Goal: Task Accomplishment & Management: Manage account settings

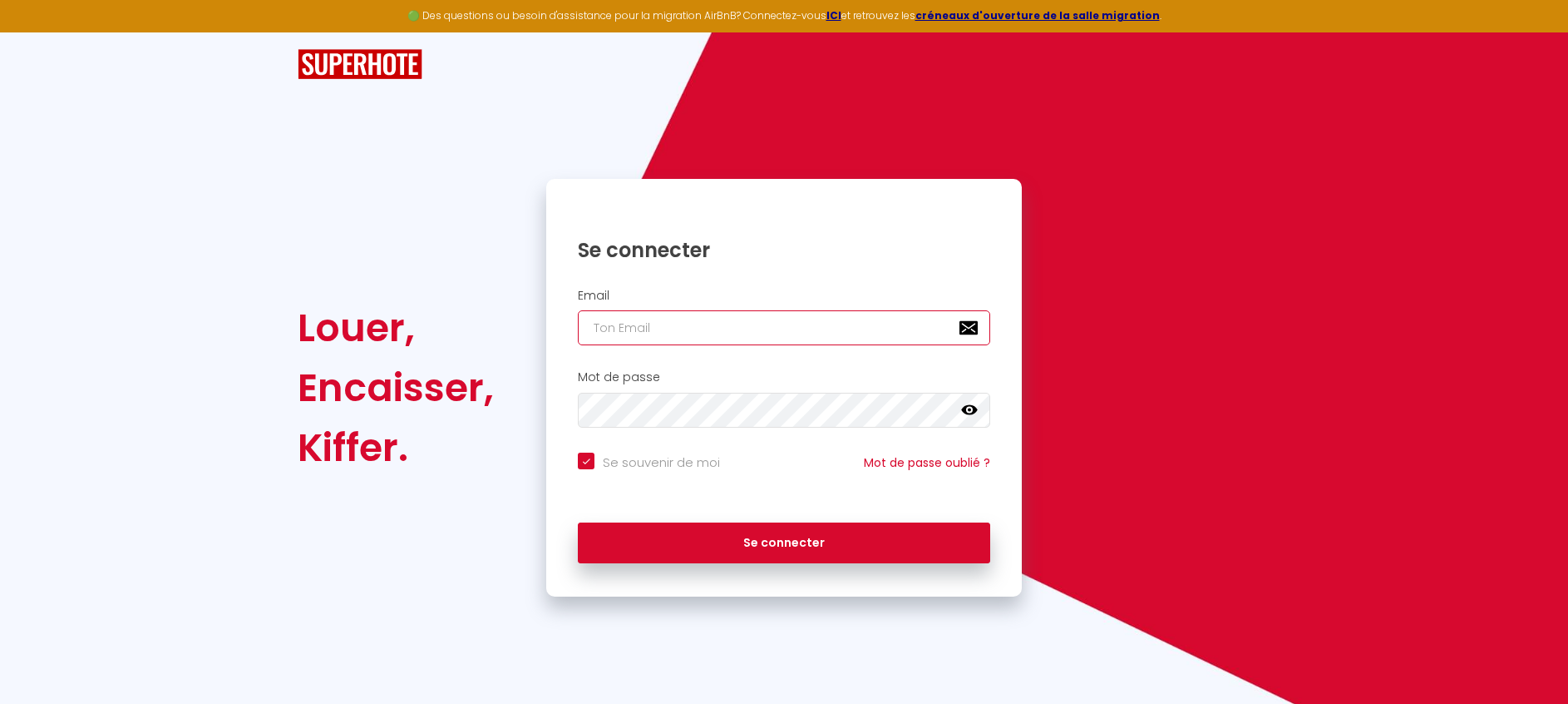
click at [692, 318] on input "email" at bounding box center [784, 328] width 412 height 35
type input "E"
checkbox input "true"
type input "EC"
checkbox input "true"
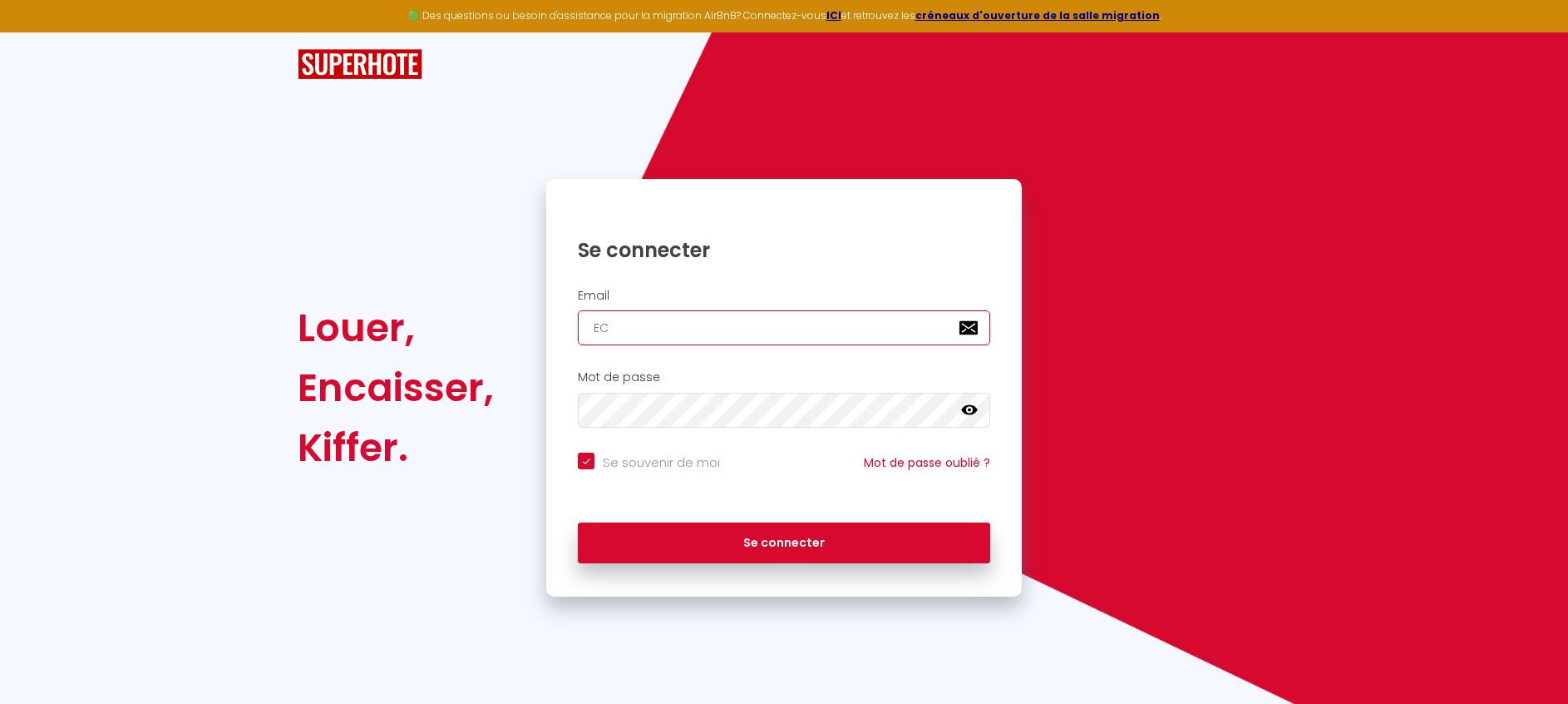
type input "ECL"
checkbox input "true"
type input "ECLA"
checkbox input "true"
type input "ECLAT"
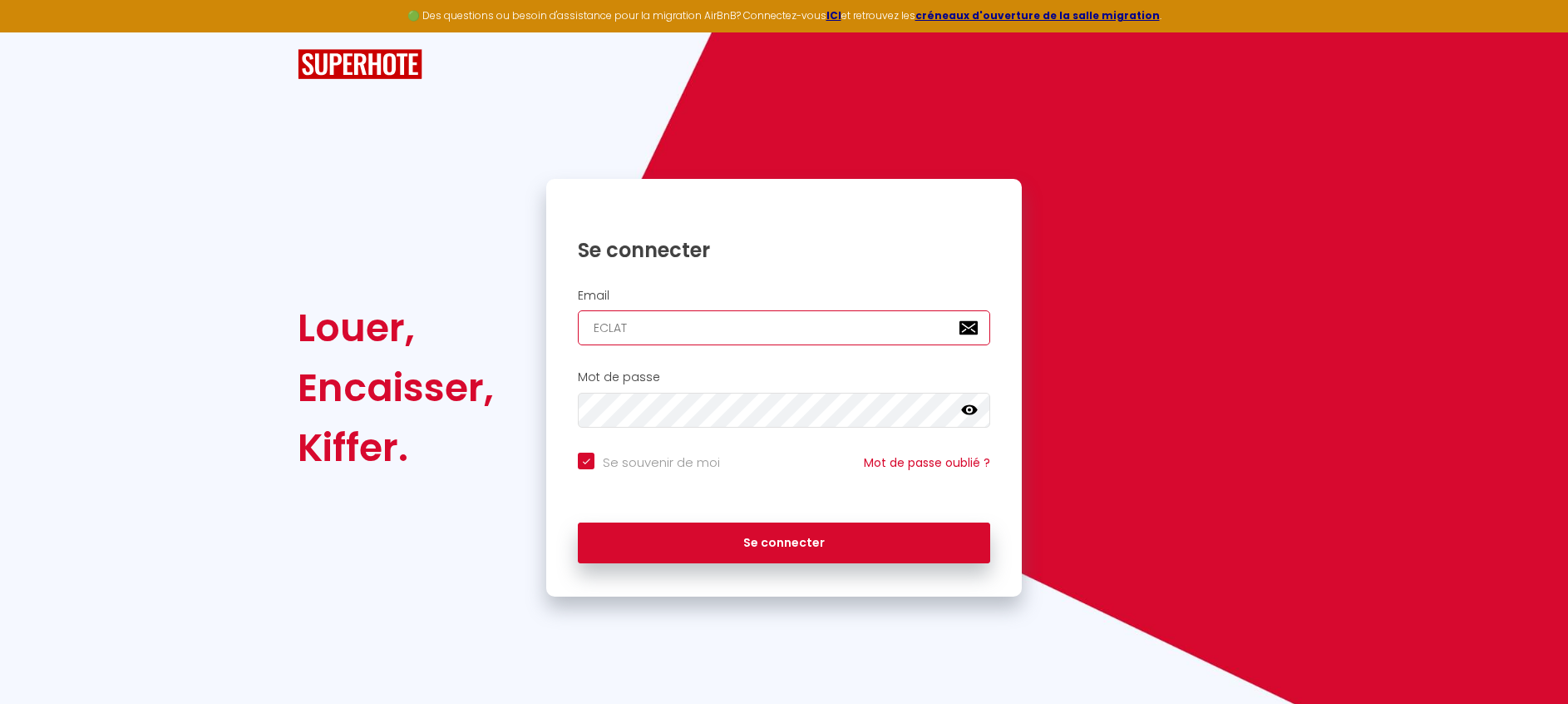
checkbox input "true"
type input "ECLAT_"
checkbox input "true"
type input "ECLAT_S"
checkbox input "true"
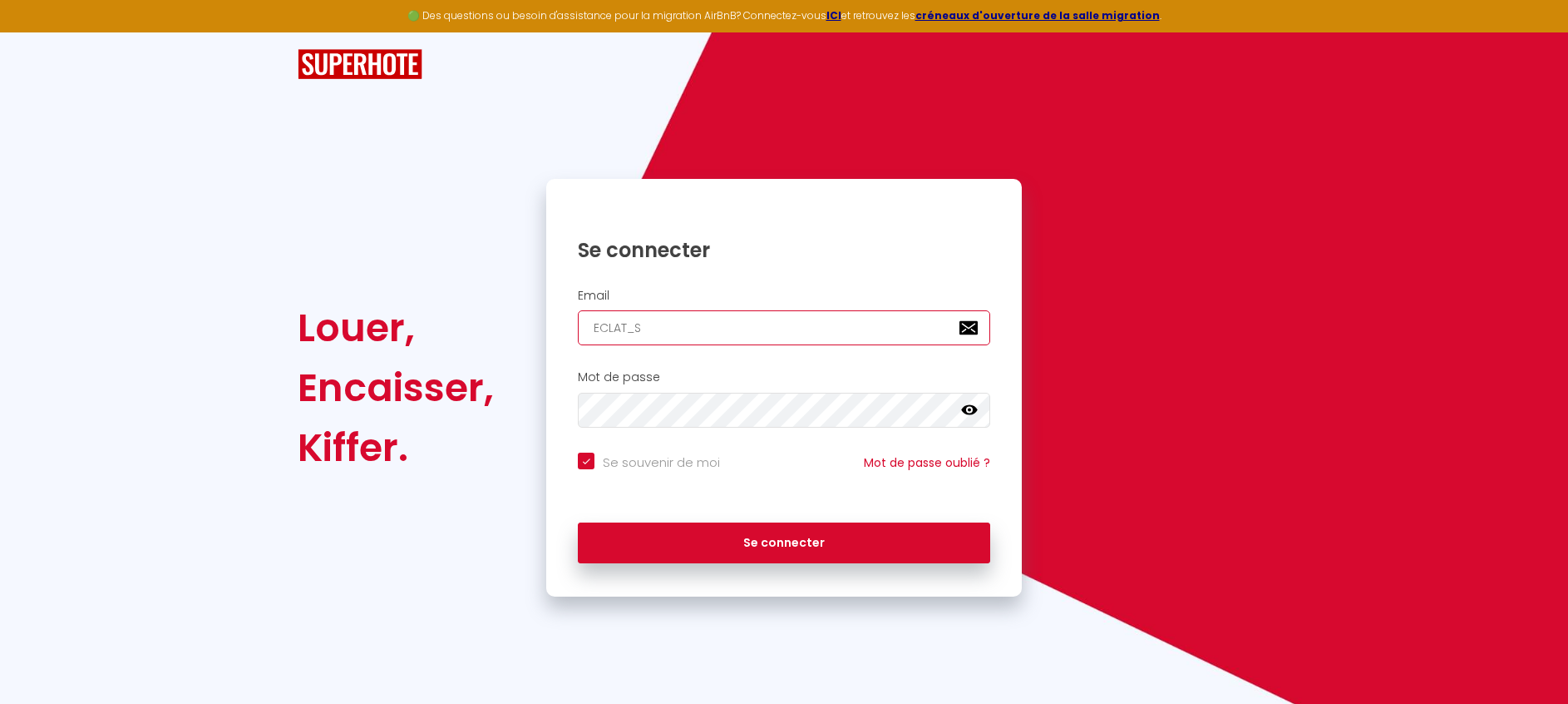
type input "ECLAT_SE"
checkbox input "true"
type input "ECLAT_SER"
checkbox input "true"
type input "ECLAT_SERV"
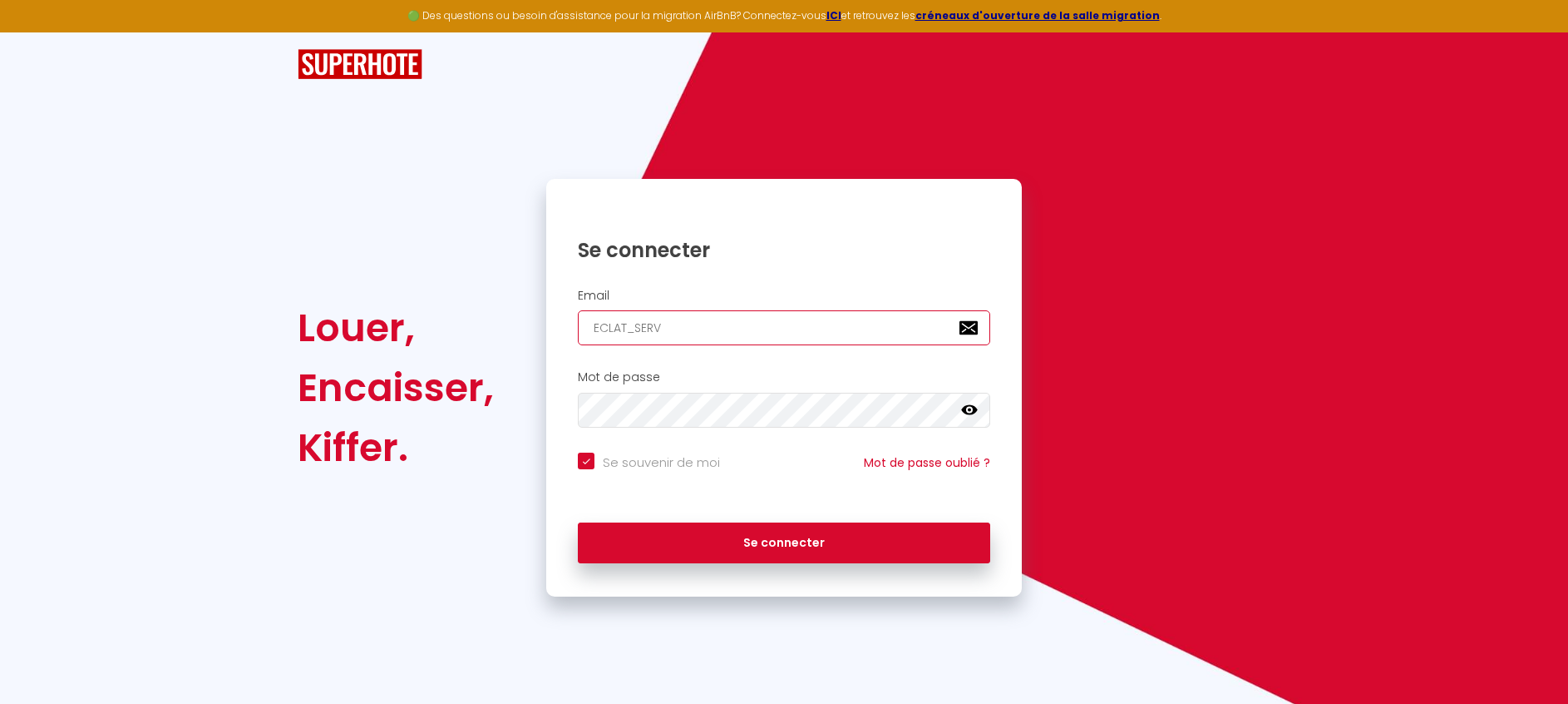
checkbox input "true"
type input "ECLAT_SERVI"
checkbox input "true"
type input "ECLAT_SERVIC"
checkbox input "true"
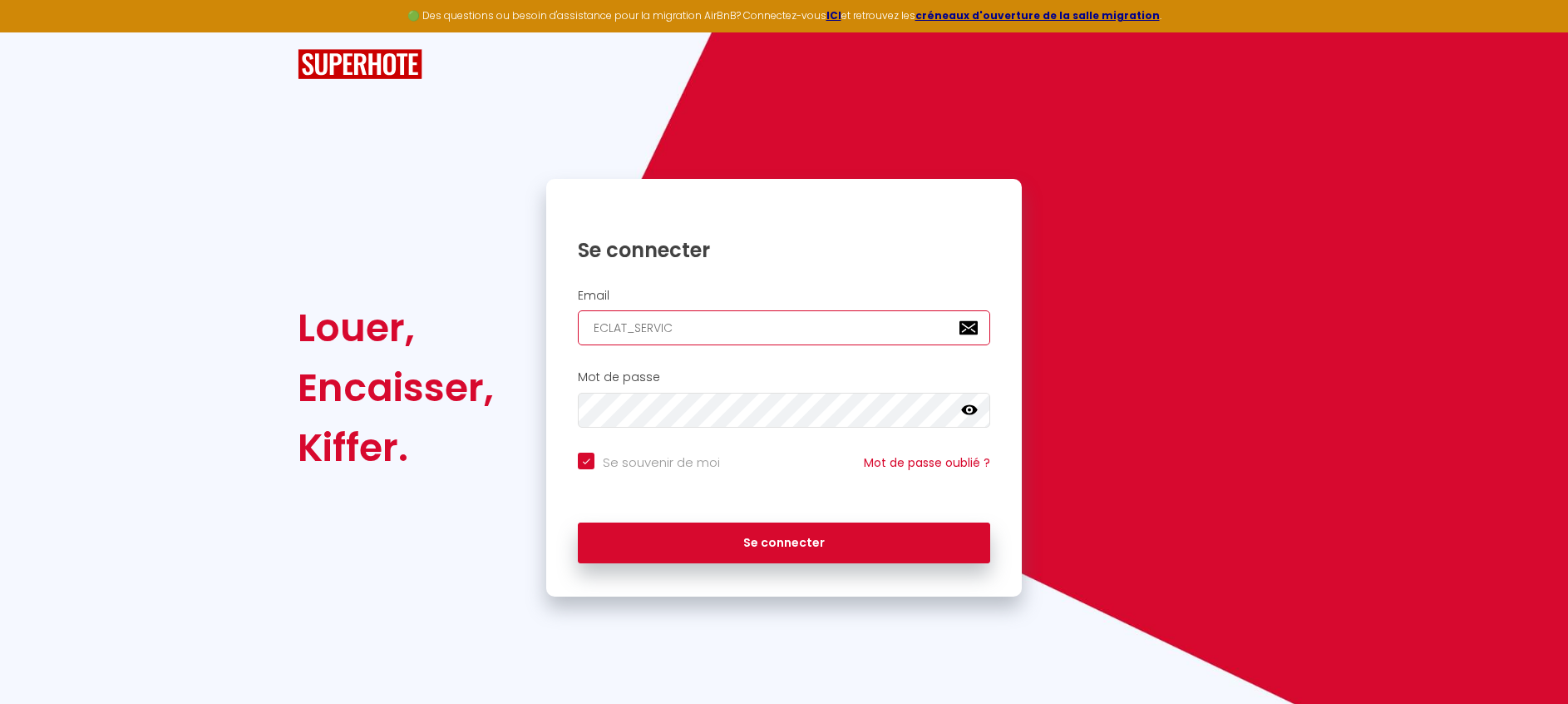
type input "ECLAT_SERVICE"
checkbox input "true"
type input "ECLAT_SERVICES"
checkbox input "true"
type input "ECLAT_SERVICE"
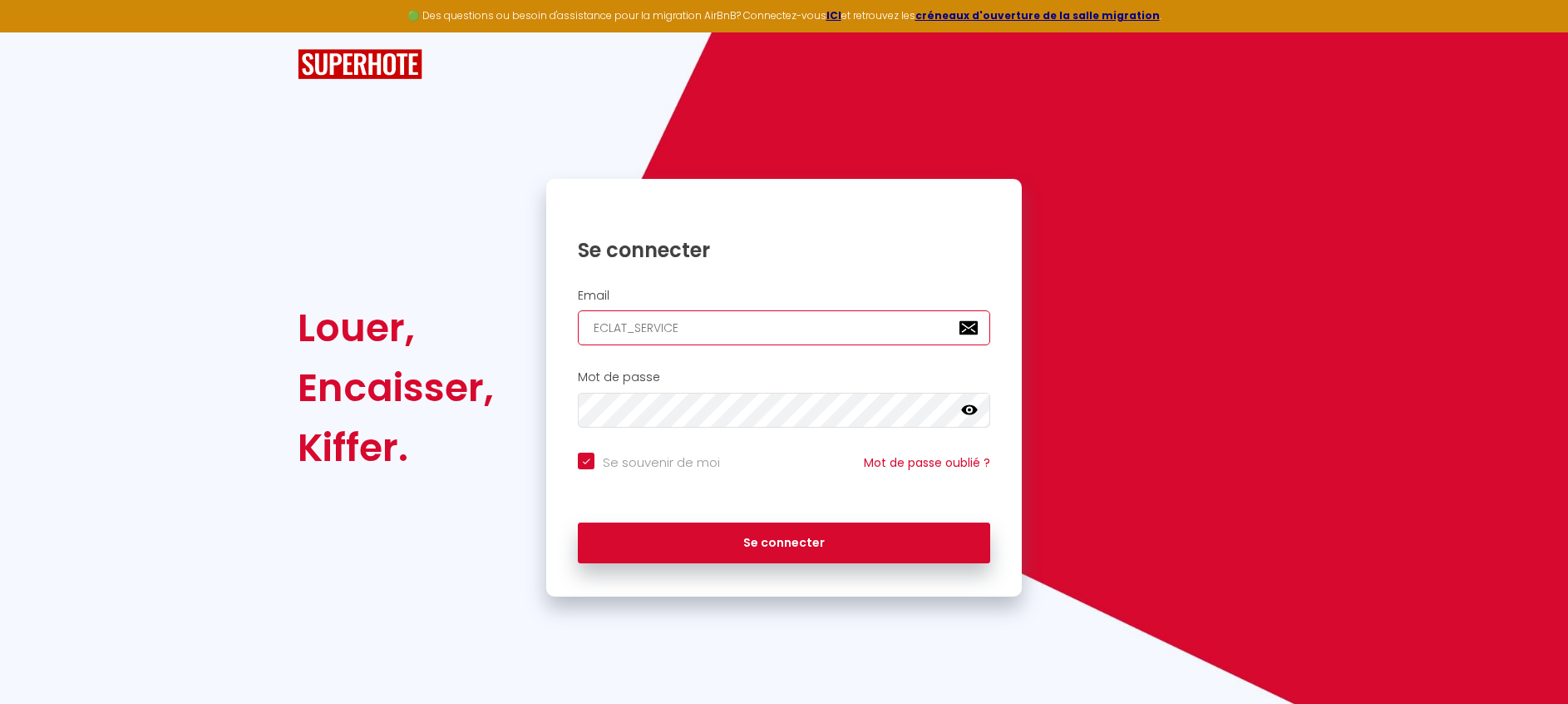
checkbox input "true"
type input "ECLAT_SERVIC"
checkbox input "true"
type input "ECLAT_SERVI"
checkbox input "true"
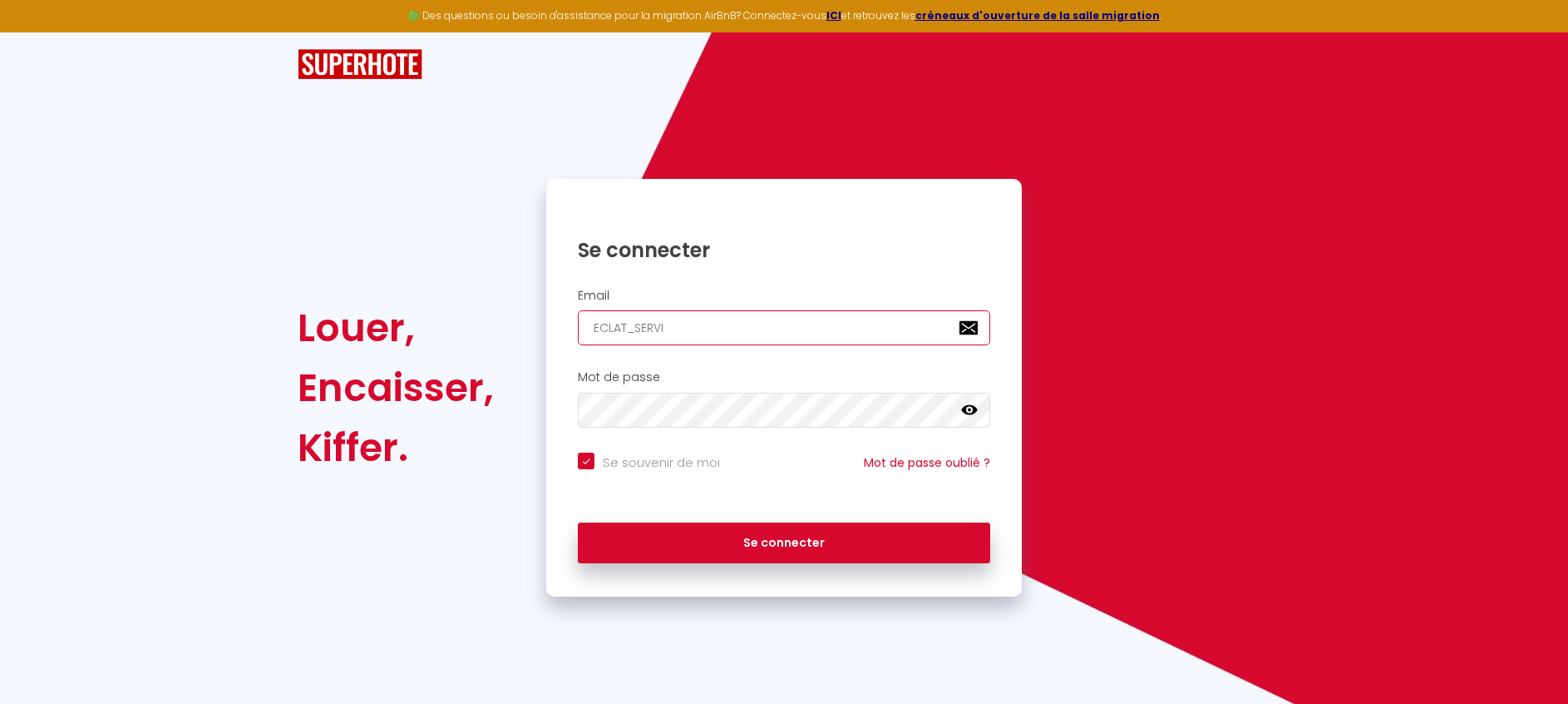
type input "ECLAT_SERV"
checkbox input "true"
type input "ECLAT_SER"
checkbox input "true"
type input "ECLAT_SE"
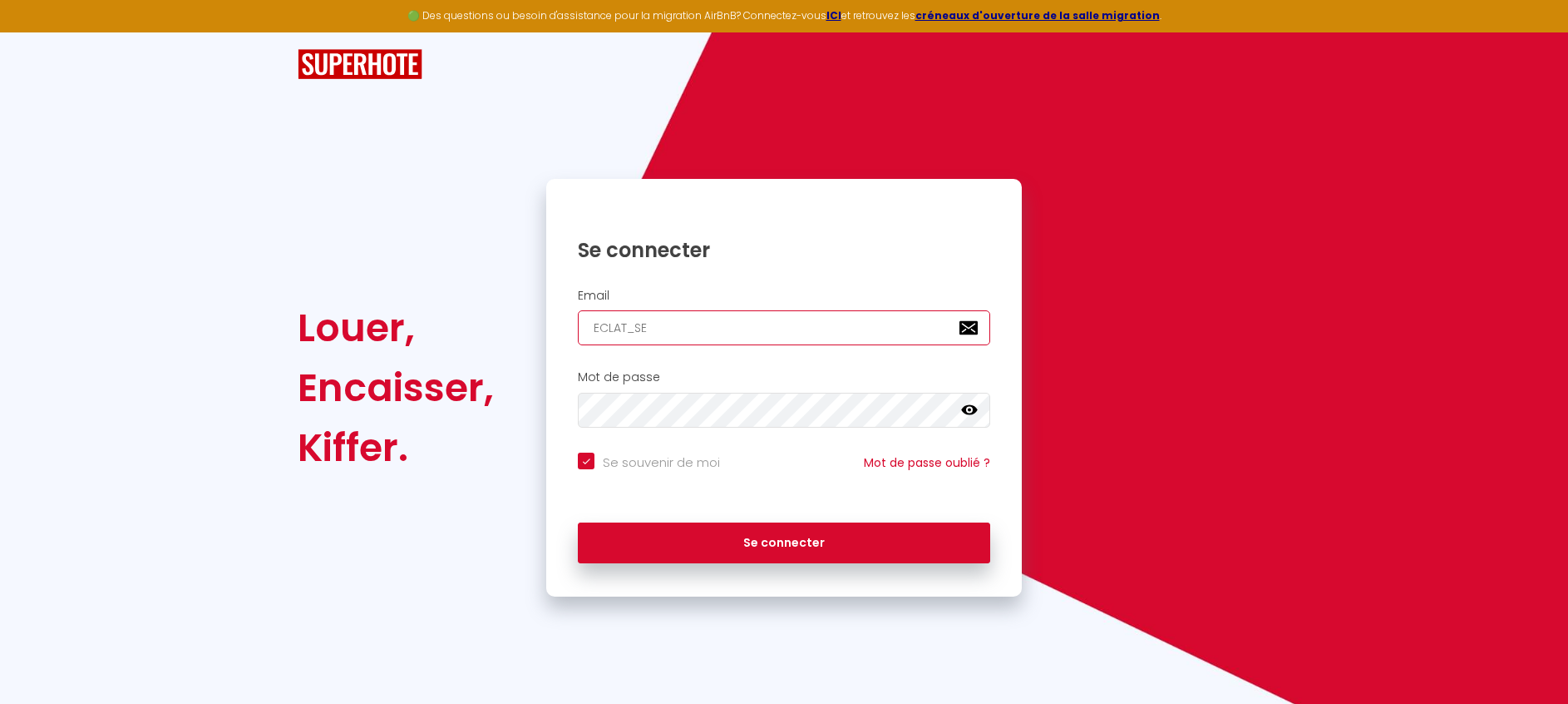
checkbox input "true"
type input "ECLAT_S"
checkbox input "true"
type input "ECLAT_"
checkbox input "true"
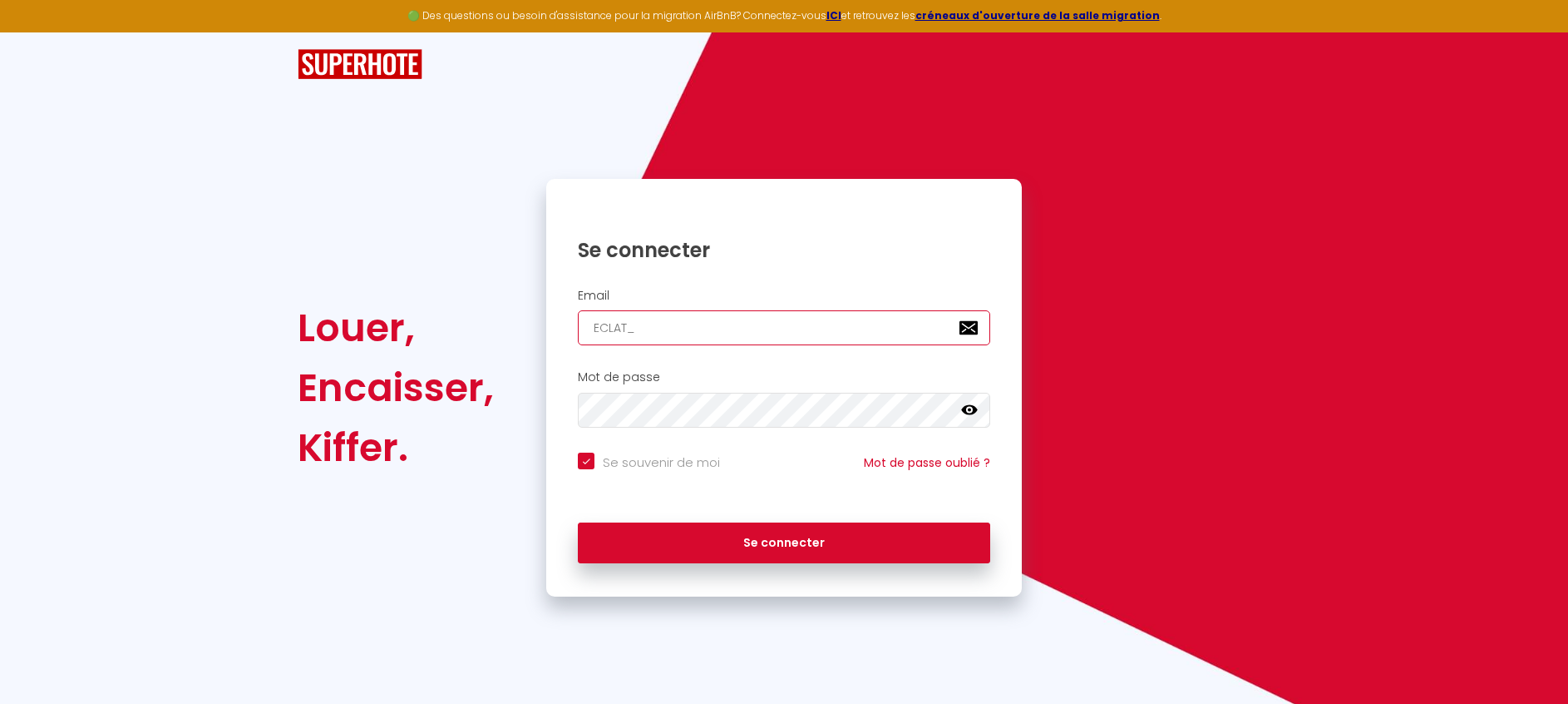
type input "ECLAT"
checkbox input "true"
type input "ECLA"
checkbox input "true"
type input "ECL"
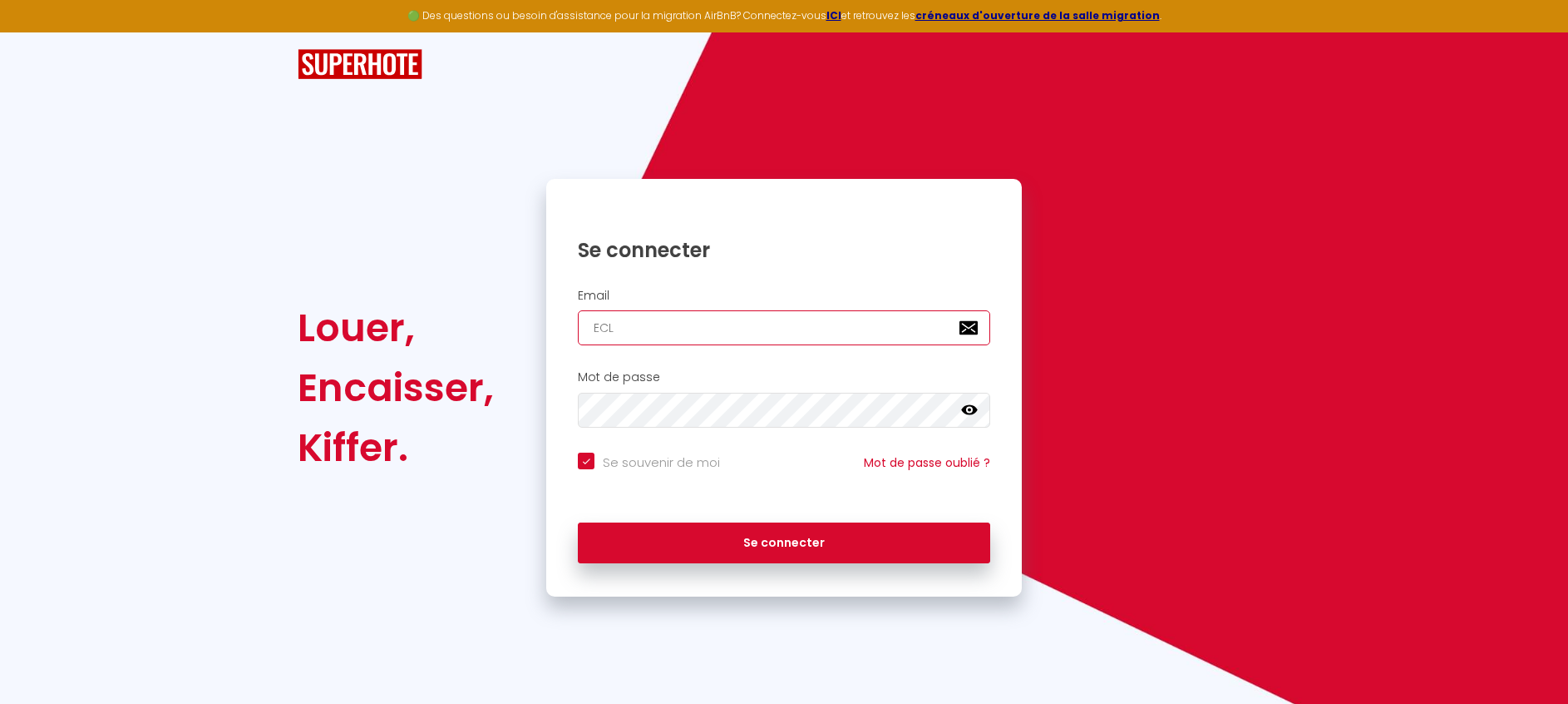
checkbox input "true"
type input "EC"
checkbox input "true"
type input "E"
checkbox input "true"
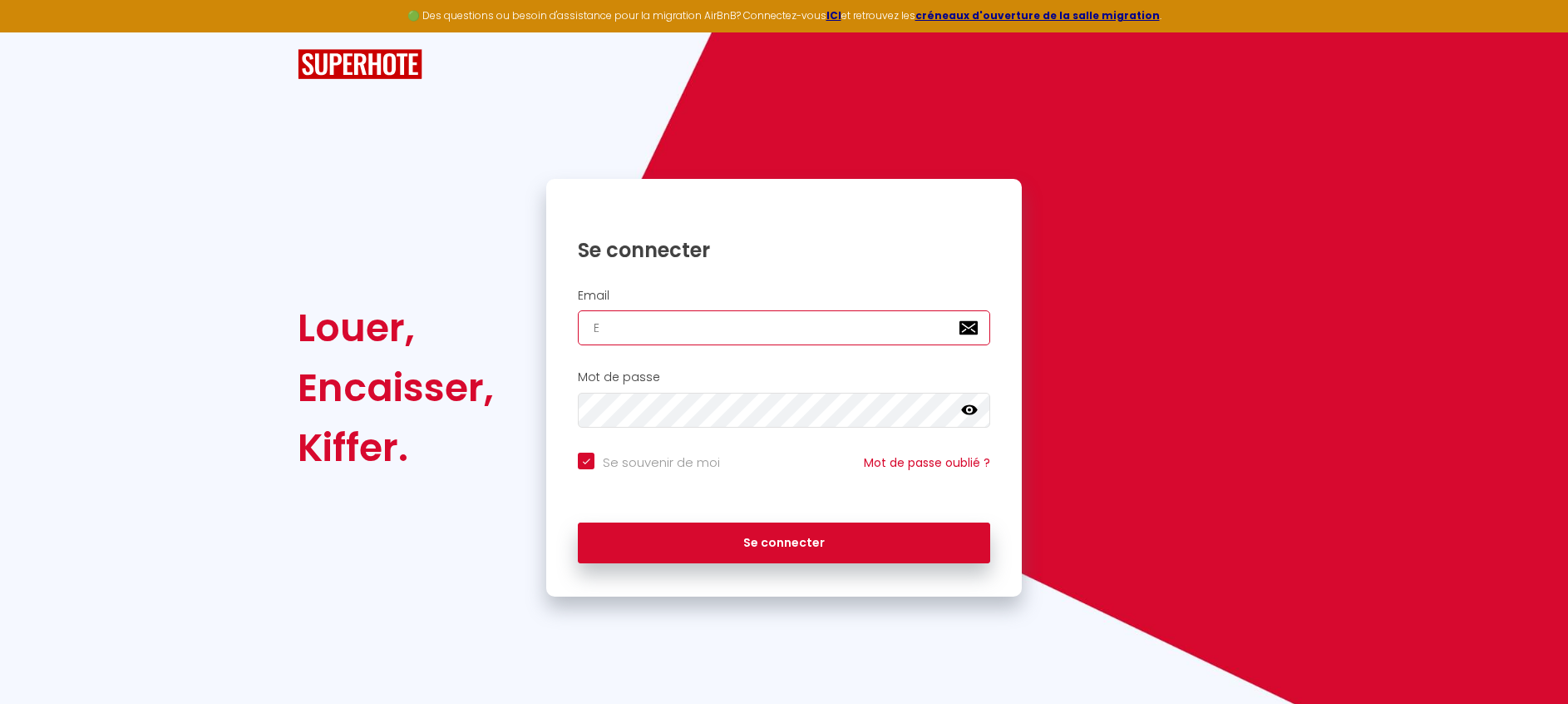
checkbox input "true"
type input "e"
checkbox input "true"
type input "ec"
checkbox input "true"
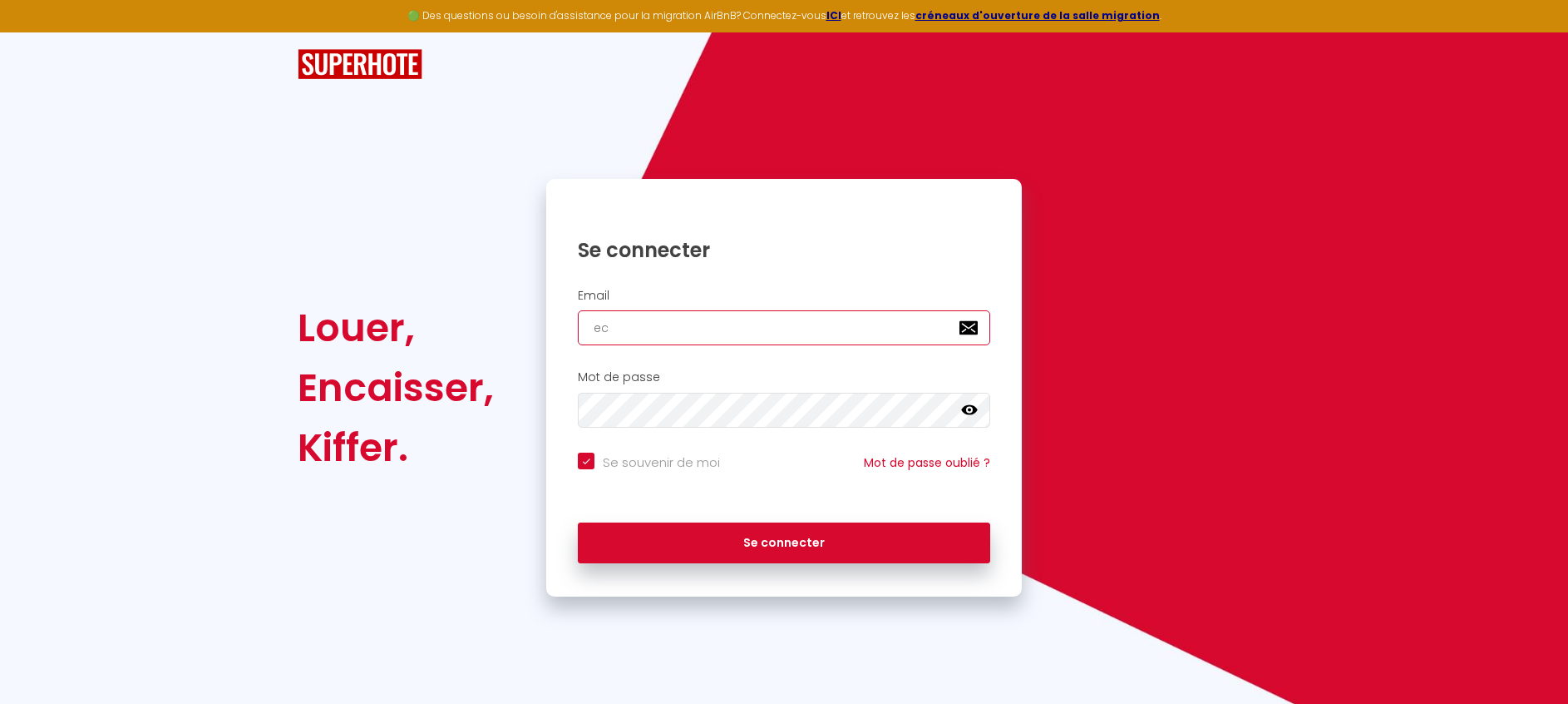
type input "ecl"
checkbox input "true"
type input "ecla"
checkbox input "true"
type input "eclat"
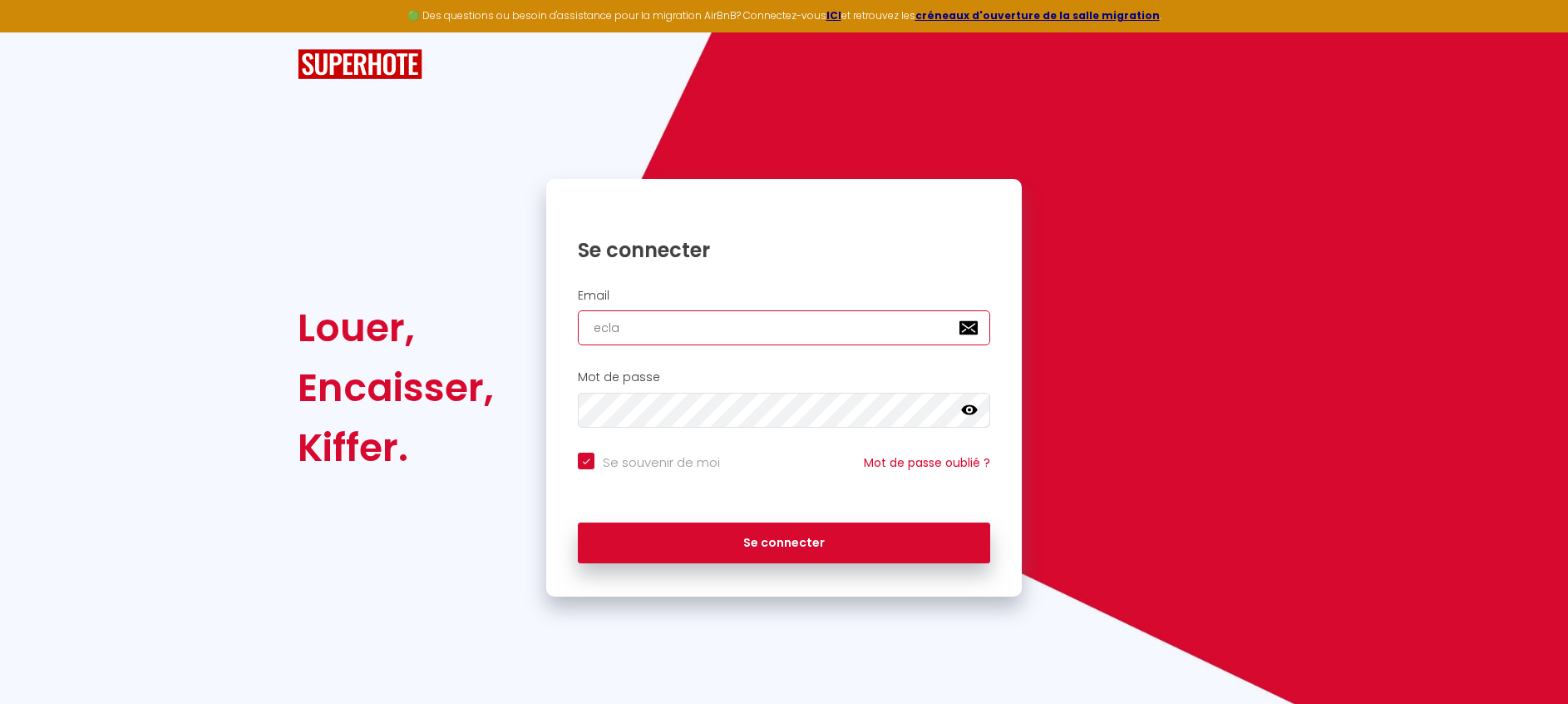
checkbox input "true"
type input "eclat-"
checkbox input "true"
type input "eclat-s"
checkbox input "true"
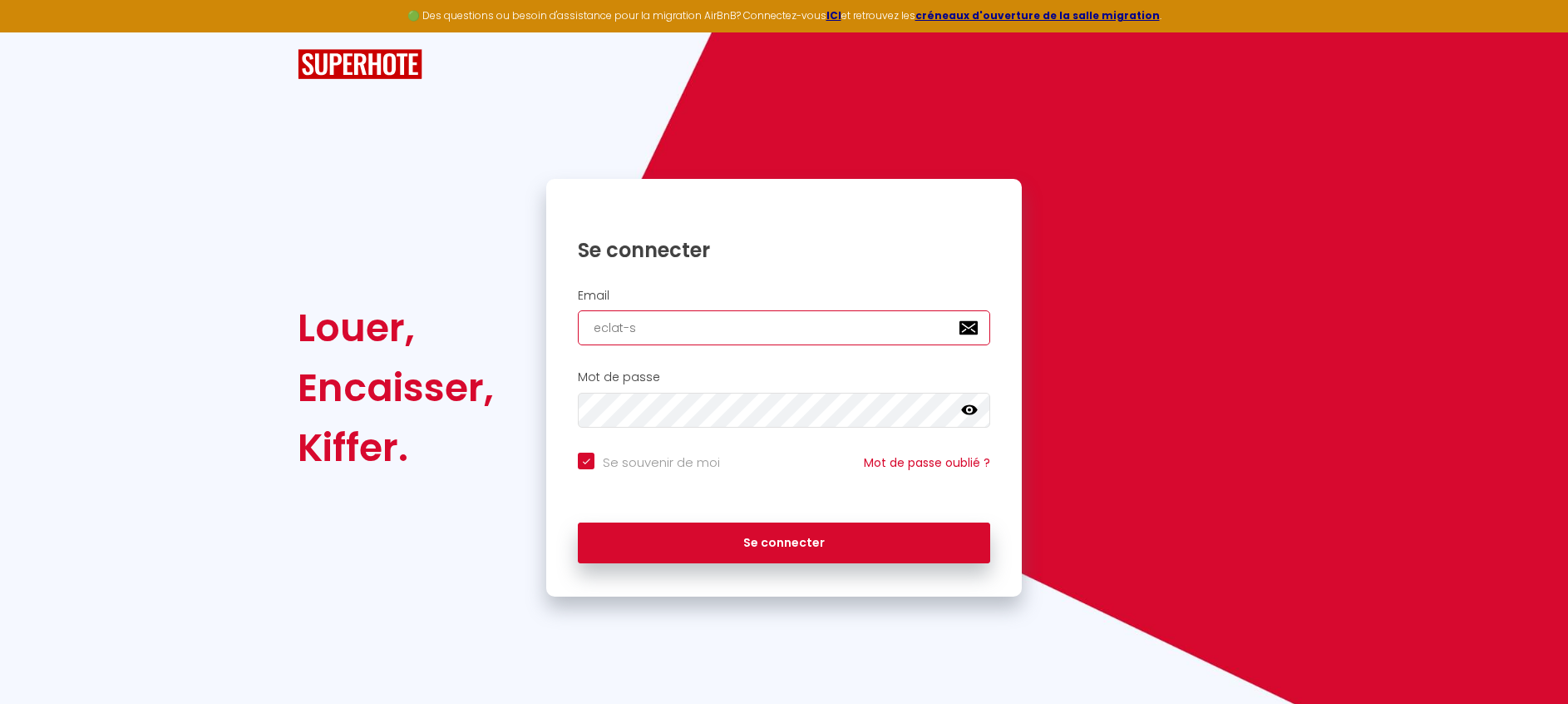
type input "eclat-se"
checkbox input "true"
type input "eclat-ser"
checkbox input "true"
type input "eclat-serv"
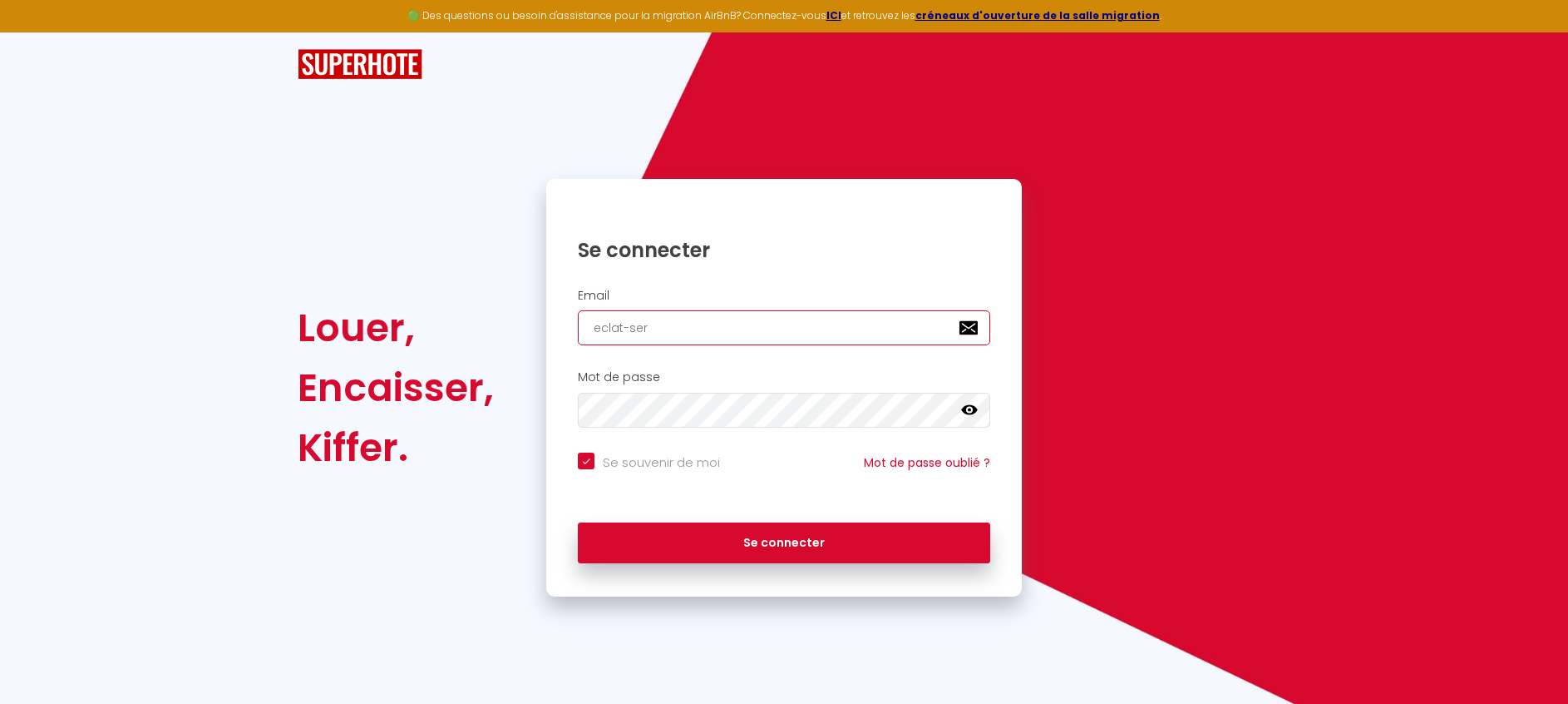
checkbox input "true"
type input "eclat-servi"
checkbox input "true"
type input "eclat-servic"
checkbox input "true"
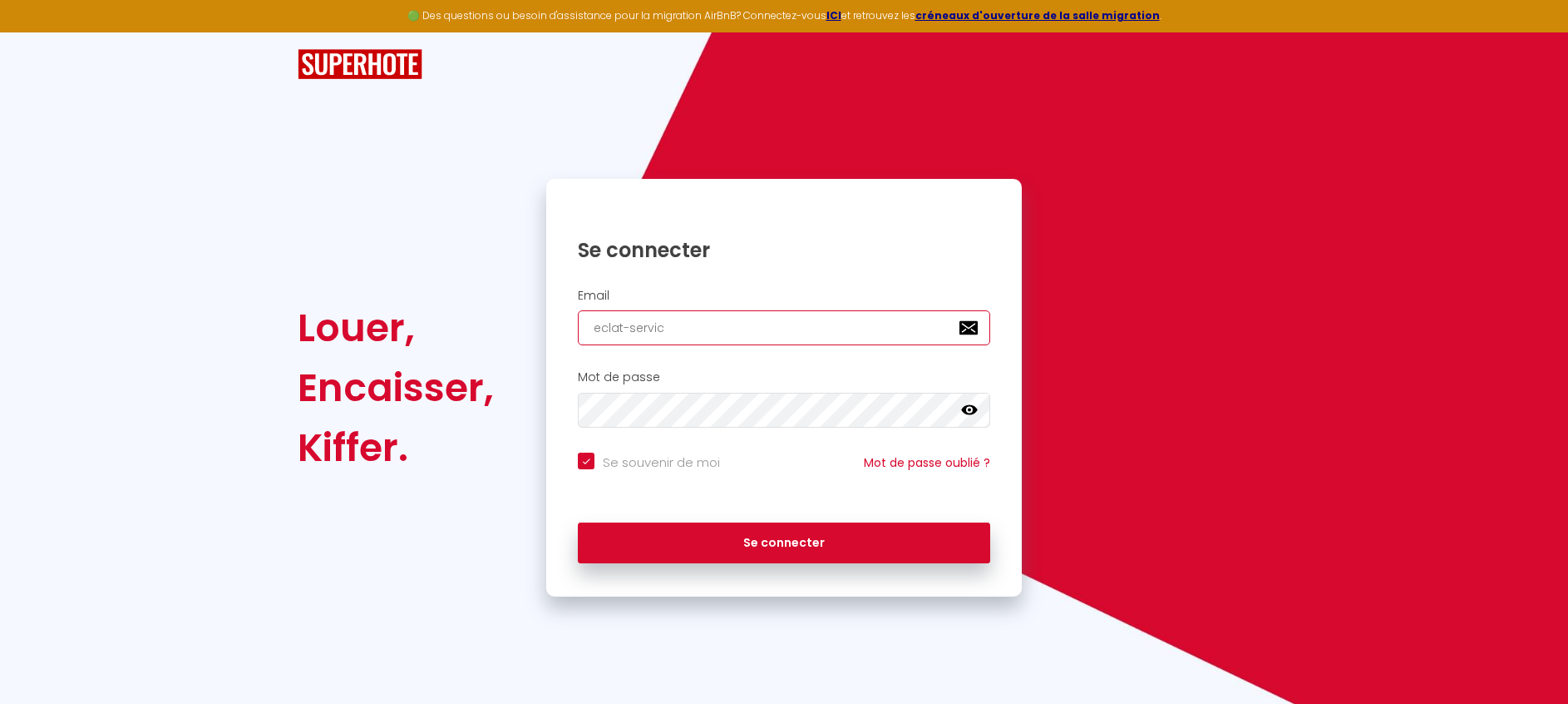
type input "eclat-service"
checkbox input "true"
type input "eclat-services"
checkbox input "true"
type input "eclat-services@"
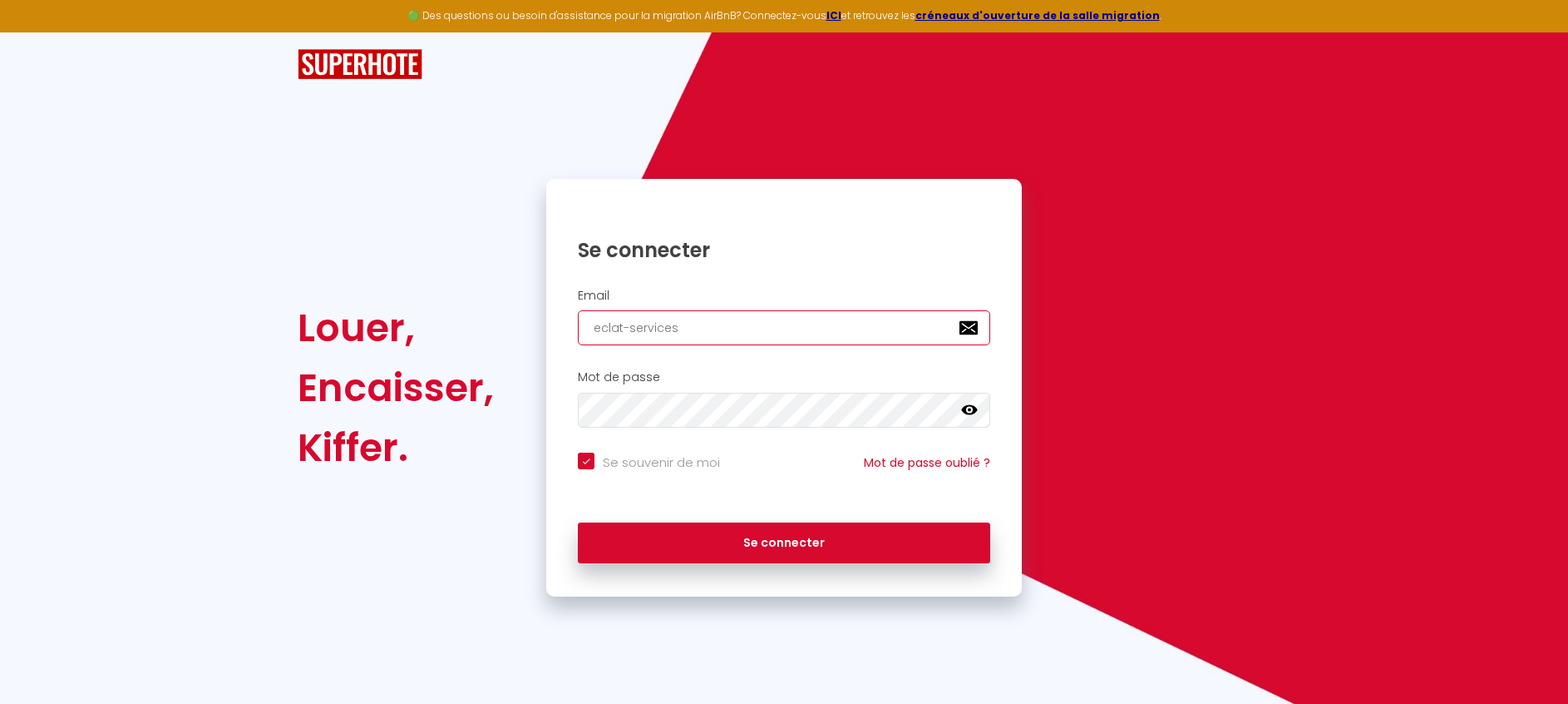
checkbox input "true"
type input "eclat-services@o"
checkbox input "true"
type input "eclat-services@ou"
checkbox input "true"
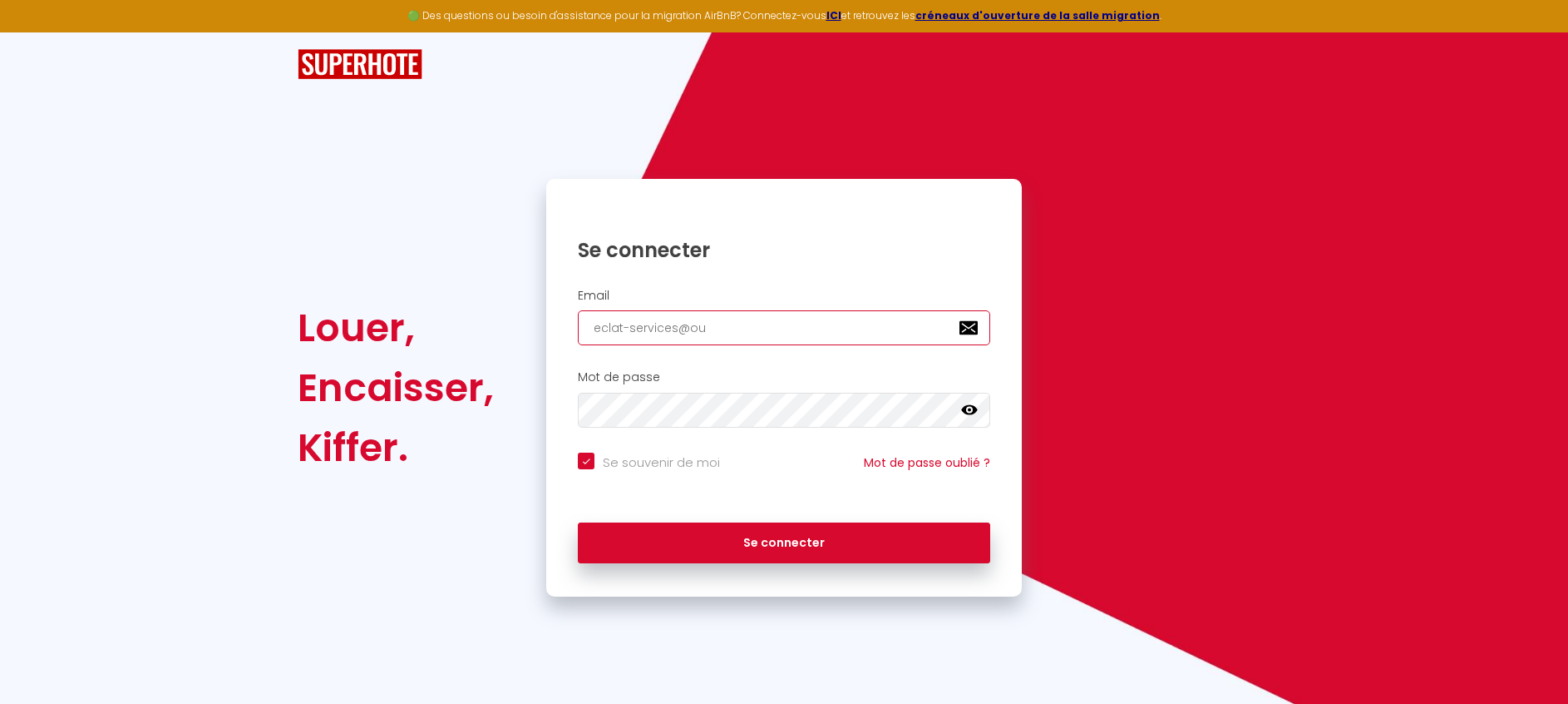
type input "eclat-services@o"
checkbox input "true"
type input "eclat-services@ou"
checkbox input "true"
type input "eclat-services@ouu"
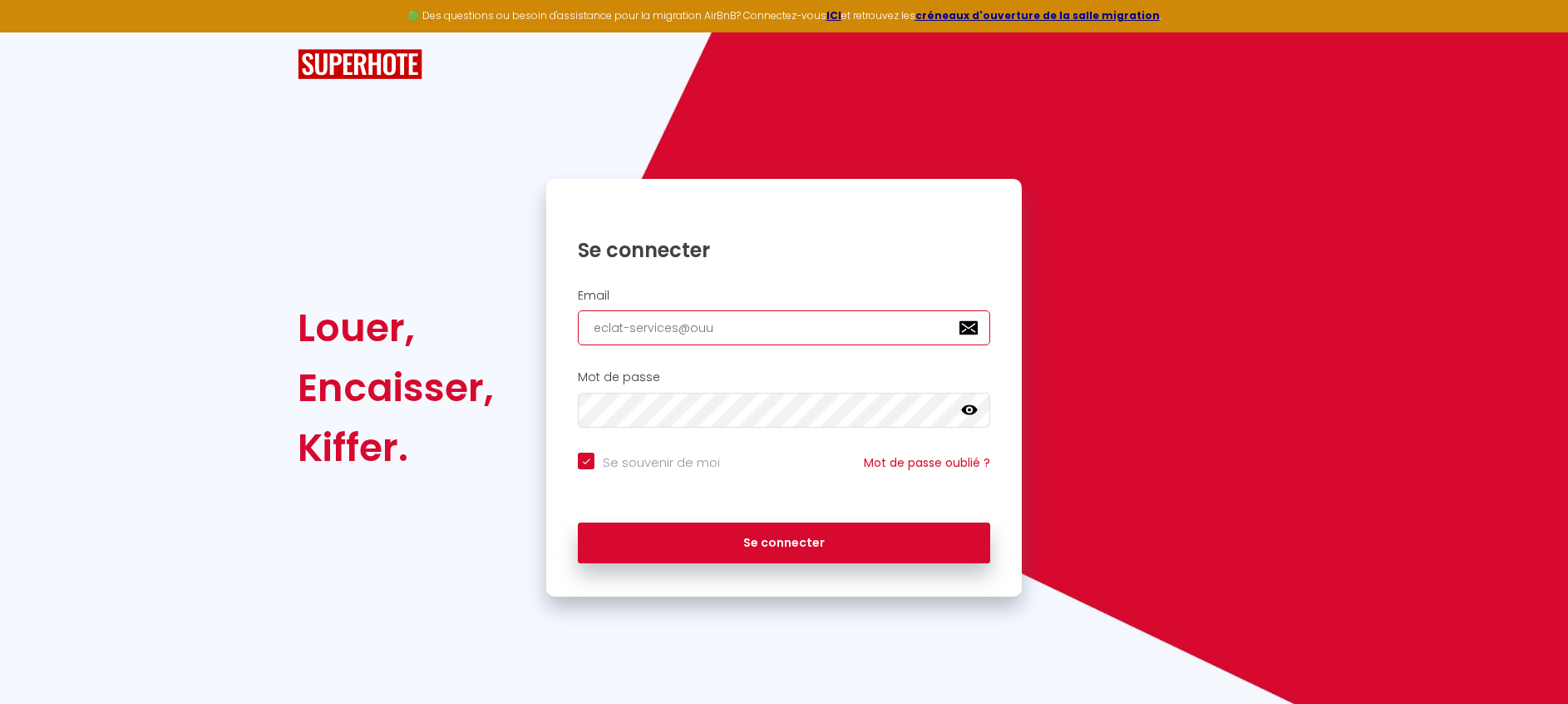
checkbox input "true"
type input "eclat-services@ou"
checkbox input "true"
type input "eclat-services@out"
checkbox input "true"
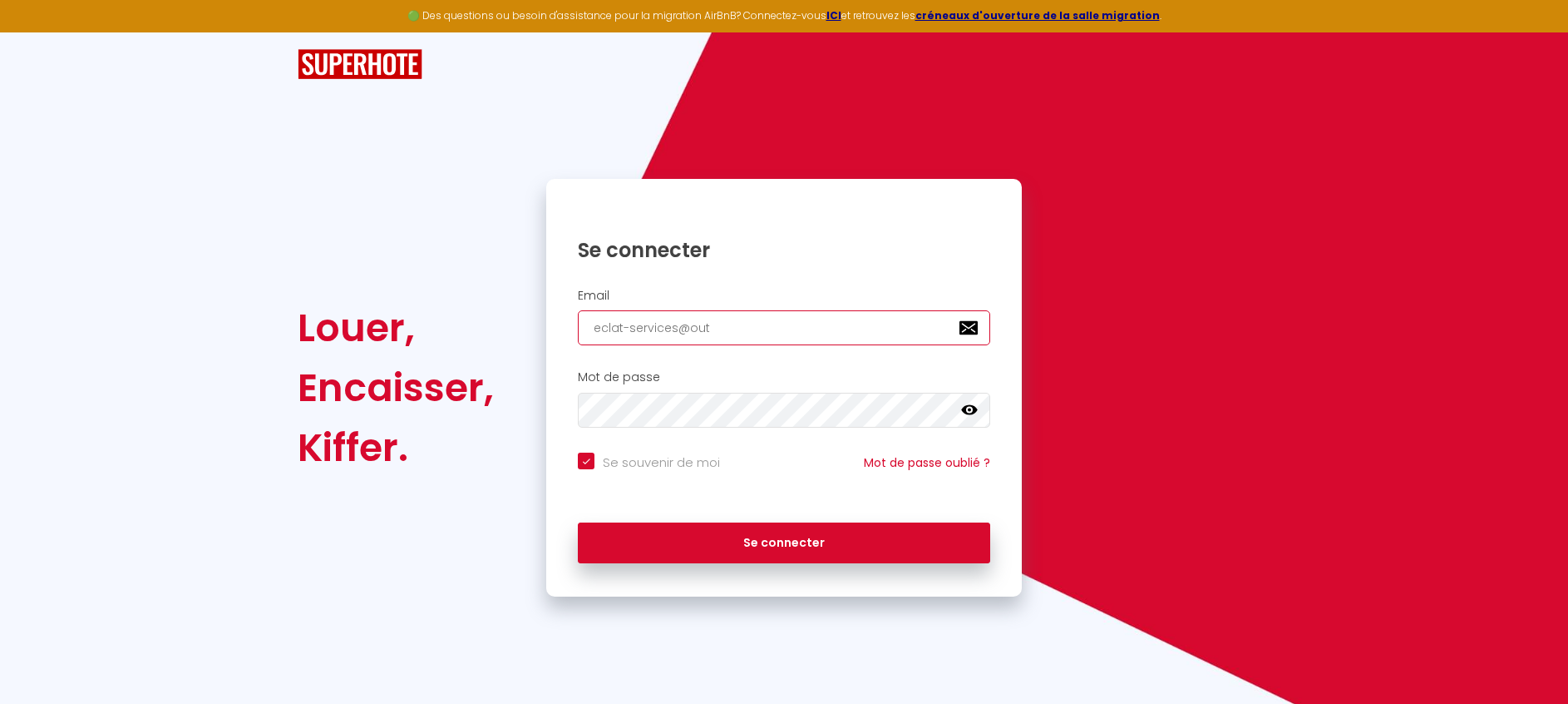
type input "eclat-services@outl"
checkbox input "true"
type input "eclat-services@outlo"
checkbox input "true"
type input "eclat-services@outloo"
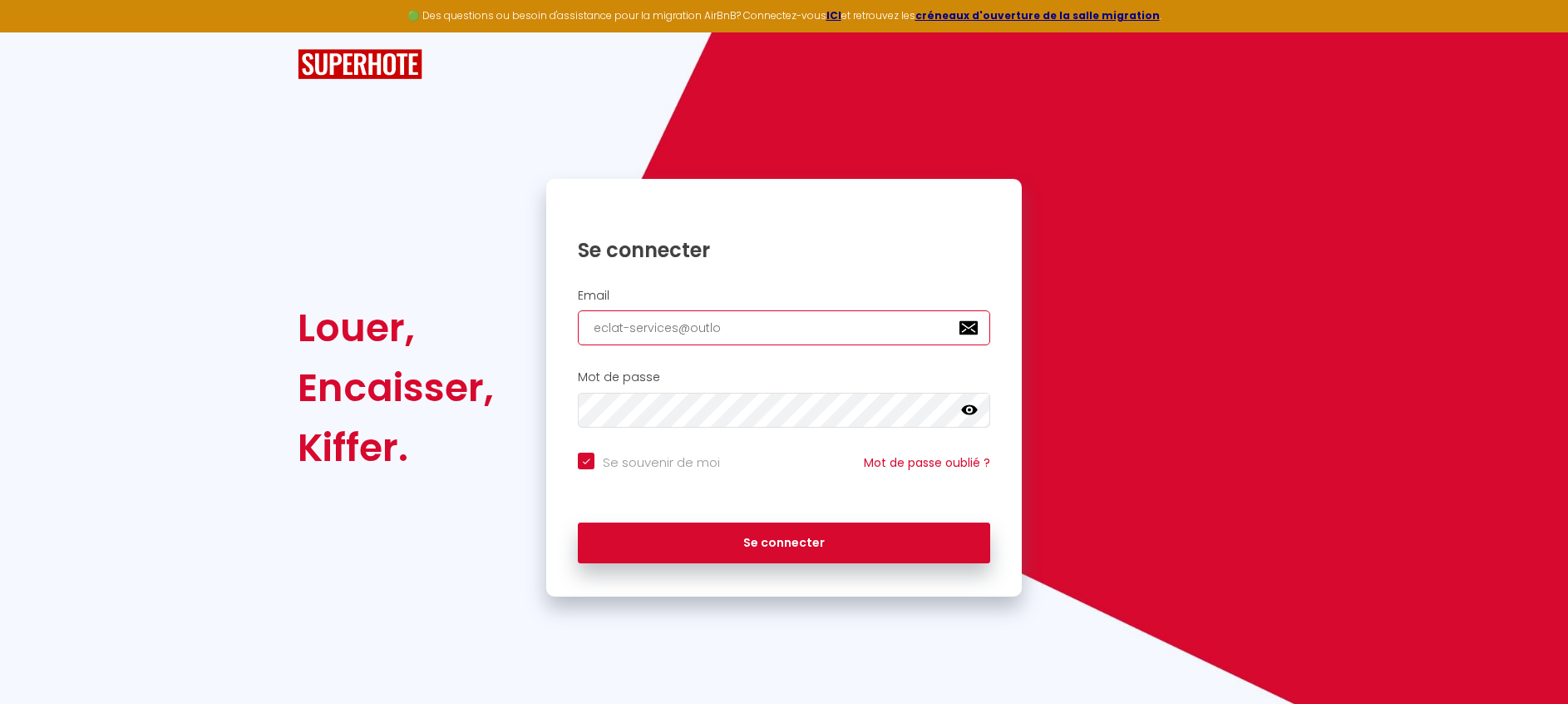
checkbox input "true"
type input "[EMAIL_ADDRESS]"
checkbox input "true"
type input "[EMAIL_ADDRESS]."
checkbox input "true"
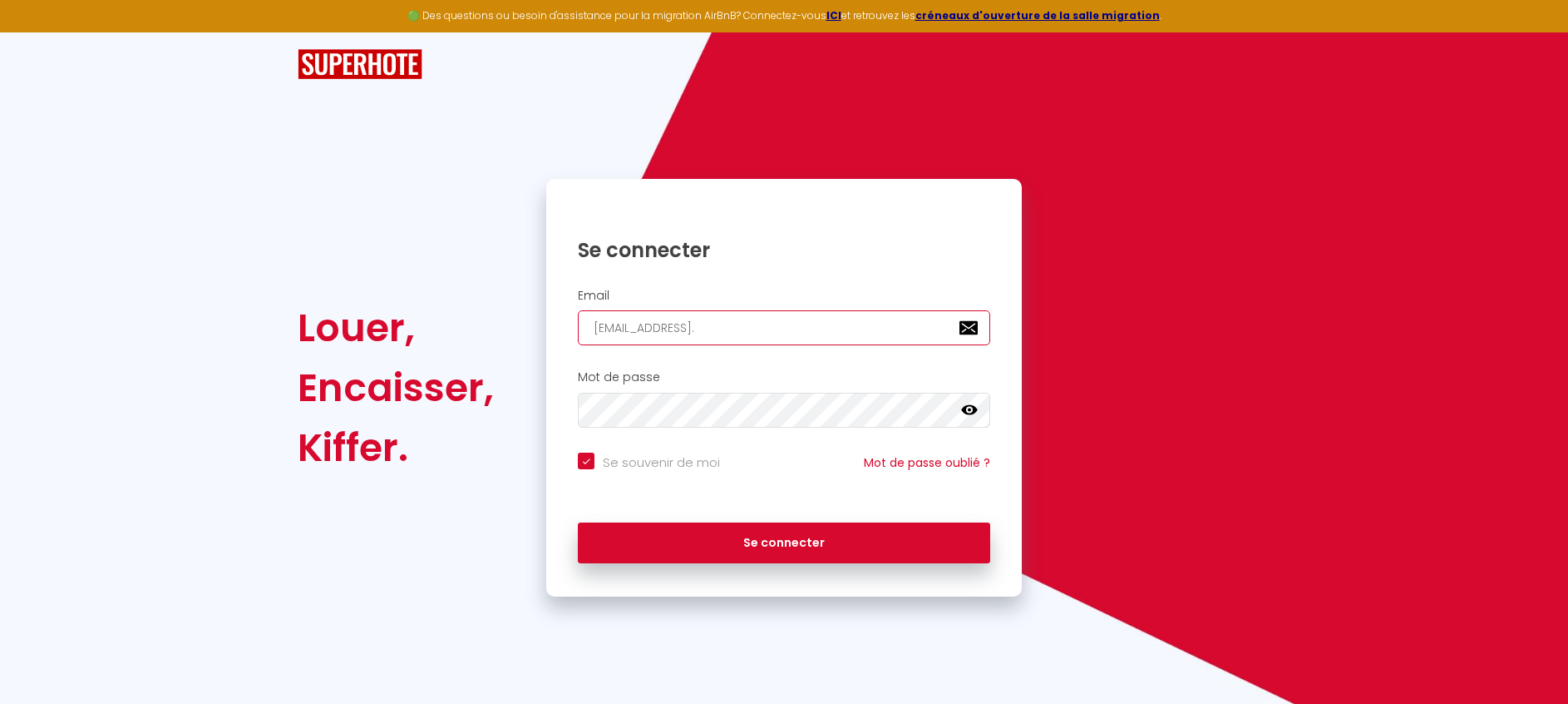
type input "eclat-services@outlook.f"
checkbox input "true"
type input "[EMAIL_ADDRESS][DOMAIN_NAME]"
checkbox input "true"
type input "[EMAIL_ADDRESS][DOMAIN_NAME]"
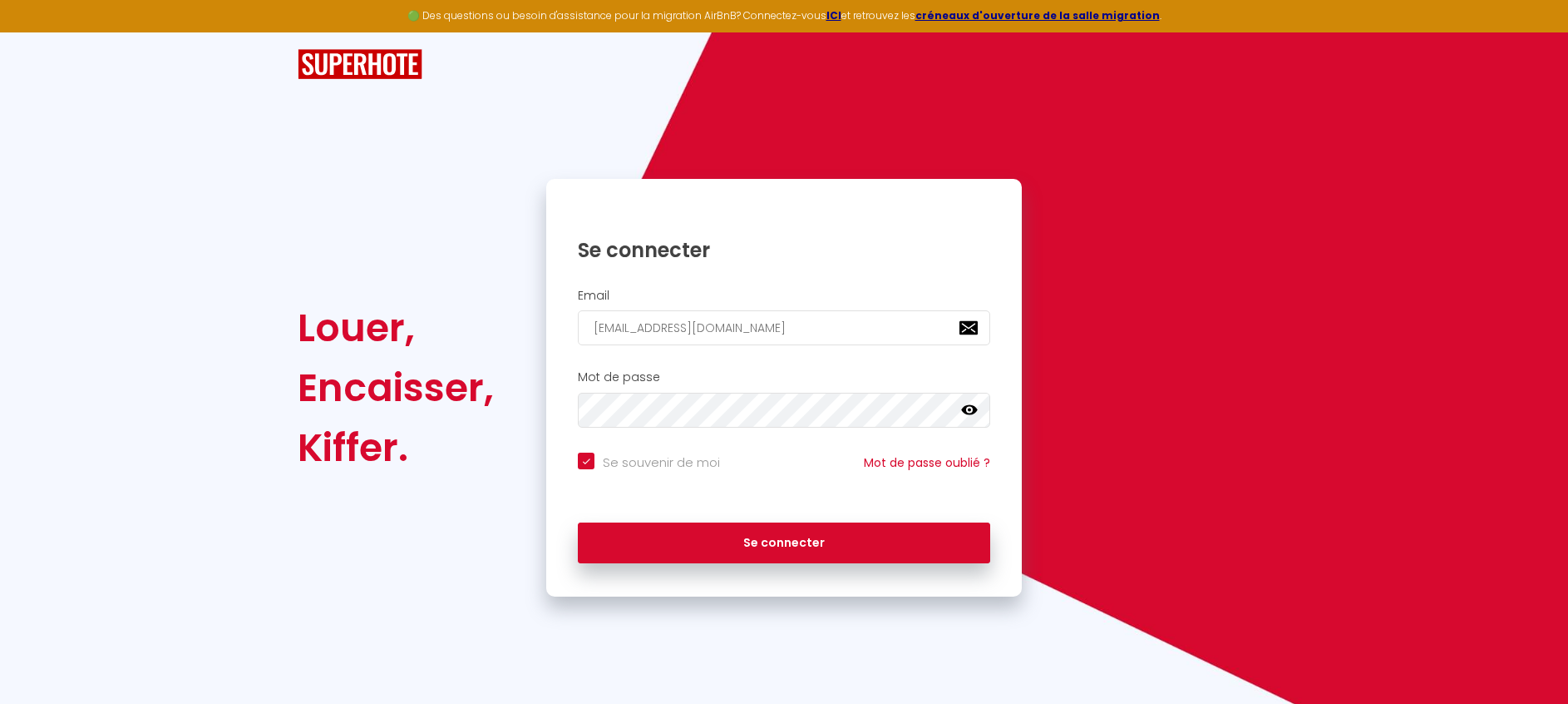
click at [972, 411] on icon at bounding box center [970, 409] width 17 height 10
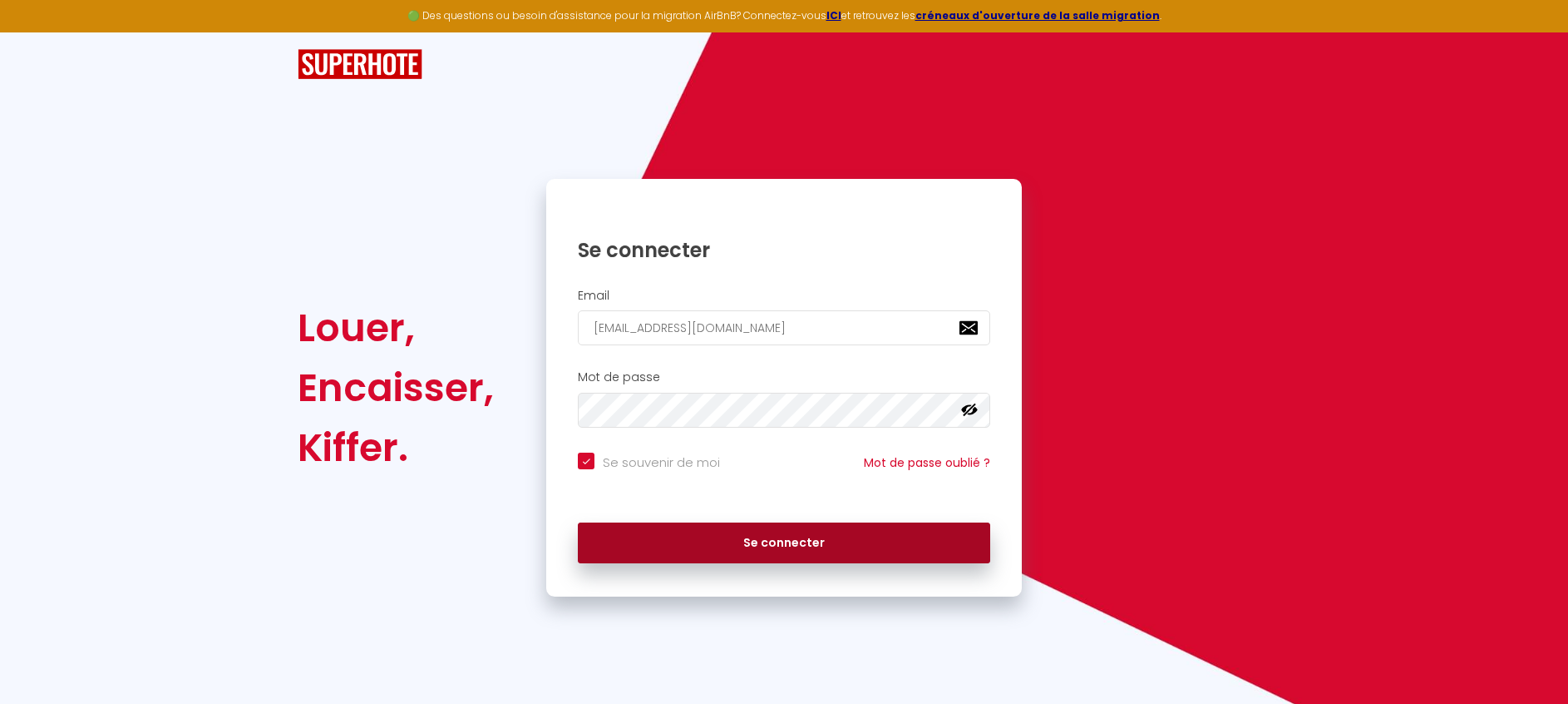
click at [756, 539] on button "Se connecter" at bounding box center [784, 543] width 412 height 42
checkbox input "true"
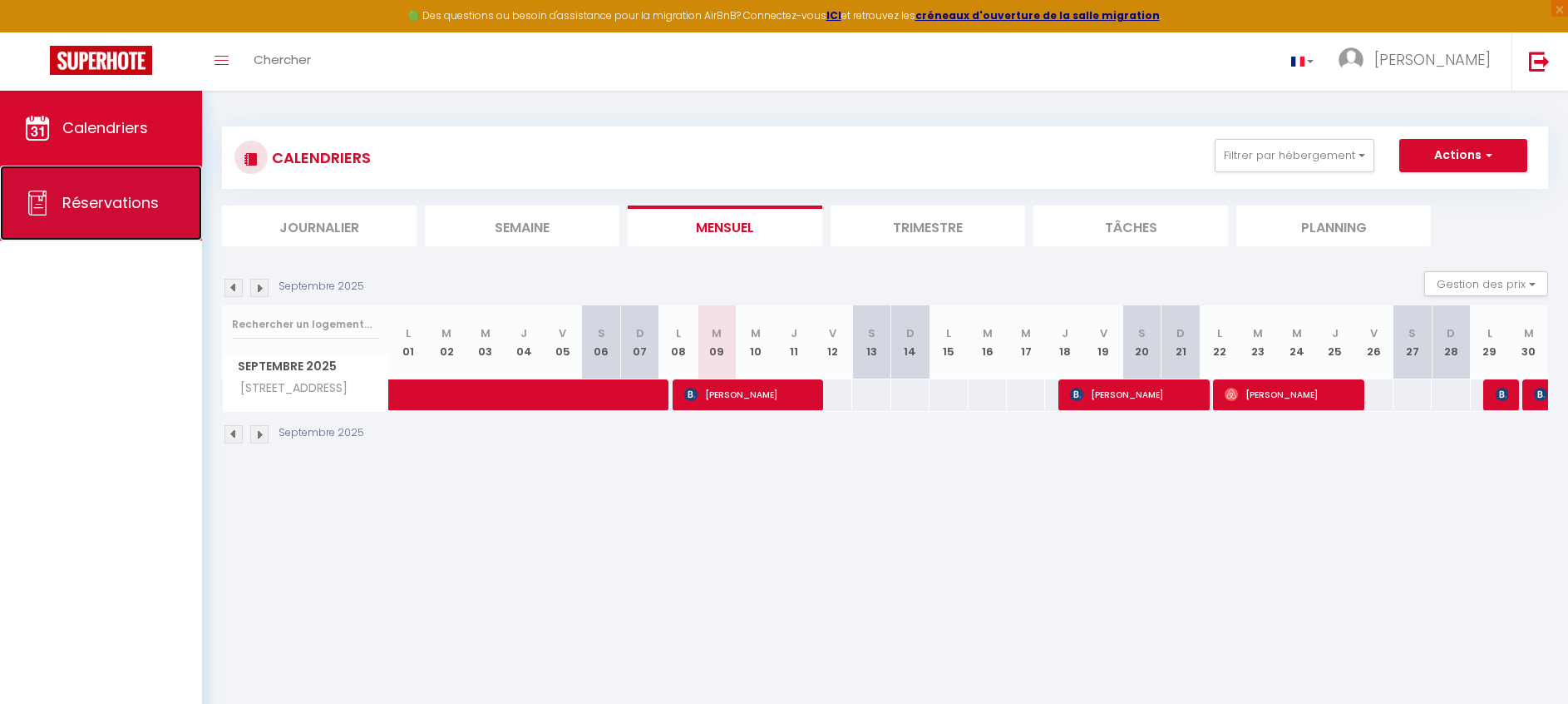
click at [119, 218] on link "Réservations" at bounding box center [101, 203] width 202 height 75
select select "not_cancelled"
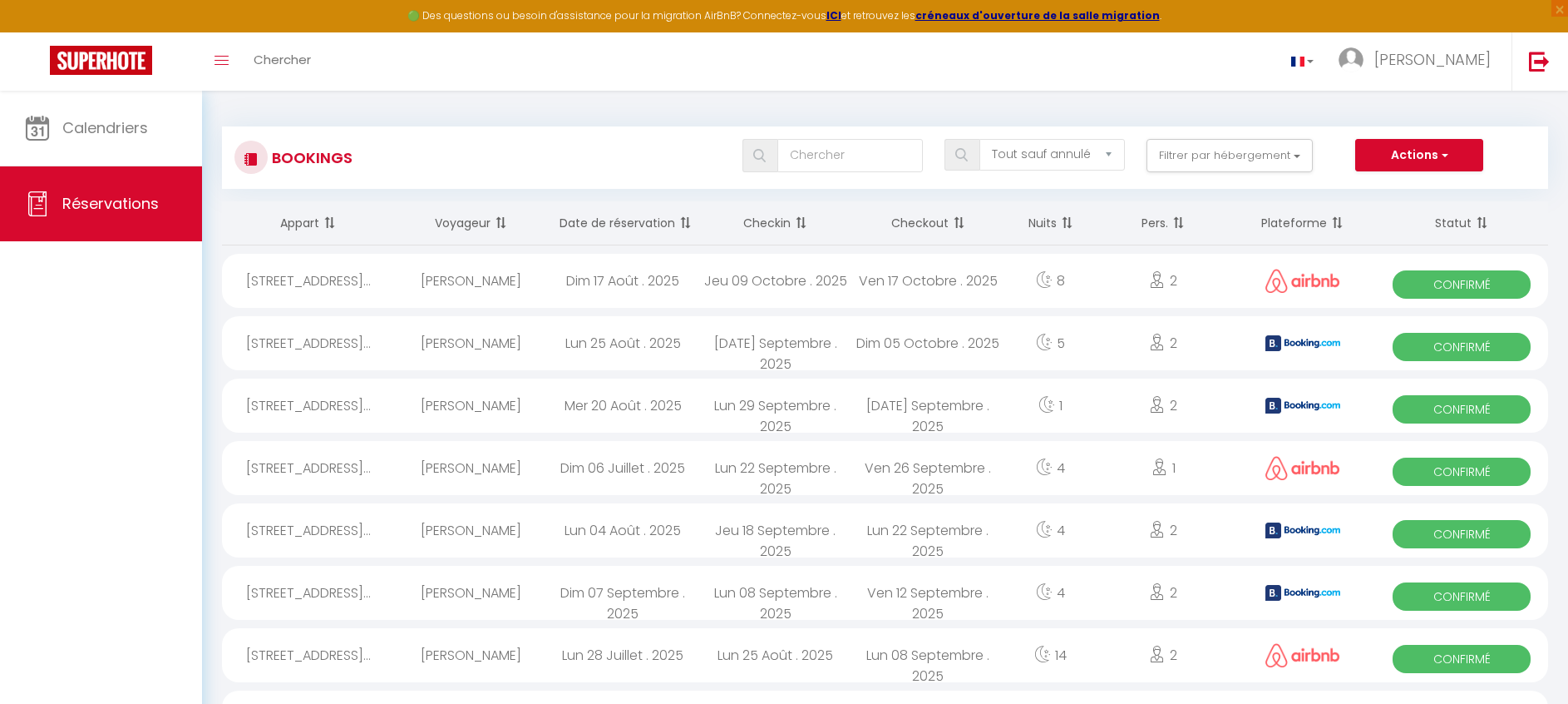
scroll to position [2, 0]
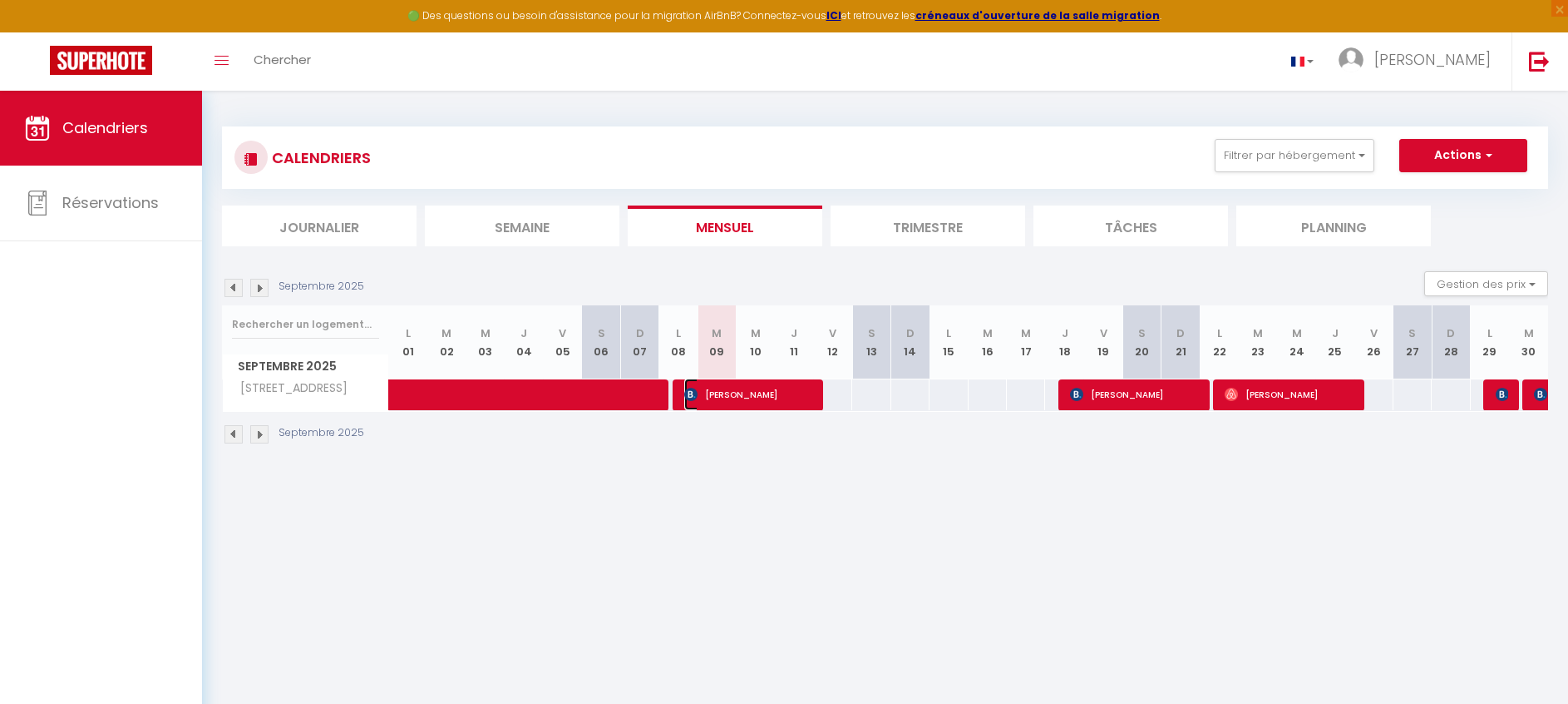
click at [766, 398] on span "[PERSON_NAME]" at bounding box center [747, 395] width 127 height 31
select select "OK"
select select "KO"
select select "0"
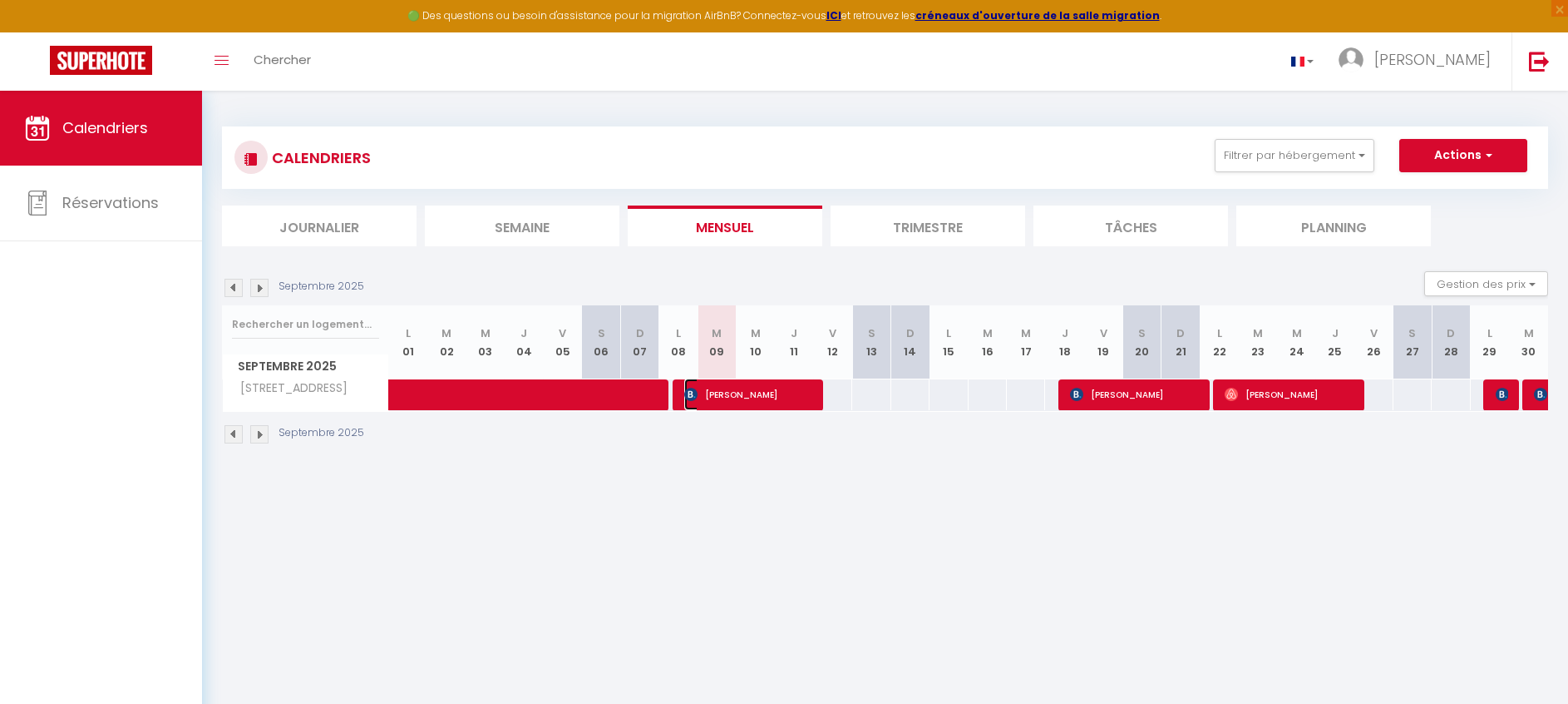
select select "1"
select select
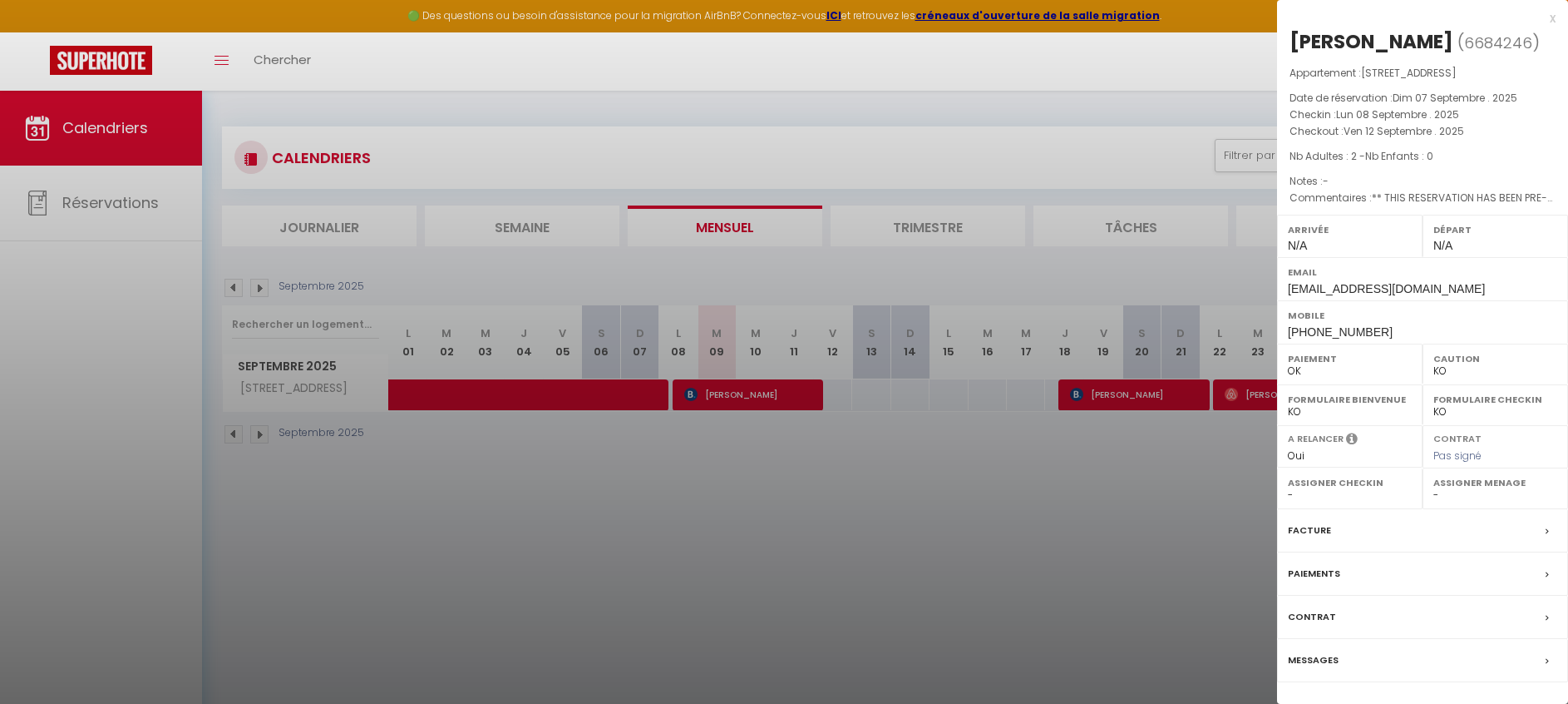
click at [1552, 19] on div "x" at bounding box center [1416, 19] width 279 height 20
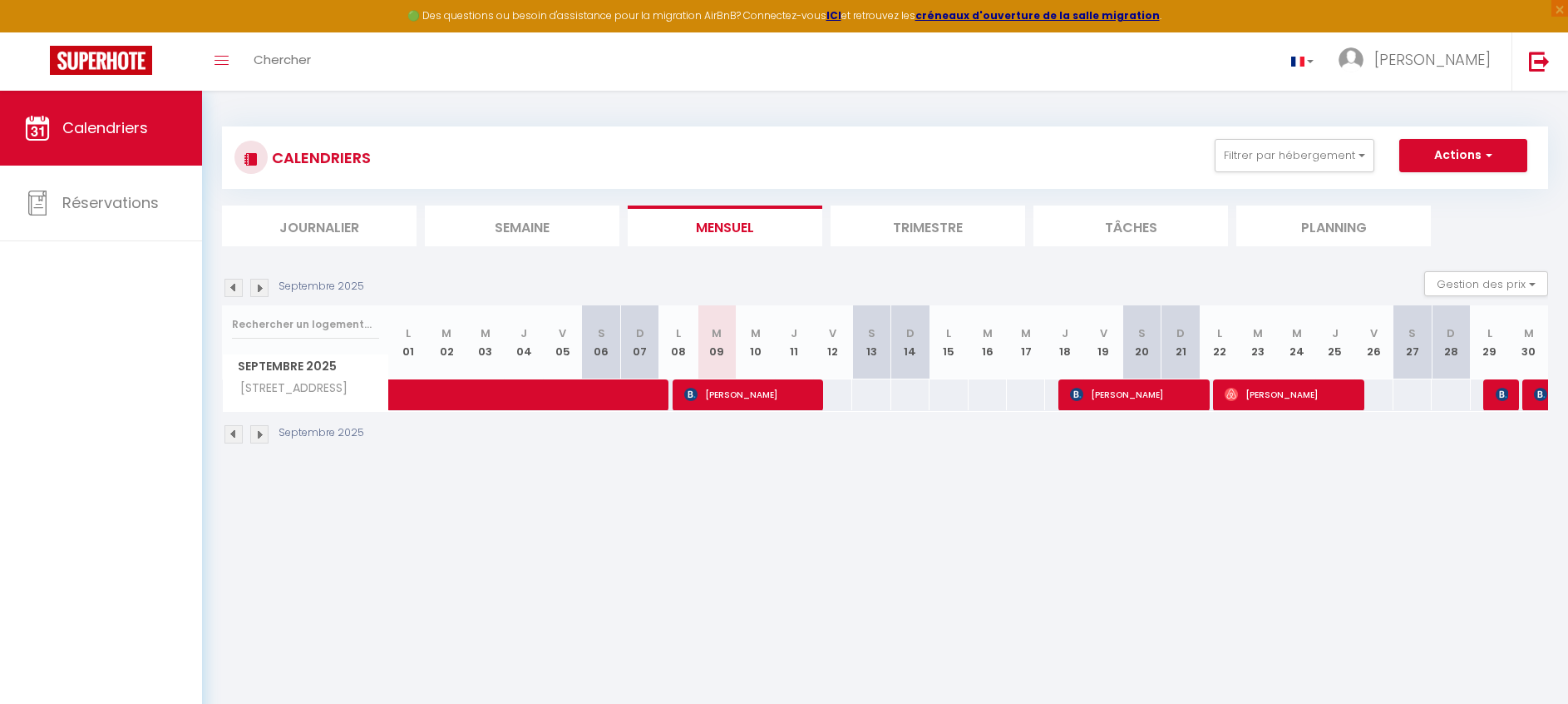
click at [251, 435] on img at bounding box center [259, 434] width 19 height 19
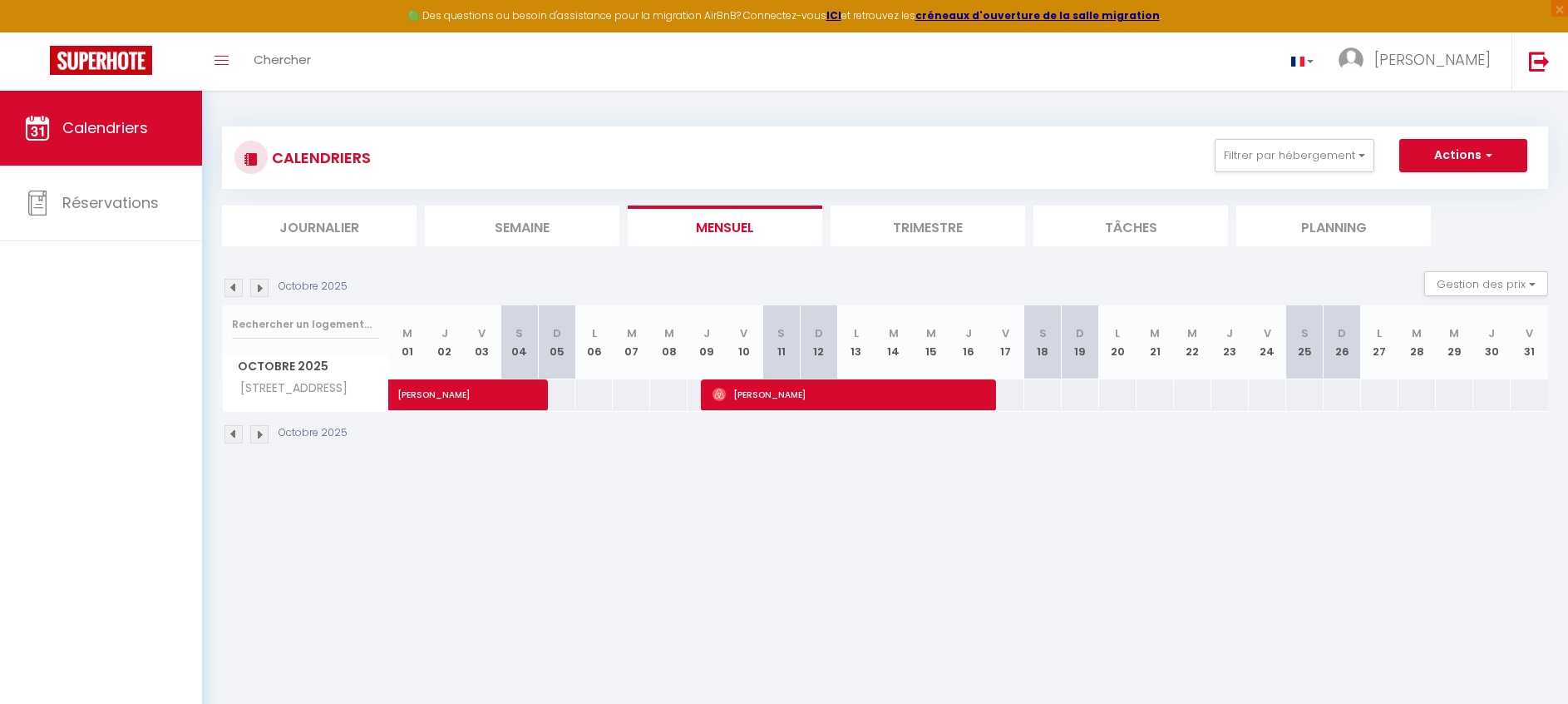
click at [230, 435] on img at bounding box center [233, 434] width 19 height 19
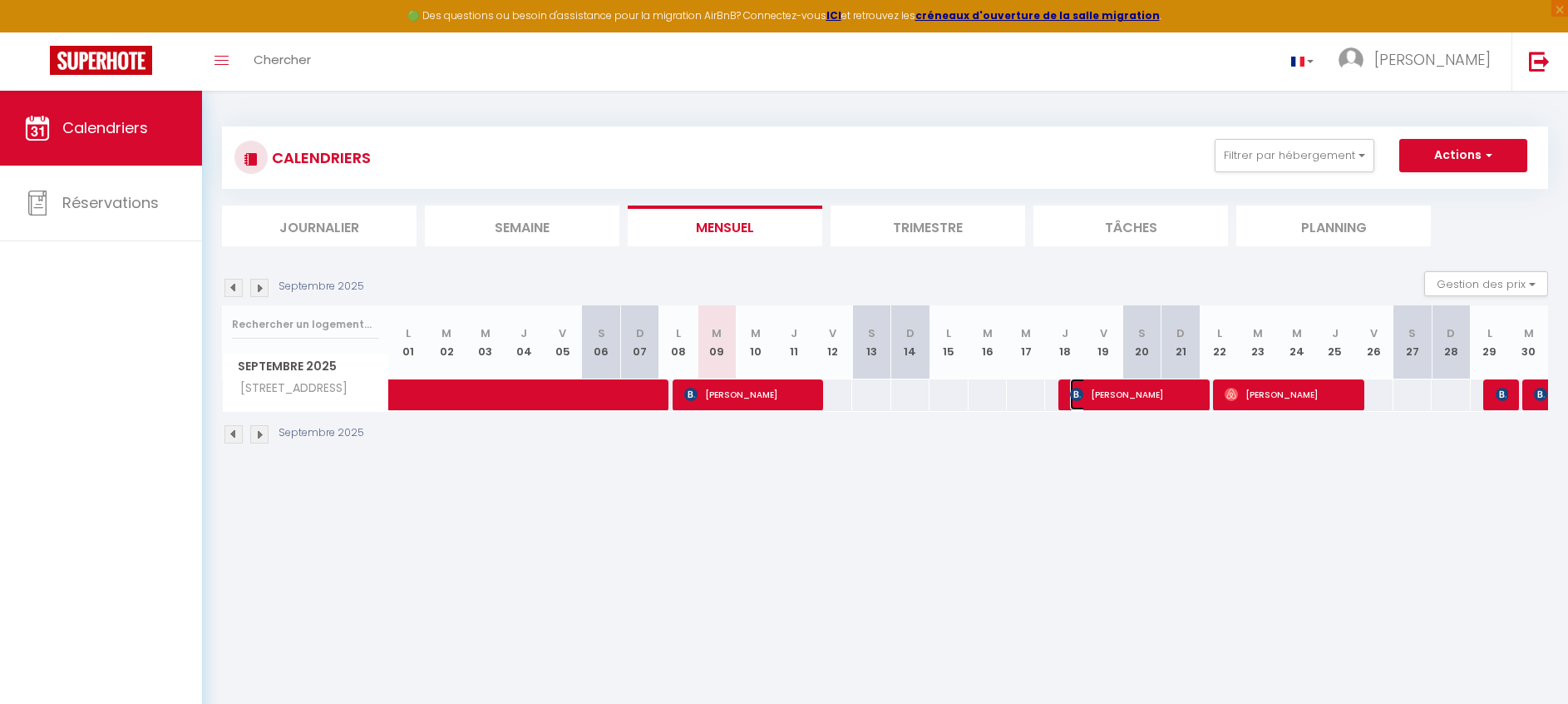
click at [1169, 391] on span "[PERSON_NAME]" at bounding box center [1133, 395] width 127 height 31
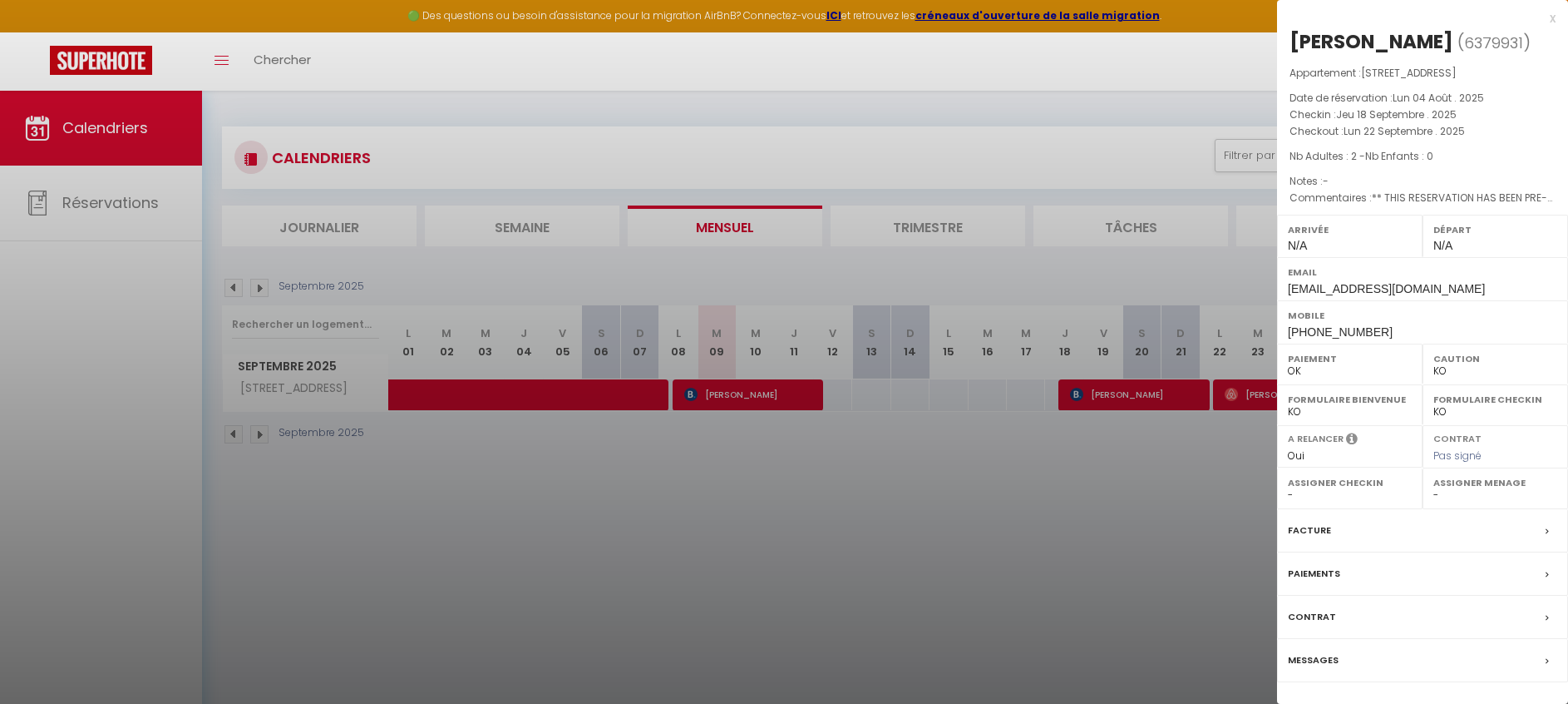
click at [1210, 494] on div at bounding box center [784, 352] width 1568 height 704
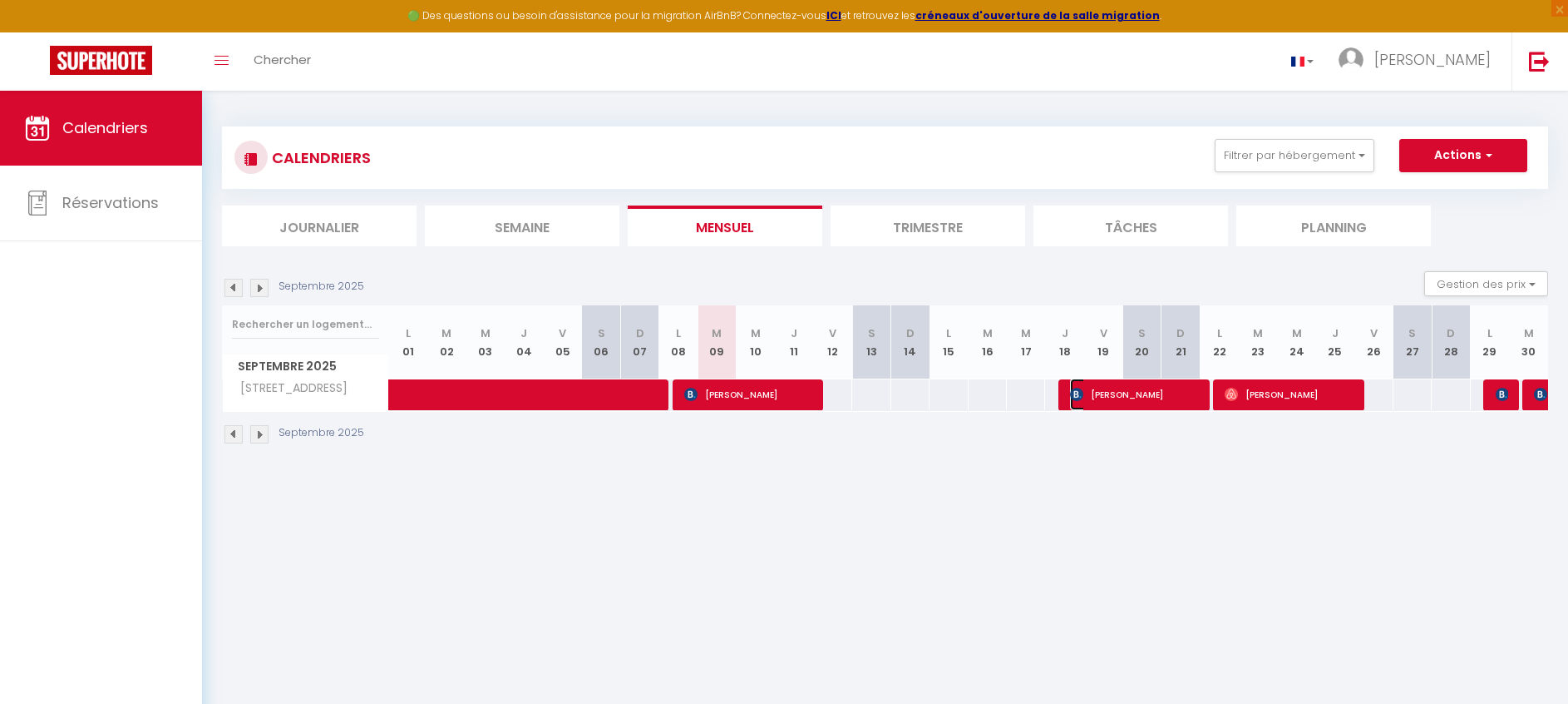
click at [1143, 400] on span "[PERSON_NAME]" at bounding box center [1133, 395] width 127 height 31
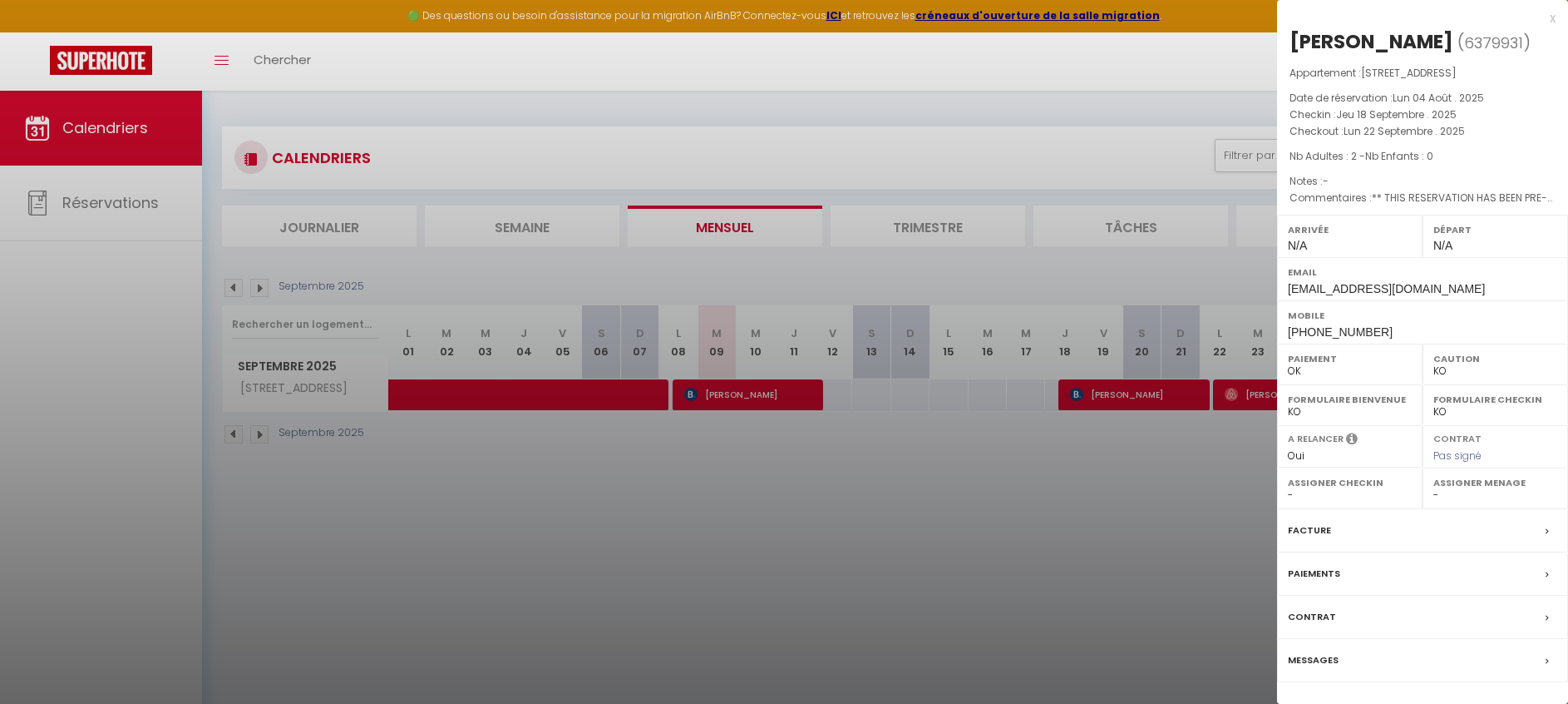
click at [1140, 468] on div at bounding box center [784, 352] width 1568 height 704
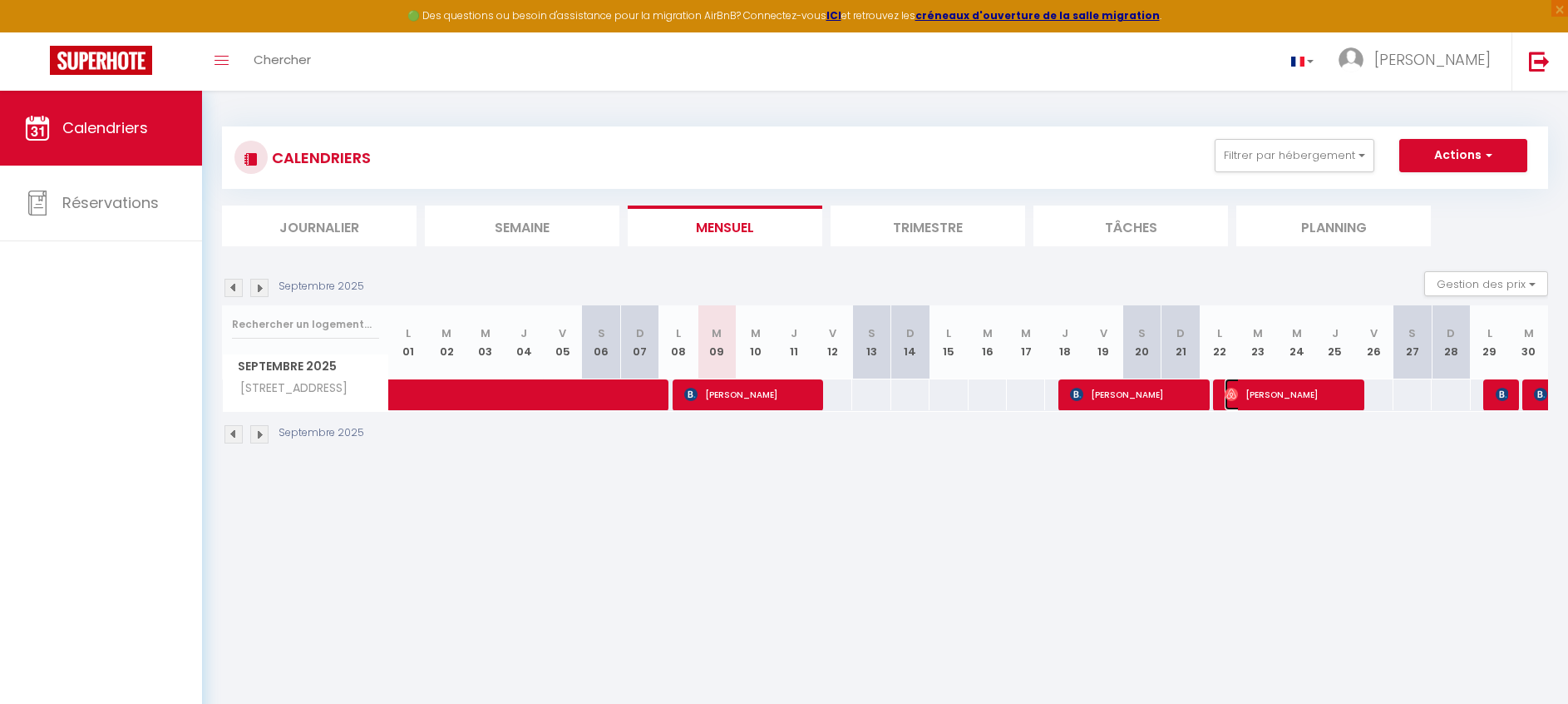
click at [1244, 396] on span "[PERSON_NAME]" at bounding box center [1287, 395] width 127 height 31
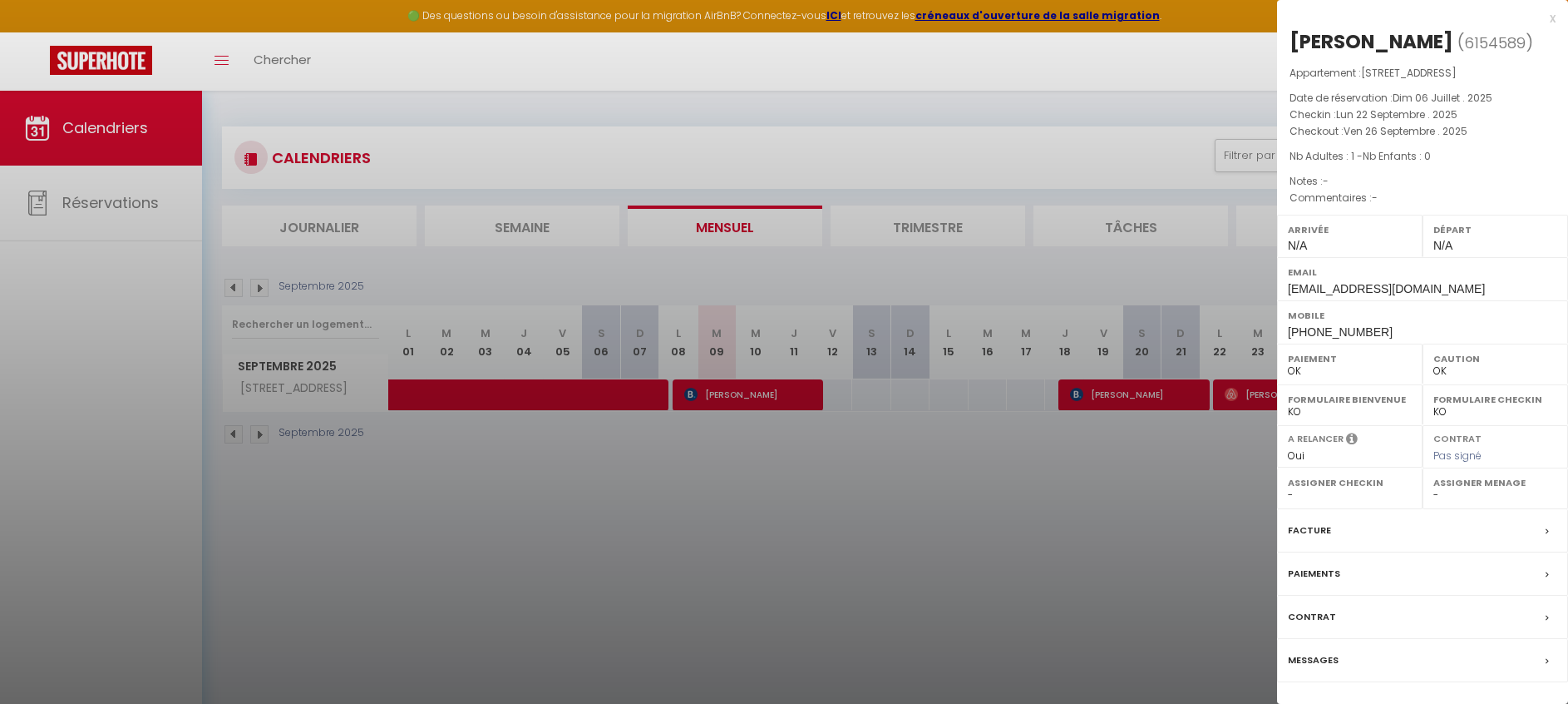
click at [1135, 446] on div at bounding box center [784, 352] width 1568 height 704
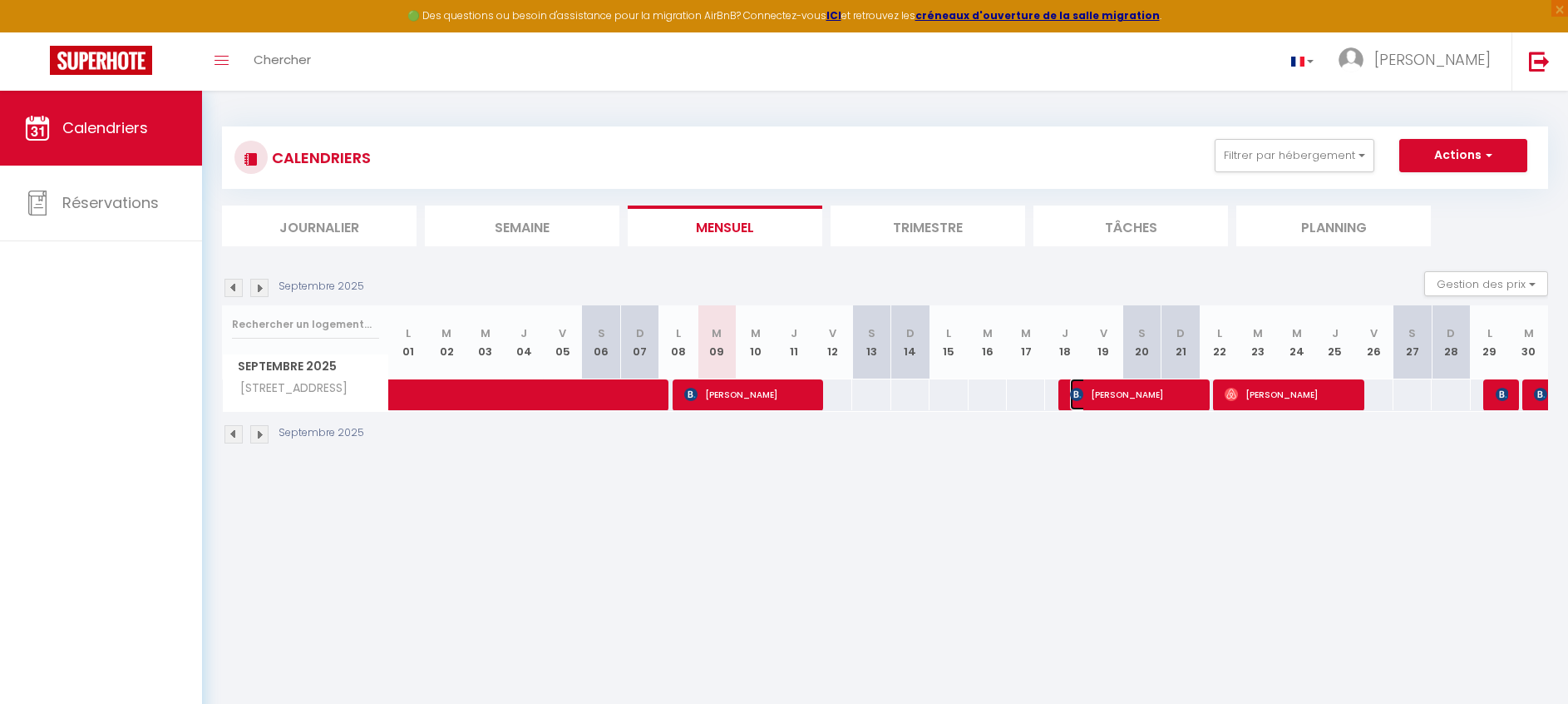
click at [1185, 396] on span "[PERSON_NAME]" at bounding box center [1133, 395] width 127 height 31
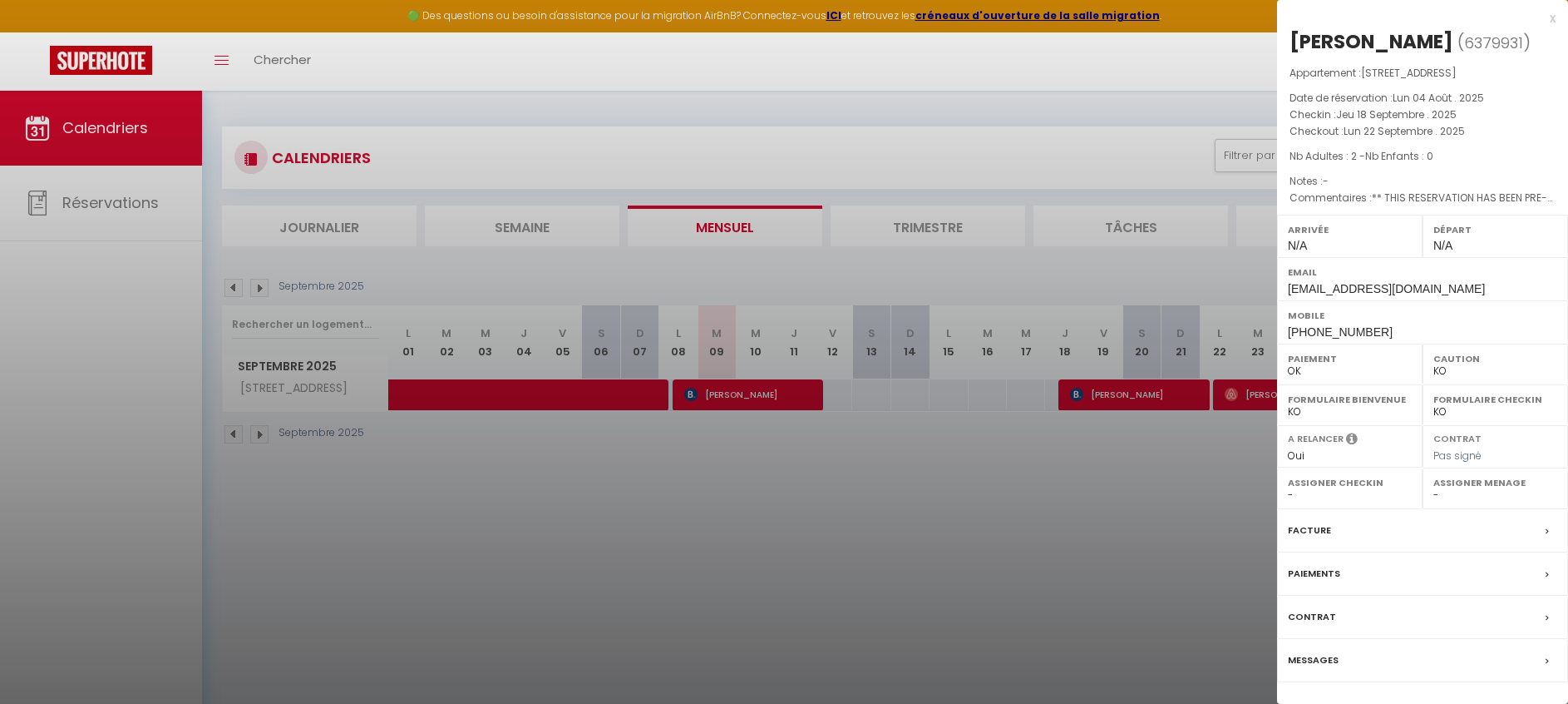
click at [1156, 476] on div at bounding box center [784, 352] width 1568 height 704
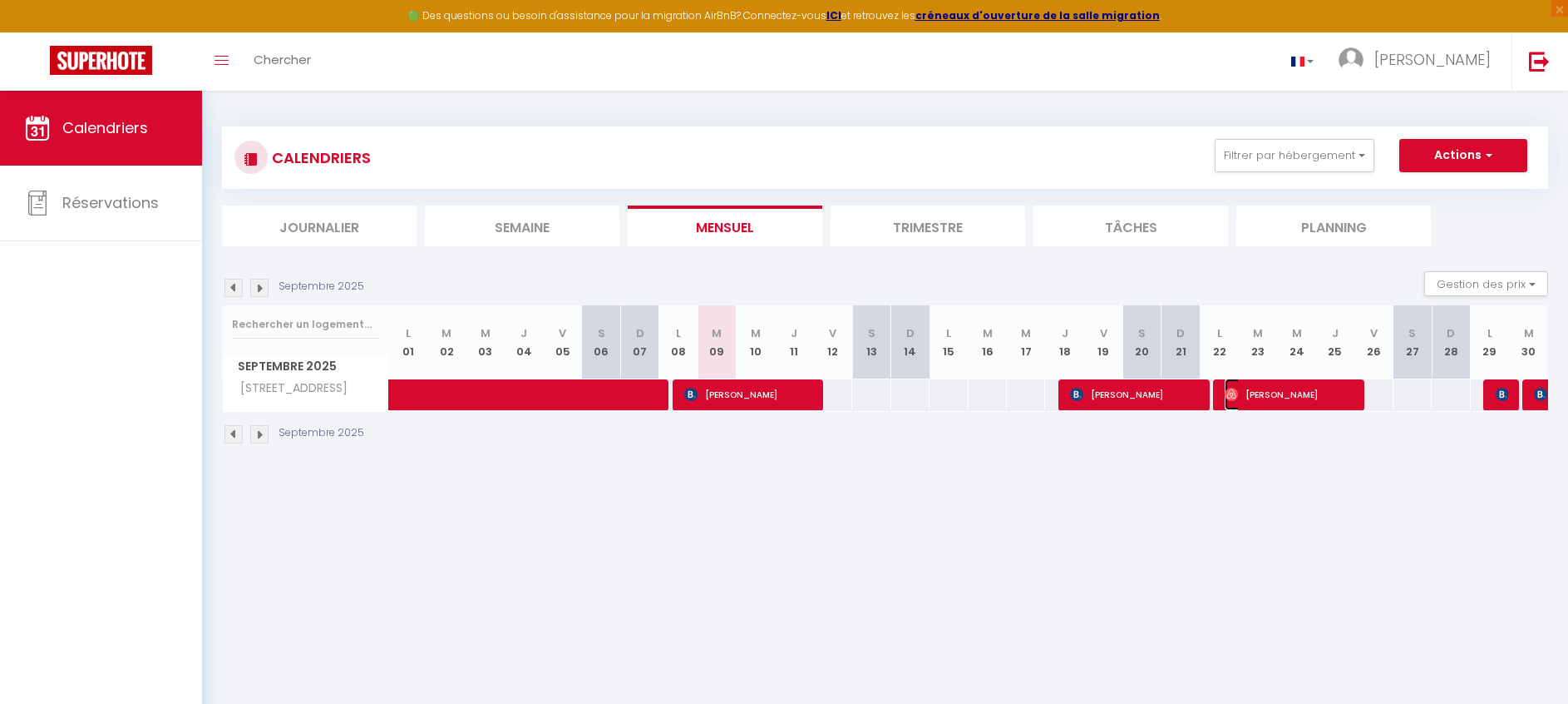
click at [1233, 396] on img at bounding box center [1231, 394] width 13 height 13
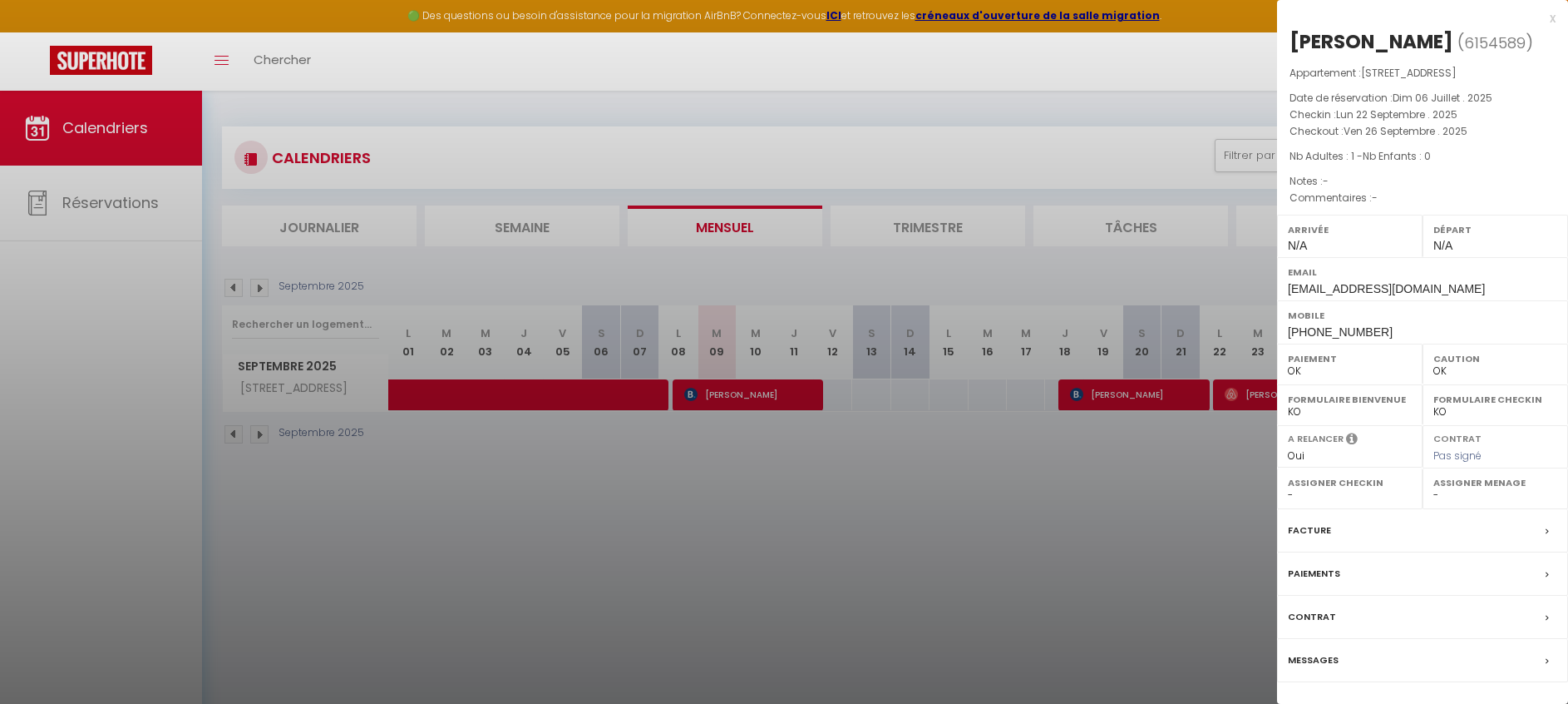
click at [1176, 468] on div at bounding box center [784, 352] width 1568 height 704
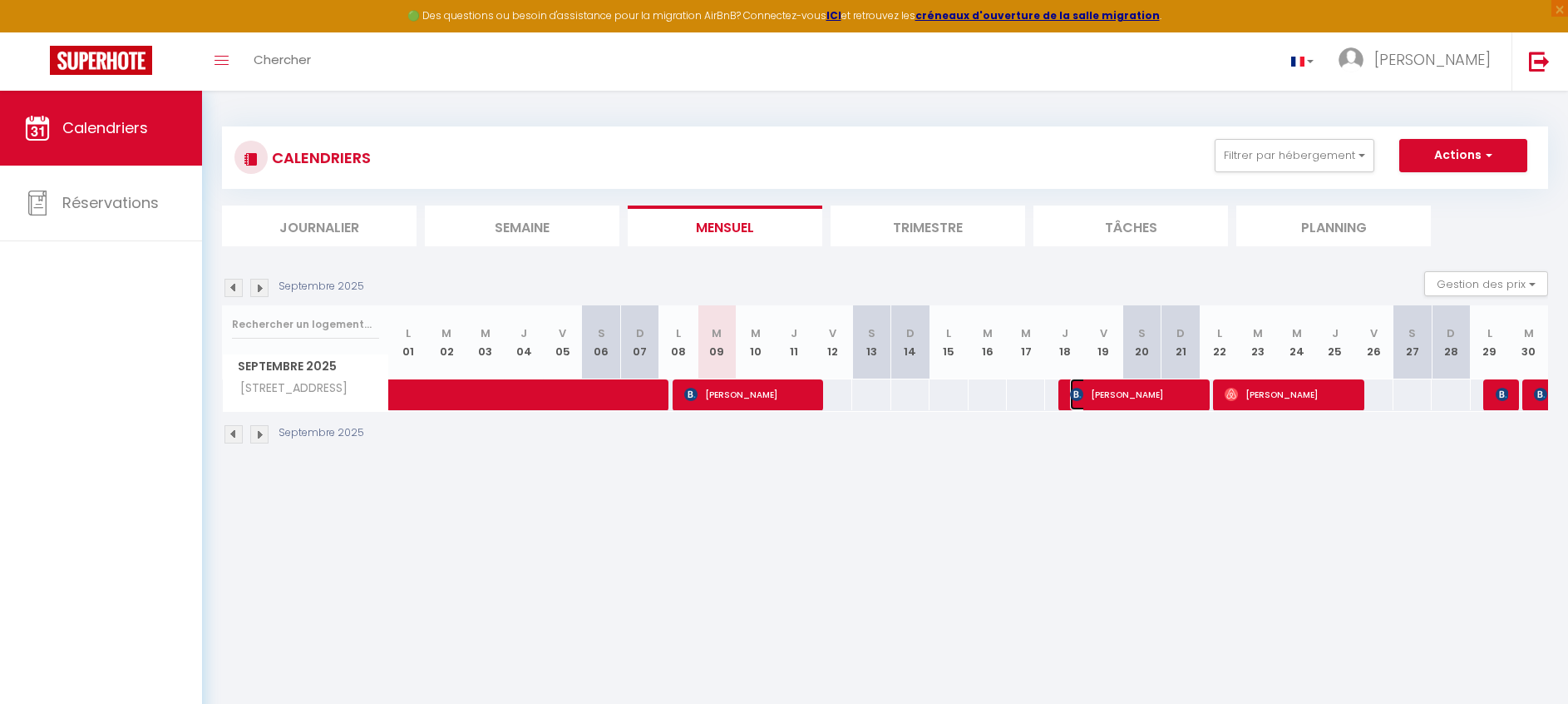
click at [1121, 402] on span "[PERSON_NAME]" at bounding box center [1133, 395] width 127 height 31
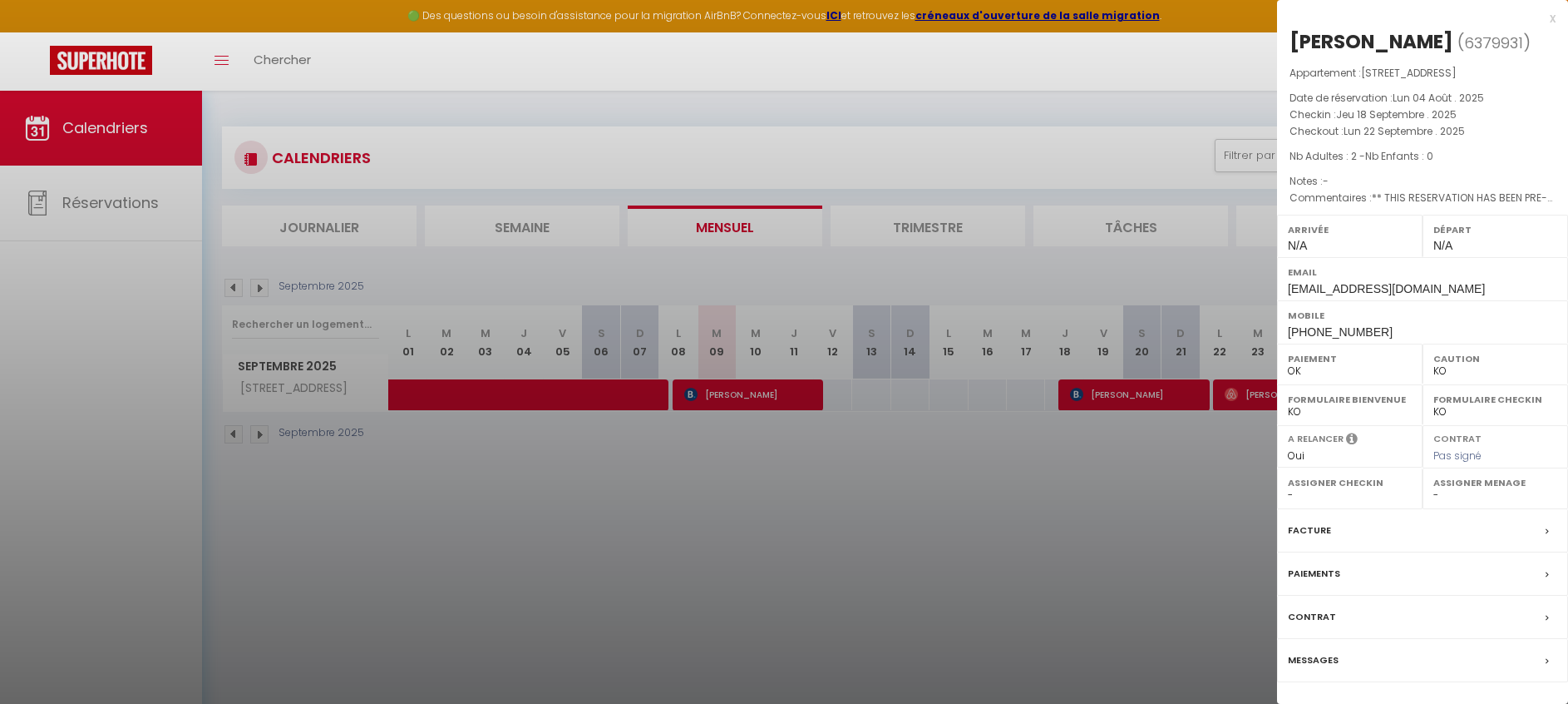
drag, startPoint x: 755, startPoint y: 463, endPoint x: 761, endPoint y: 435, distance: 28.6
click at [755, 463] on div at bounding box center [784, 352] width 1568 height 704
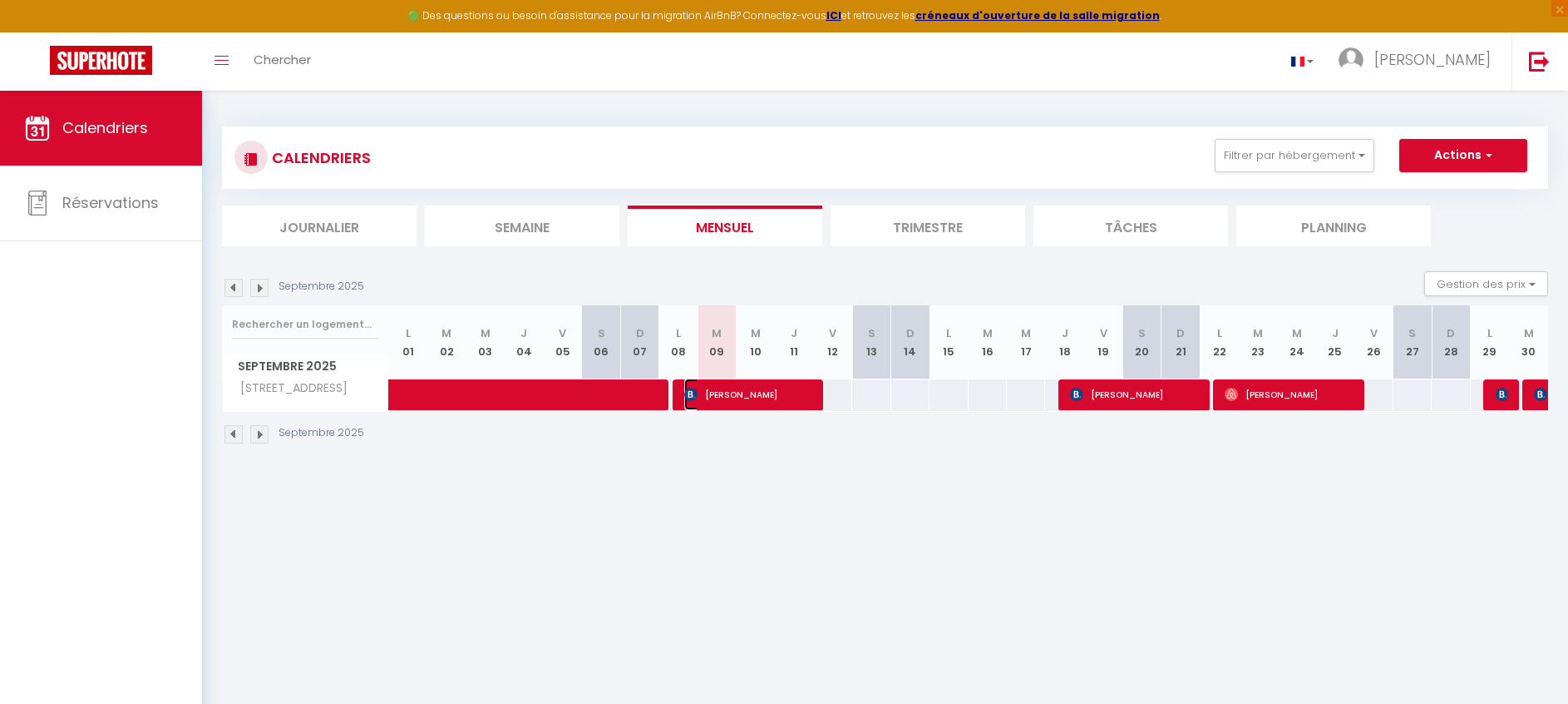
click at [772, 401] on span "[PERSON_NAME]" at bounding box center [747, 395] width 127 height 31
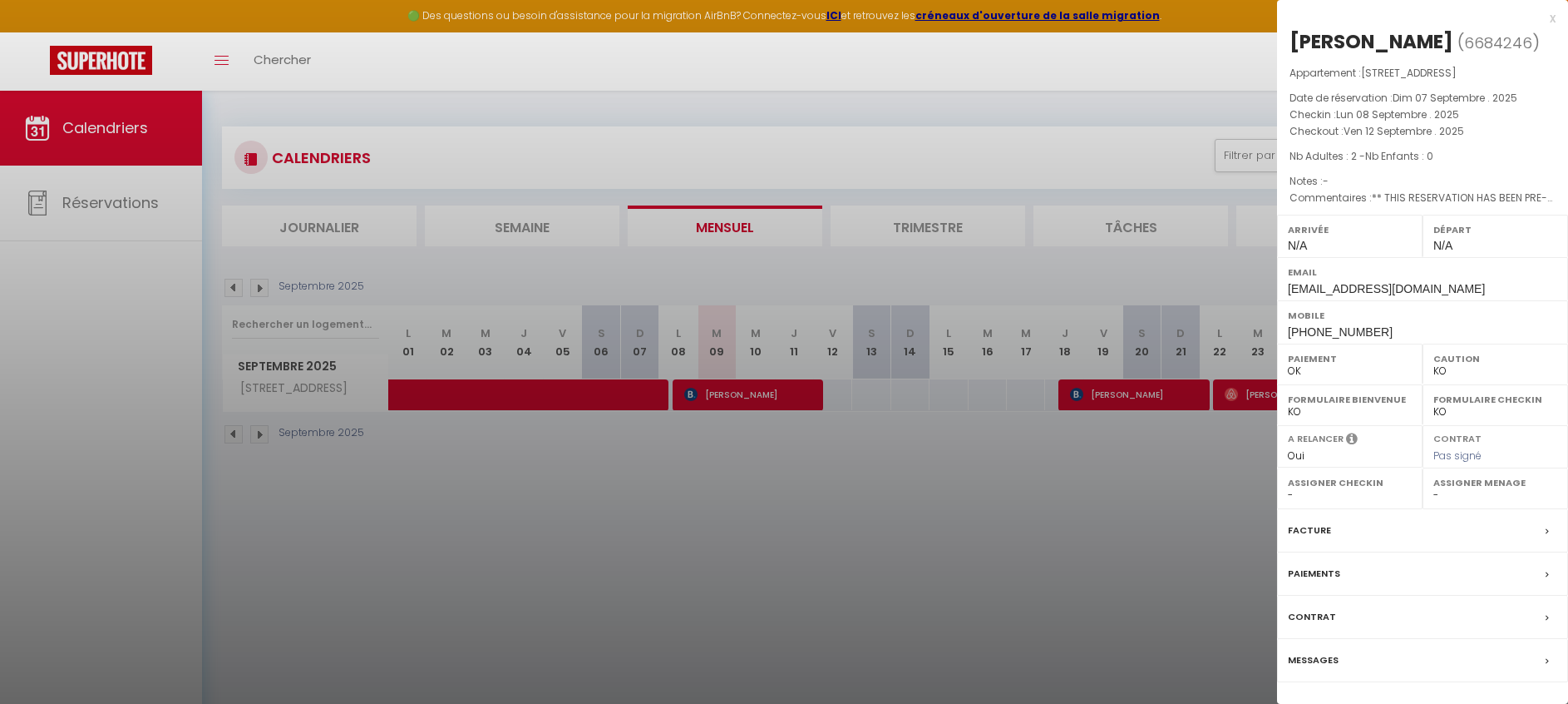
click at [826, 442] on div at bounding box center [784, 352] width 1568 height 704
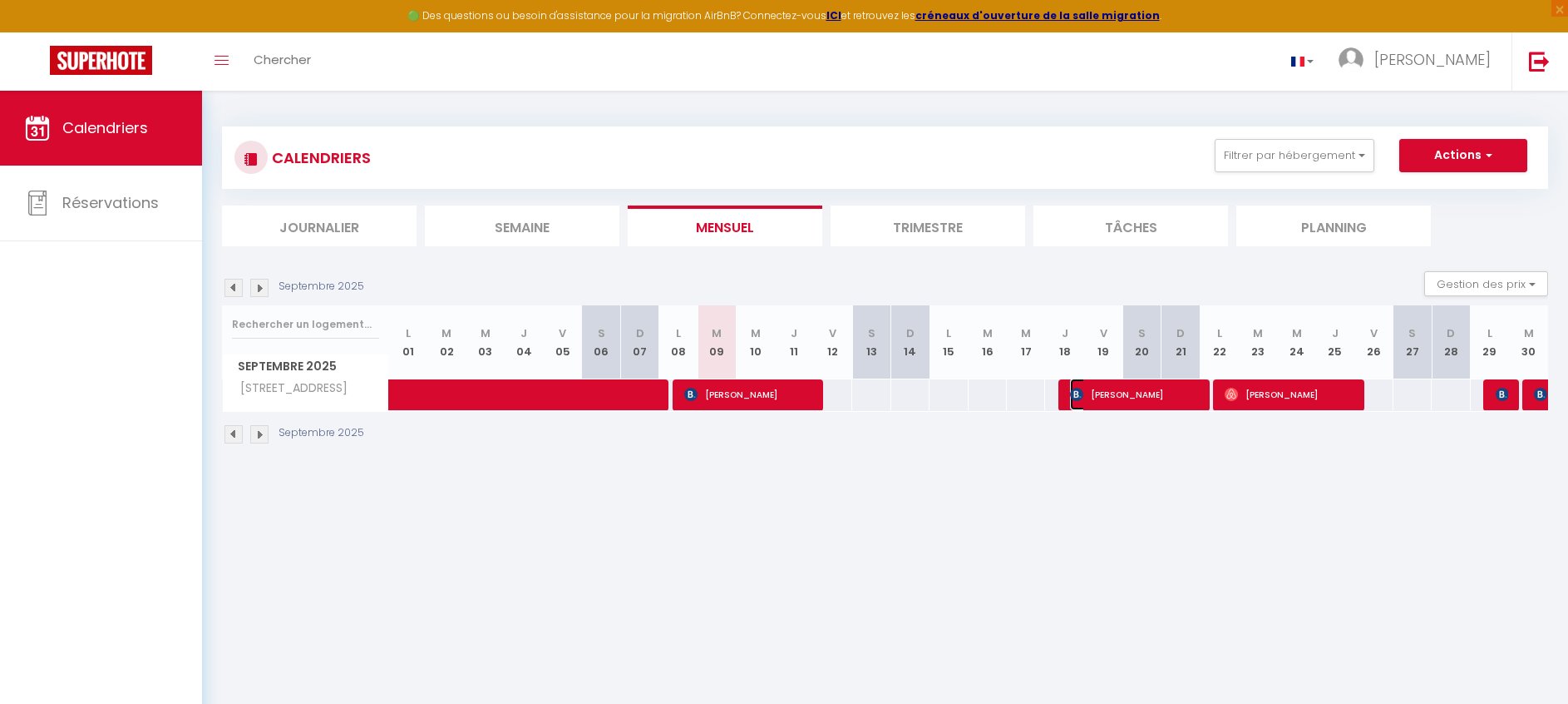
click at [1156, 391] on span "[PERSON_NAME]" at bounding box center [1133, 395] width 127 height 31
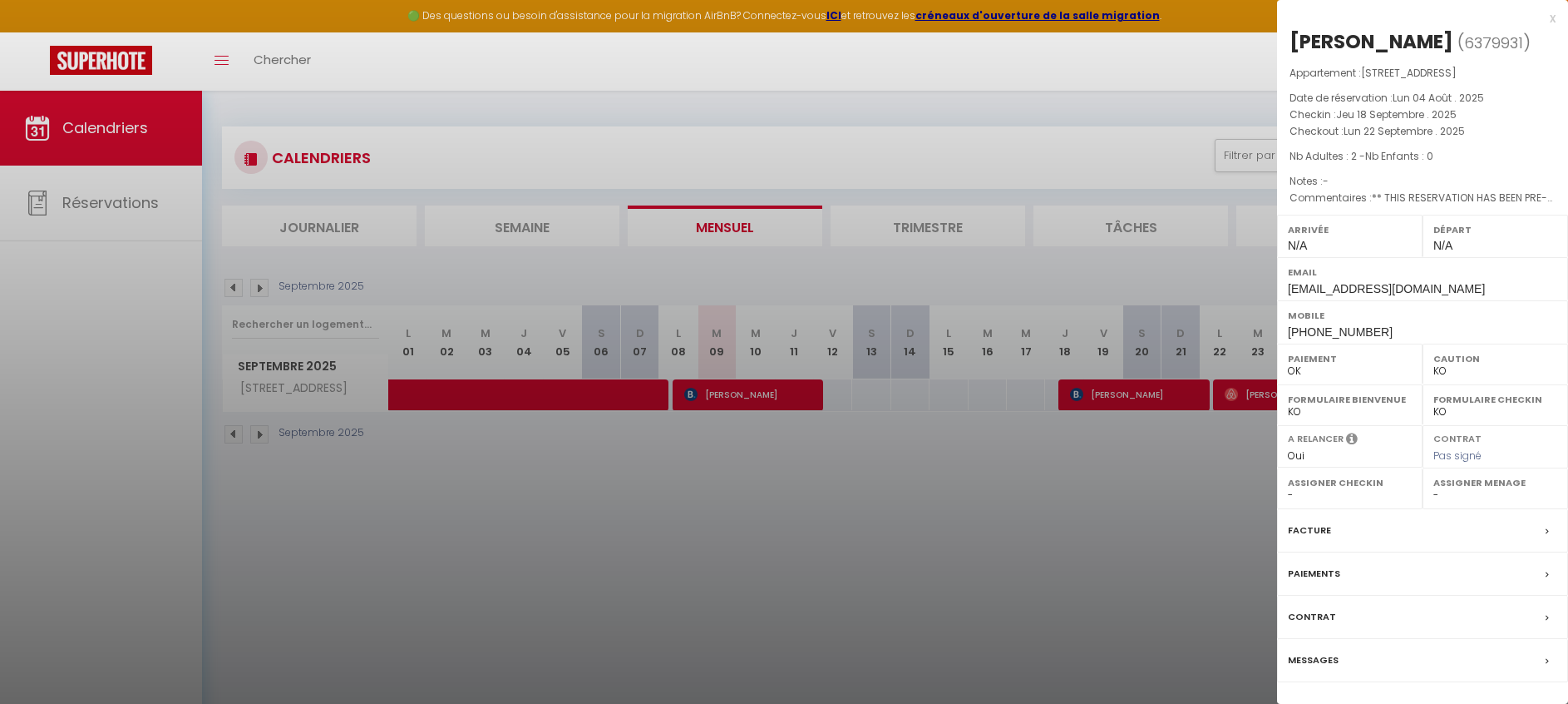
click at [1103, 540] on div at bounding box center [784, 352] width 1568 height 704
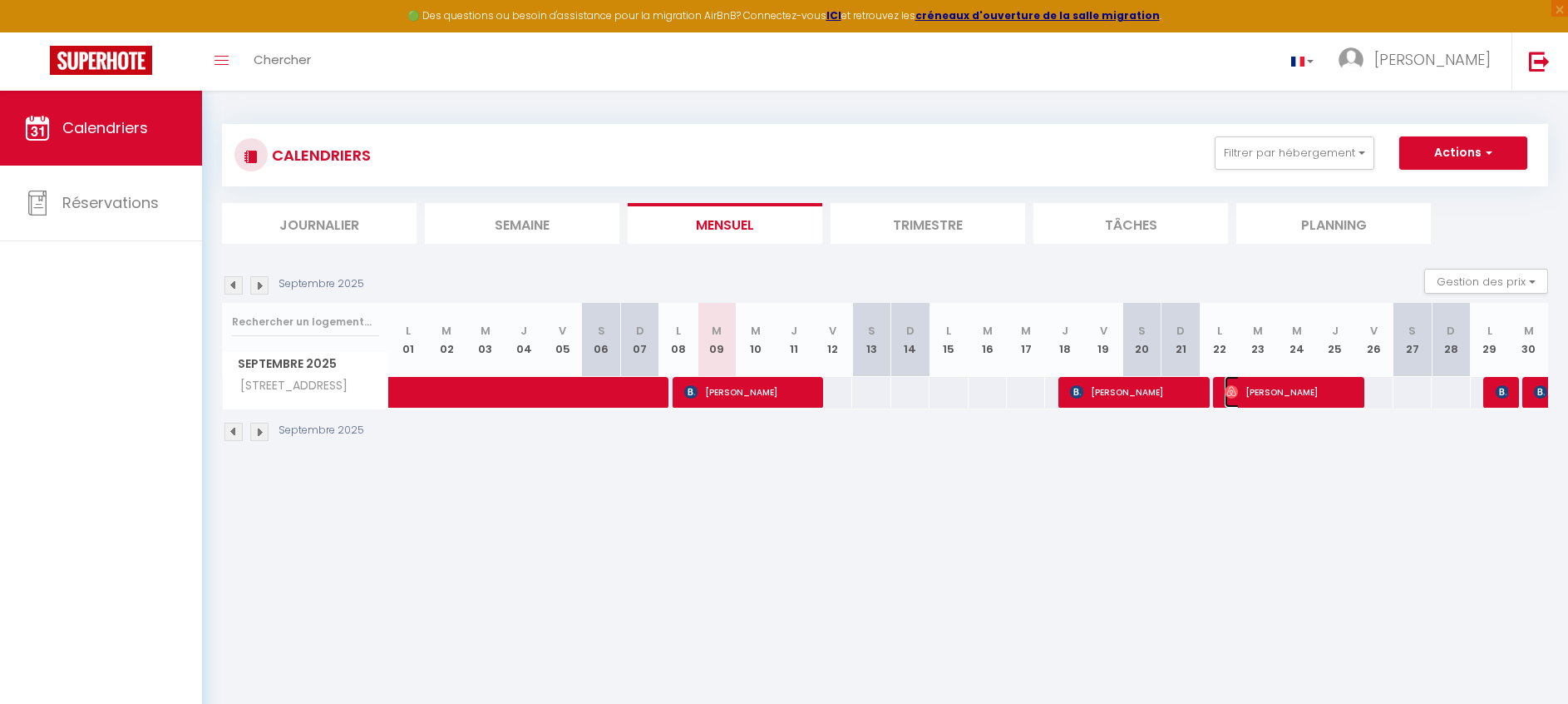
click at [1337, 388] on span "[PERSON_NAME]" at bounding box center [1287, 392] width 127 height 31
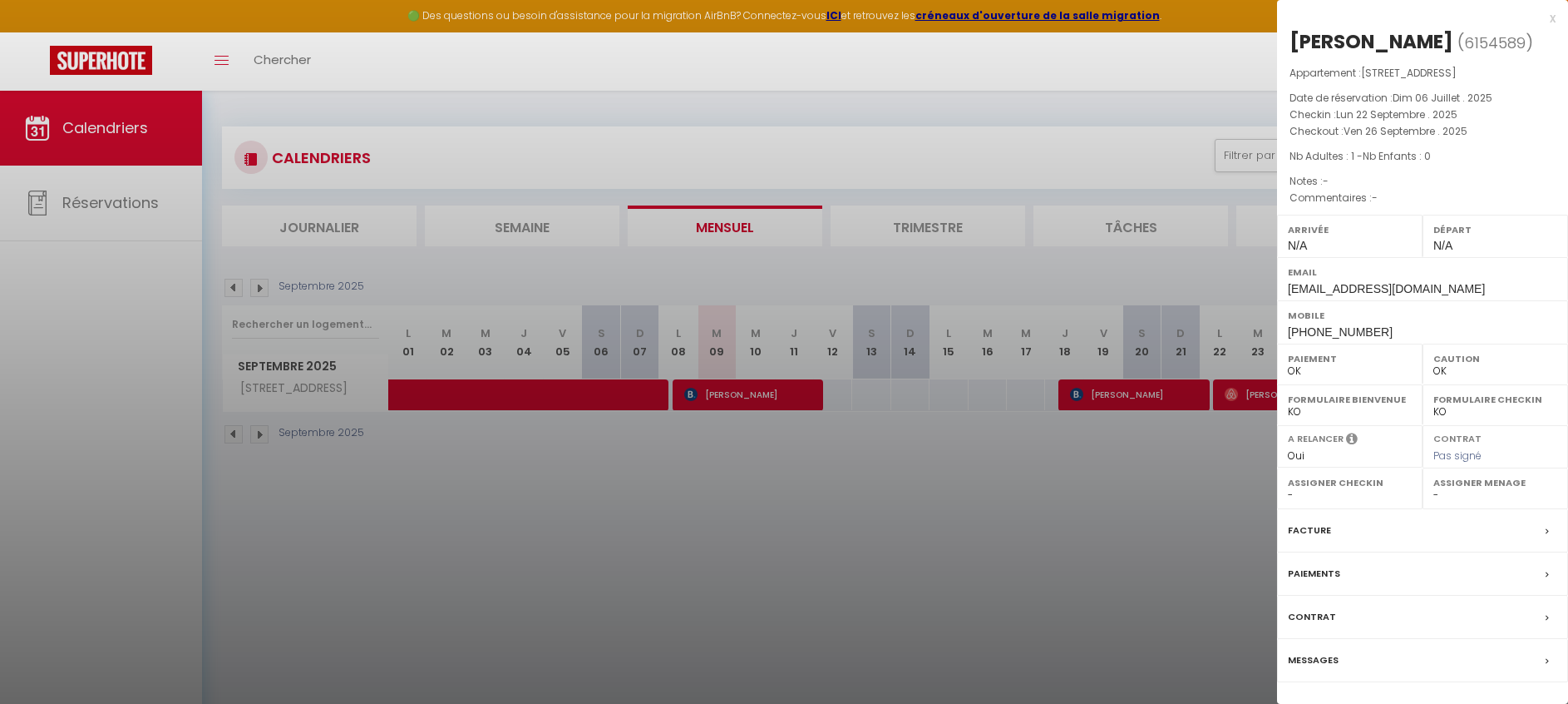
click at [1249, 481] on div at bounding box center [784, 352] width 1568 height 704
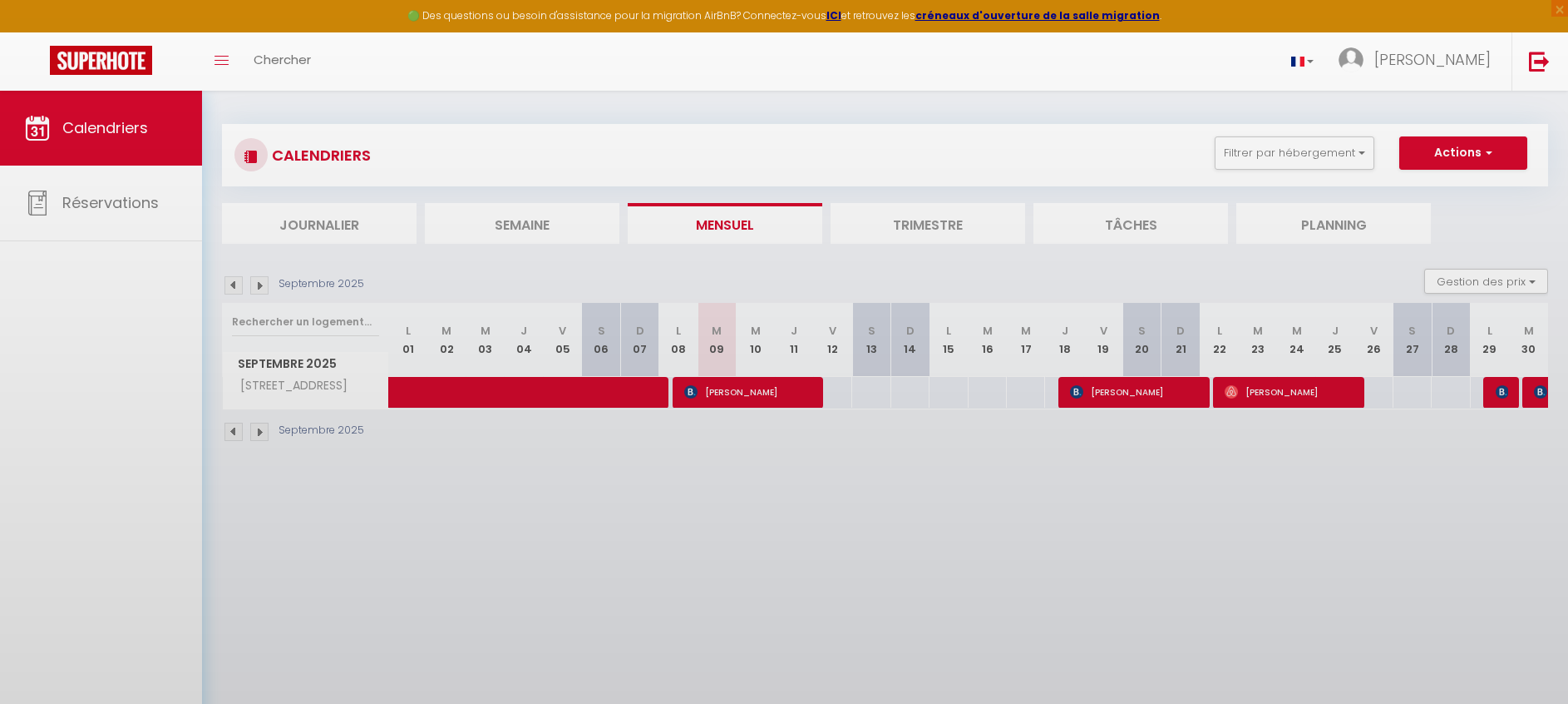
scroll to position [1, 0]
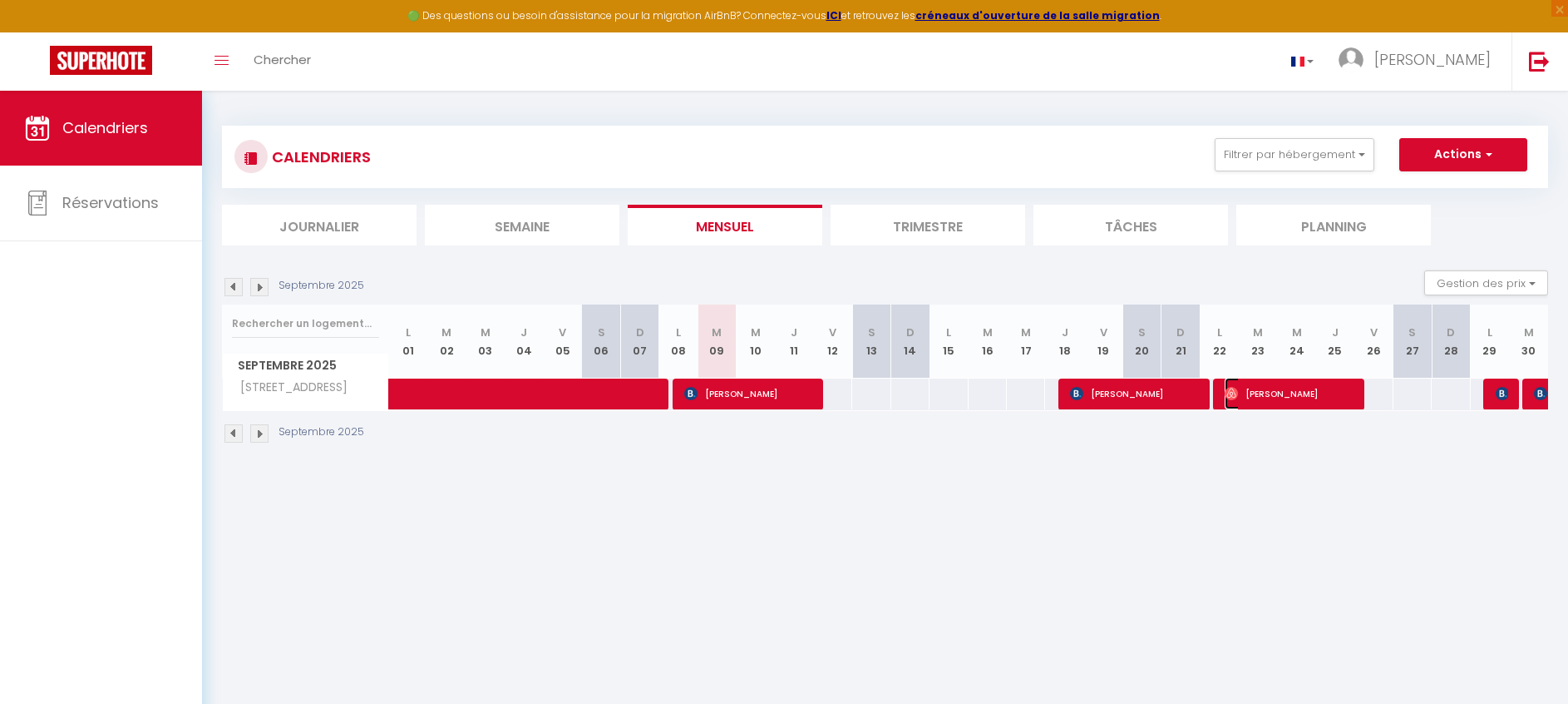
click at [1325, 392] on span "[PERSON_NAME]" at bounding box center [1287, 394] width 127 height 31
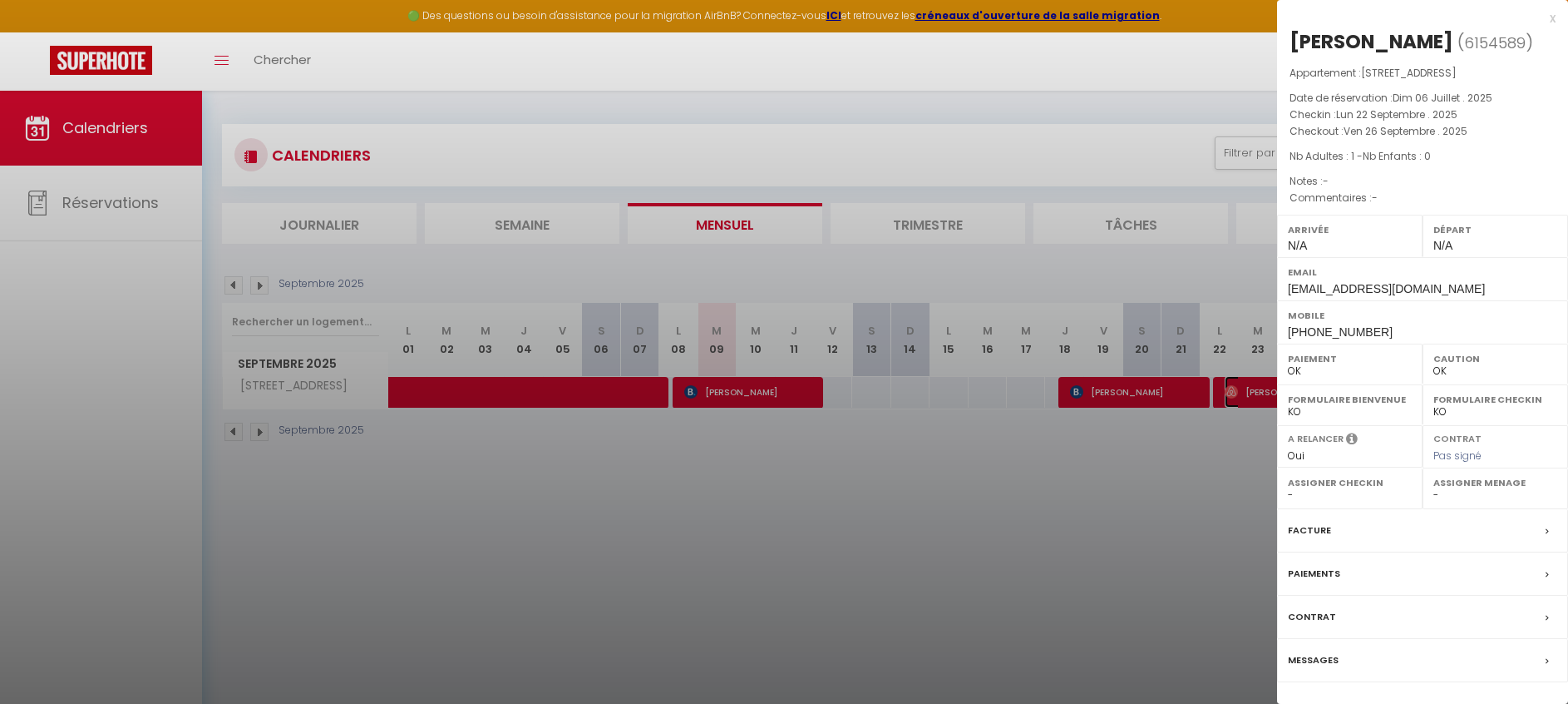
scroll to position [0, 0]
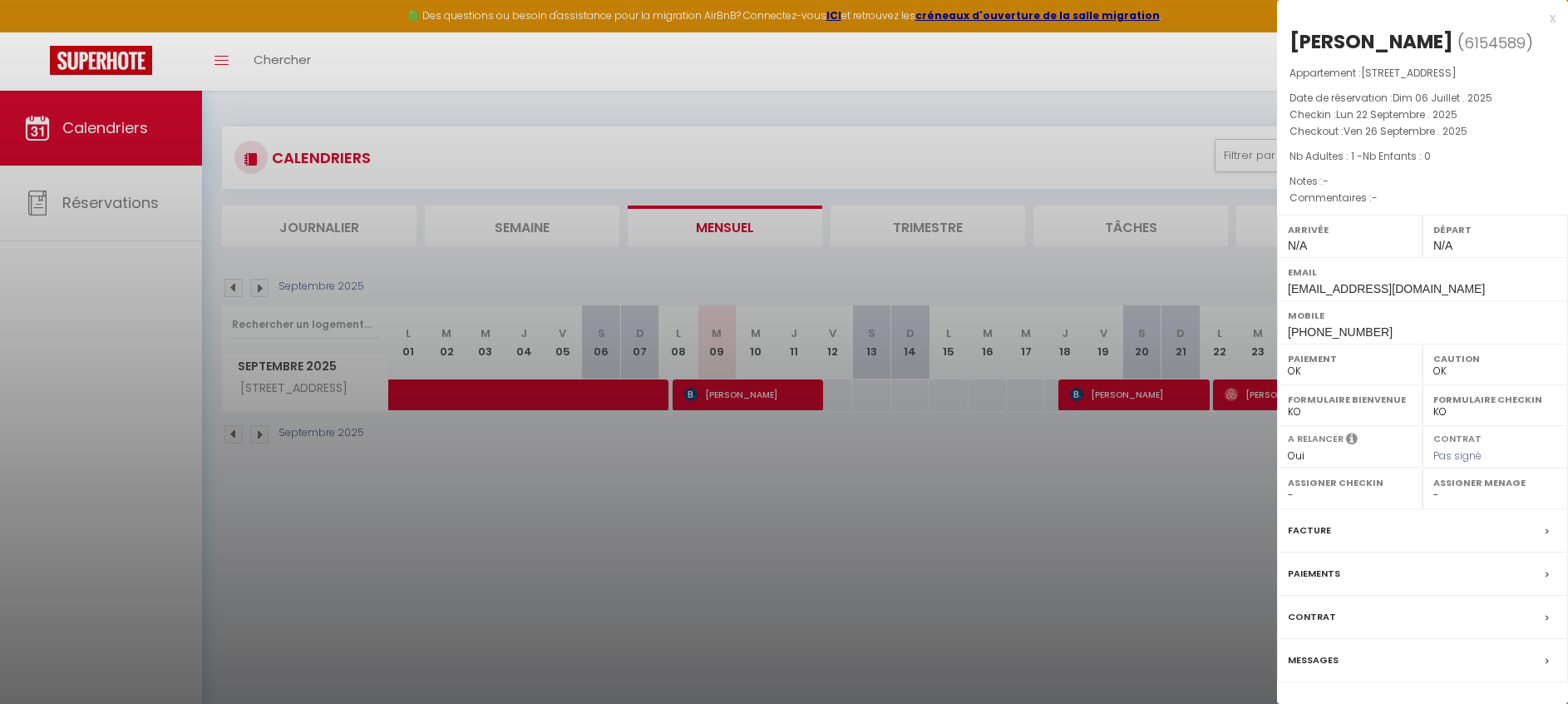
drag, startPoint x: 1158, startPoint y: 451, endPoint x: 1136, endPoint y: 411, distance: 45.7
click at [1157, 450] on div at bounding box center [784, 352] width 1568 height 704
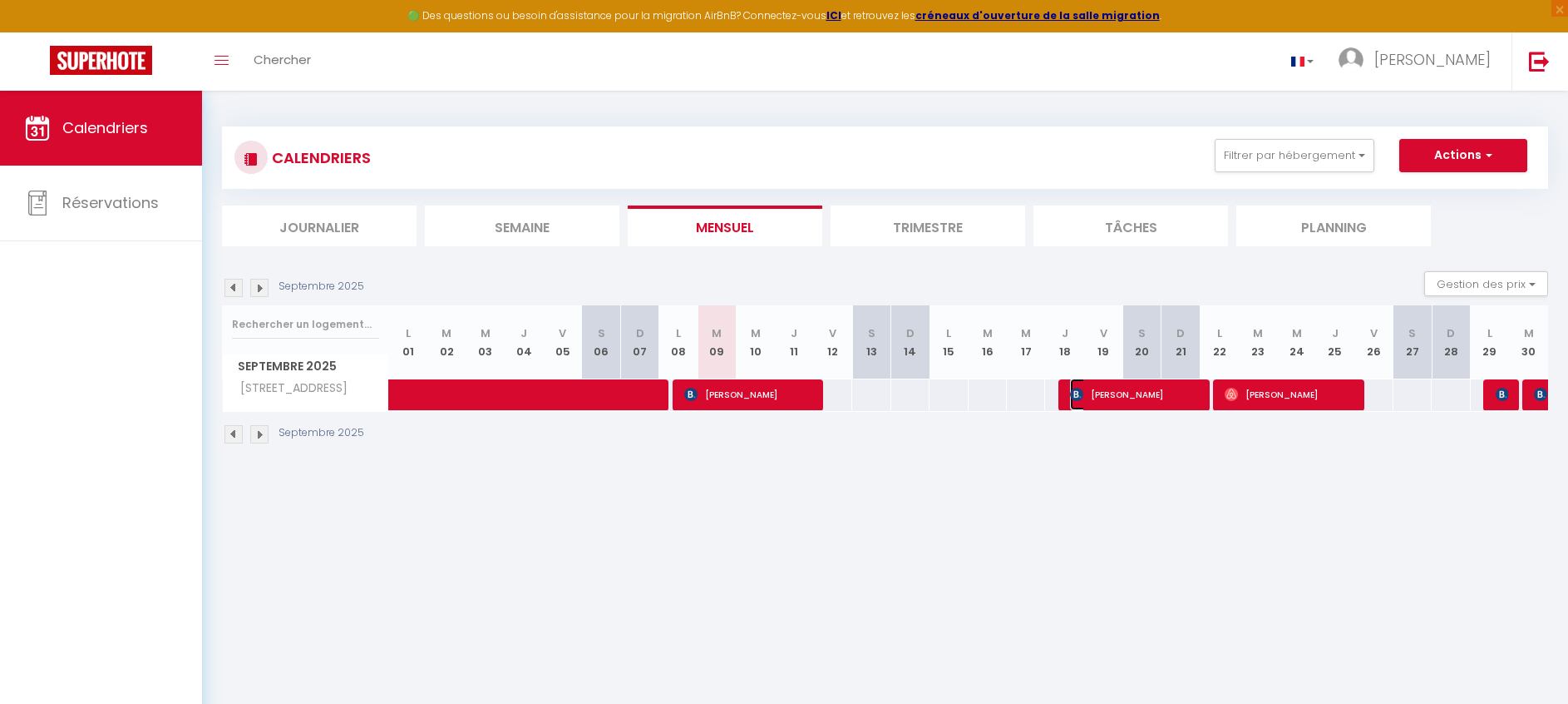
click at [1147, 394] on span "[PERSON_NAME]" at bounding box center [1133, 395] width 127 height 31
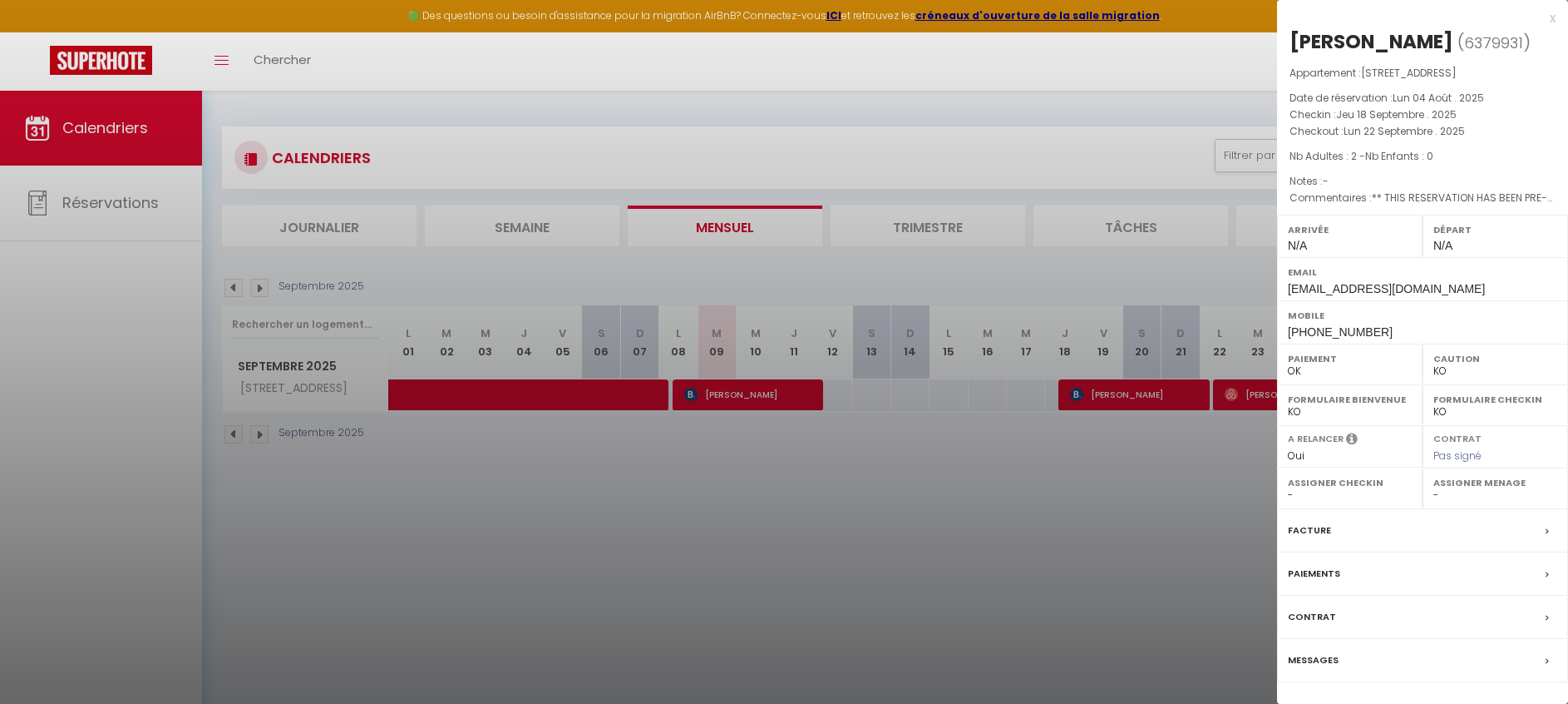
click at [1159, 434] on div at bounding box center [784, 352] width 1568 height 704
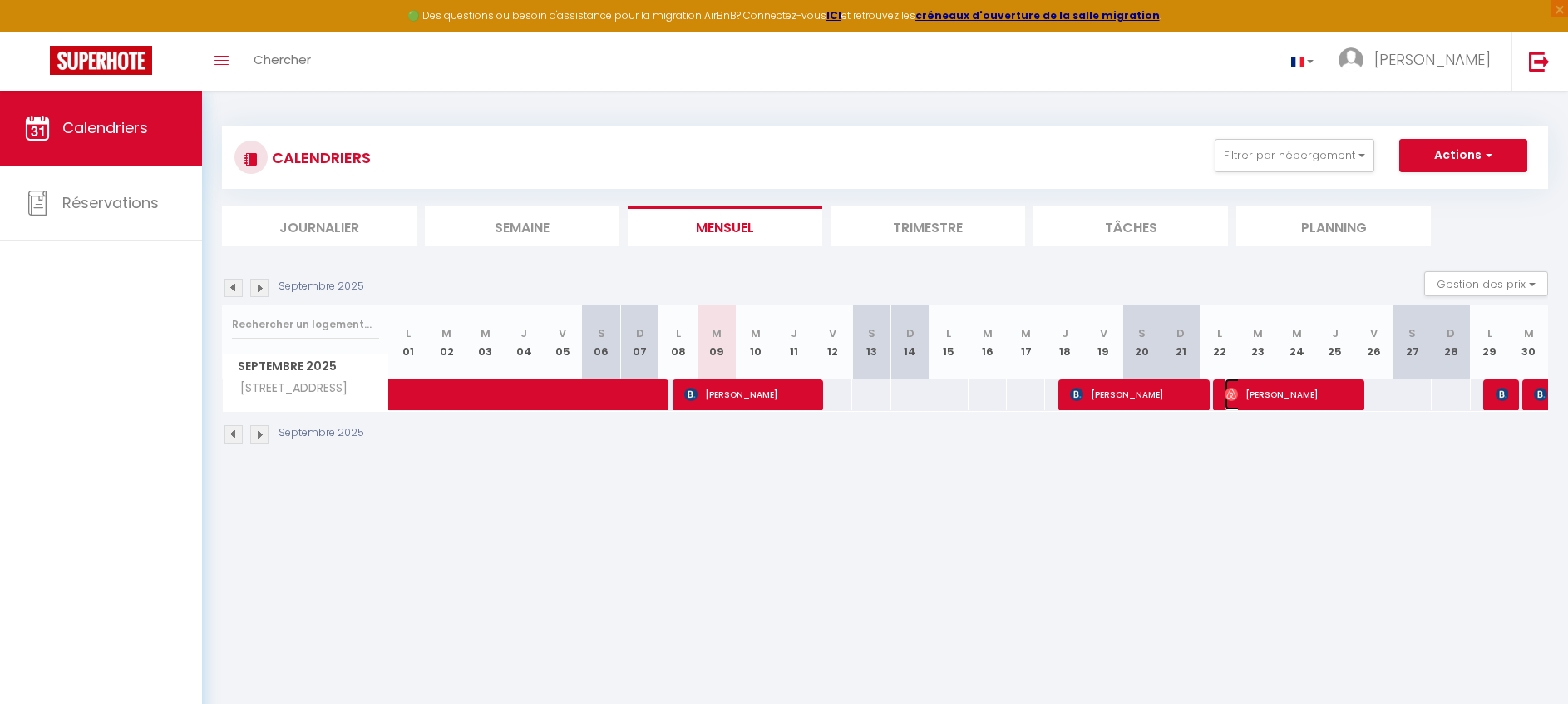
click at [1306, 396] on span "[PERSON_NAME]" at bounding box center [1287, 395] width 127 height 31
select select "OK"
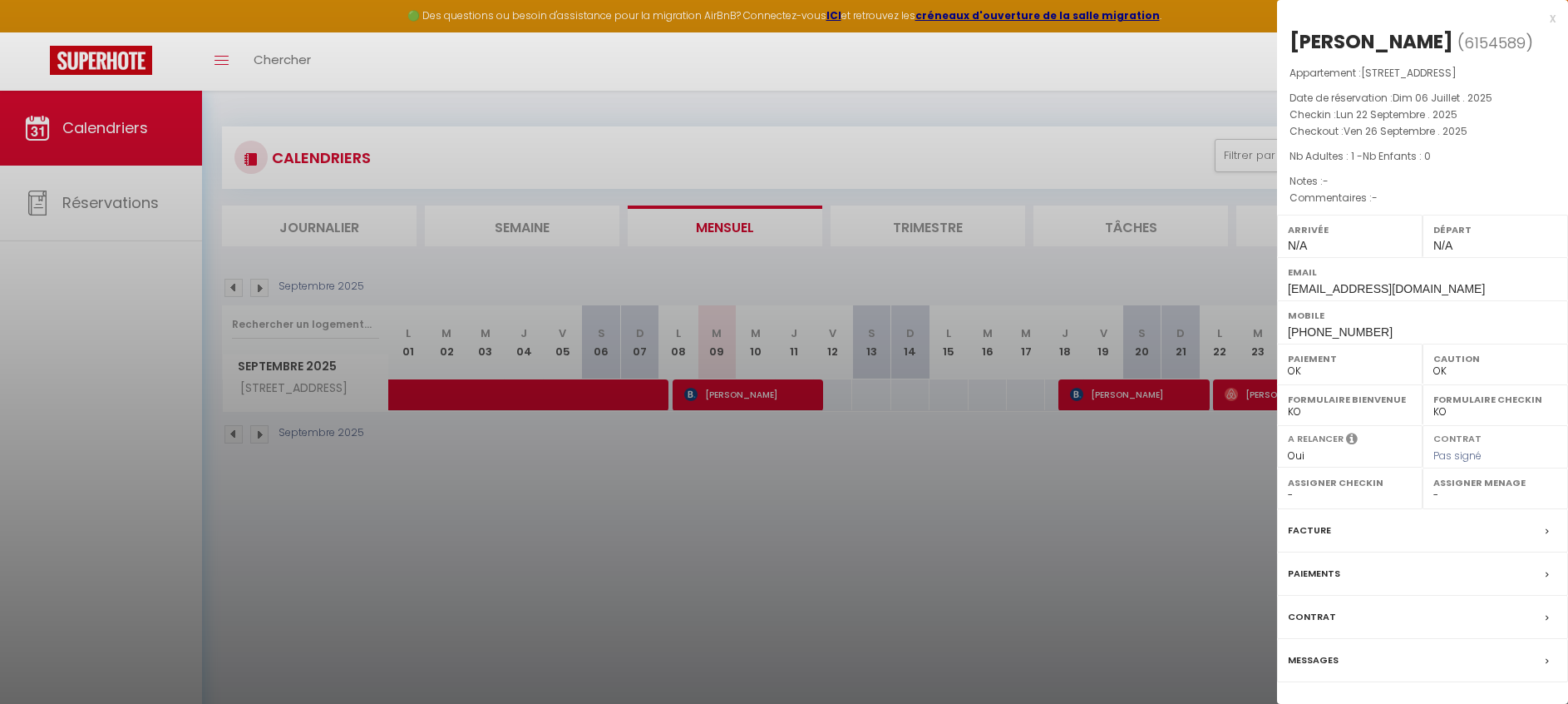
click at [1121, 453] on div at bounding box center [784, 352] width 1568 height 704
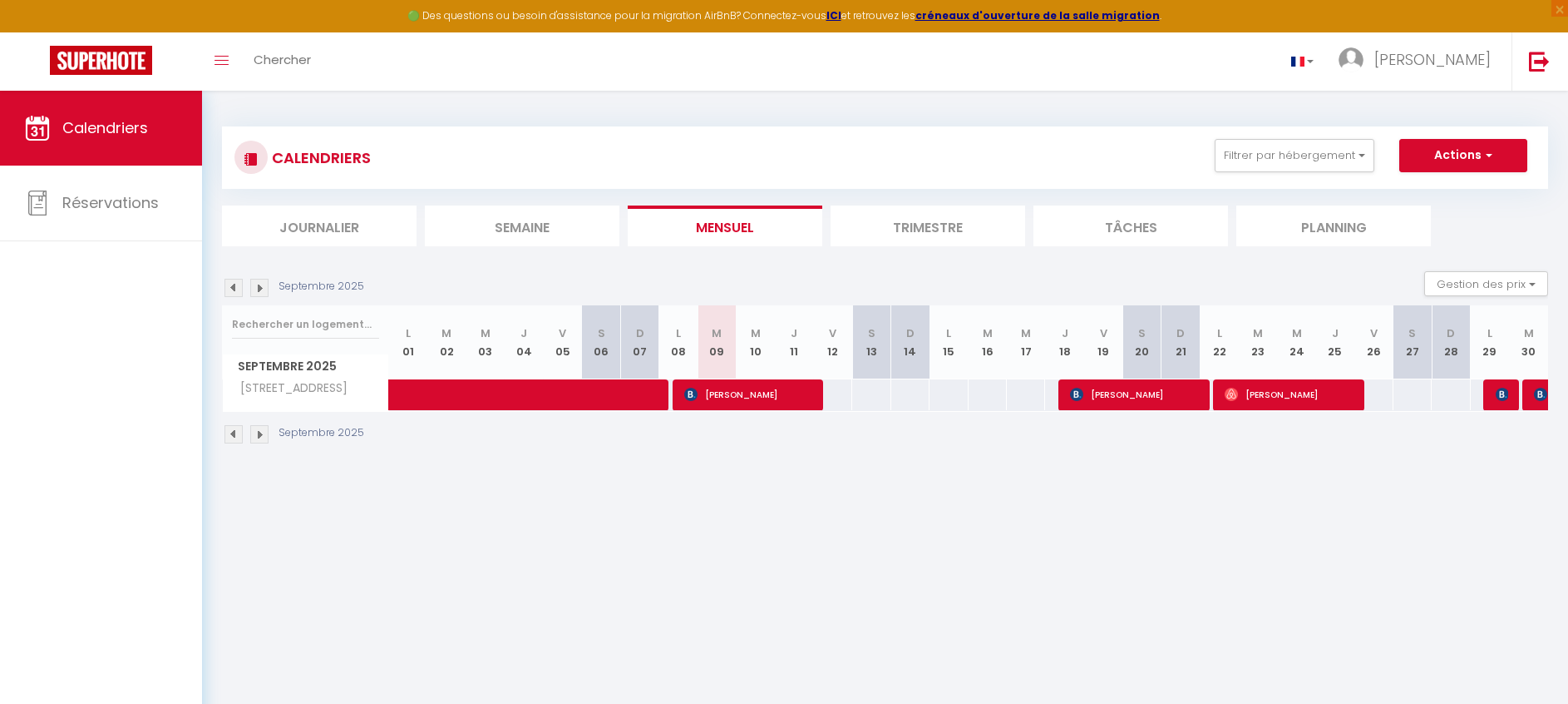
click at [259, 283] on img at bounding box center [259, 288] width 19 height 19
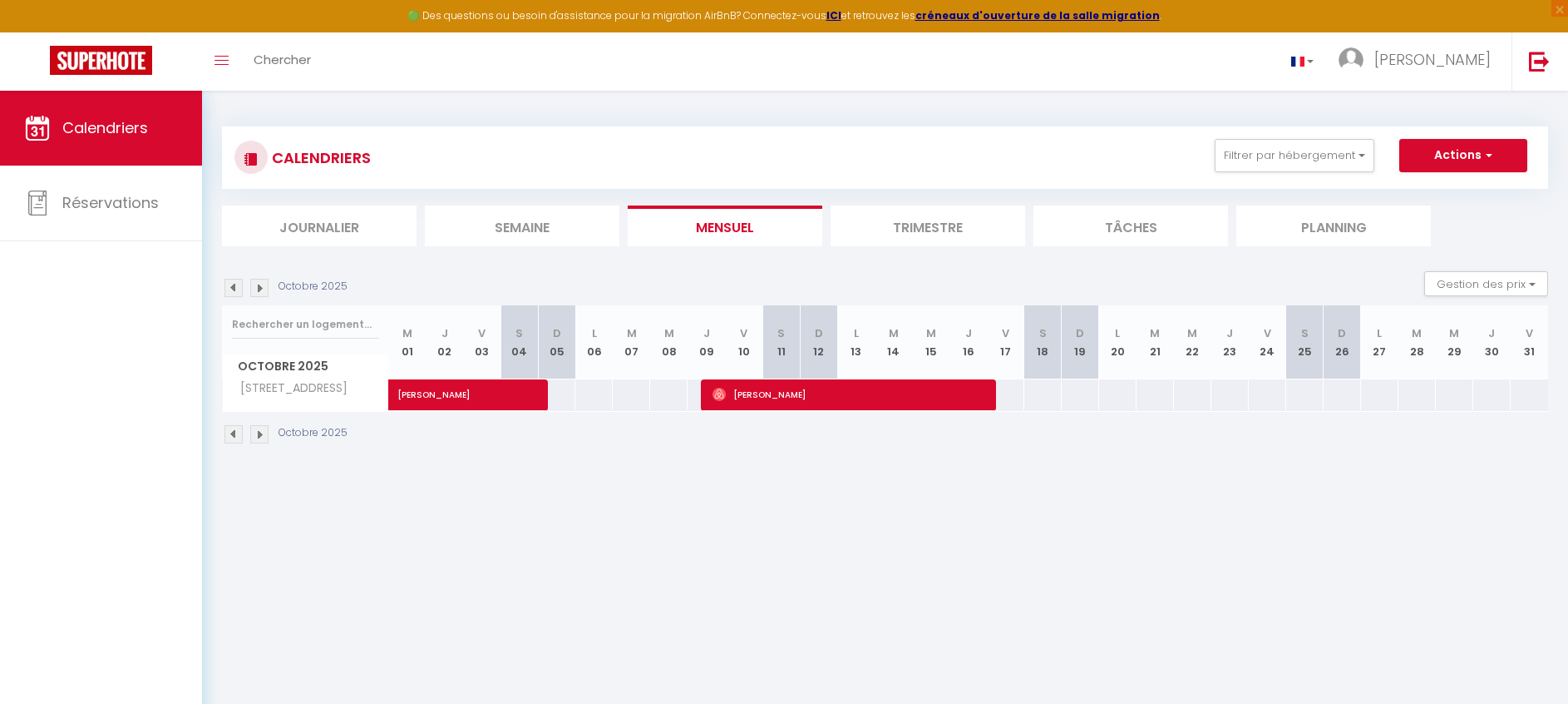
click at [233, 285] on img at bounding box center [233, 288] width 19 height 19
select select "0"
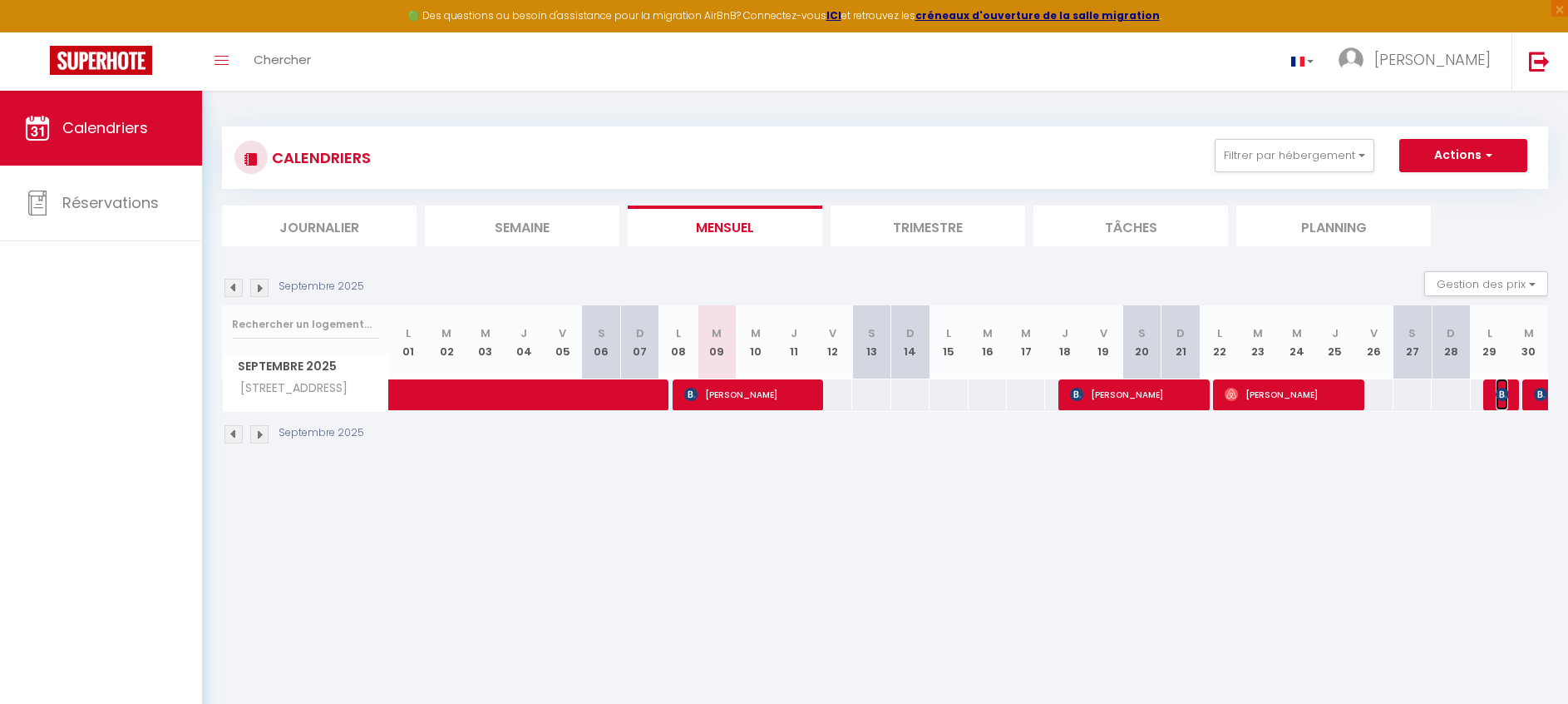
click at [1501, 395] on img at bounding box center [1502, 394] width 13 height 13
select select "KO"
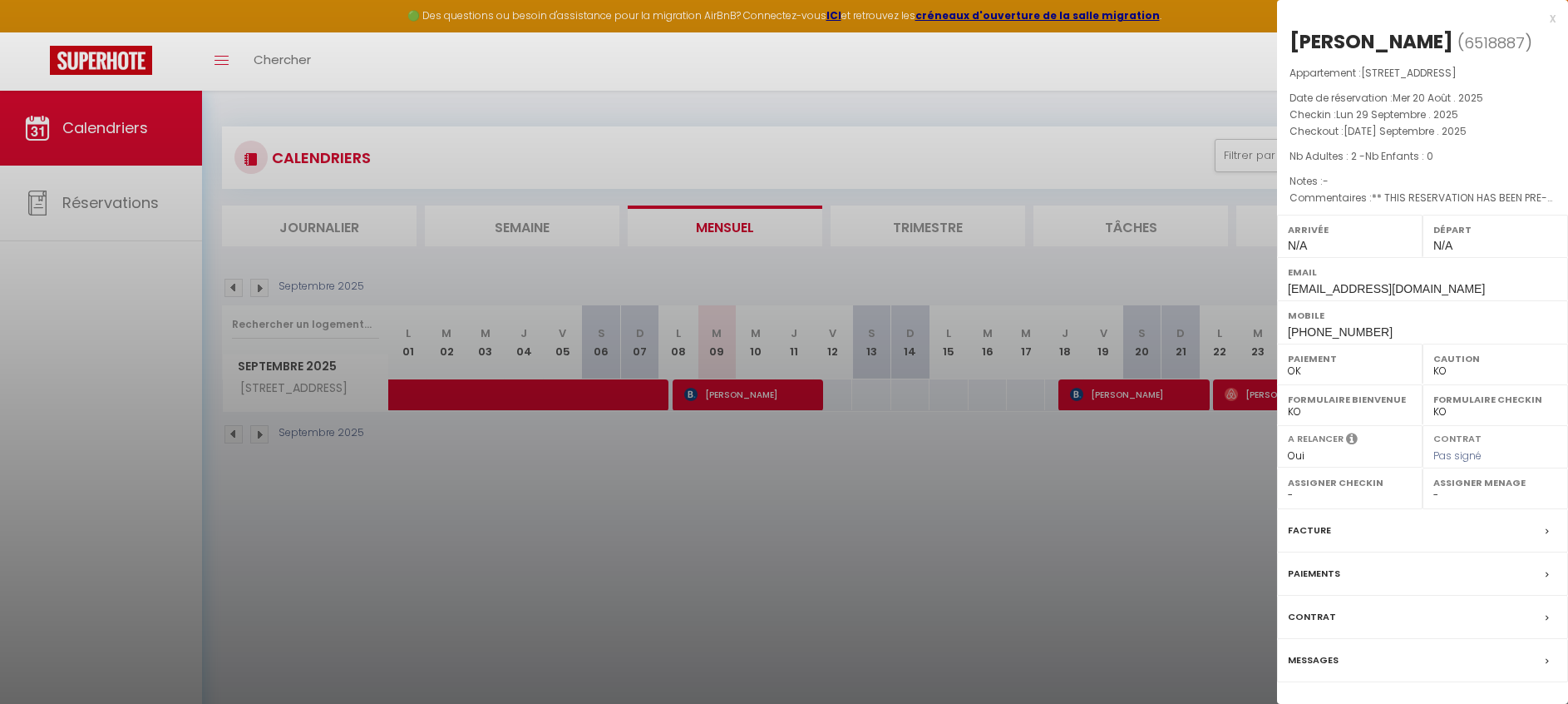
click at [1547, 20] on div "x" at bounding box center [1416, 19] width 279 height 20
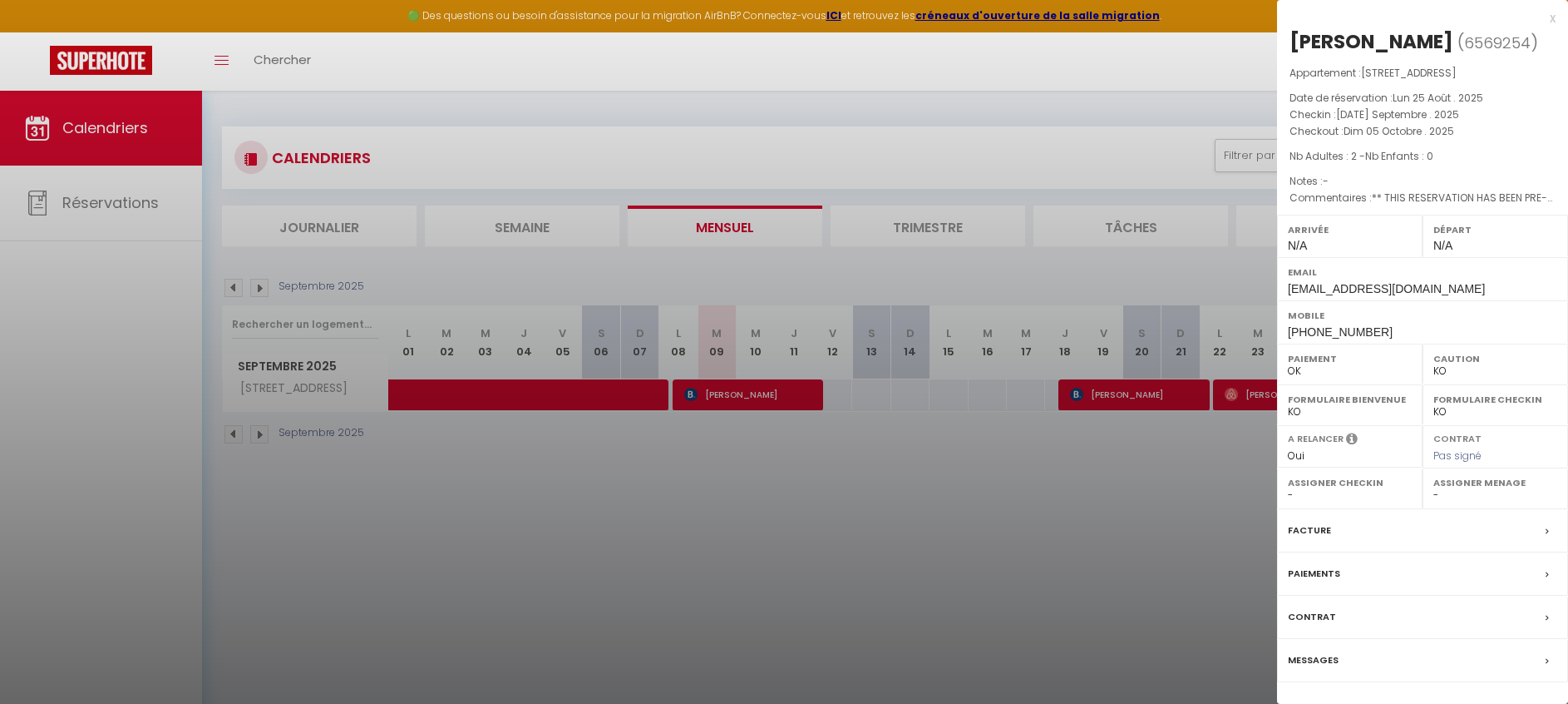
click at [1550, 21] on div "x" at bounding box center [1416, 19] width 279 height 20
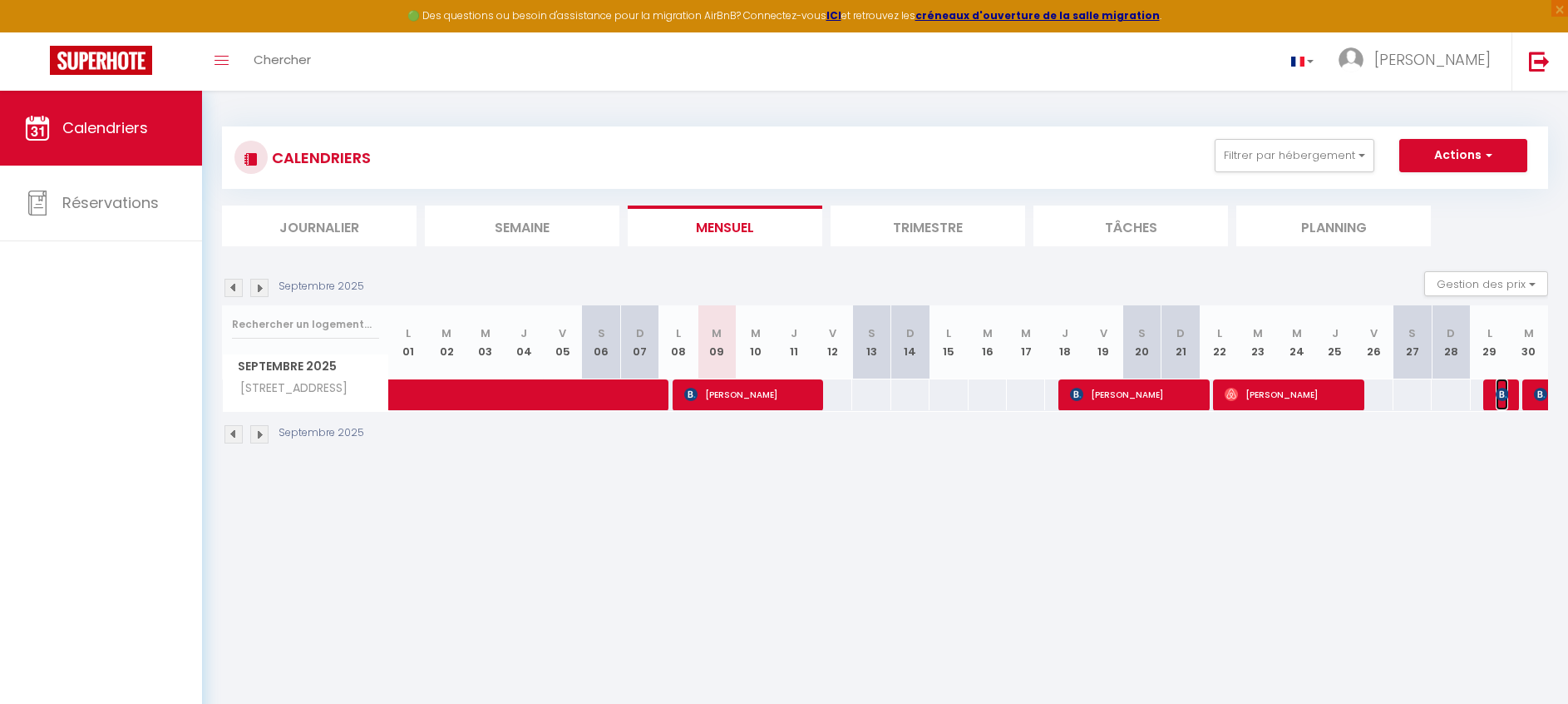
click at [1496, 395] on img at bounding box center [1502, 394] width 13 height 13
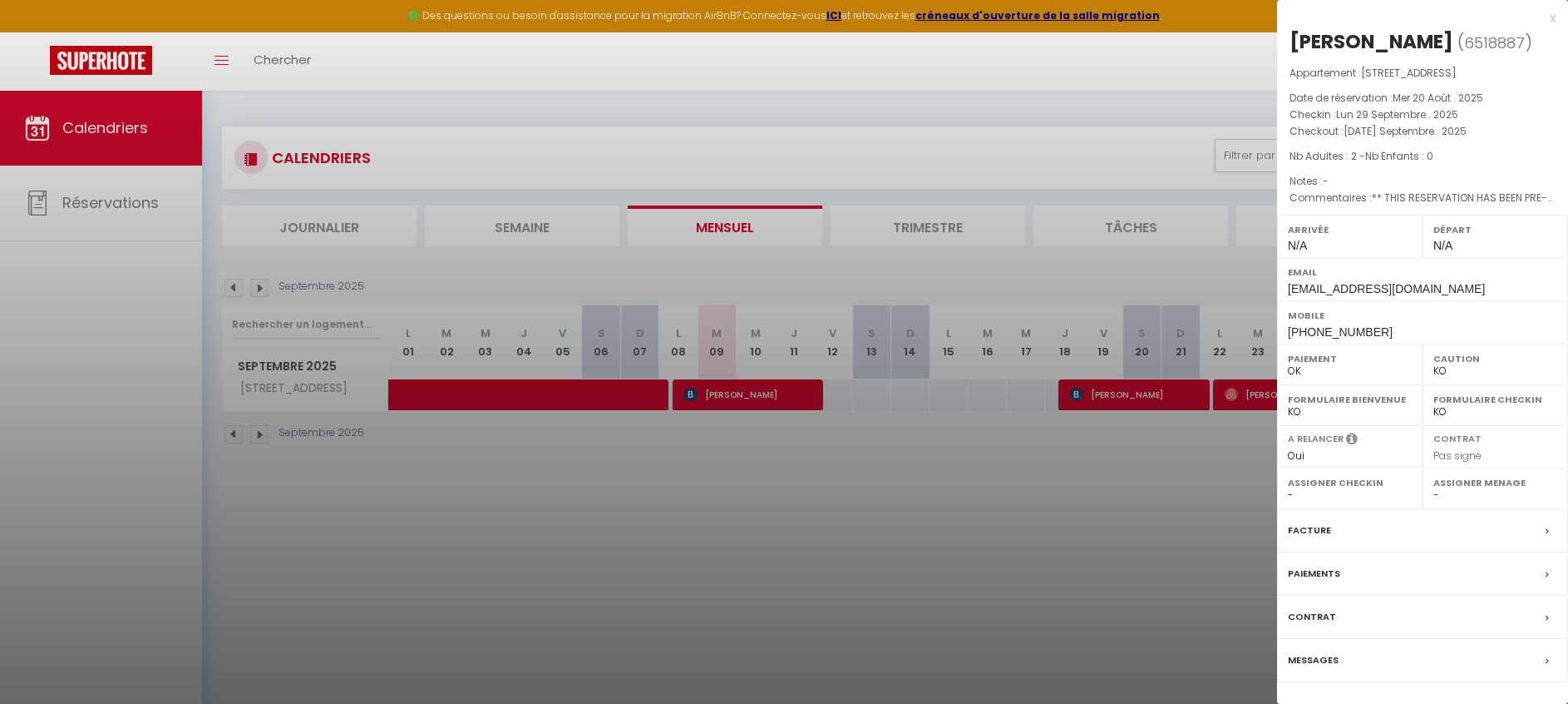
drag, startPoint x: 995, startPoint y: 610, endPoint x: 1047, endPoint y: 585, distance: 57.7
click at [995, 610] on div at bounding box center [784, 352] width 1568 height 704
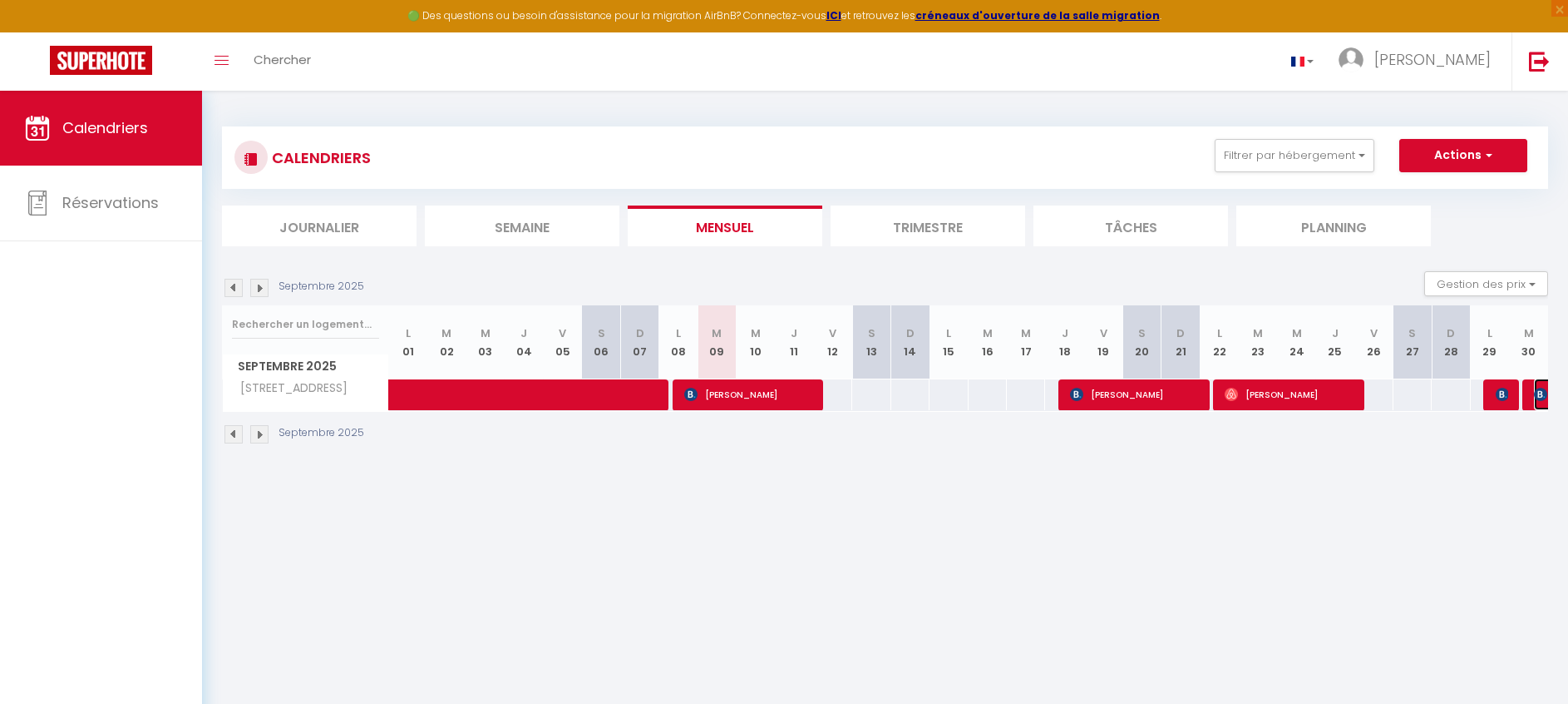
click at [1536, 394] on img at bounding box center [1540, 394] width 13 height 13
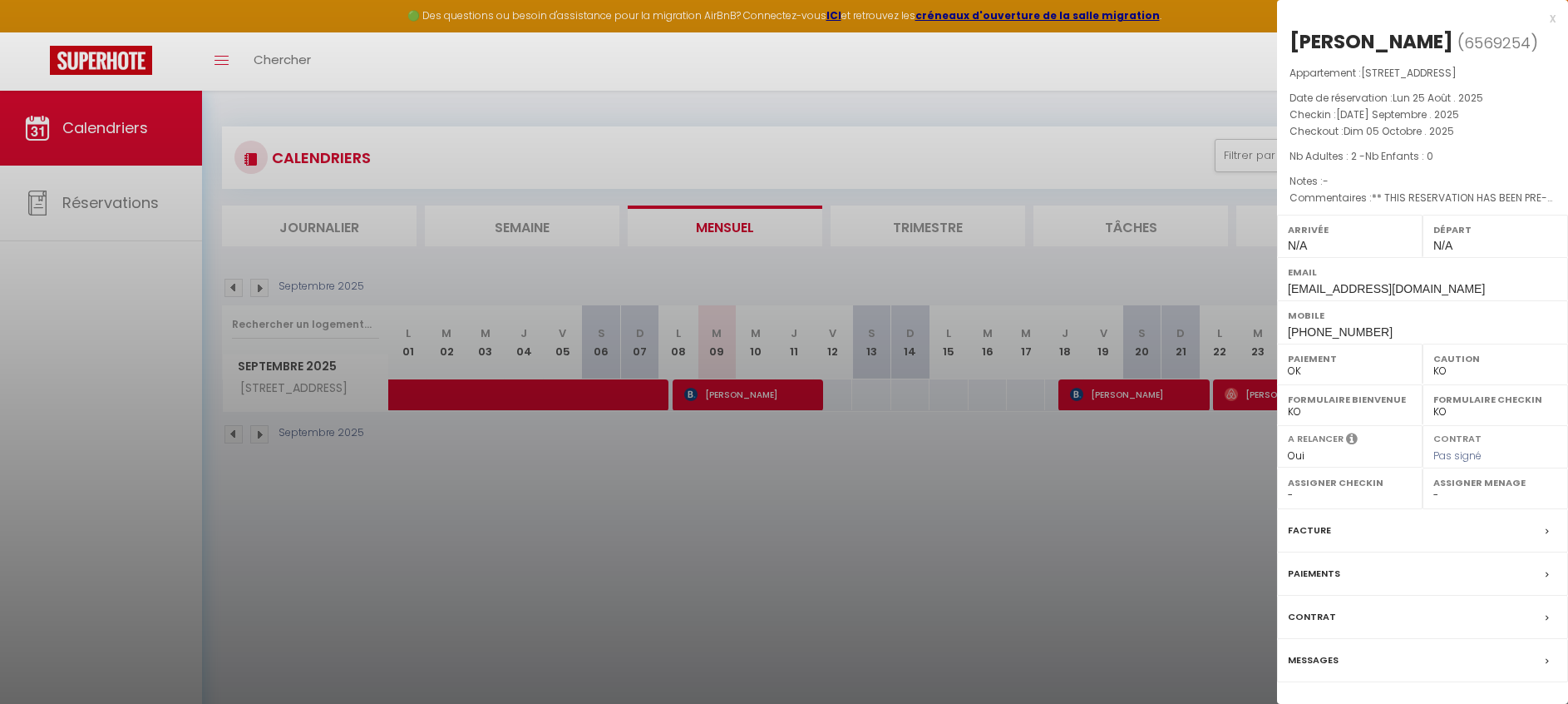
drag, startPoint x: 940, startPoint y: 547, endPoint x: 634, endPoint y: 419, distance: 331.7
click at [939, 547] on div at bounding box center [784, 352] width 1568 height 704
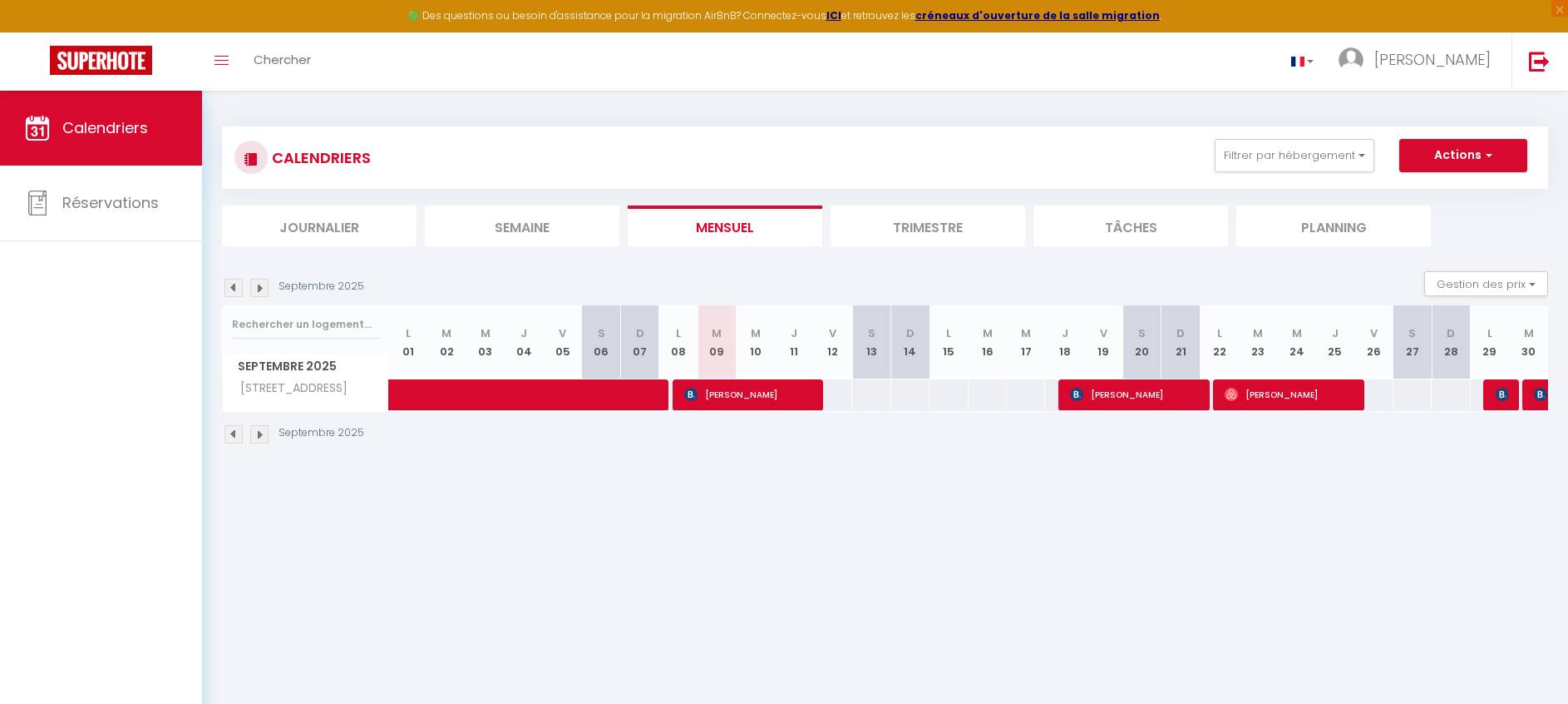
click at [263, 286] on img at bounding box center [259, 288] width 19 height 19
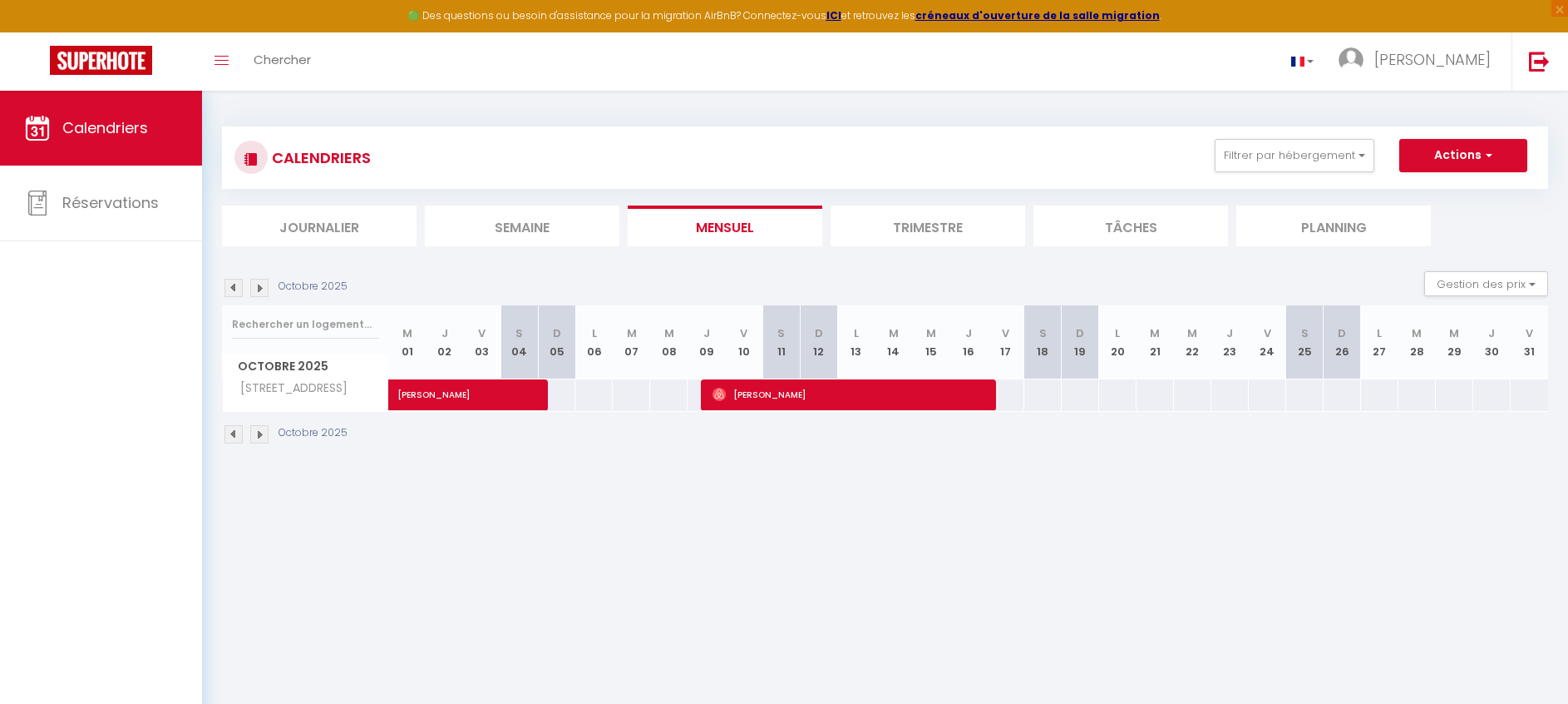
click at [230, 287] on img at bounding box center [233, 288] width 19 height 19
select select "KO"
select select "0"
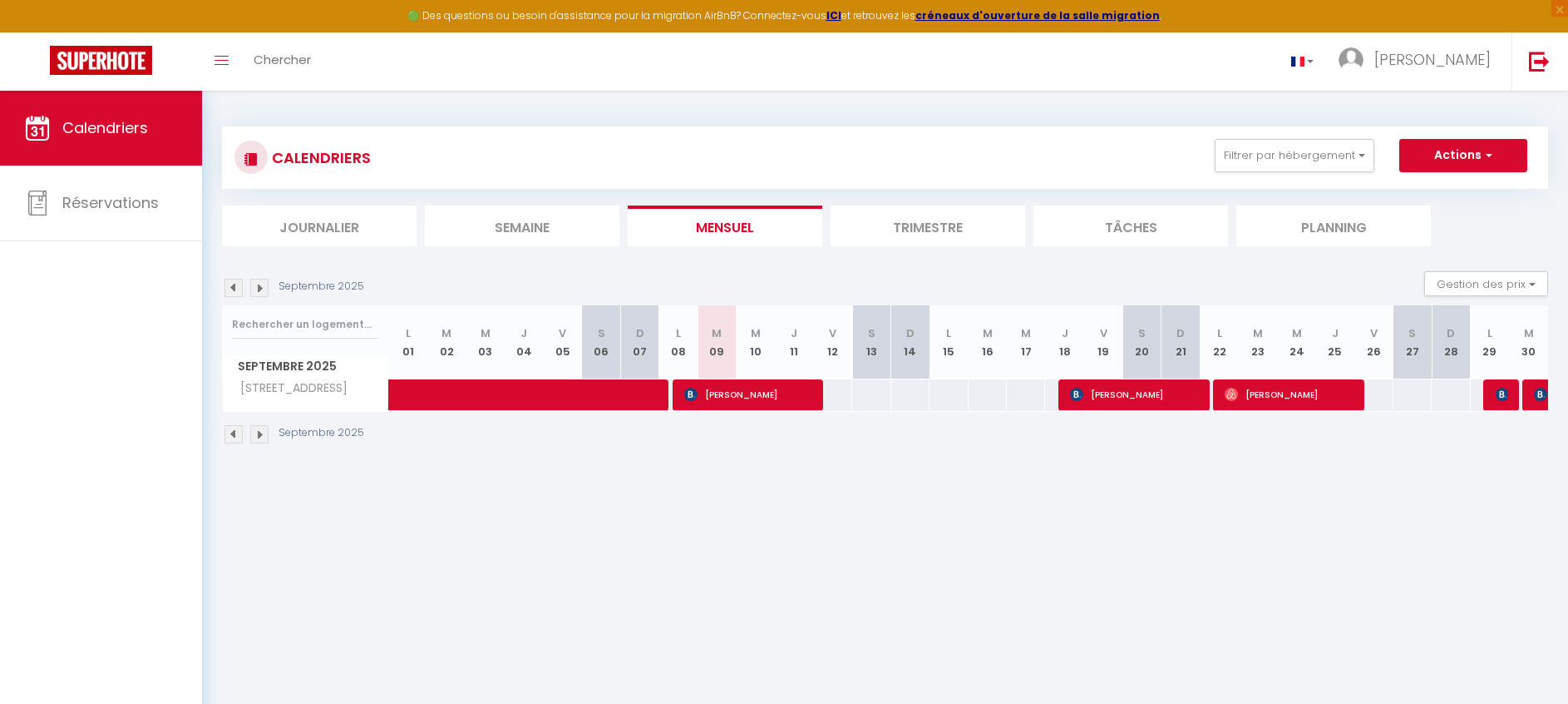
click at [1531, 388] on div at bounding box center [1542, 395] width 39 height 31
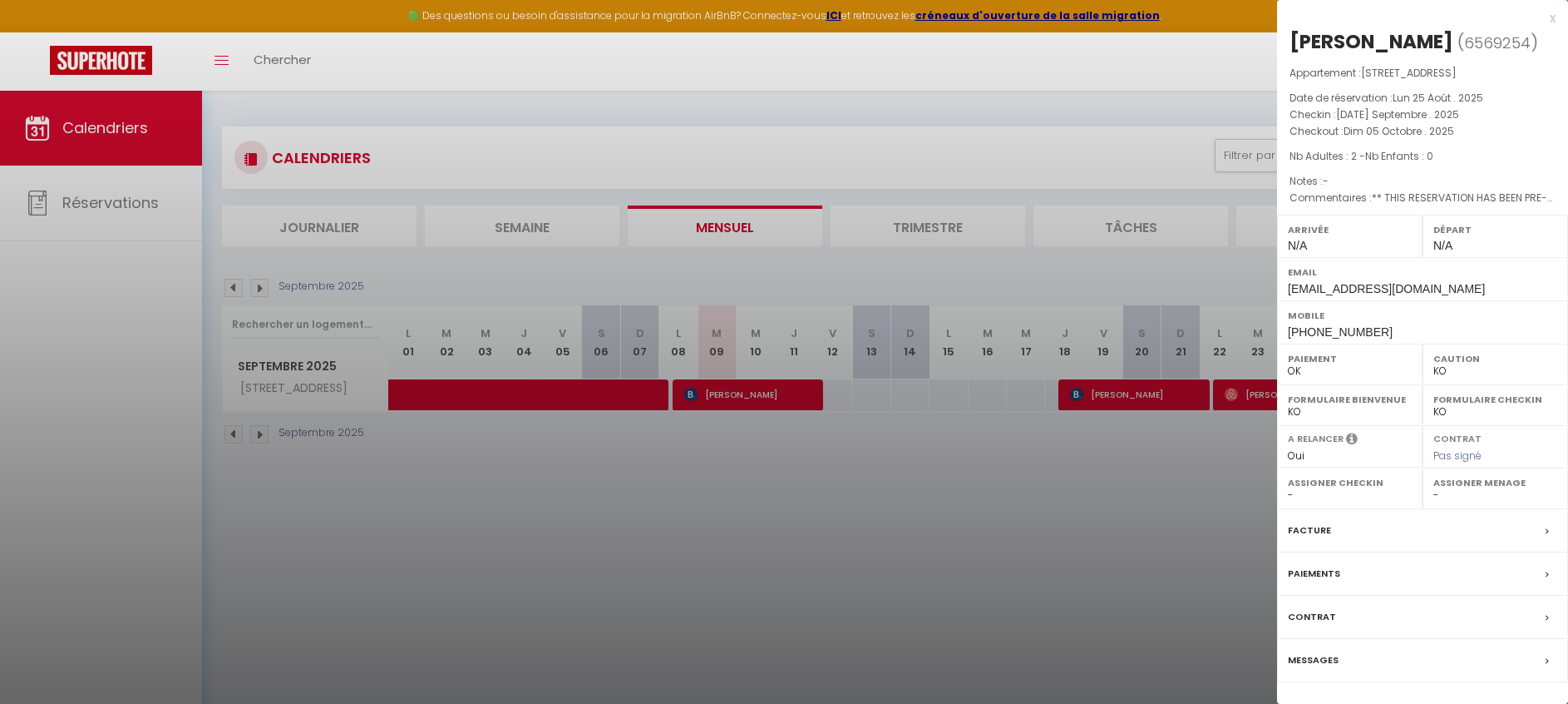
click at [412, 502] on div at bounding box center [784, 352] width 1568 height 704
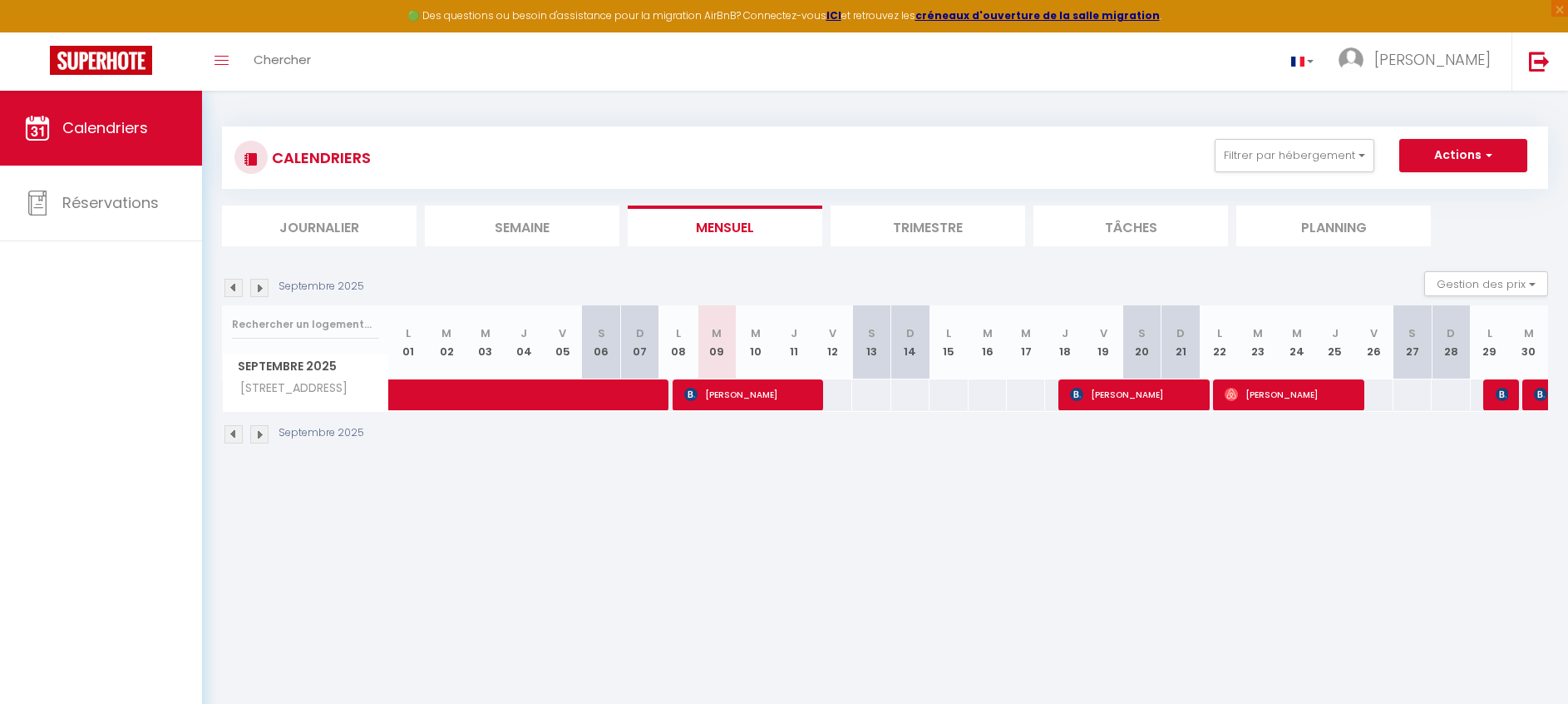
click at [261, 293] on img at bounding box center [259, 288] width 19 height 19
select select "KO"
select select "0"
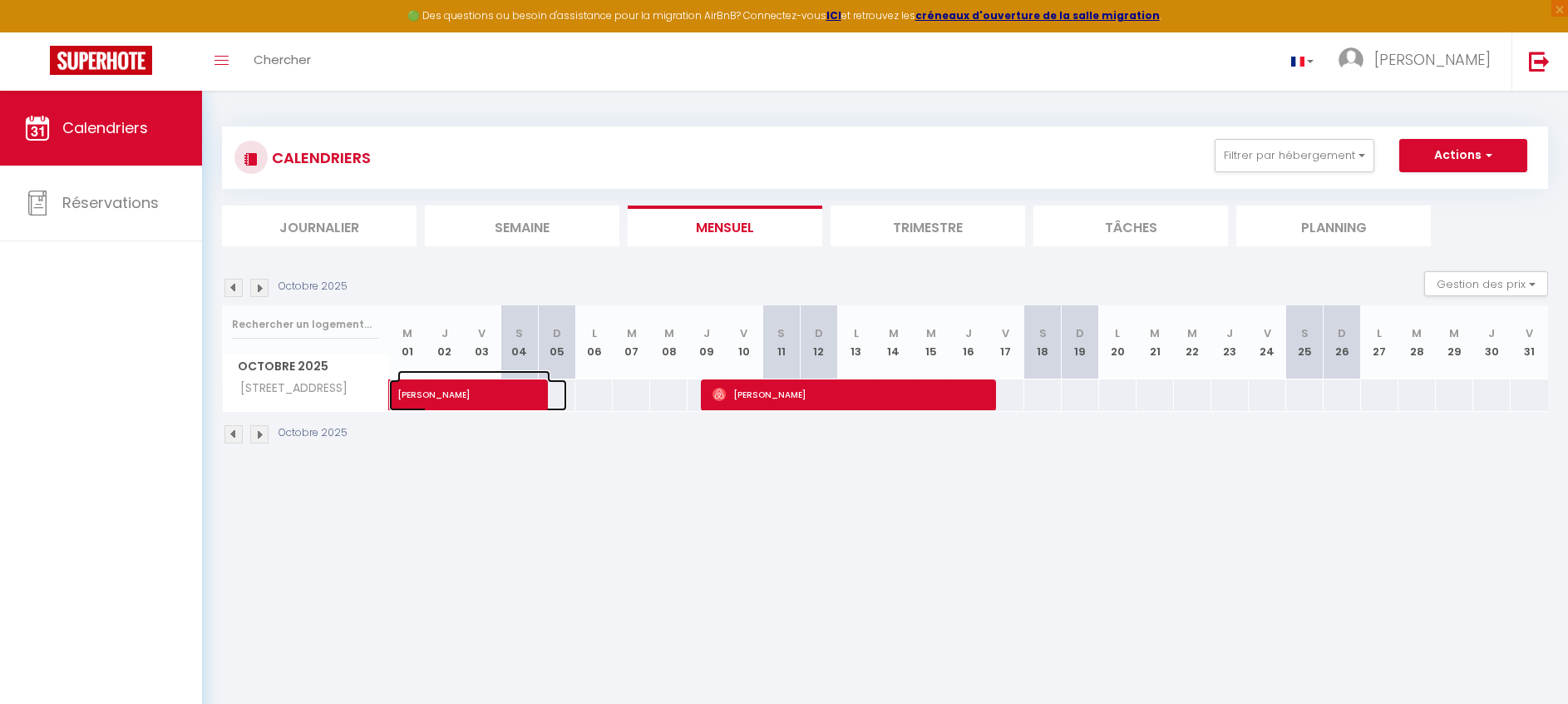
click at [474, 396] on span "[PERSON_NAME]" at bounding box center [473, 386] width 153 height 31
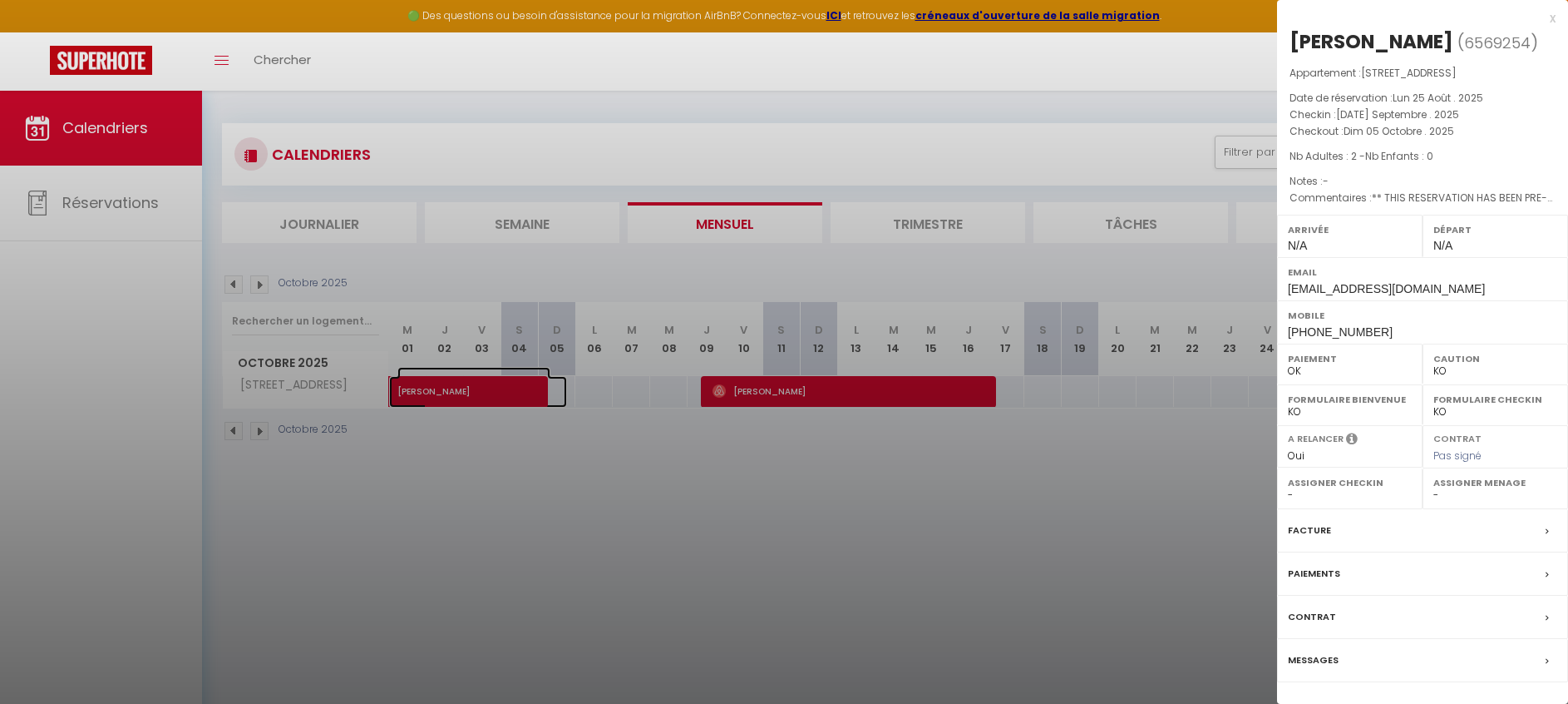
scroll to position [4, 0]
click at [660, 463] on div at bounding box center [784, 352] width 1568 height 704
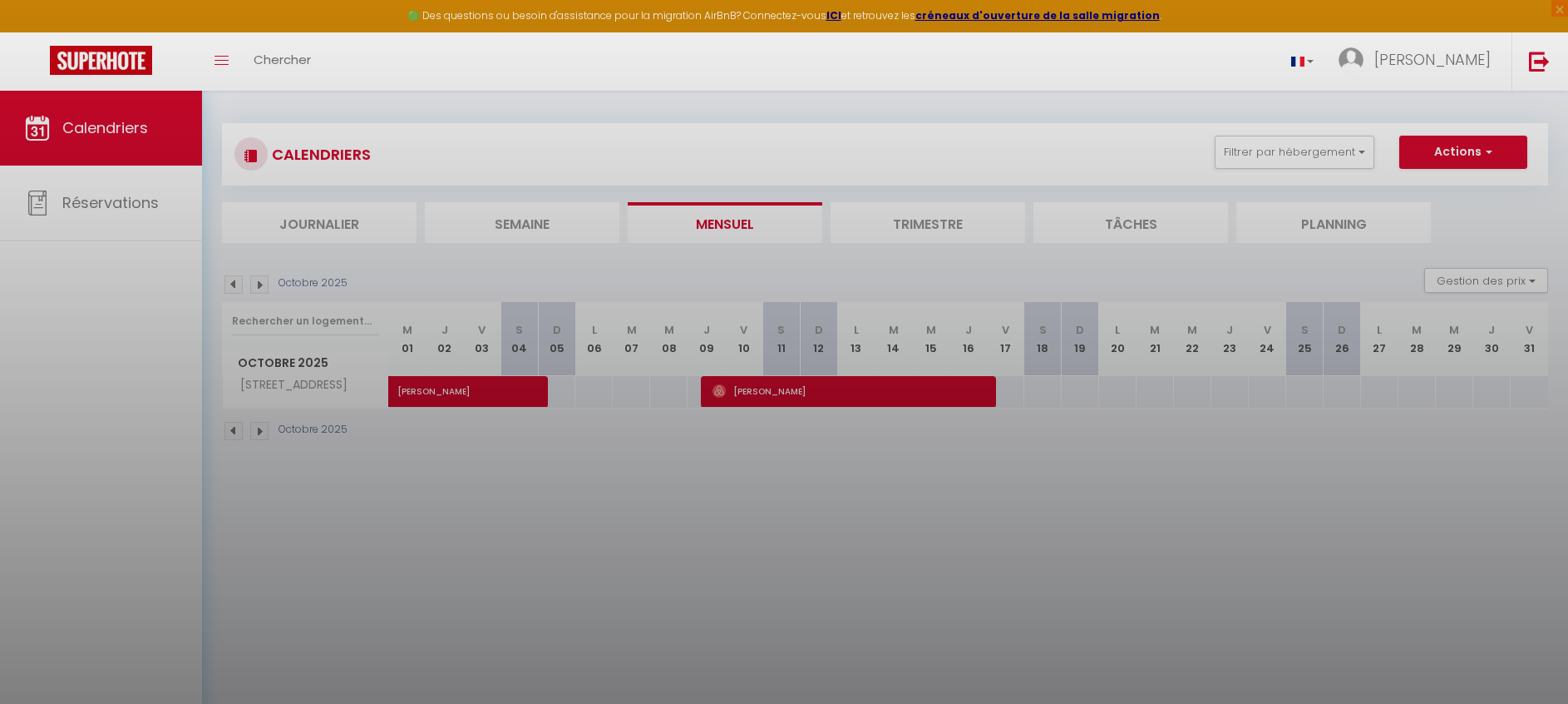
scroll to position [7, 0]
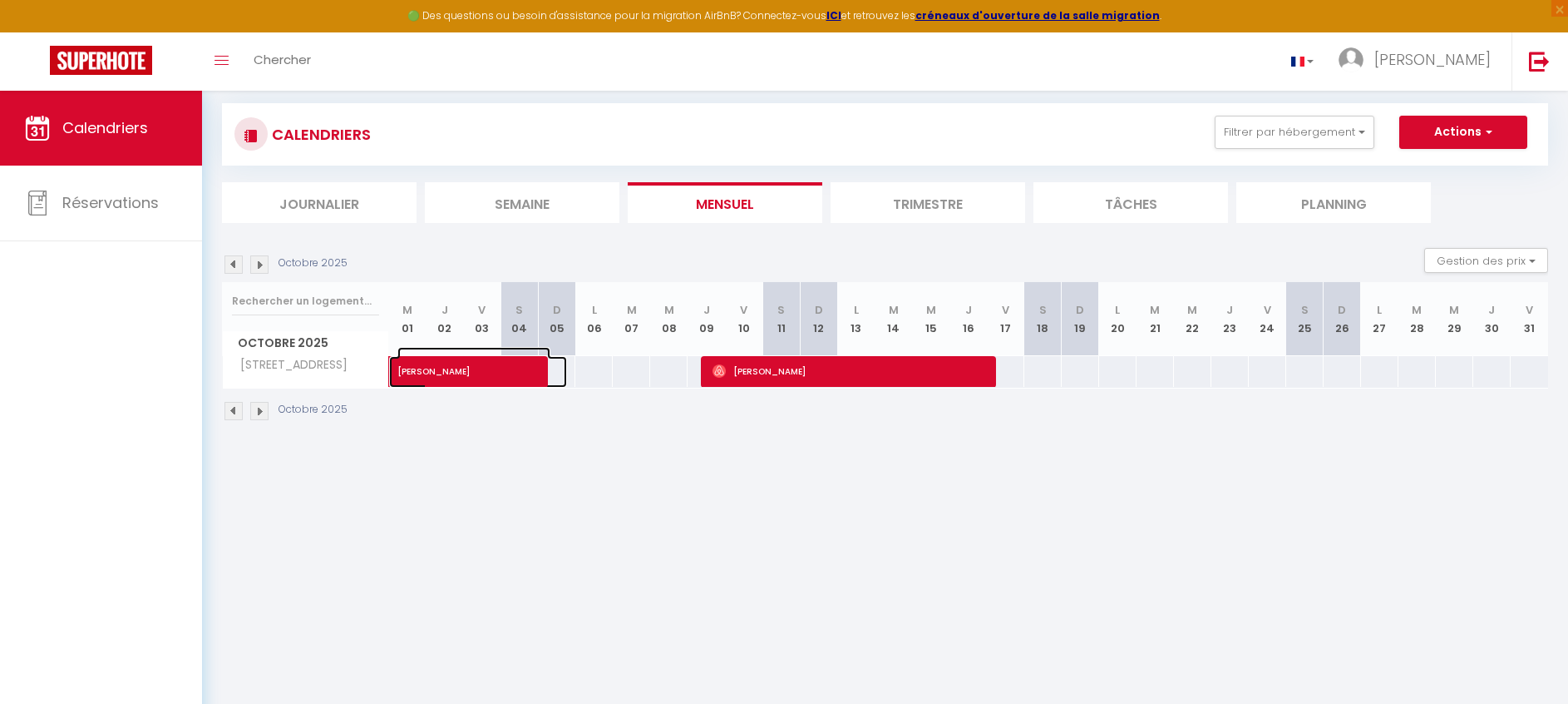
click at [518, 379] on span at bounding box center [490, 371] width 153 height 31
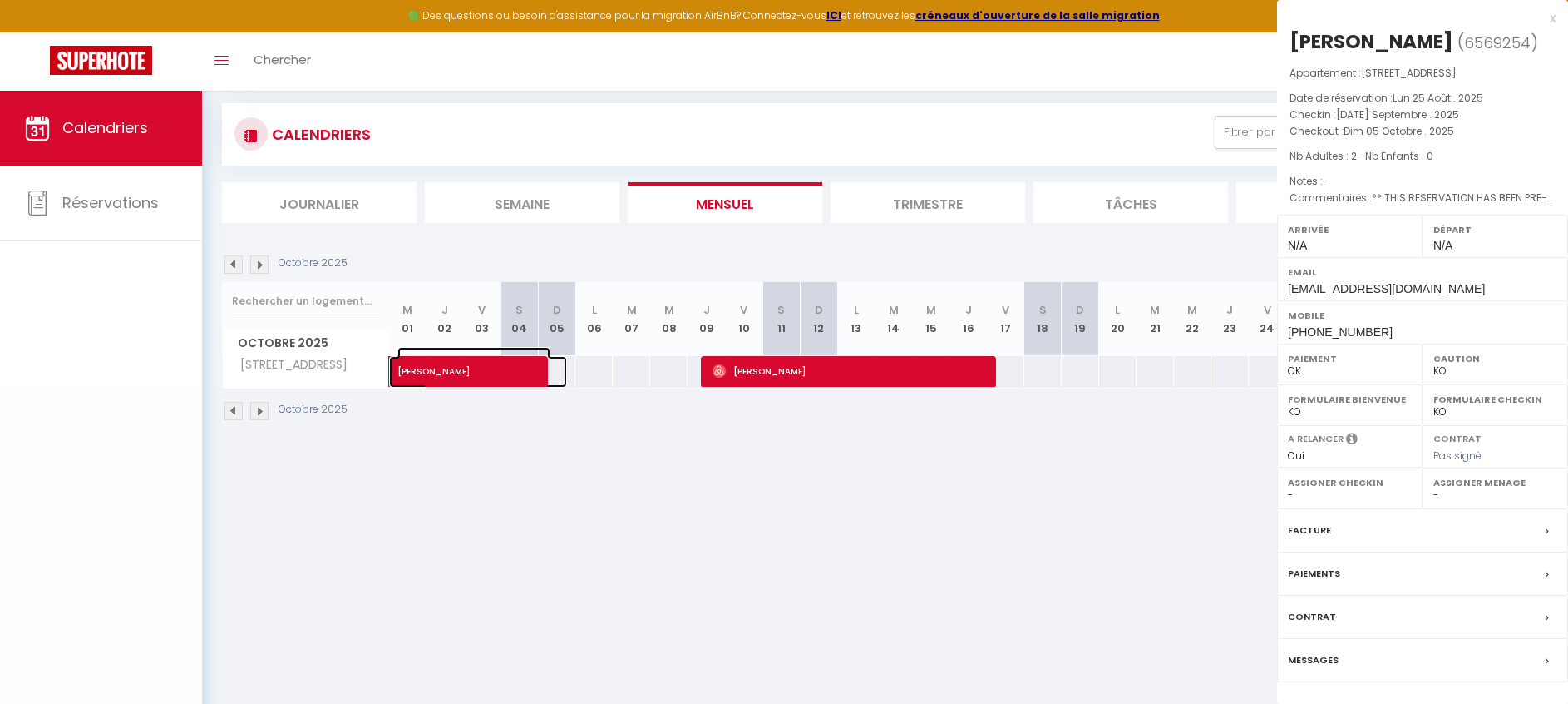
scroll to position [26, 0]
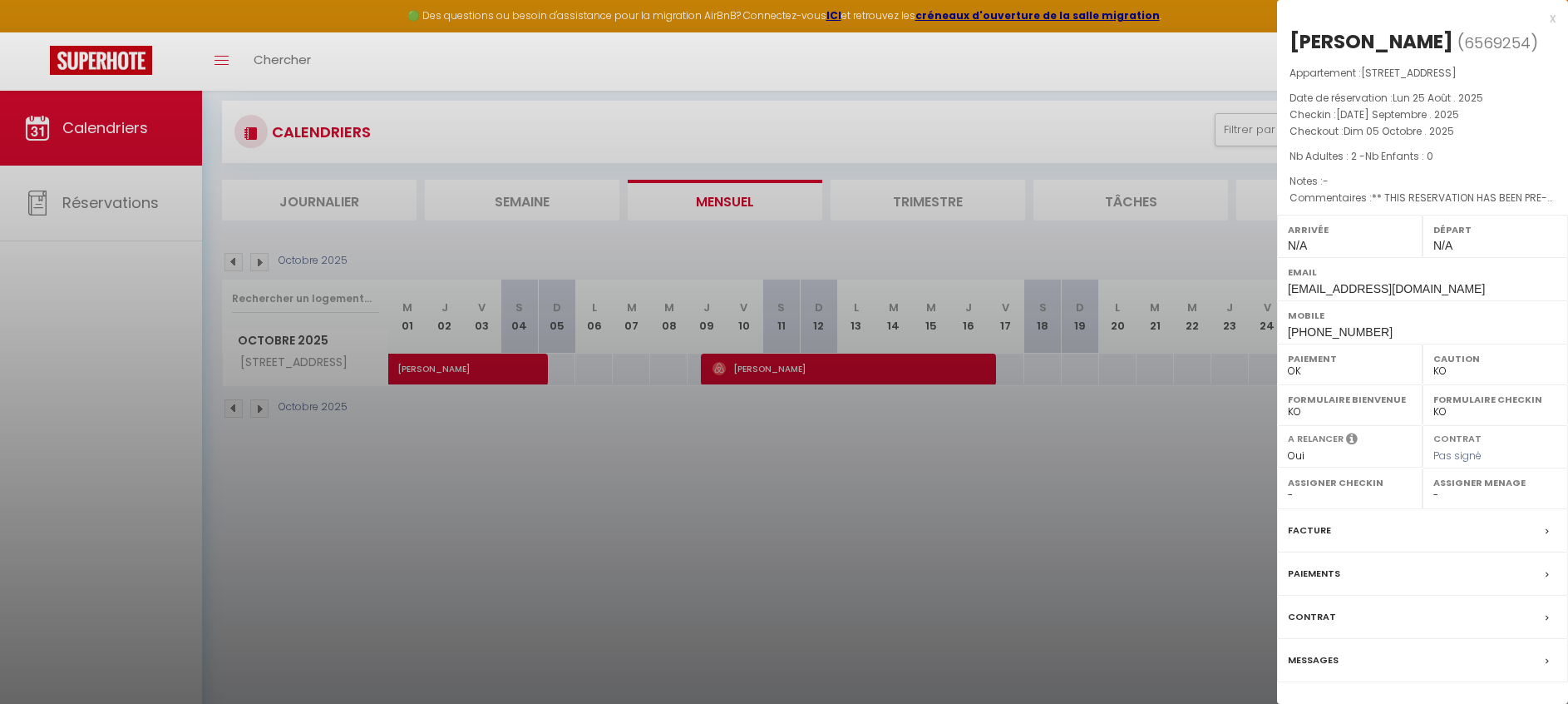
click at [571, 500] on div at bounding box center [784, 352] width 1568 height 704
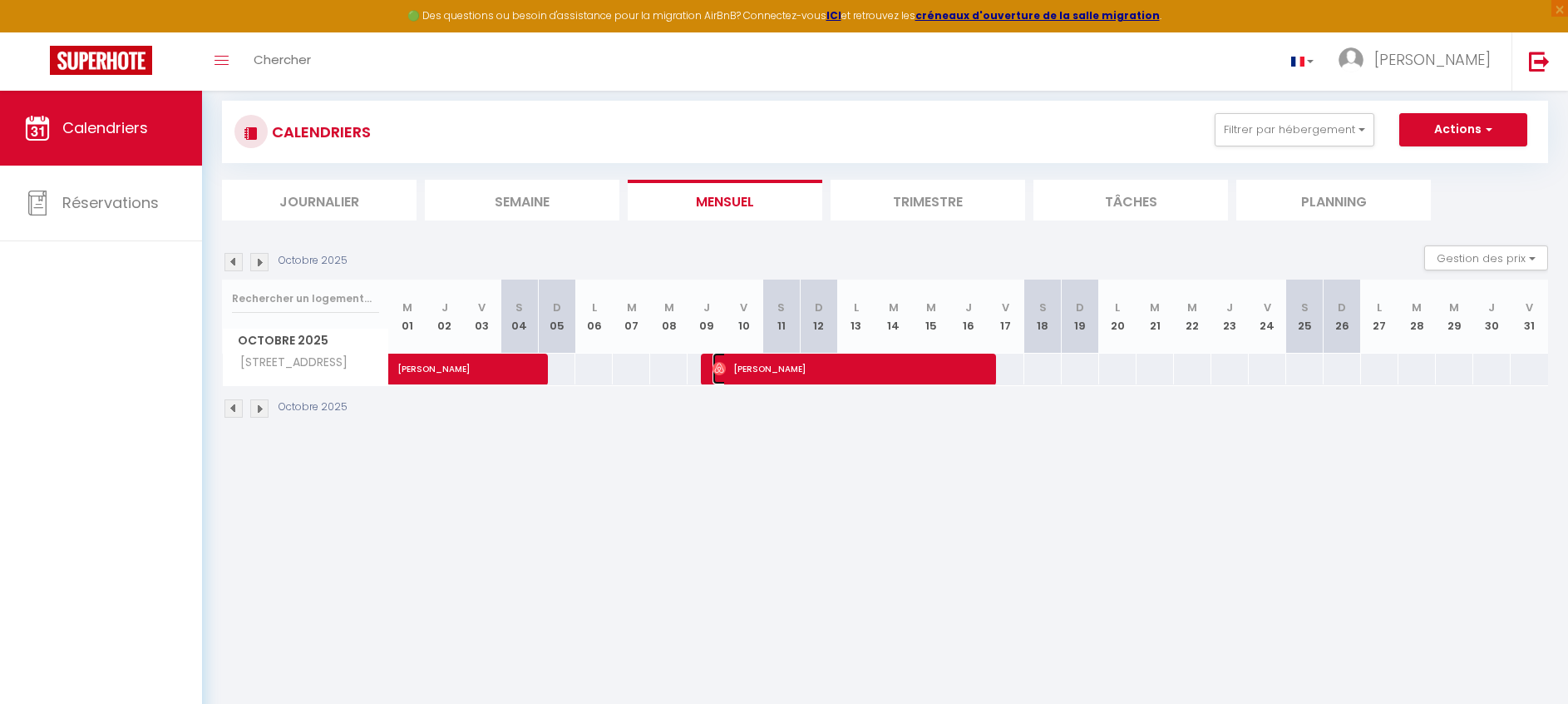
click at [772, 373] on span "[PERSON_NAME]" at bounding box center [849, 369] width 274 height 31
select select "OK"
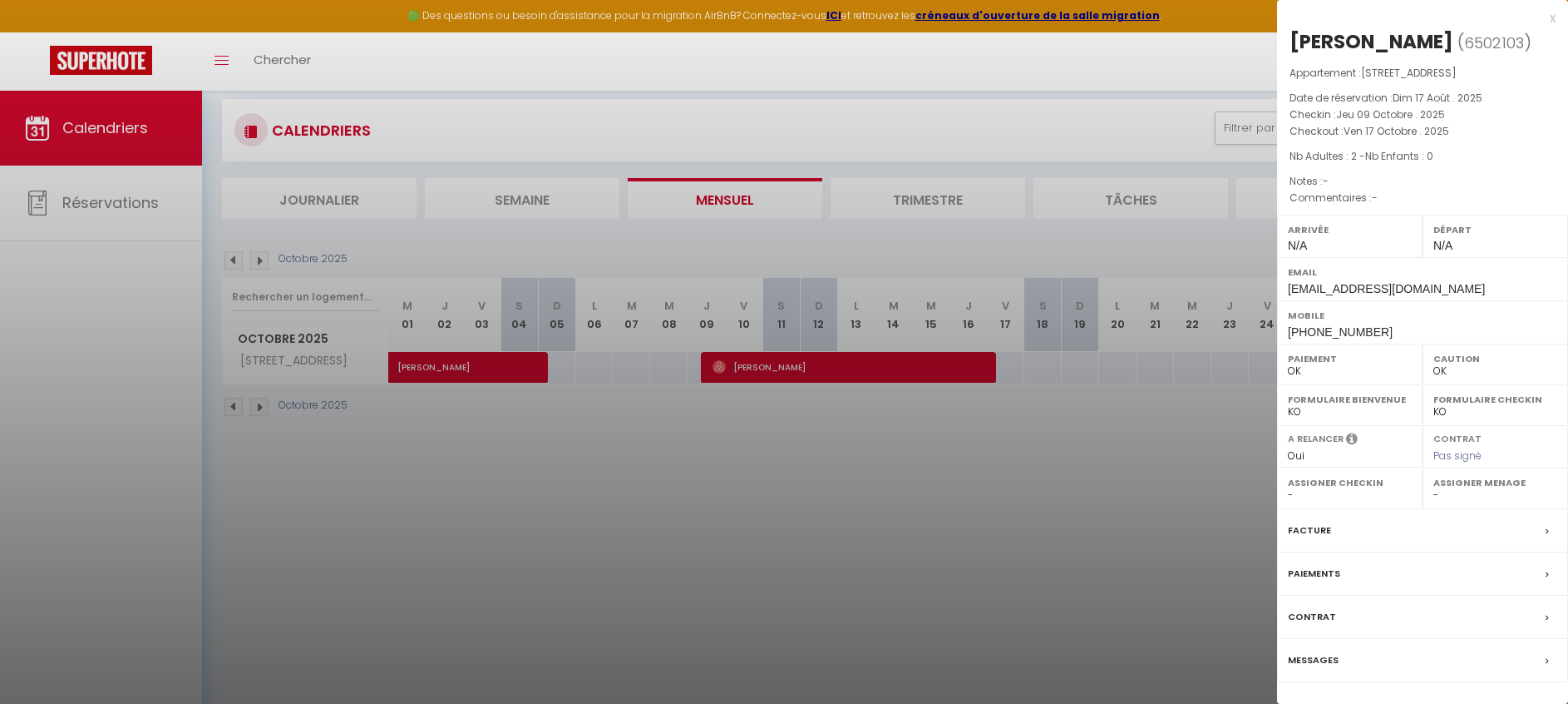
click at [1087, 558] on div at bounding box center [784, 352] width 1568 height 704
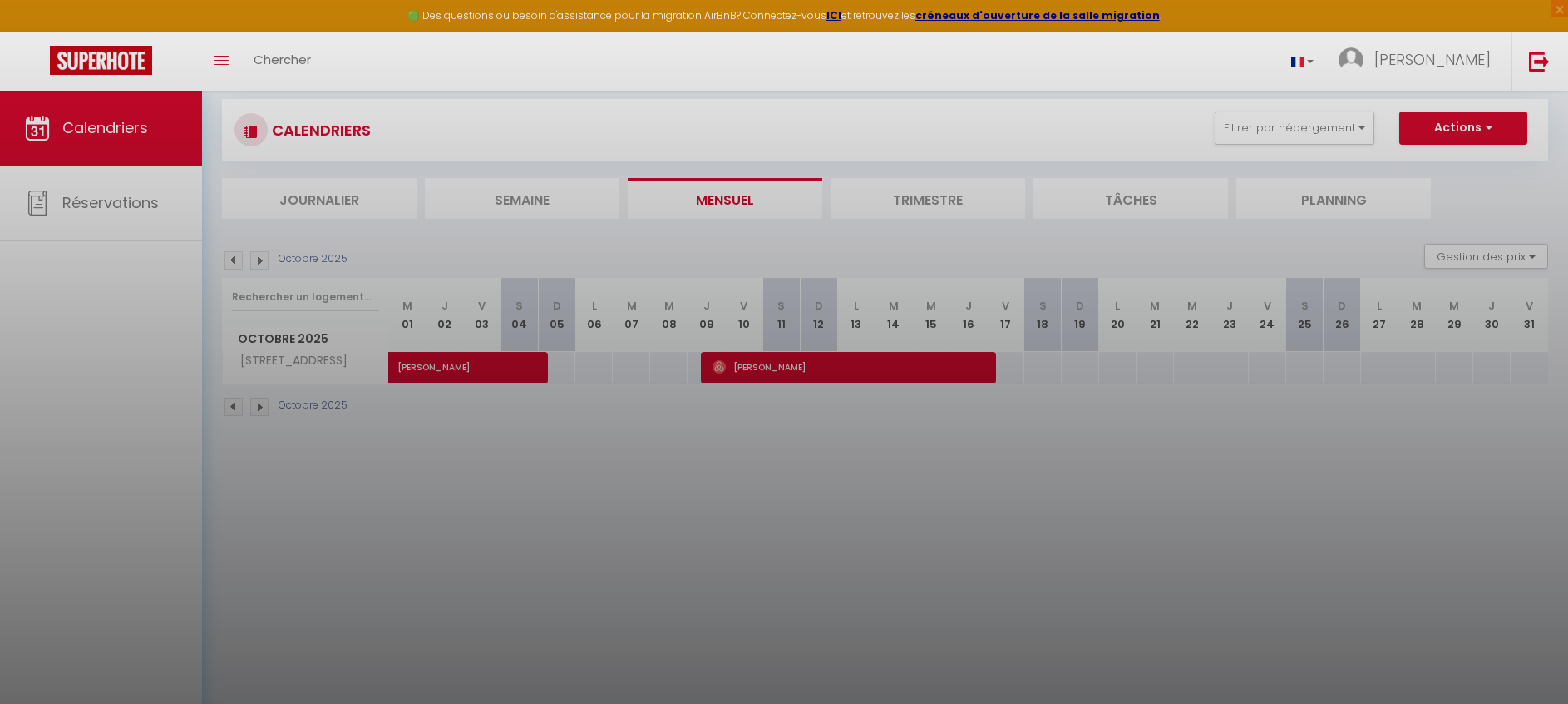
scroll to position [27, 0]
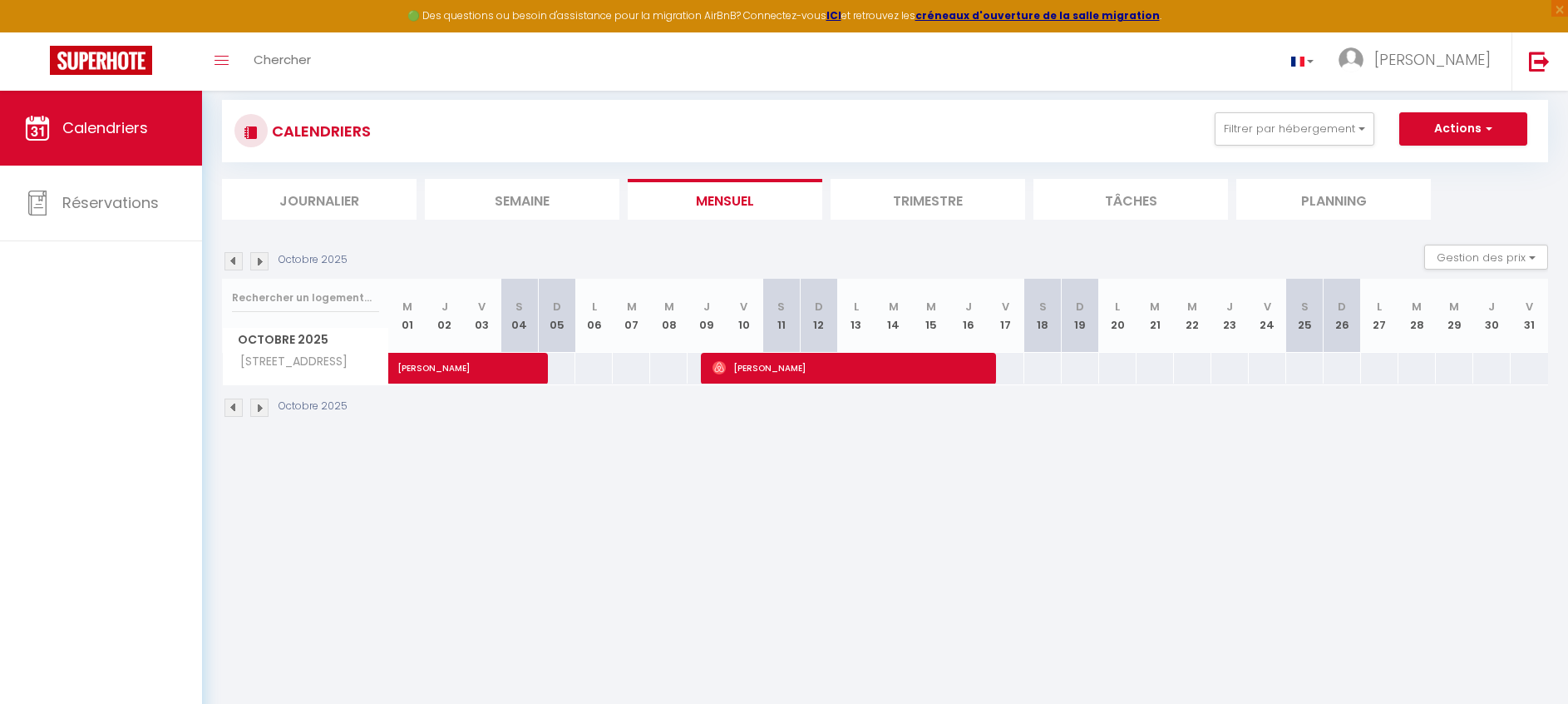
click at [262, 410] on img at bounding box center [259, 408] width 19 height 19
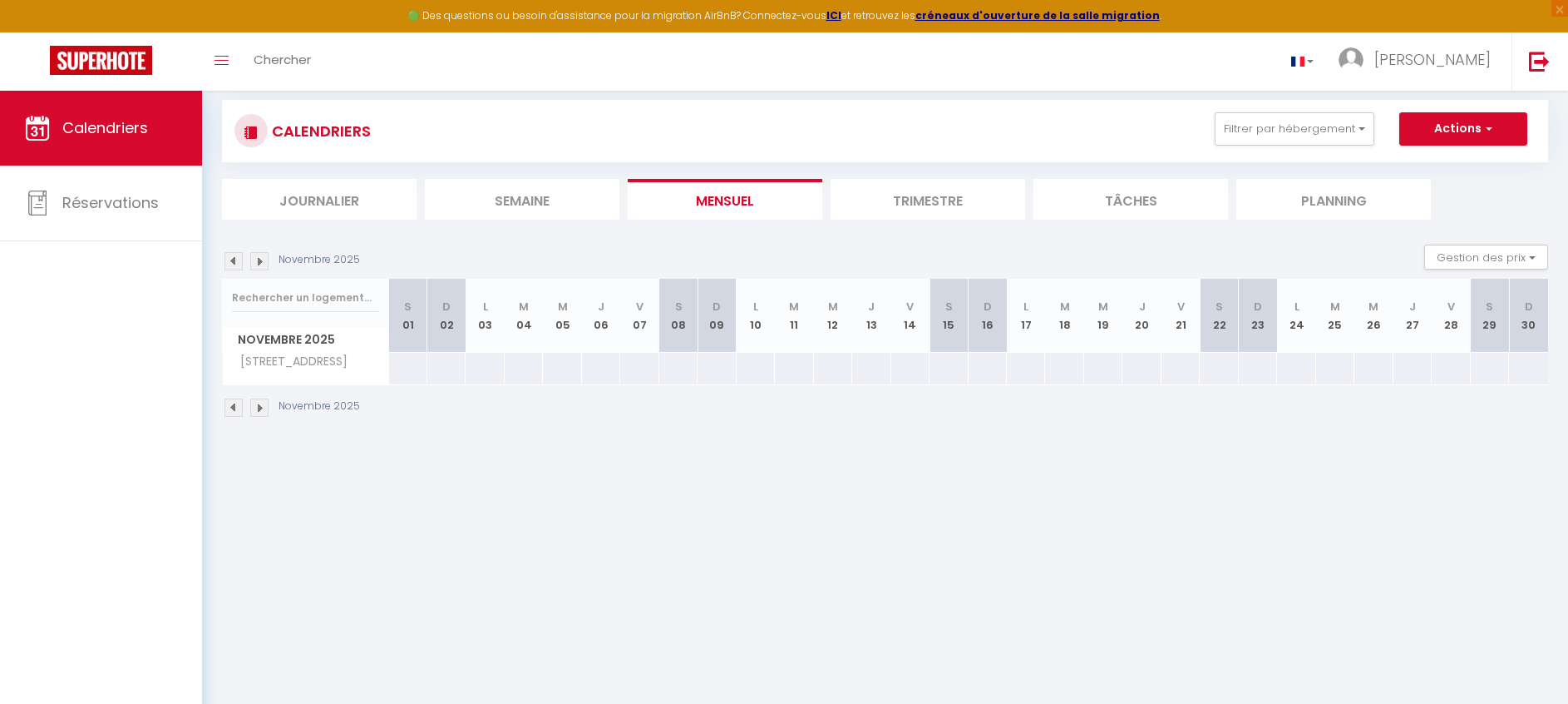
click at [229, 407] on img at bounding box center [233, 408] width 19 height 19
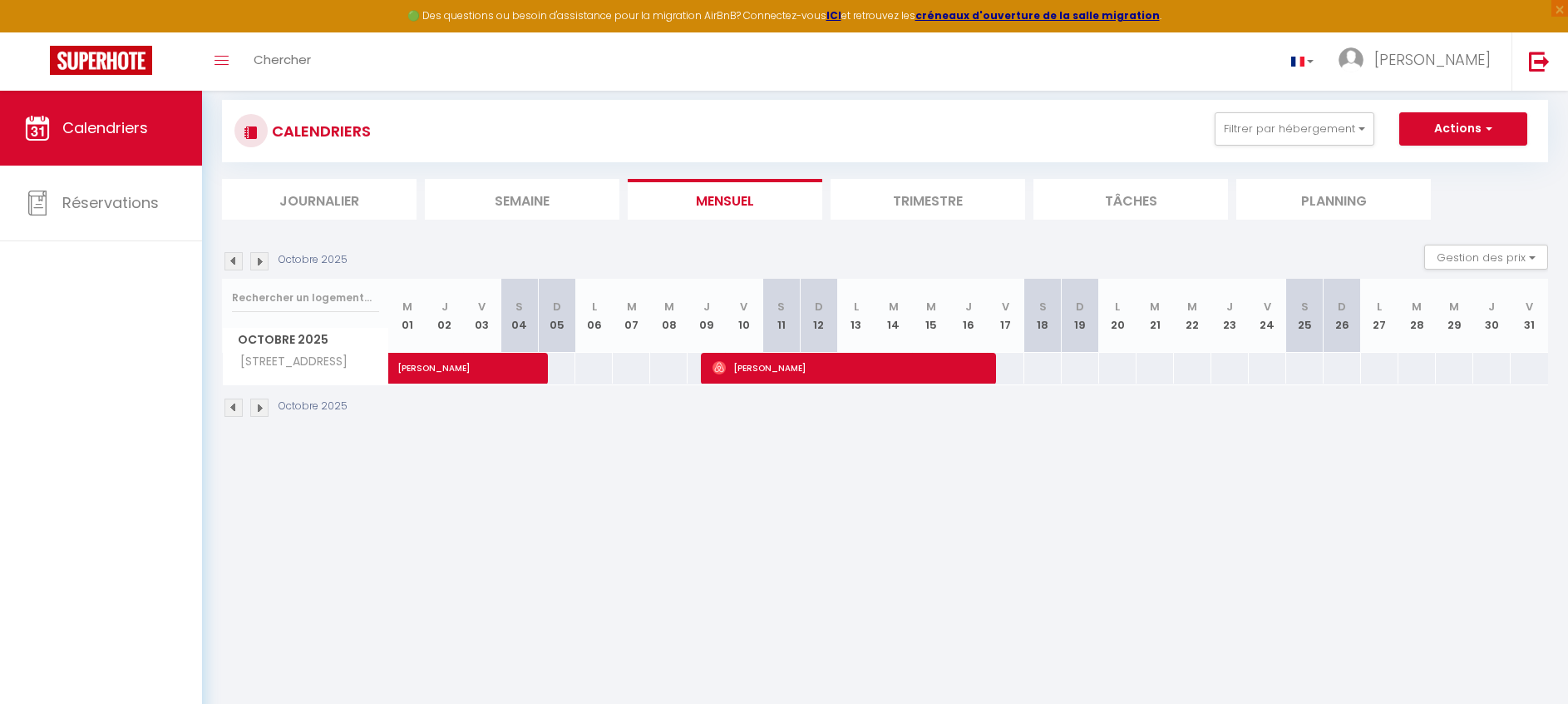
click at [229, 407] on img at bounding box center [233, 408] width 19 height 19
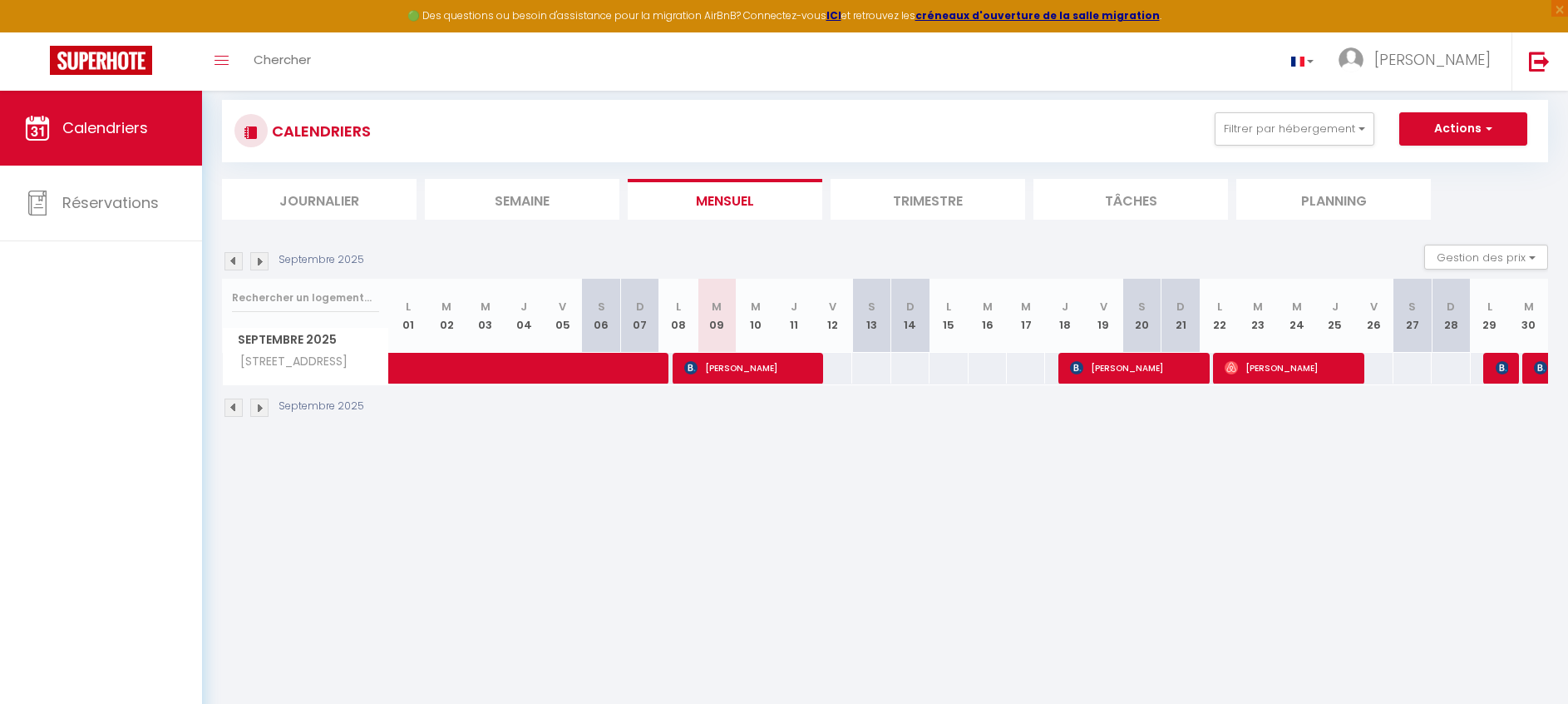
click at [258, 409] on img at bounding box center [259, 408] width 19 height 19
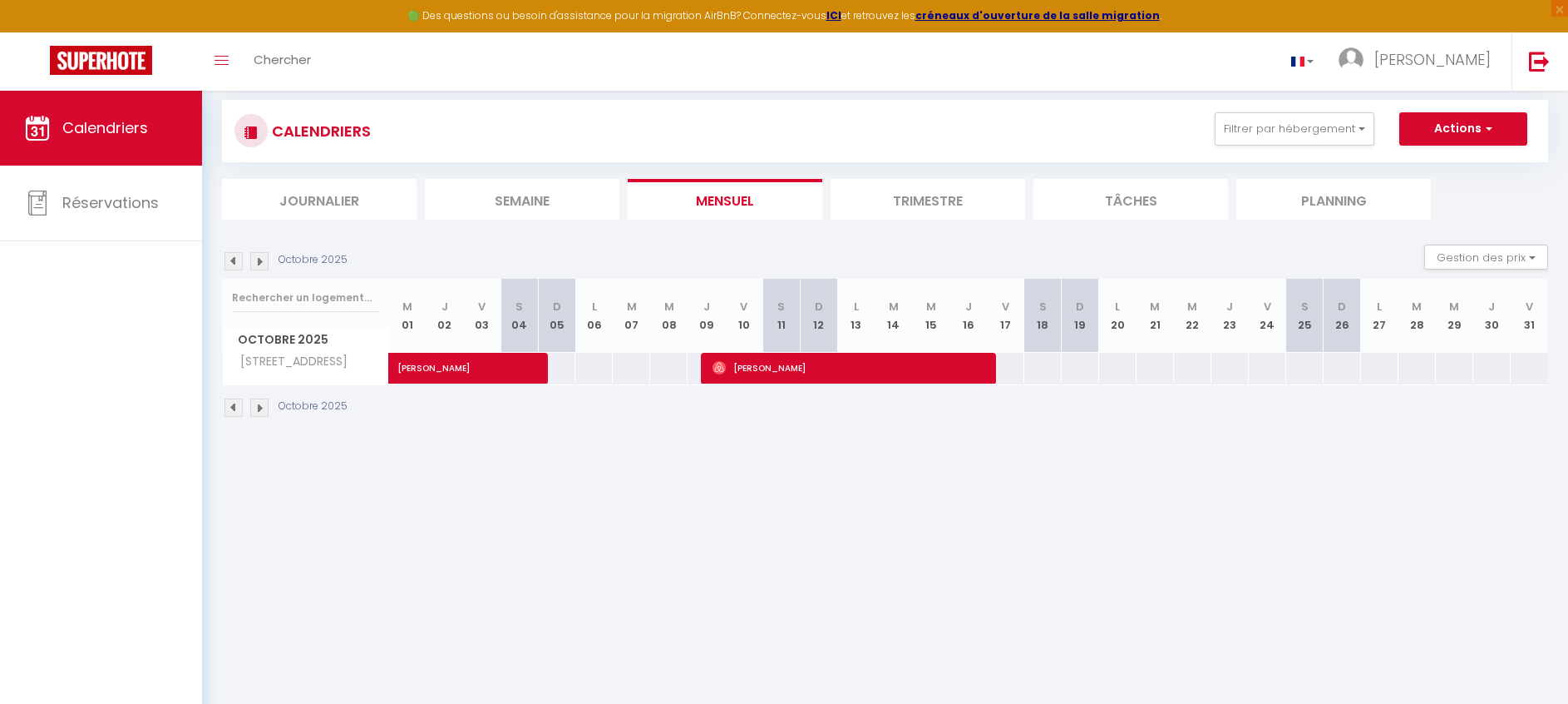
click at [233, 258] on img at bounding box center [233, 261] width 19 height 19
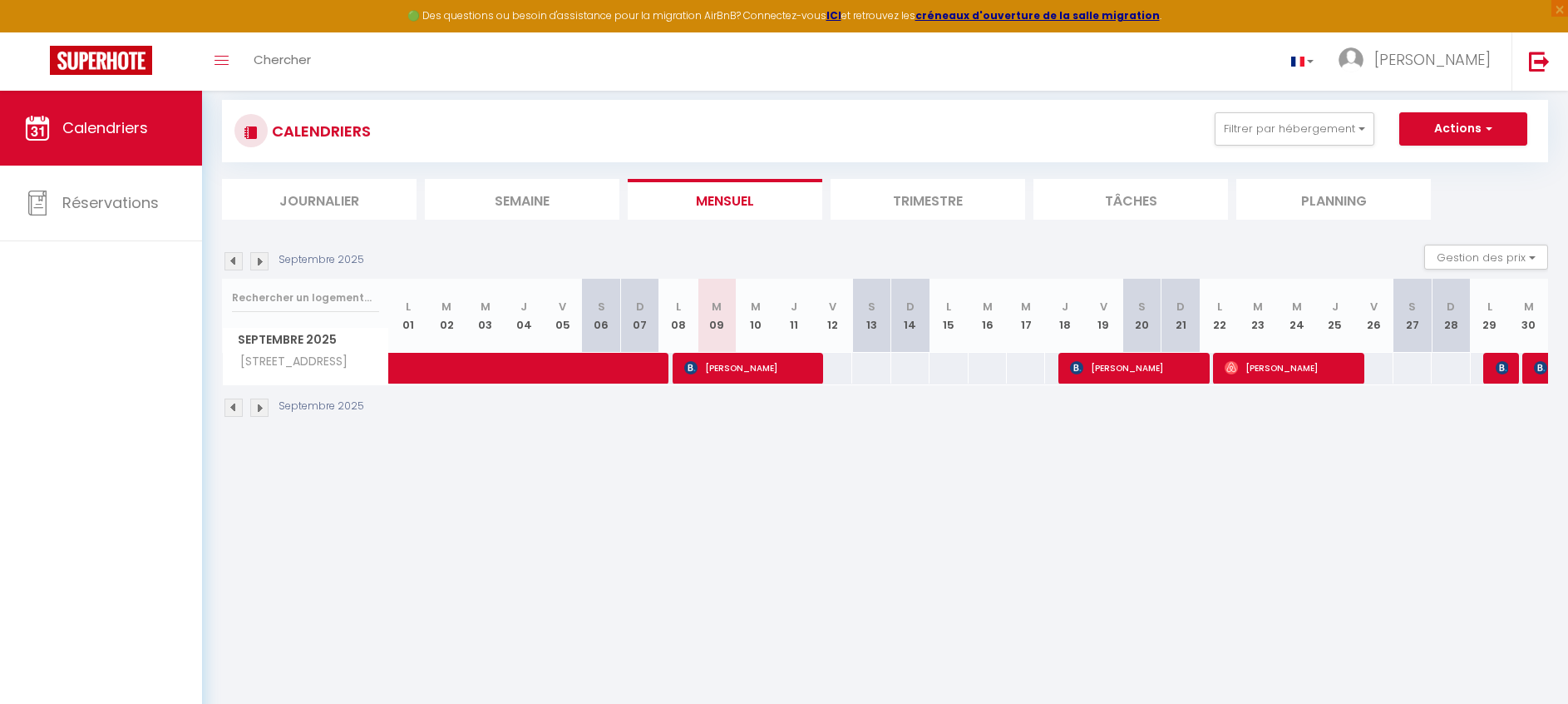
click at [233, 258] on img at bounding box center [233, 261] width 19 height 19
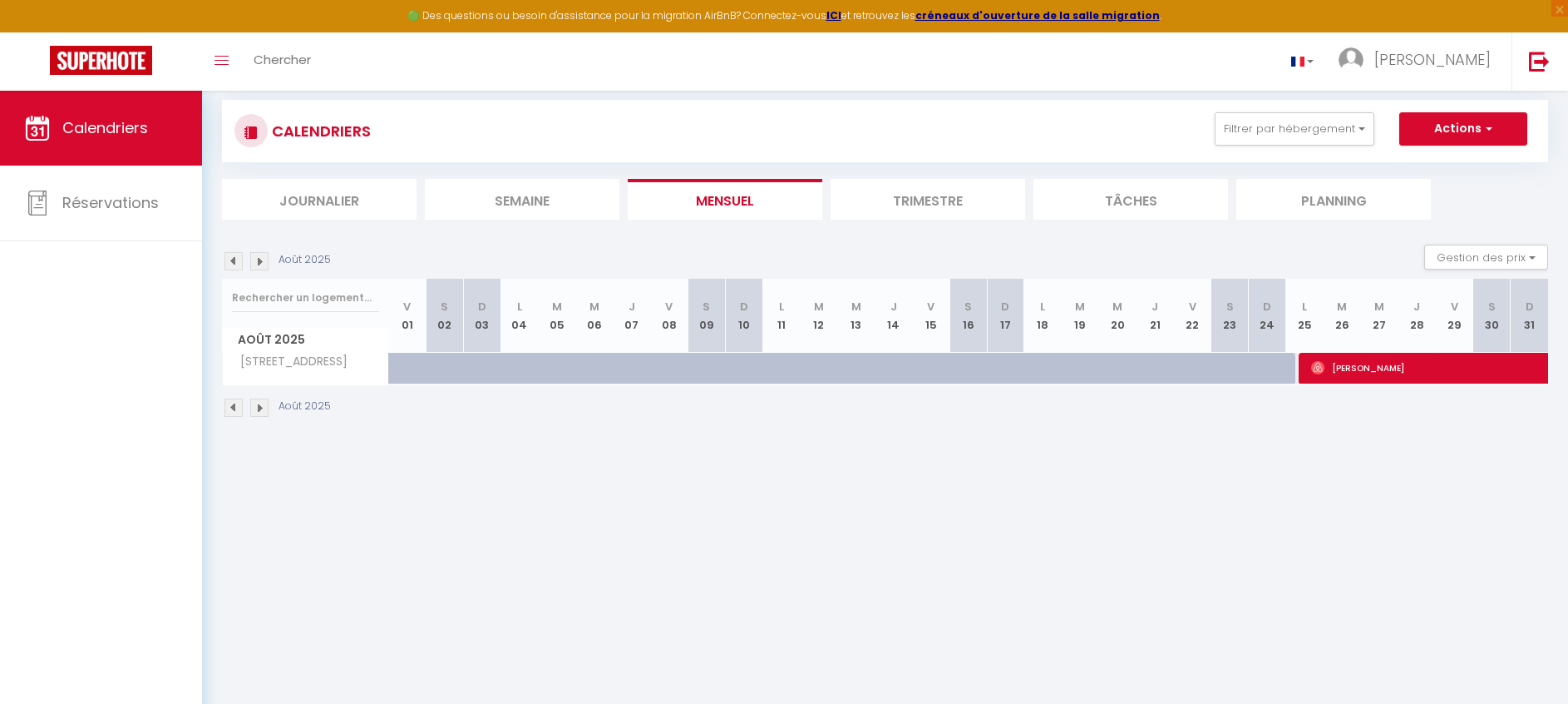
click at [262, 259] on img at bounding box center [259, 261] width 19 height 19
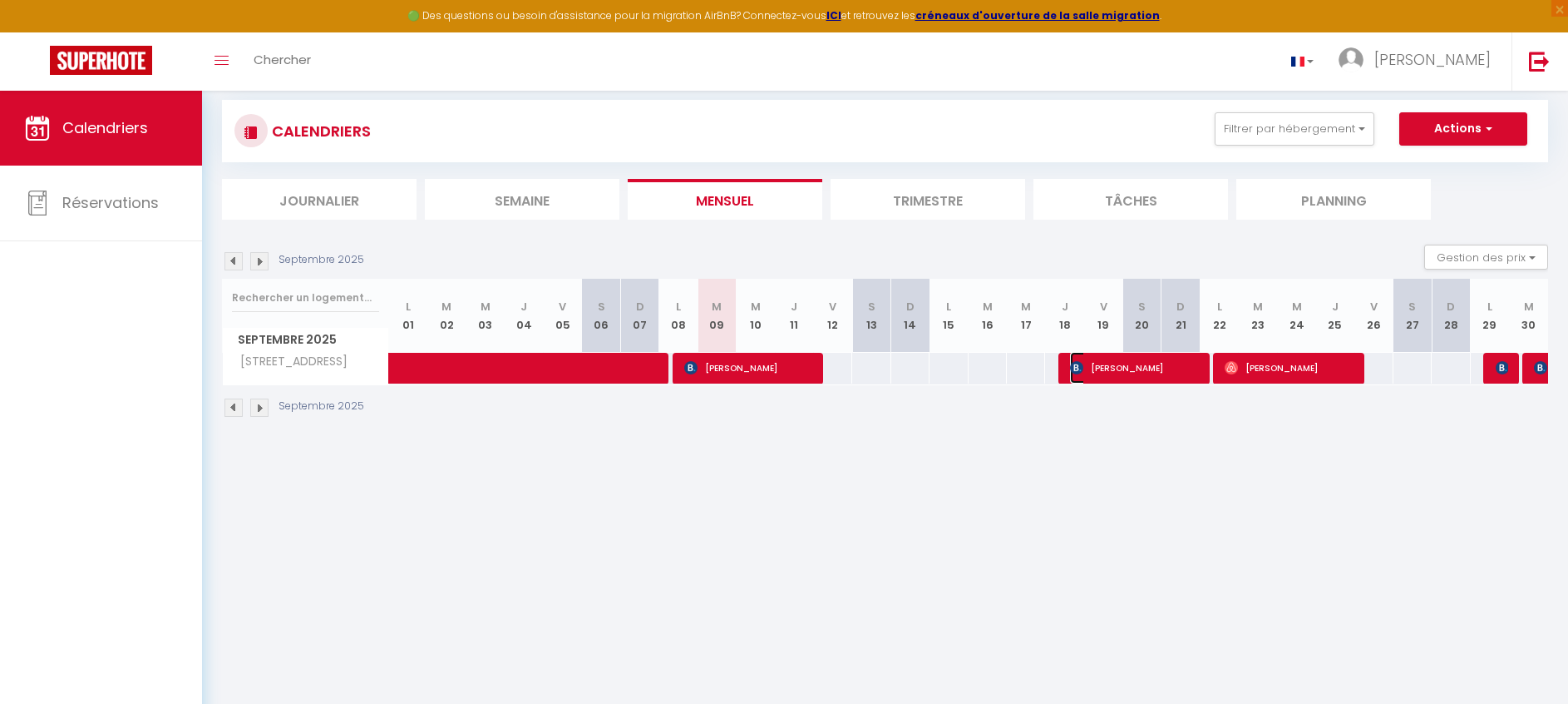
click at [1168, 371] on span "[PERSON_NAME]" at bounding box center [1133, 368] width 127 height 31
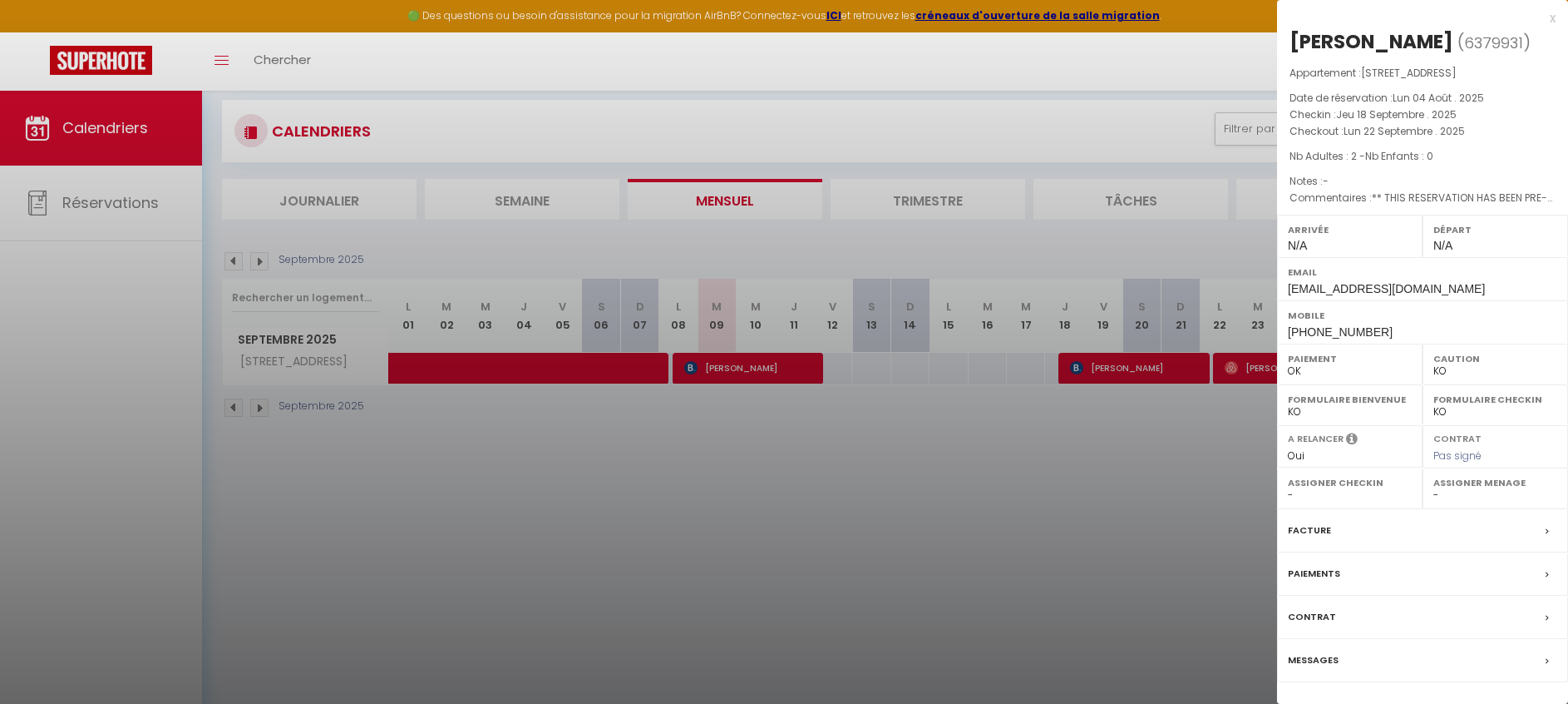
click at [1176, 486] on div at bounding box center [784, 352] width 1568 height 704
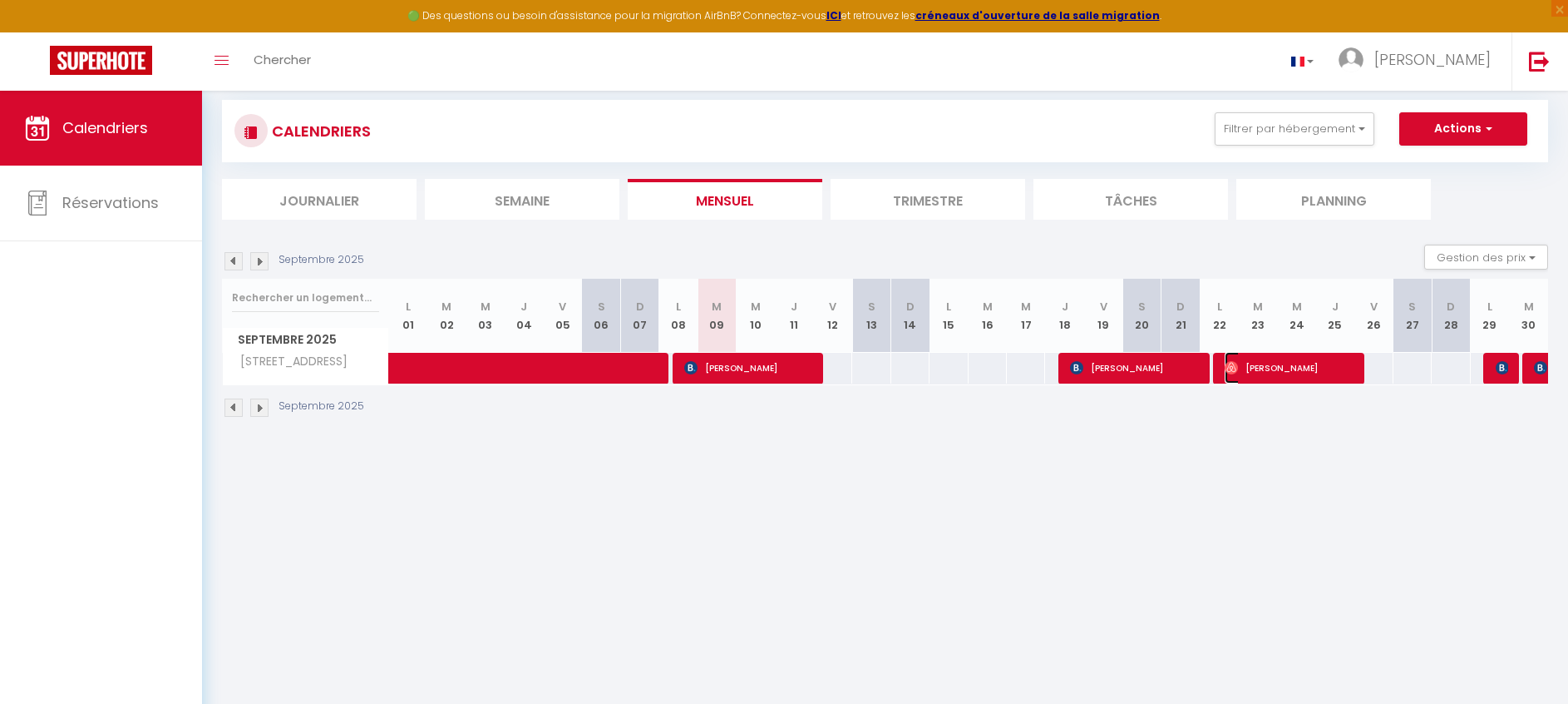
click at [1267, 370] on span "[PERSON_NAME]" at bounding box center [1287, 368] width 127 height 31
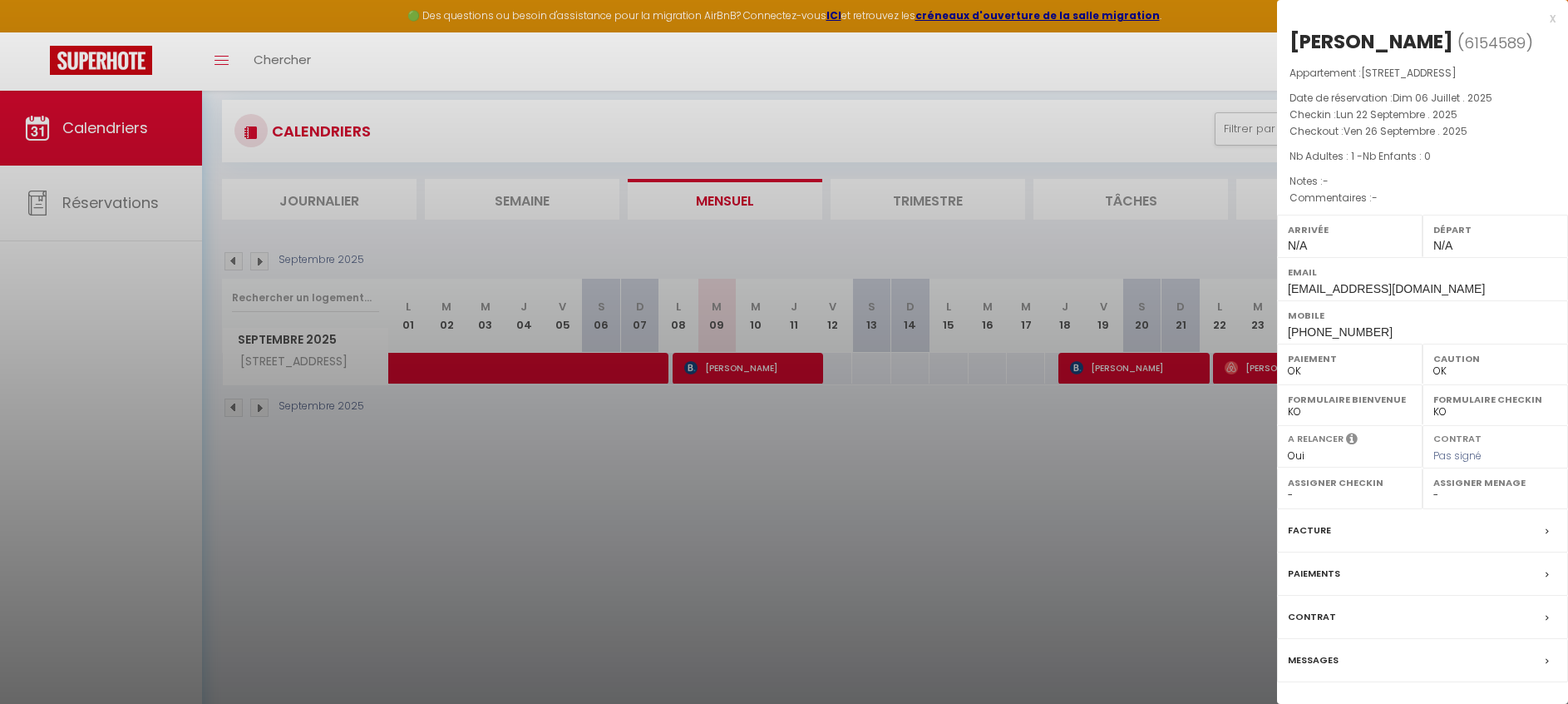
click at [1188, 450] on div at bounding box center [784, 352] width 1568 height 704
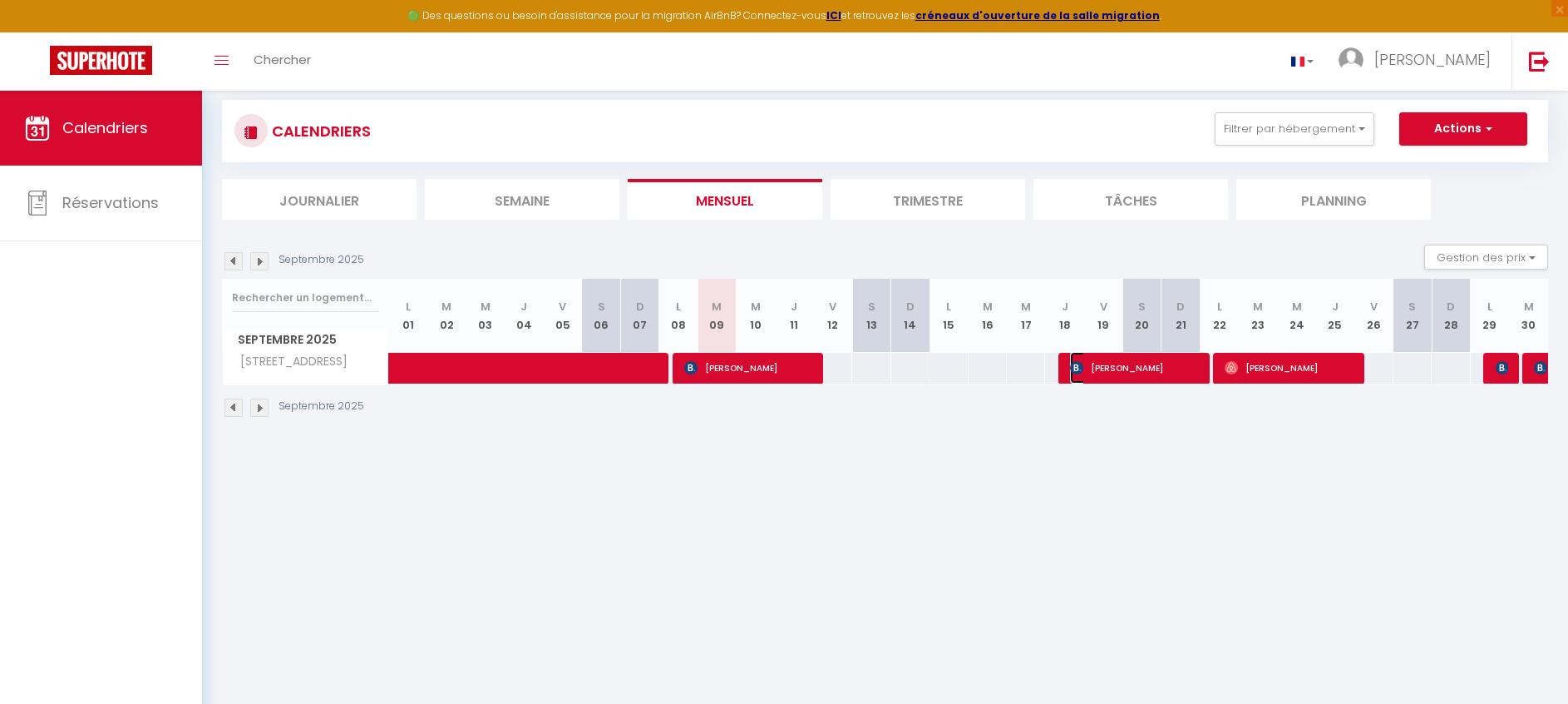
click at [1175, 368] on span "[PERSON_NAME]" at bounding box center [1133, 368] width 127 height 31
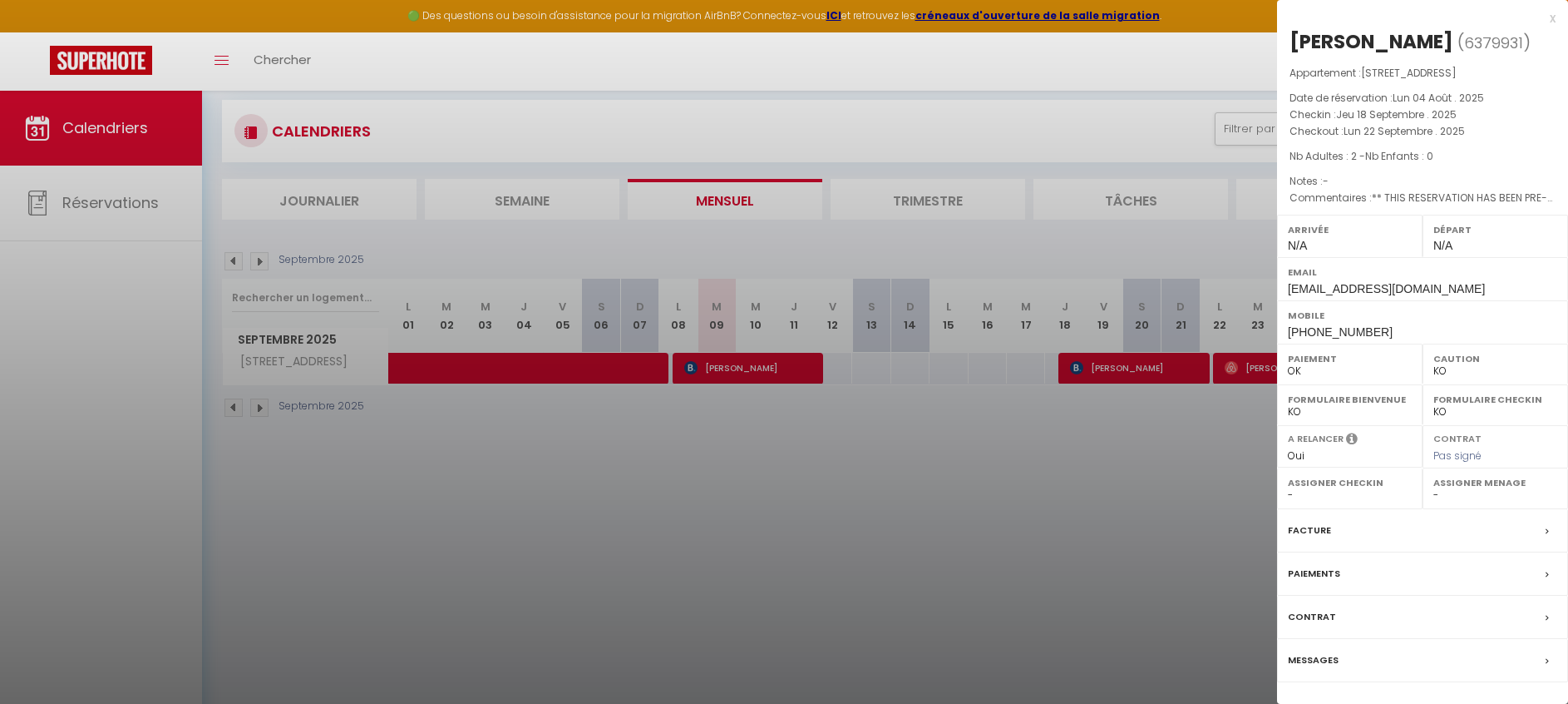
click at [1162, 461] on div at bounding box center [784, 352] width 1568 height 704
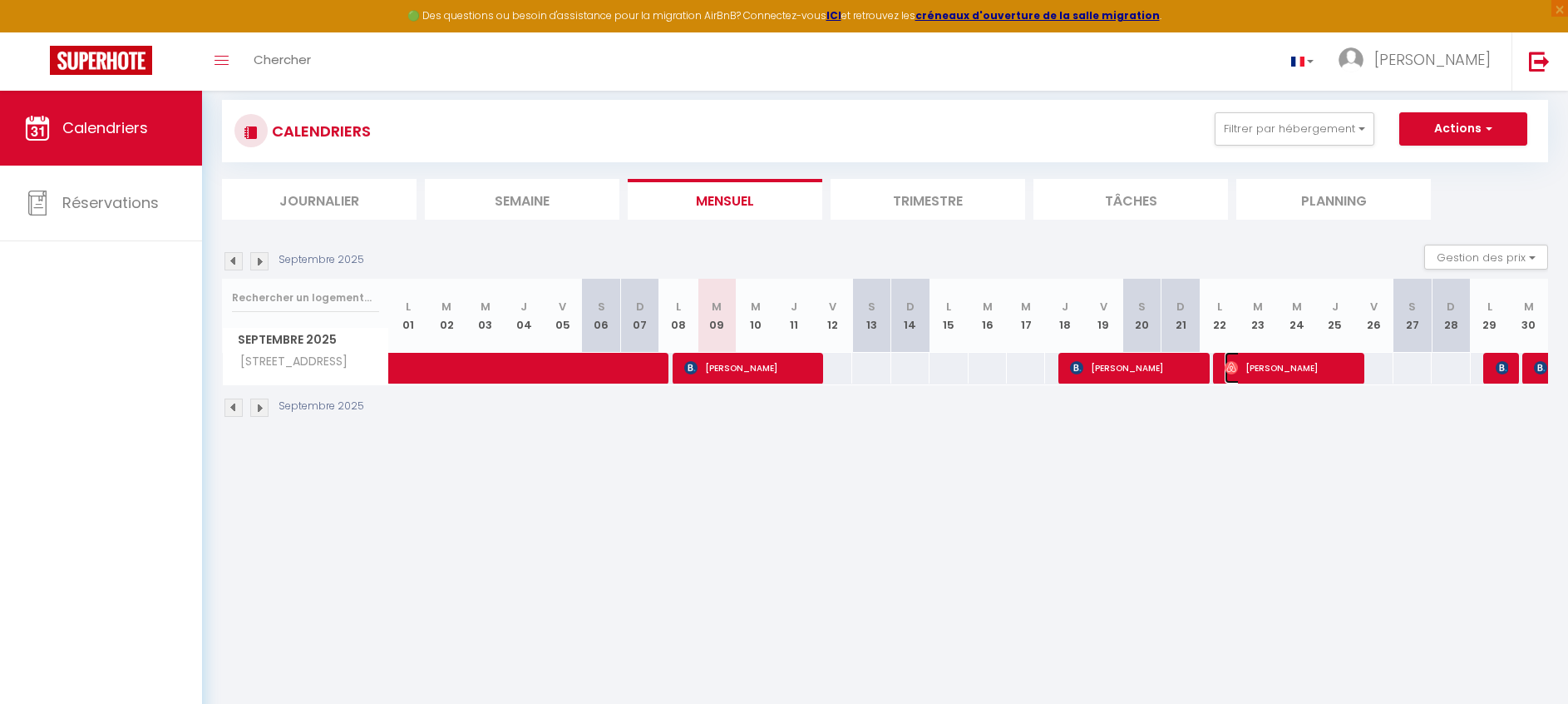
click at [1295, 364] on span "[PERSON_NAME]" at bounding box center [1287, 368] width 127 height 31
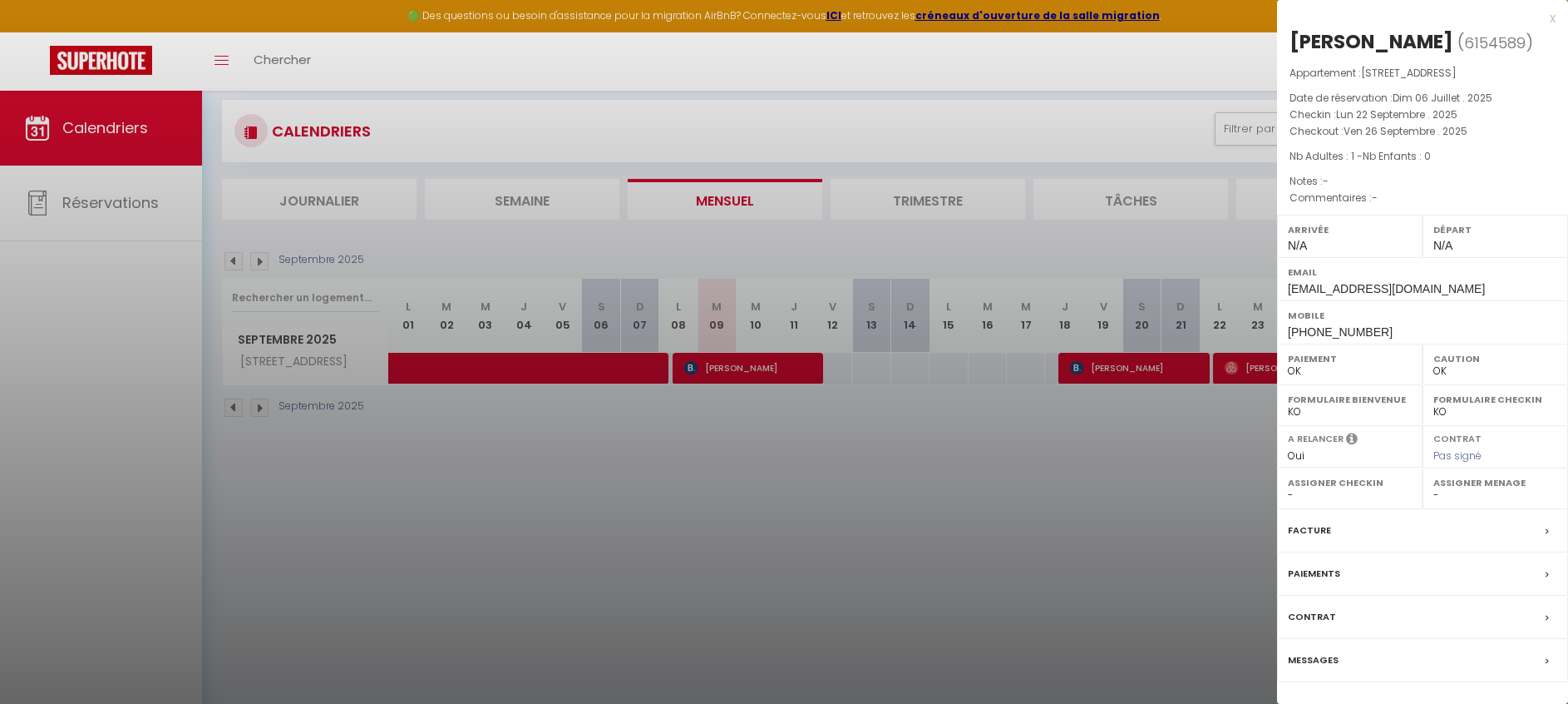
click at [1257, 452] on div at bounding box center [784, 352] width 1568 height 704
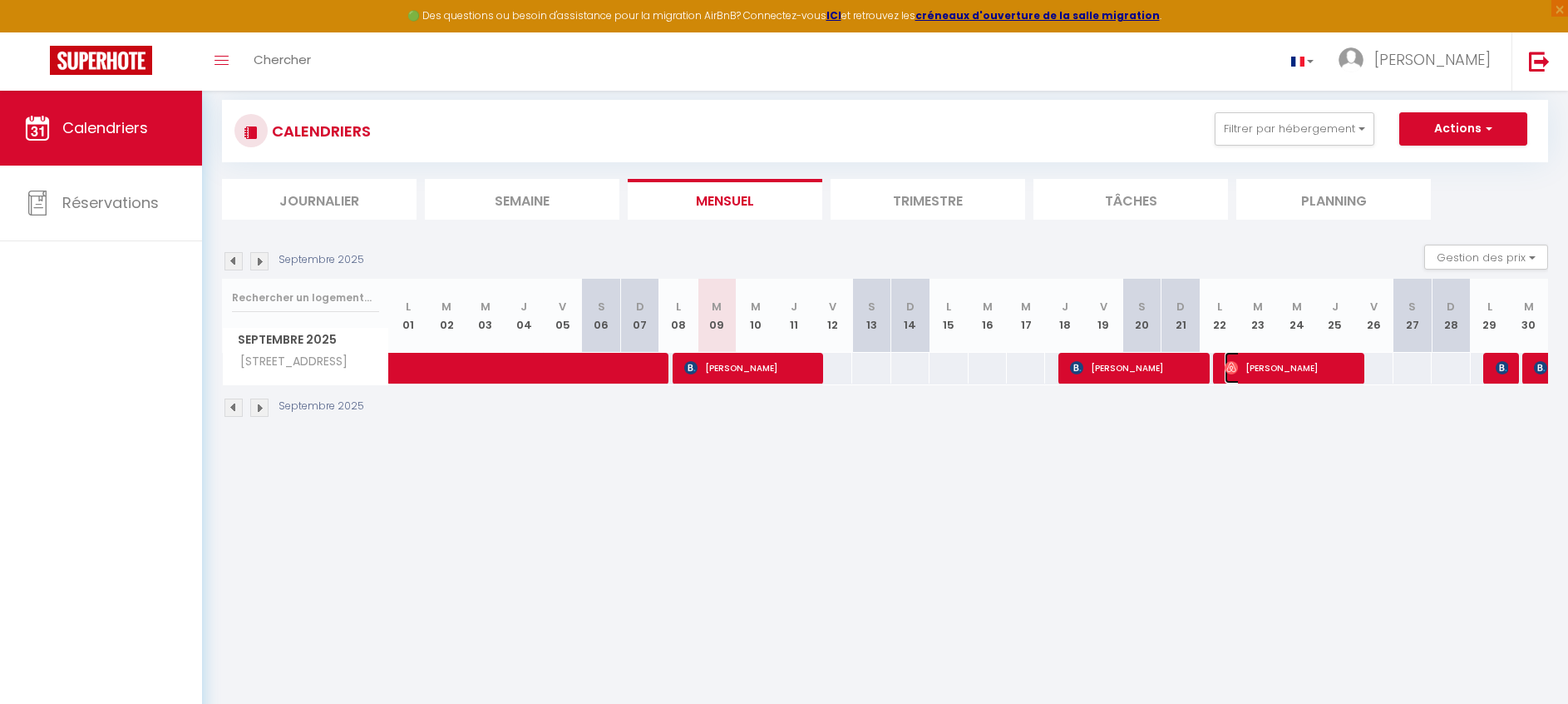
click at [1340, 365] on span "[PERSON_NAME]" at bounding box center [1287, 368] width 127 height 31
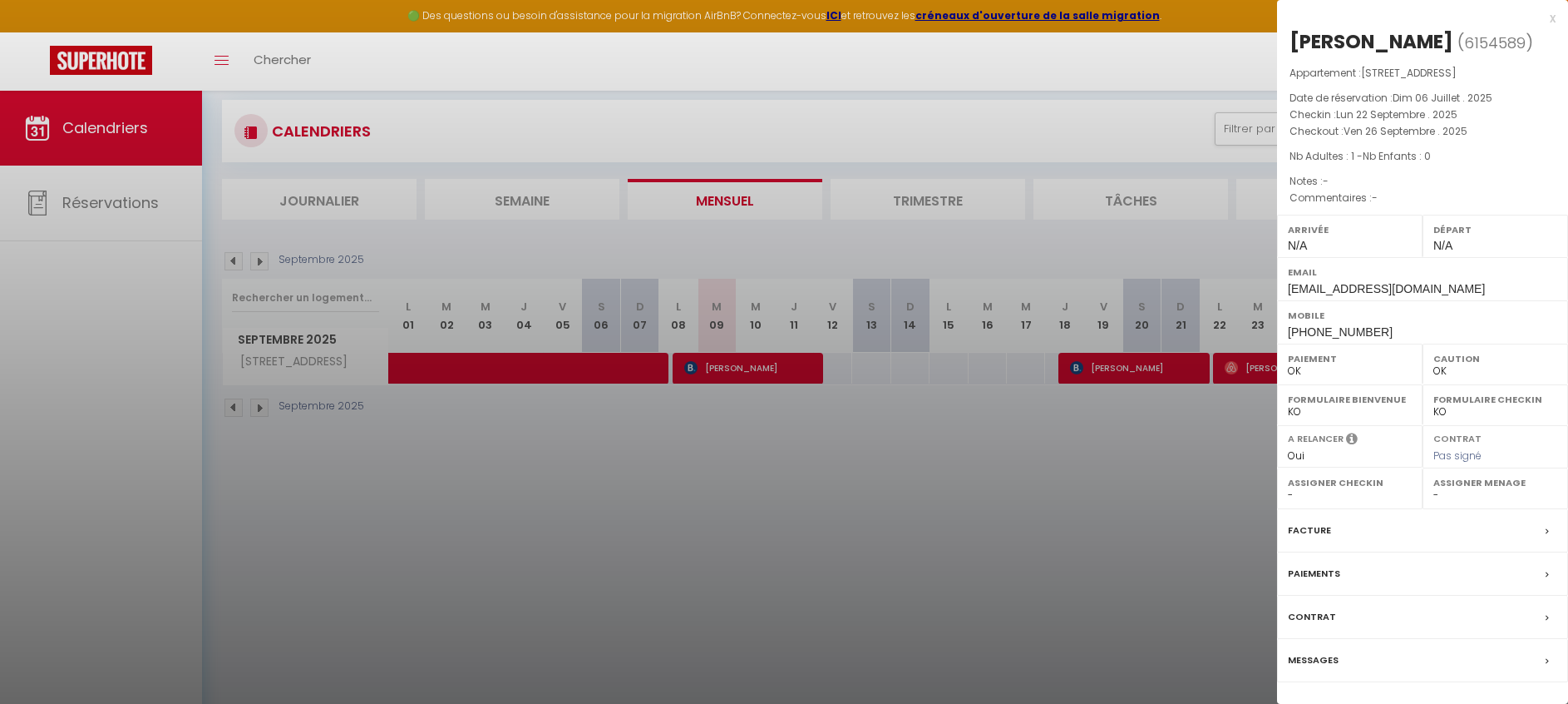
click at [1216, 424] on div at bounding box center [784, 352] width 1568 height 704
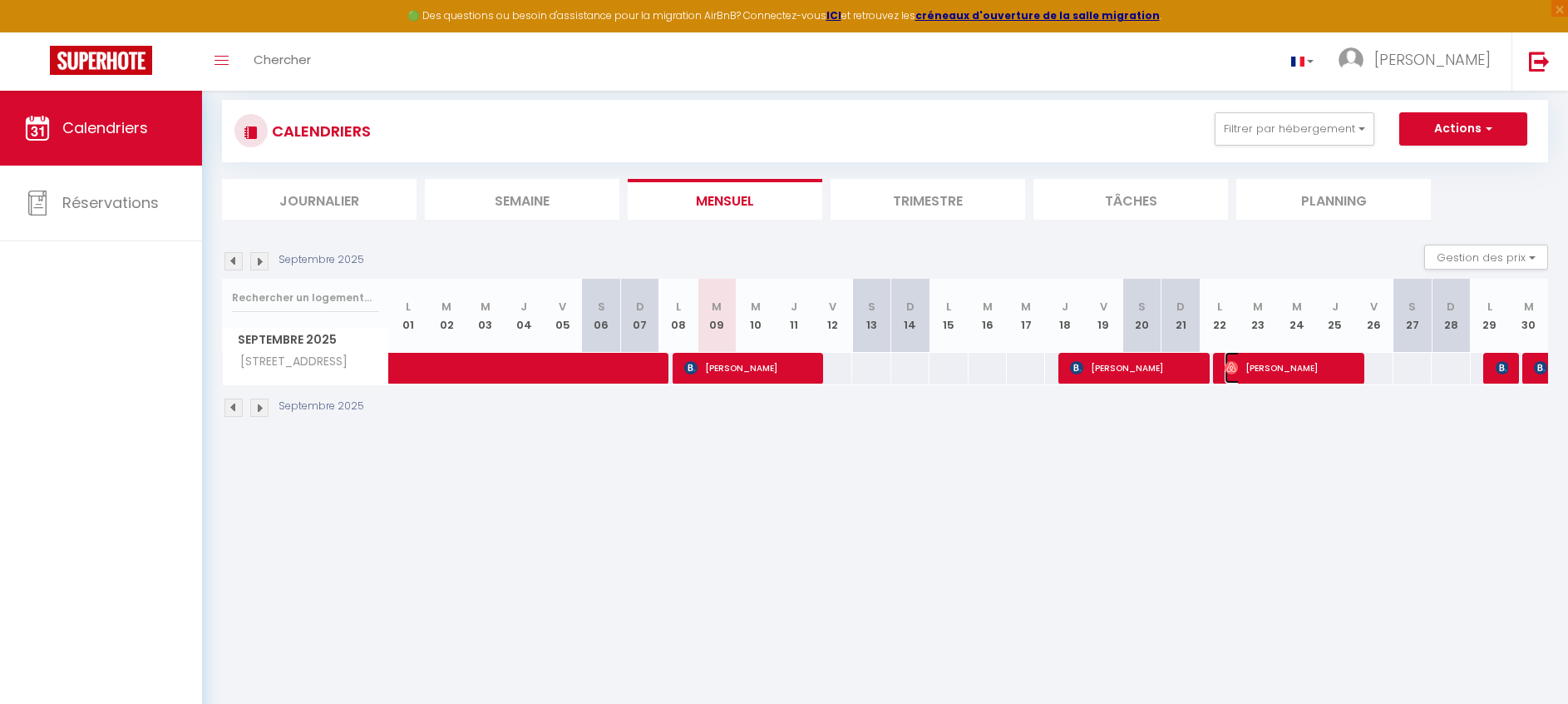
click at [1343, 370] on span "[PERSON_NAME]" at bounding box center [1287, 368] width 127 height 31
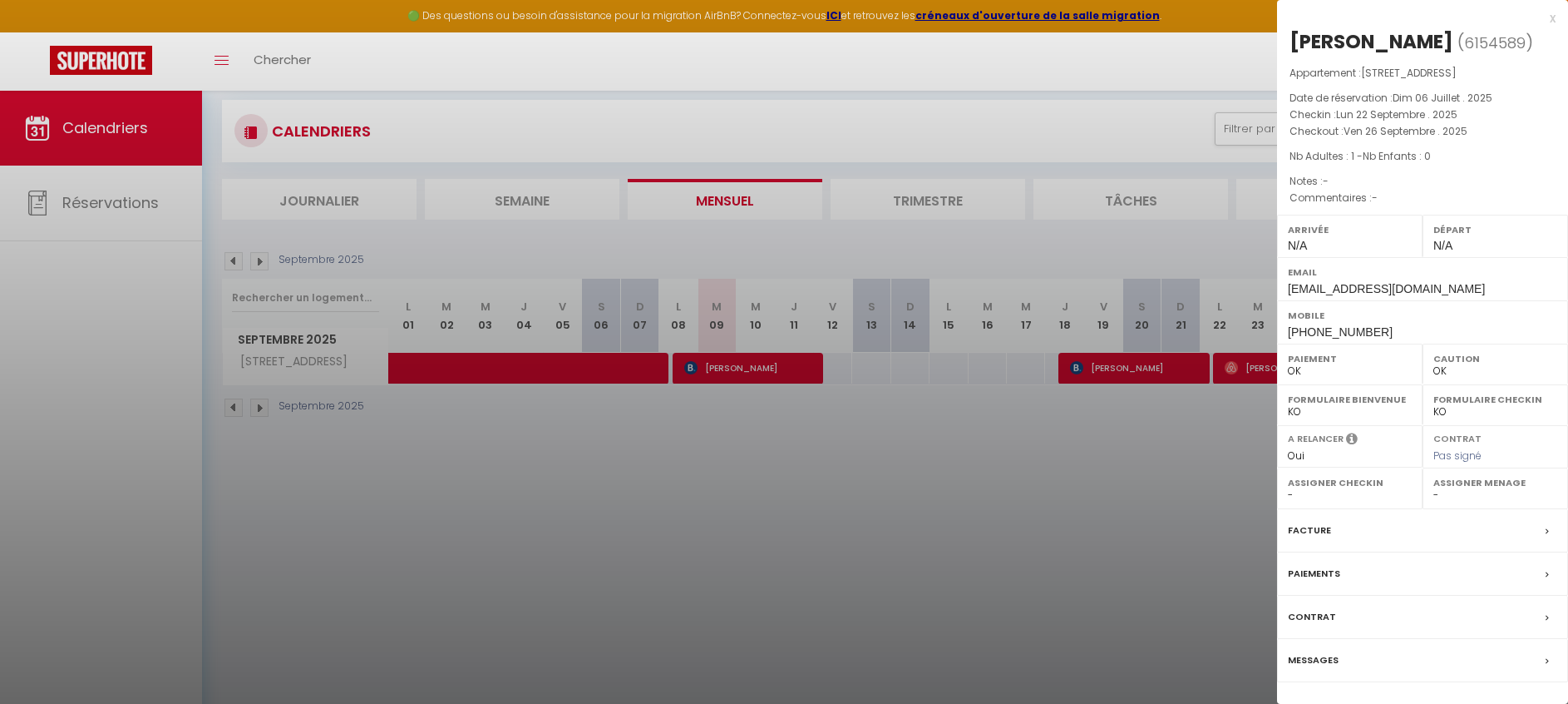
click at [1181, 456] on div at bounding box center [784, 352] width 1568 height 704
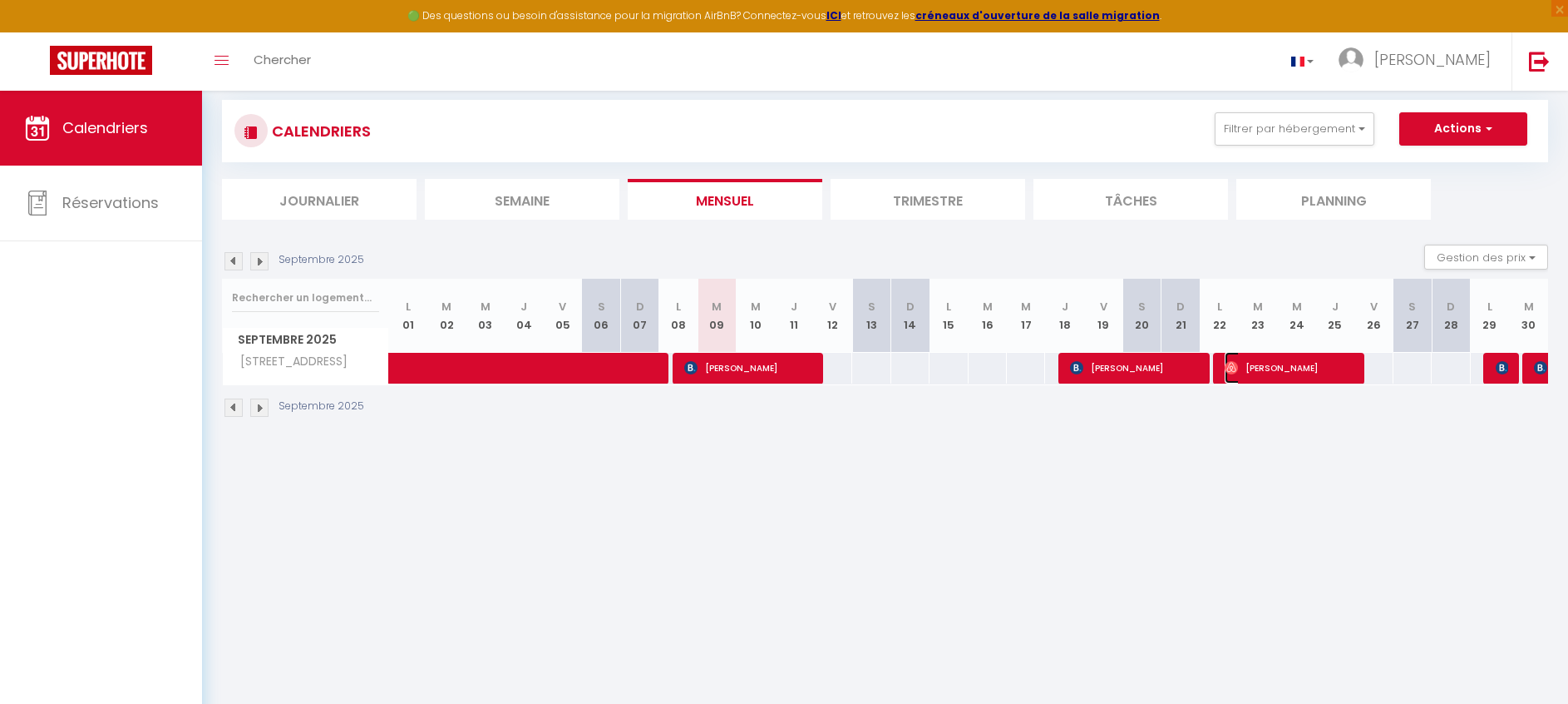
click at [1348, 371] on span "[PERSON_NAME]" at bounding box center [1287, 368] width 127 height 31
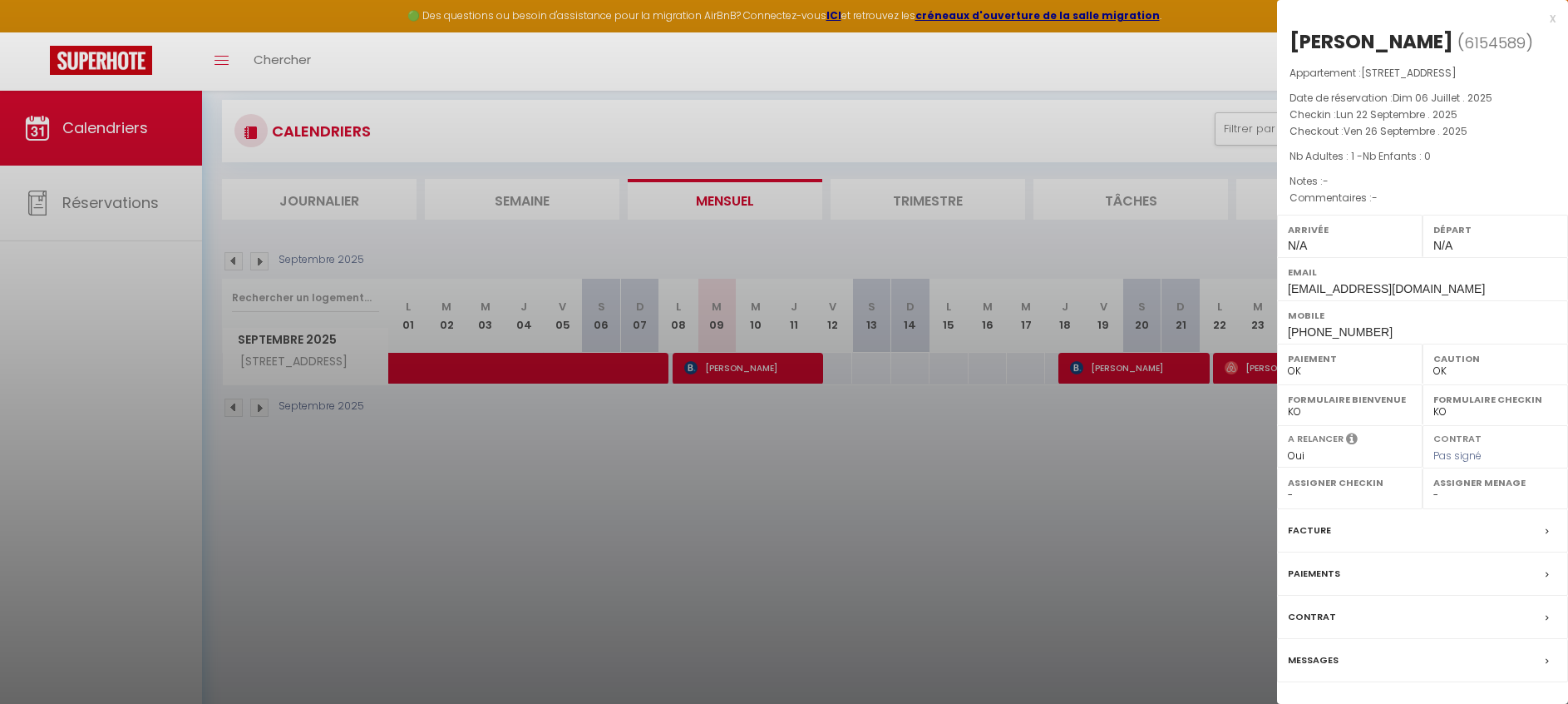
click at [1550, 20] on div "x" at bounding box center [1416, 19] width 279 height 20
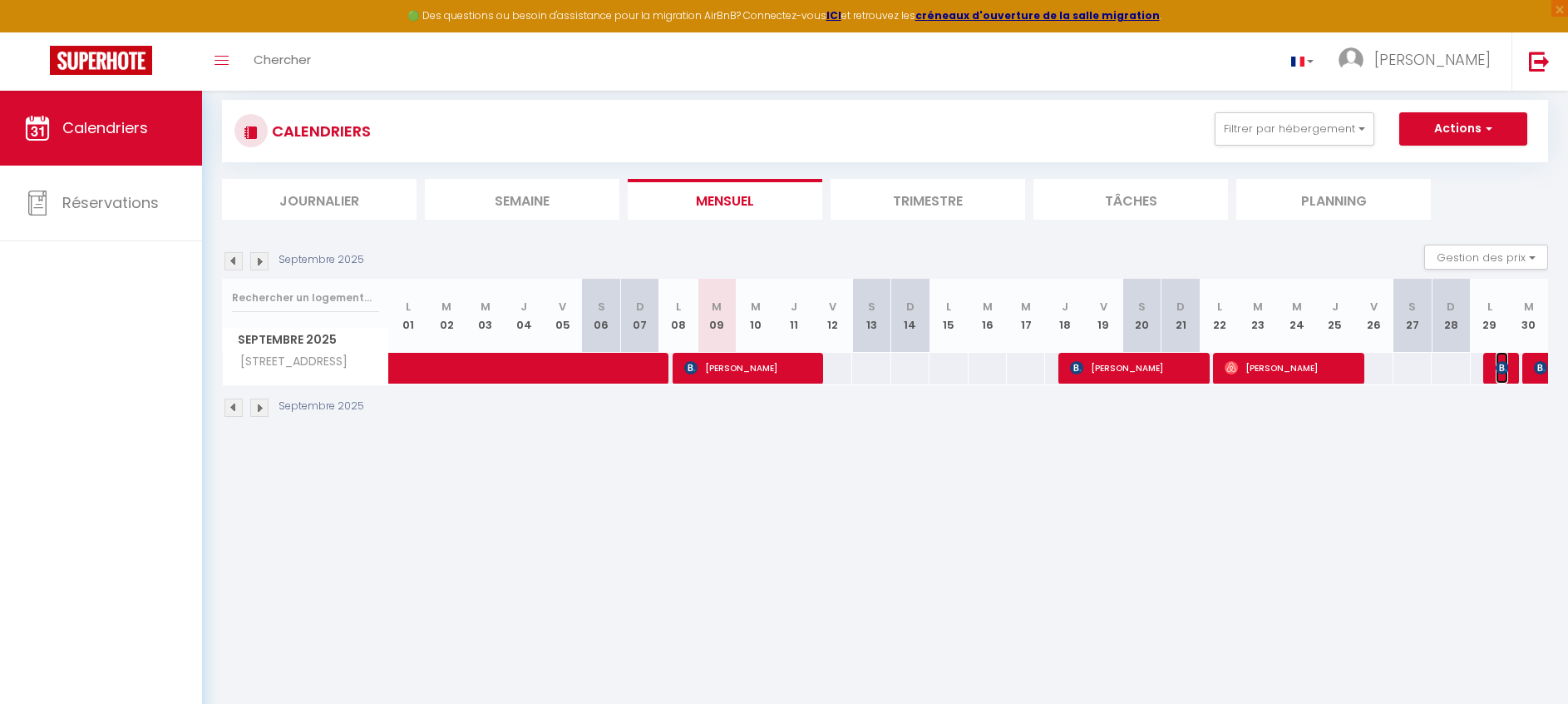
click at [1500, 371] on img at bounding box center [1502, 368] width 13 height 13
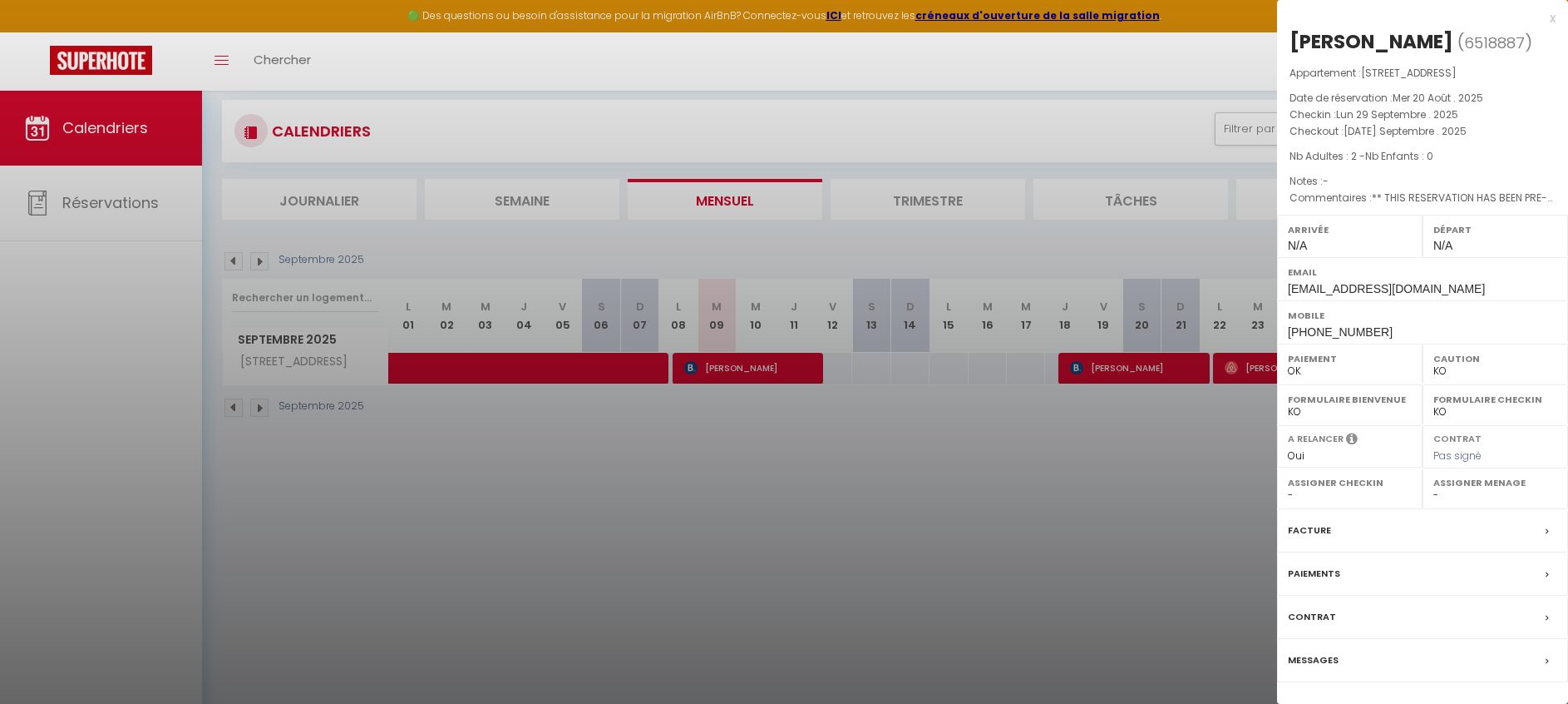
click at [1165, 544] on div at bounding box center [784, 352] width 1568 height 704
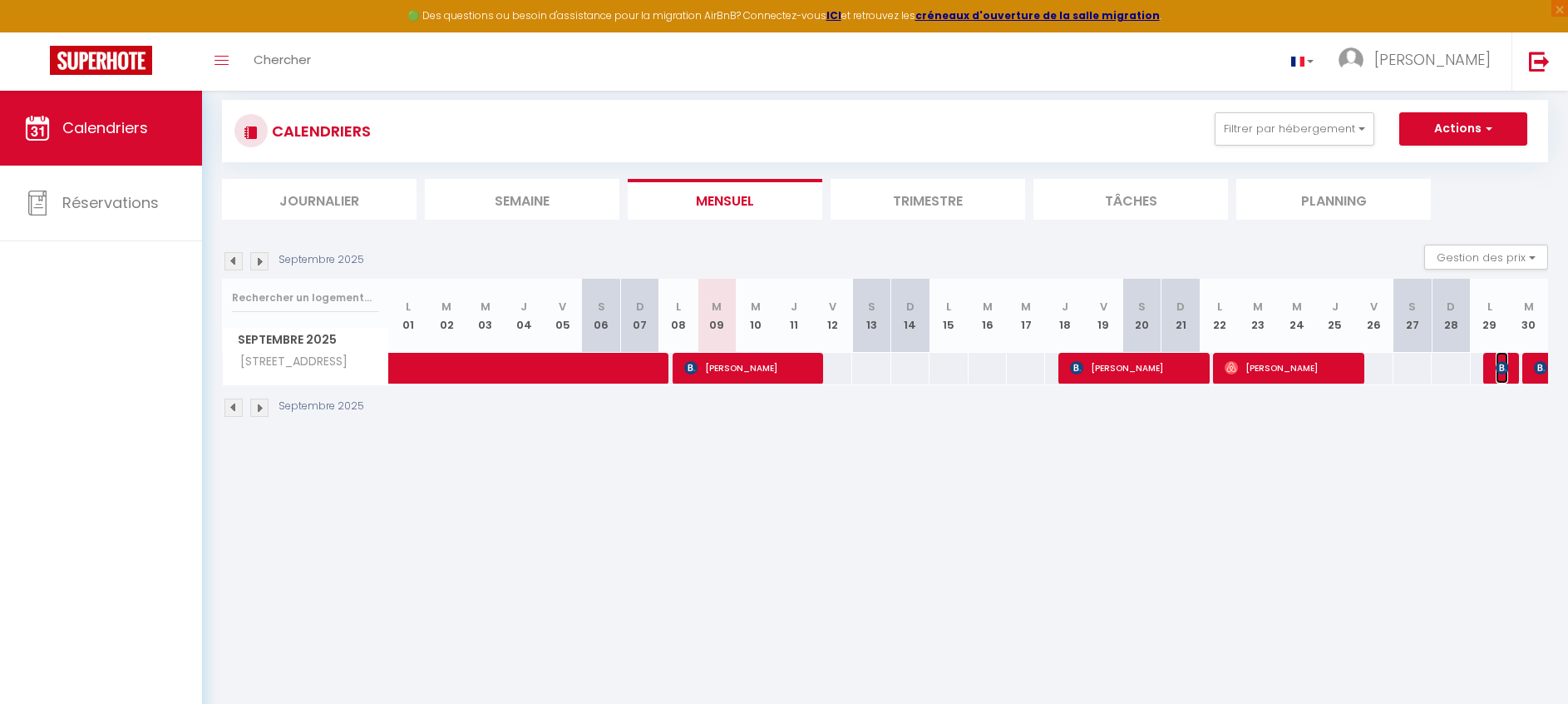
click at [1501, 371] on img at bounding box center [1502, 368] width 13 height 13
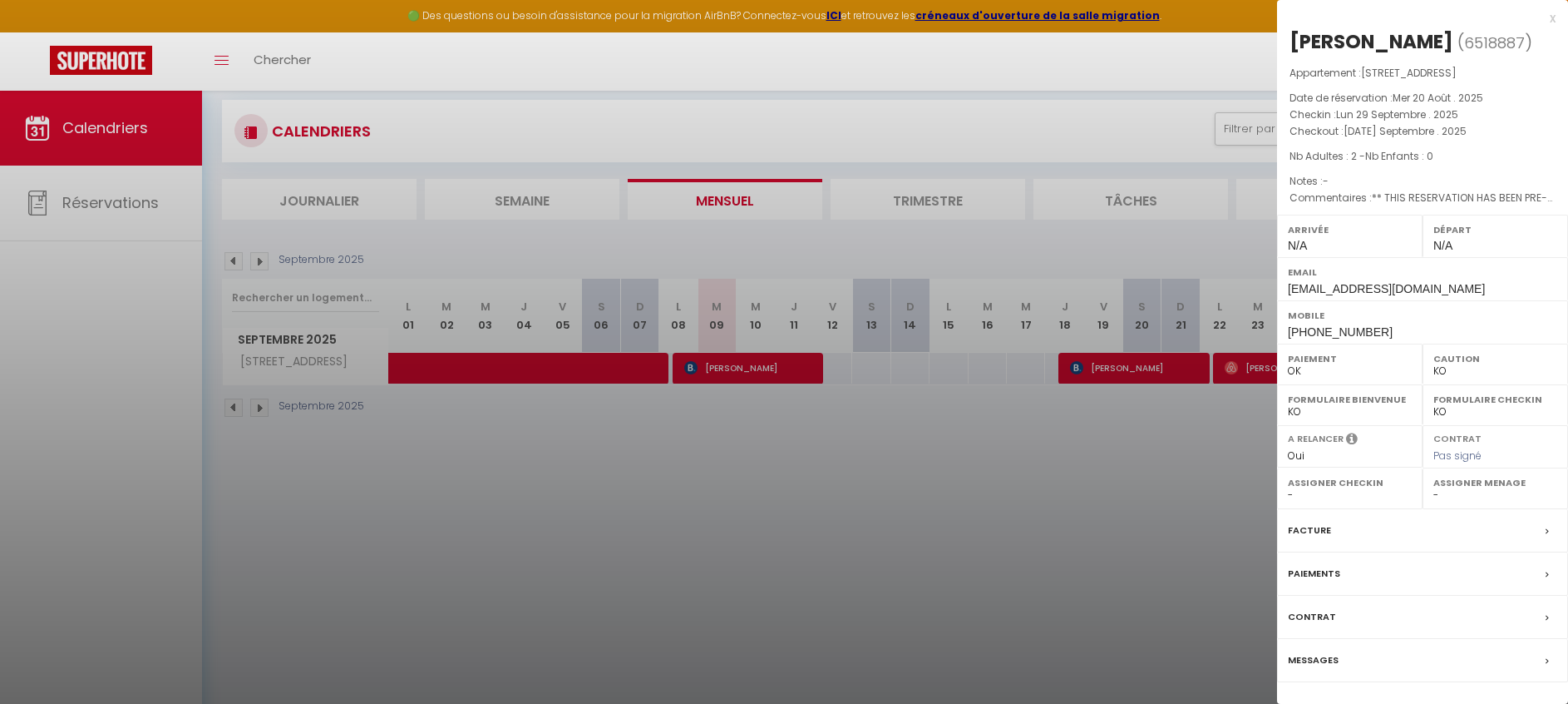
click at [1550, 18] on div "x" at bounding box center [1416, 19] width 279 height 20
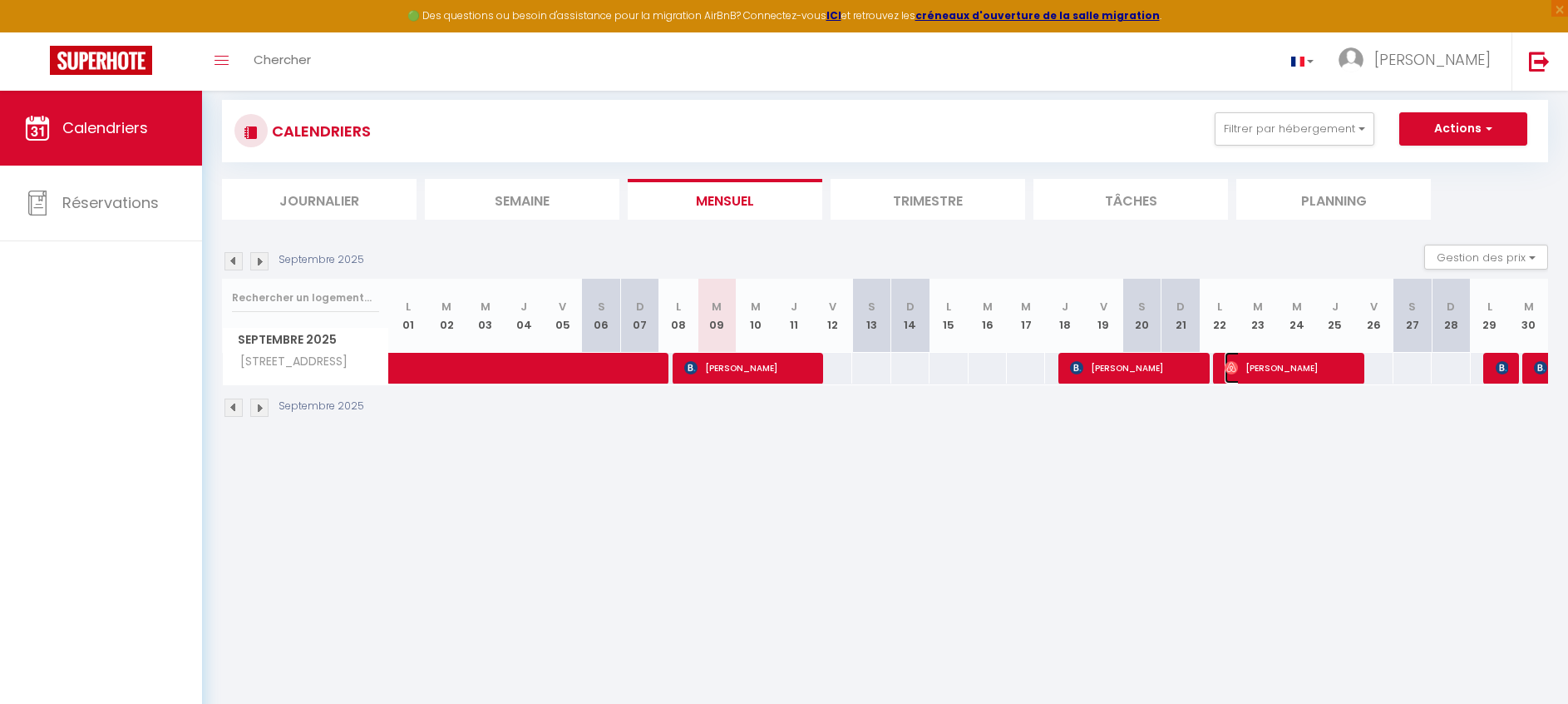
click at [1345, 370] on span "[PERSON_NAME]" at bounding box center [1287, 368] width 127 height 31
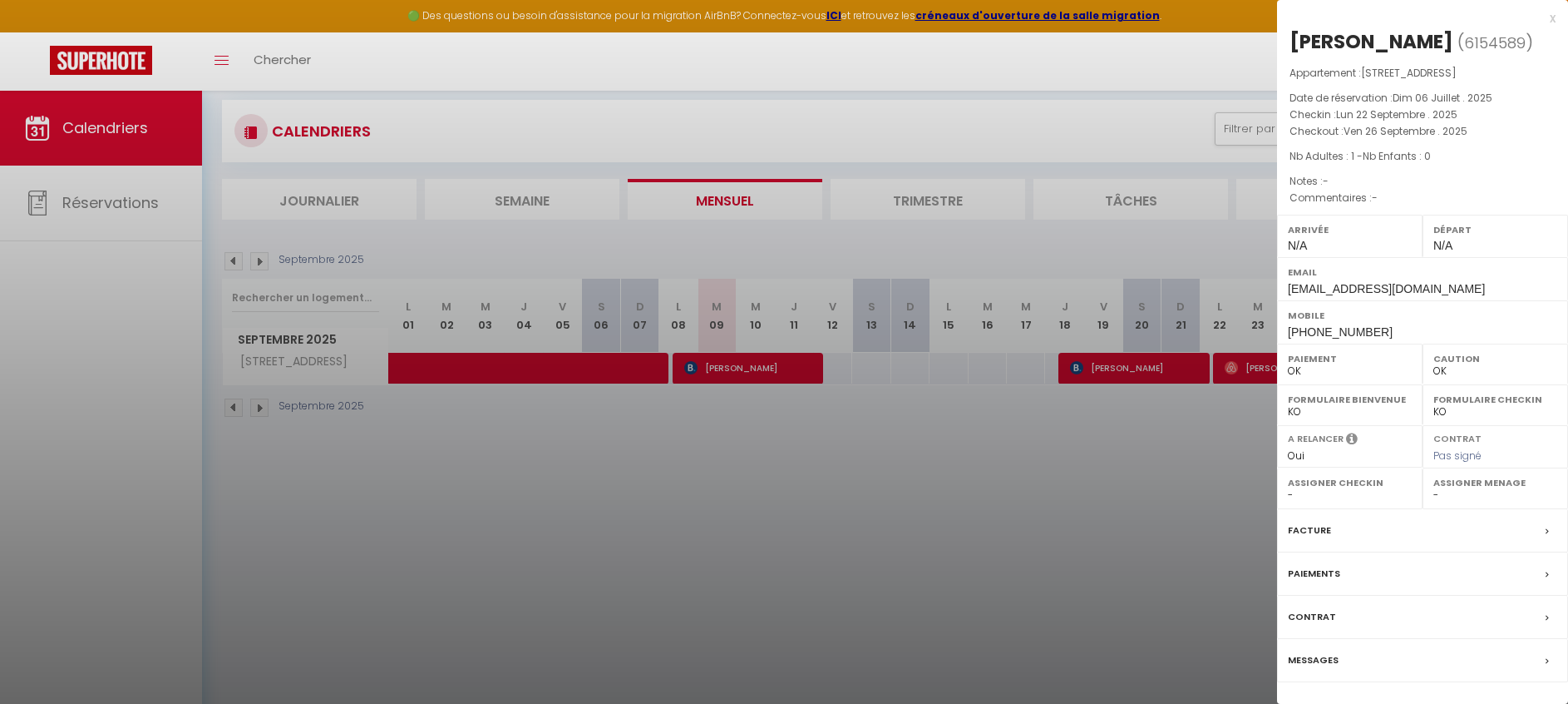
click at [1548, 20] on div "x" at bounding box center [1416, 19] width 279 height 20
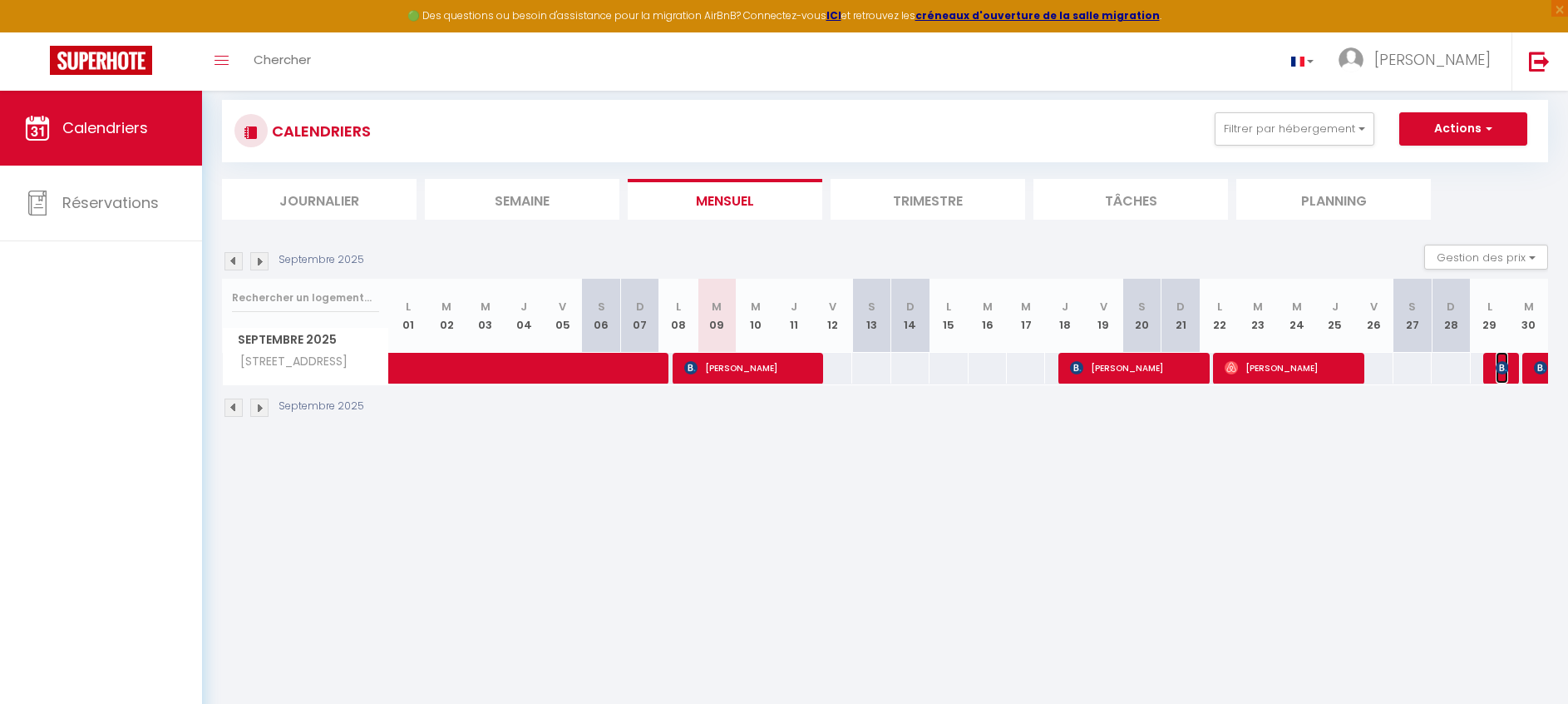
click at [1496, 370] on img at bounding box center [1502, 368] width 13 height 13
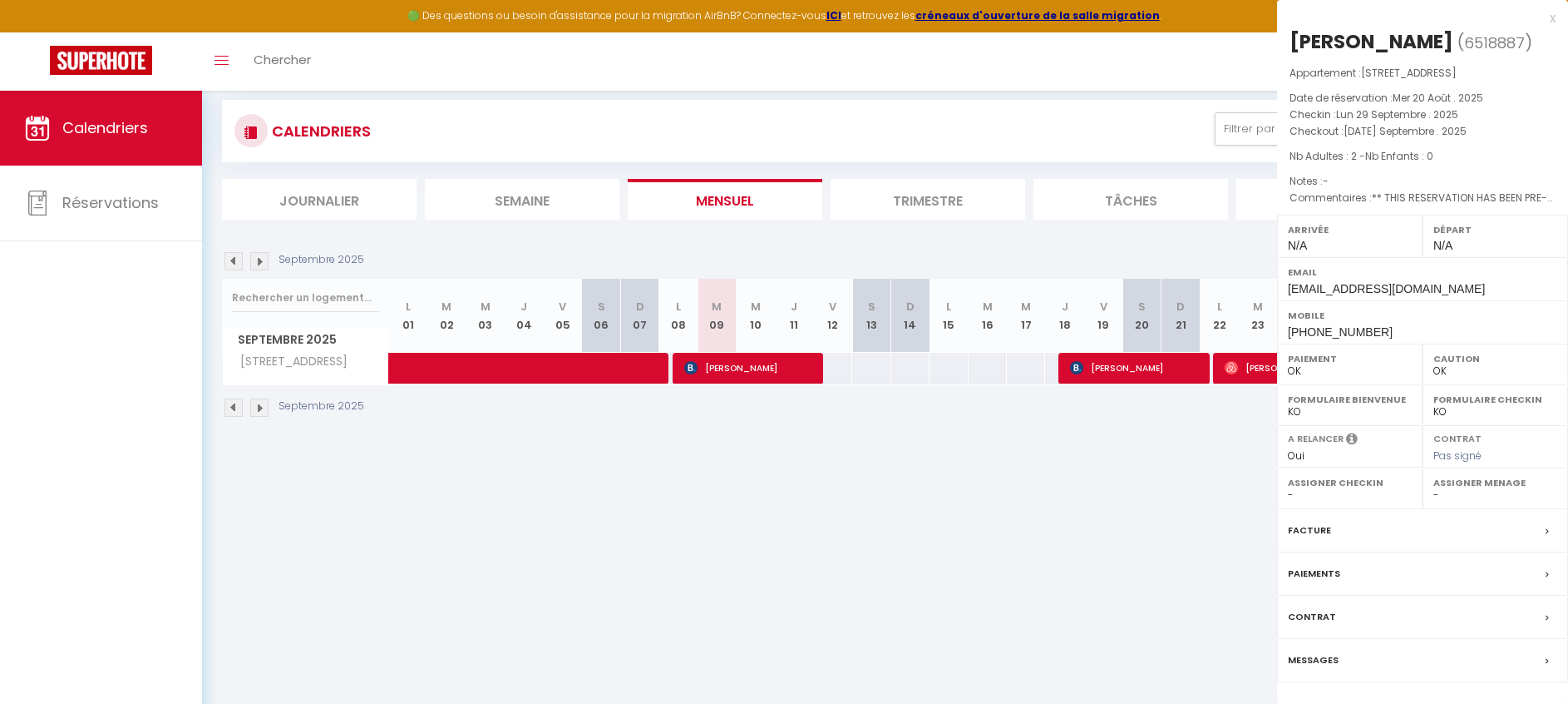
select select "KO"
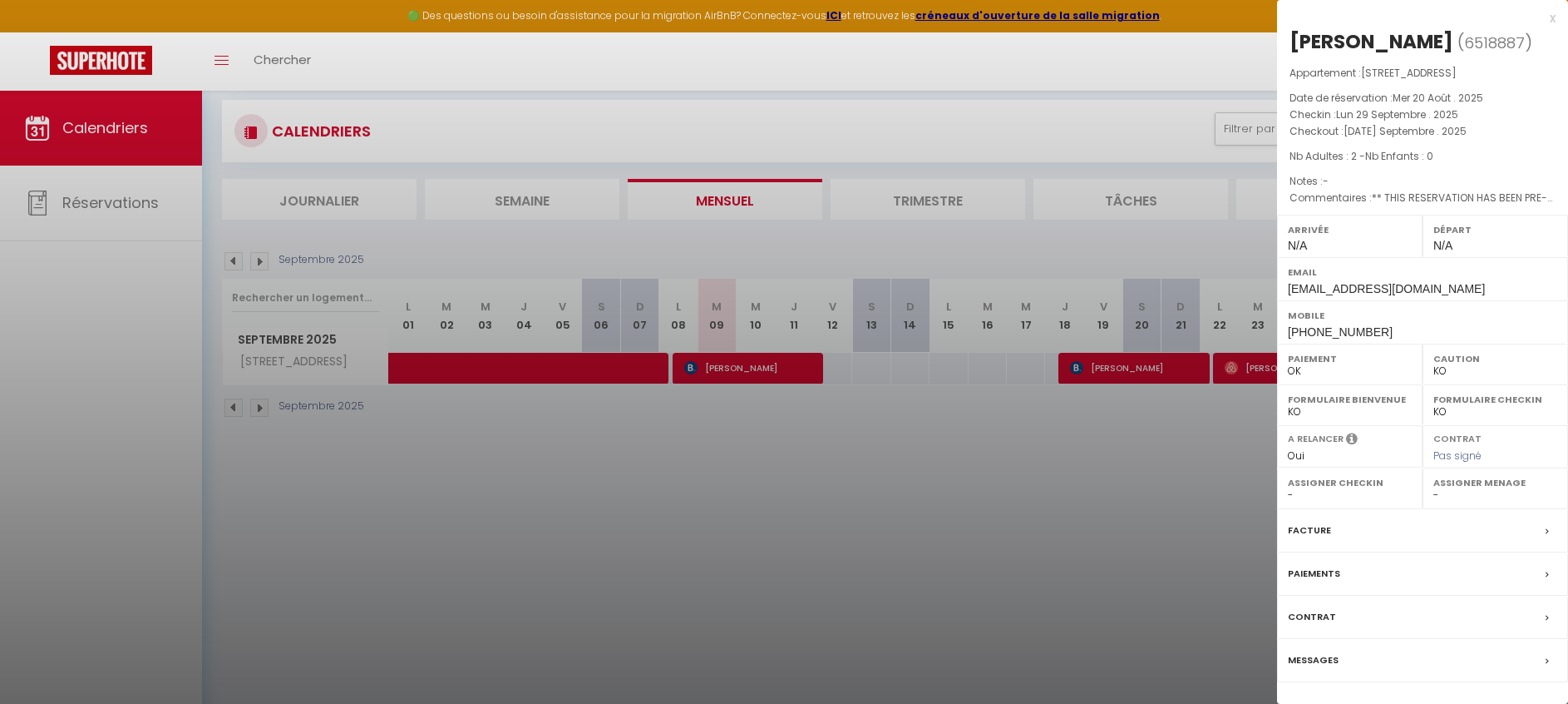
click at [1548, 15] on div "x" at bounding box center [1416, 19] width 279 height 20
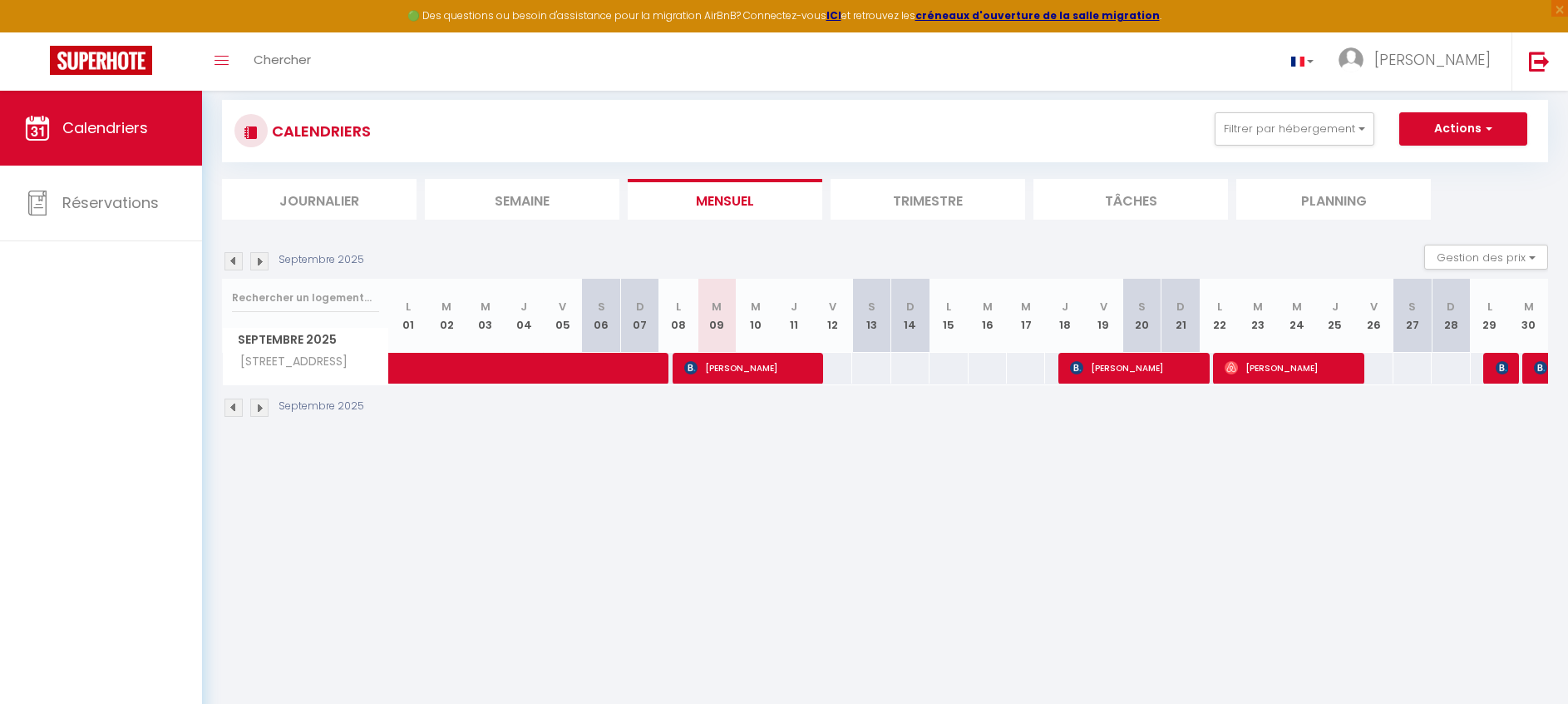
click at [255, 258] on img at bounding box center [259, 261] width 19 height 19
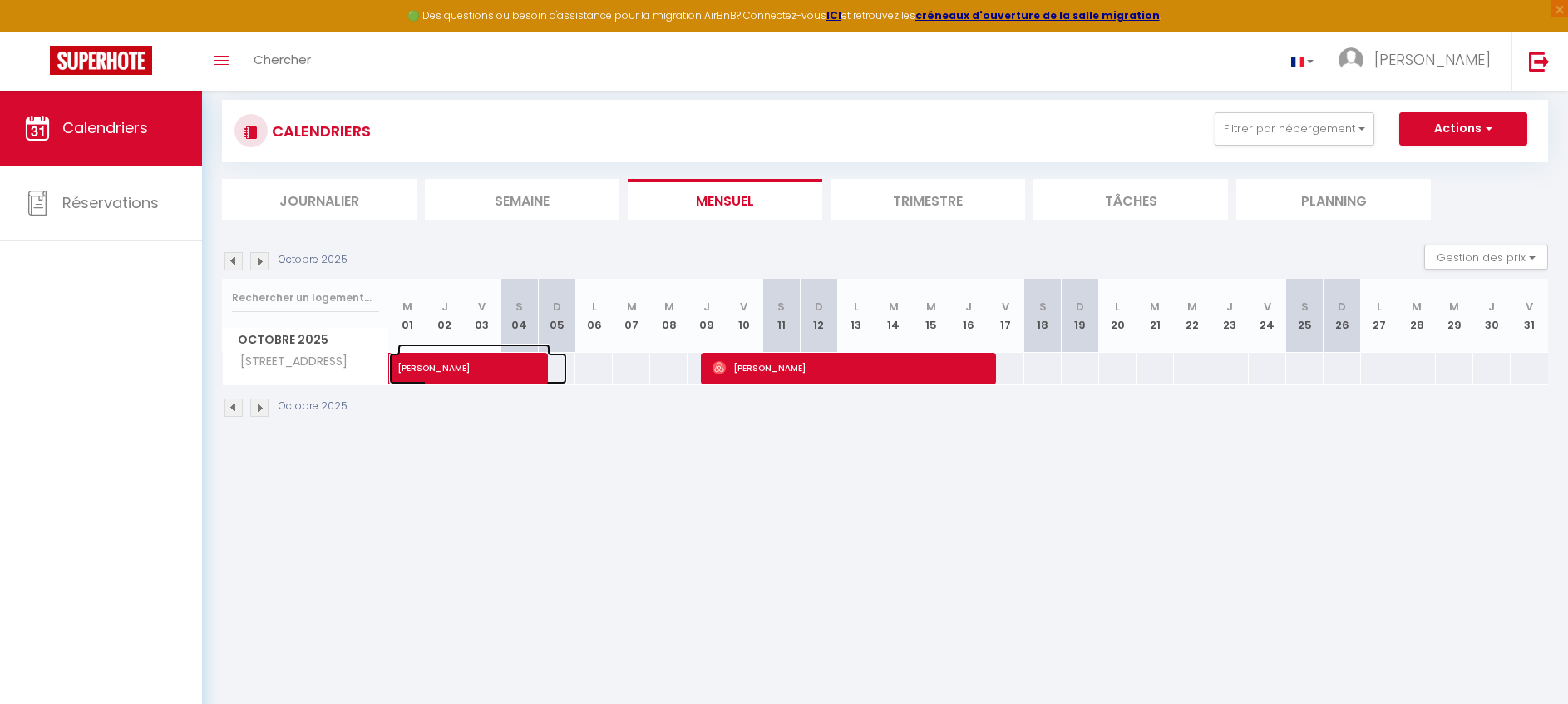
click at [468, 374] on span "[PERSON_NAME]" at bounding box center [473, 359] width 153 height 31
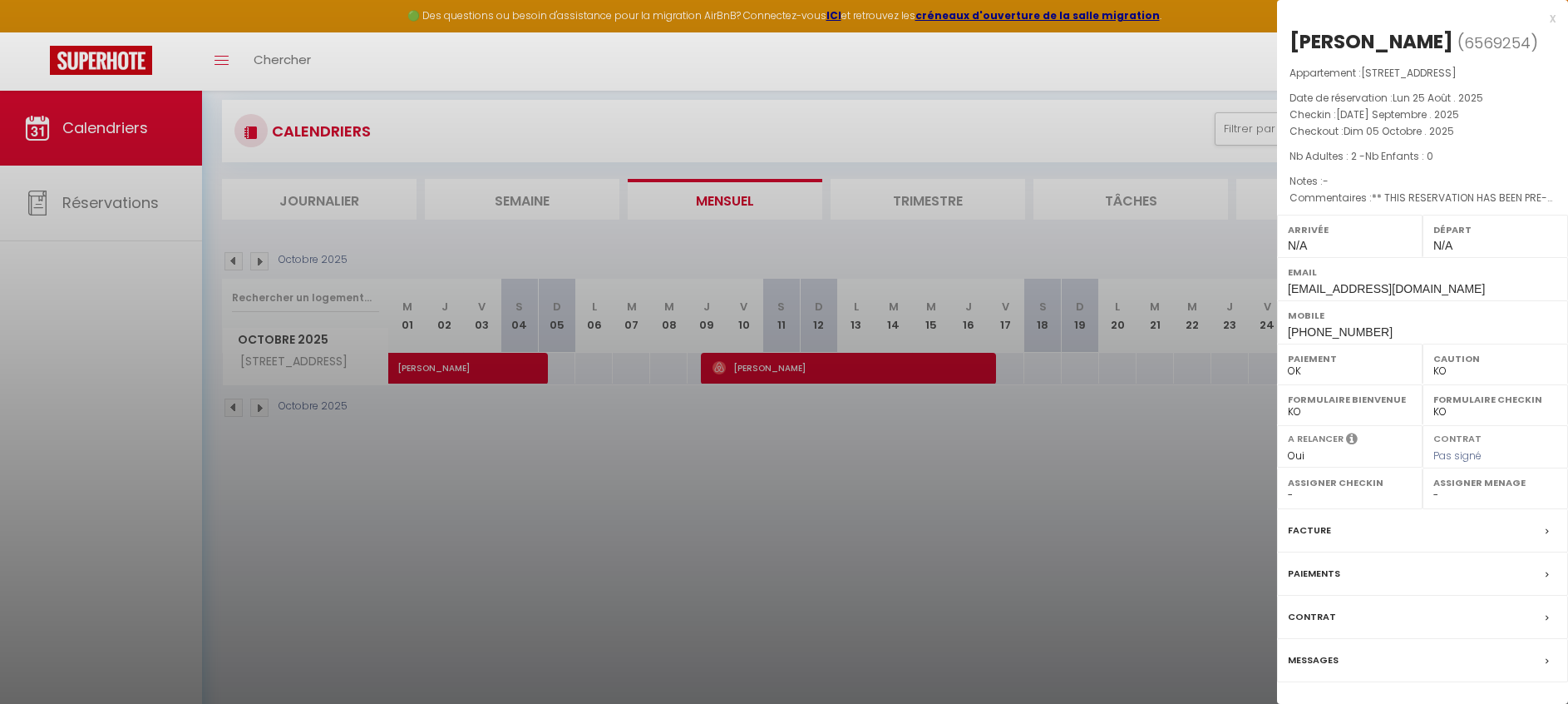
click at [527, 369] on div at bounding box center [784, 352] width 1568 height 704
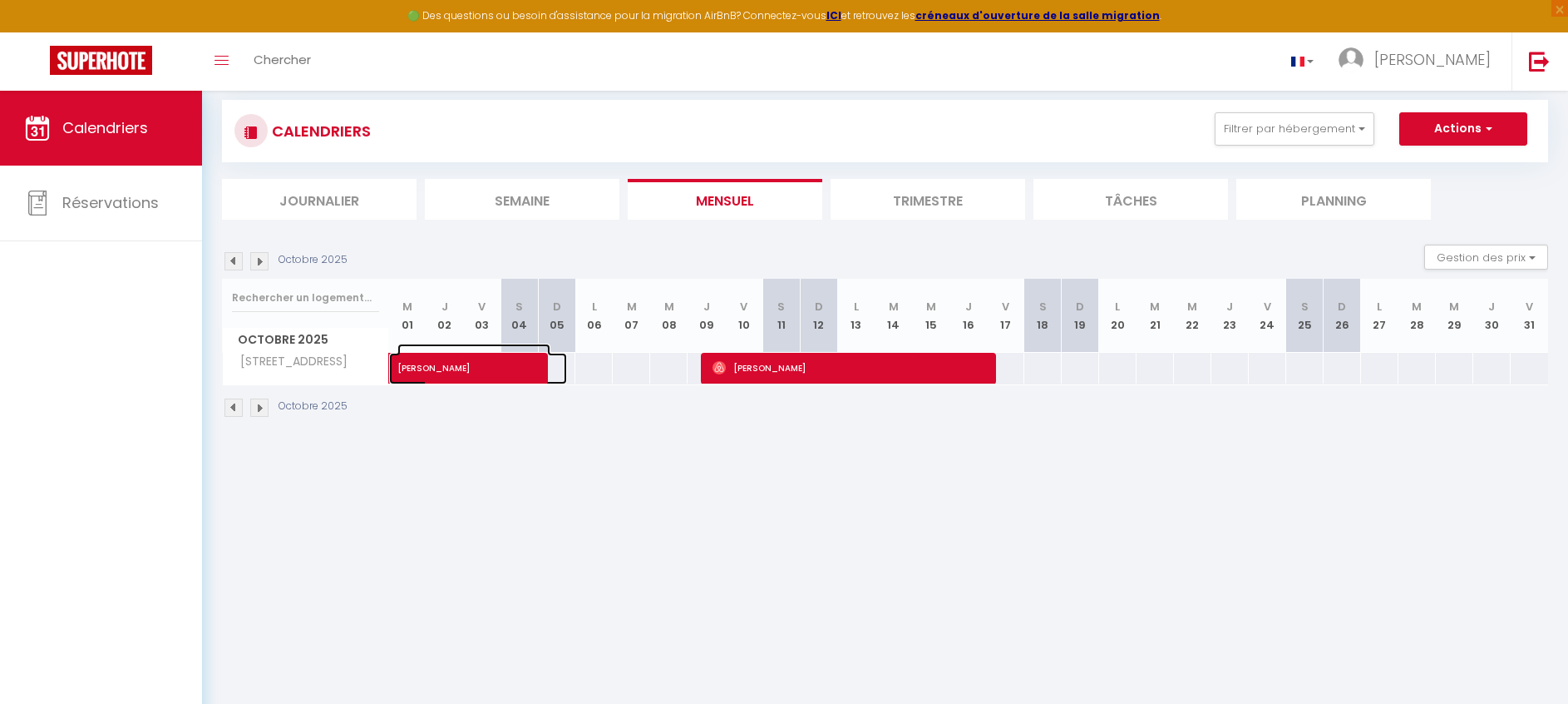
click at [527, 369] on span "[PERSON_NAME]" at bounding box center [473, 359] width 153 height 31
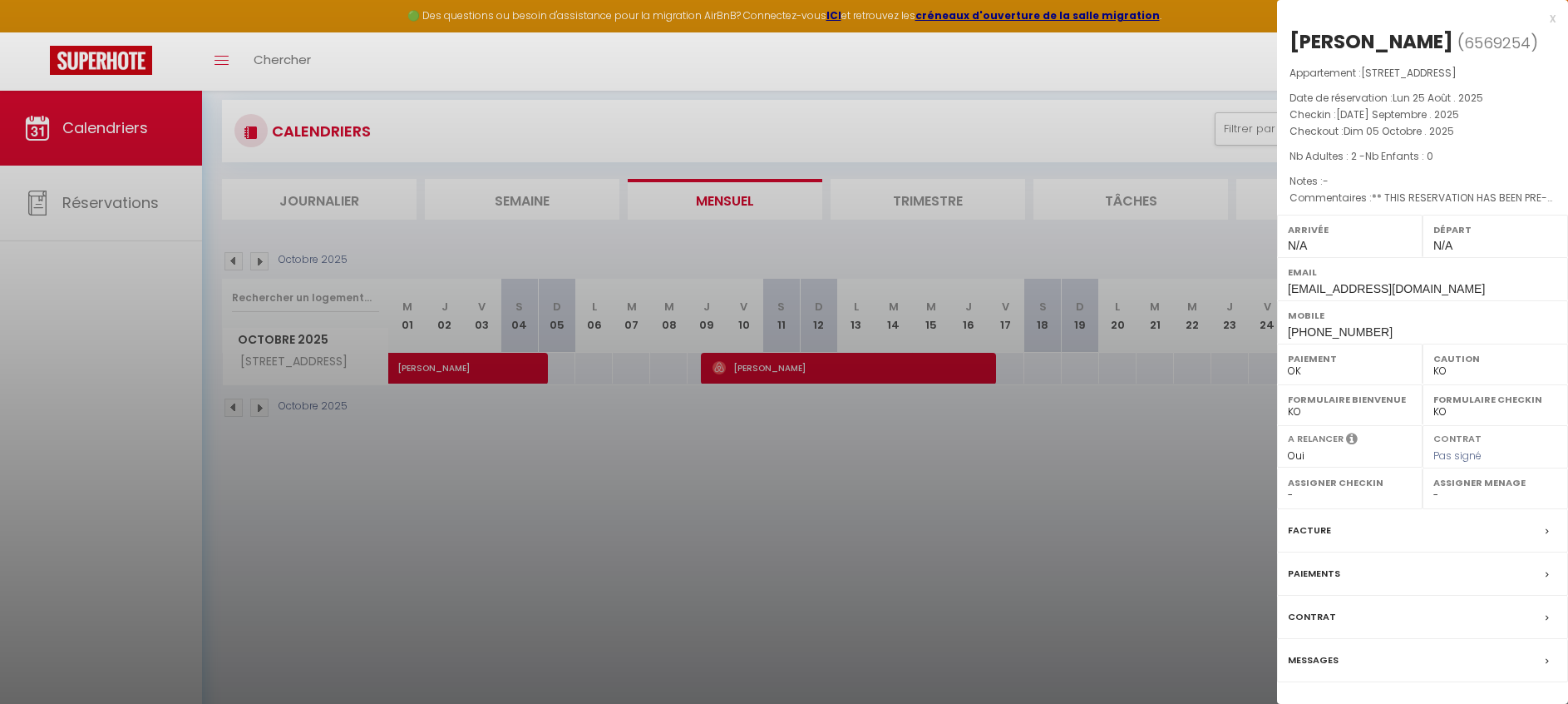
click at [1551, 19] on div "x" at bounding box center [1416, 19] width 279 height 20
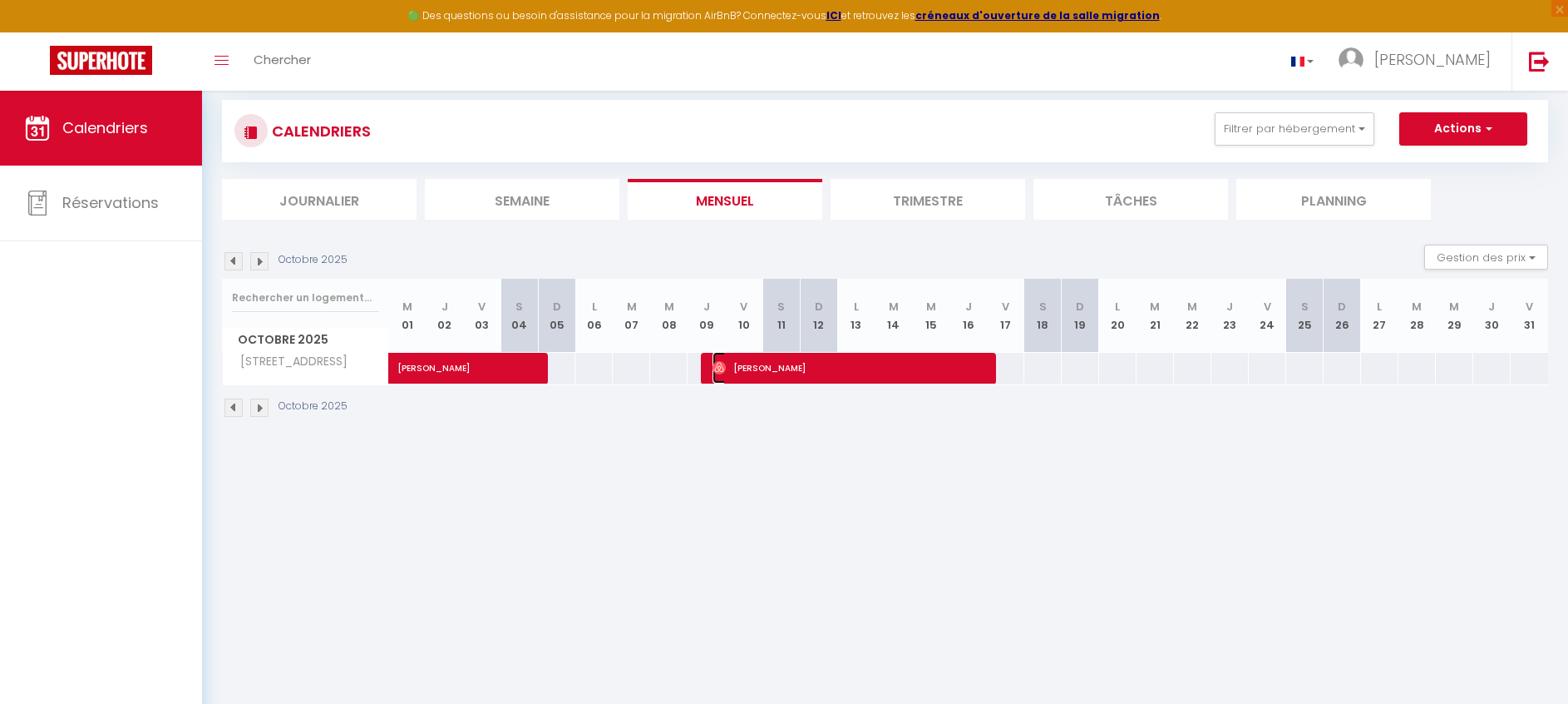
click at [963, 369] on span "[PERSON_NAME]" at bounding box center [849, 368] width 274 height 31
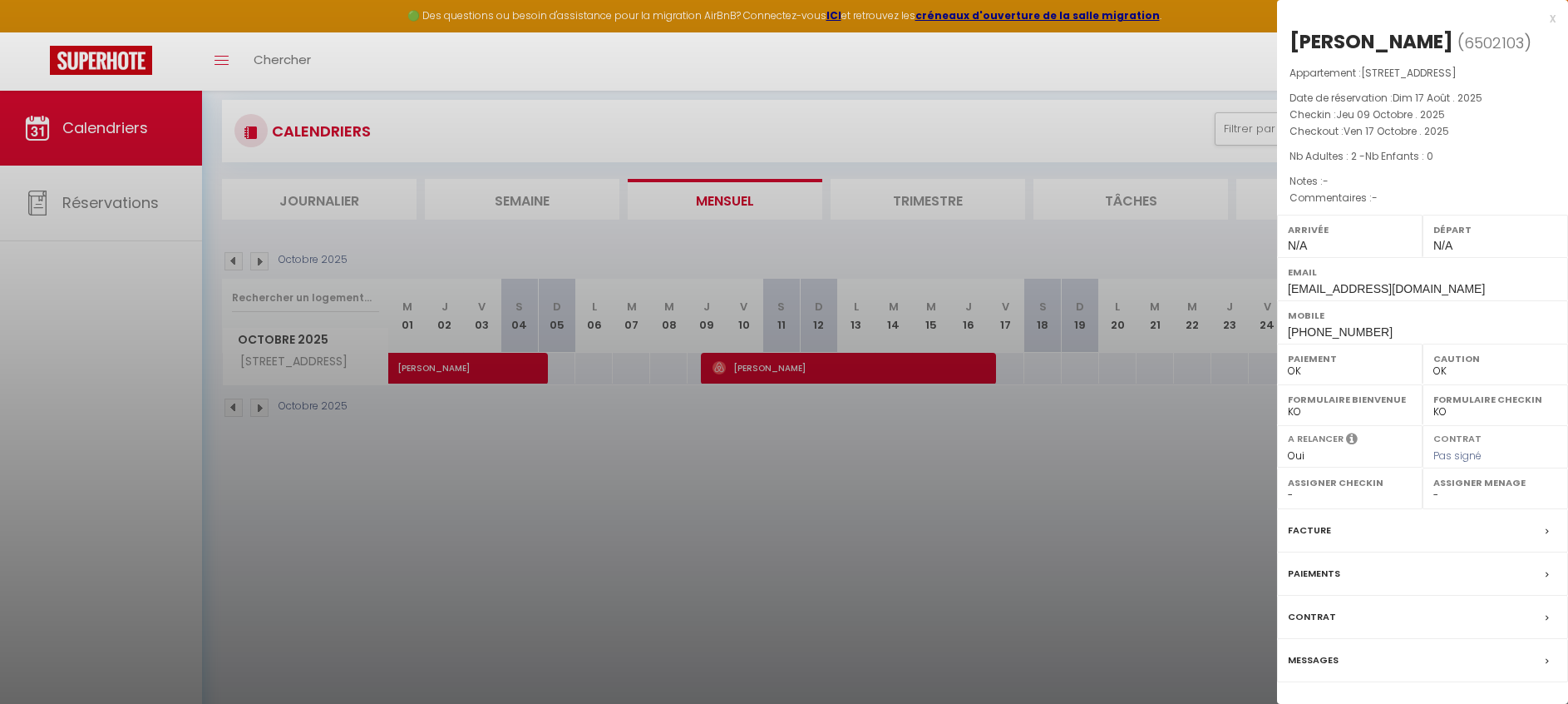
click at [508, 510] on div at bounding box center [784, 352] width 1568 height 704
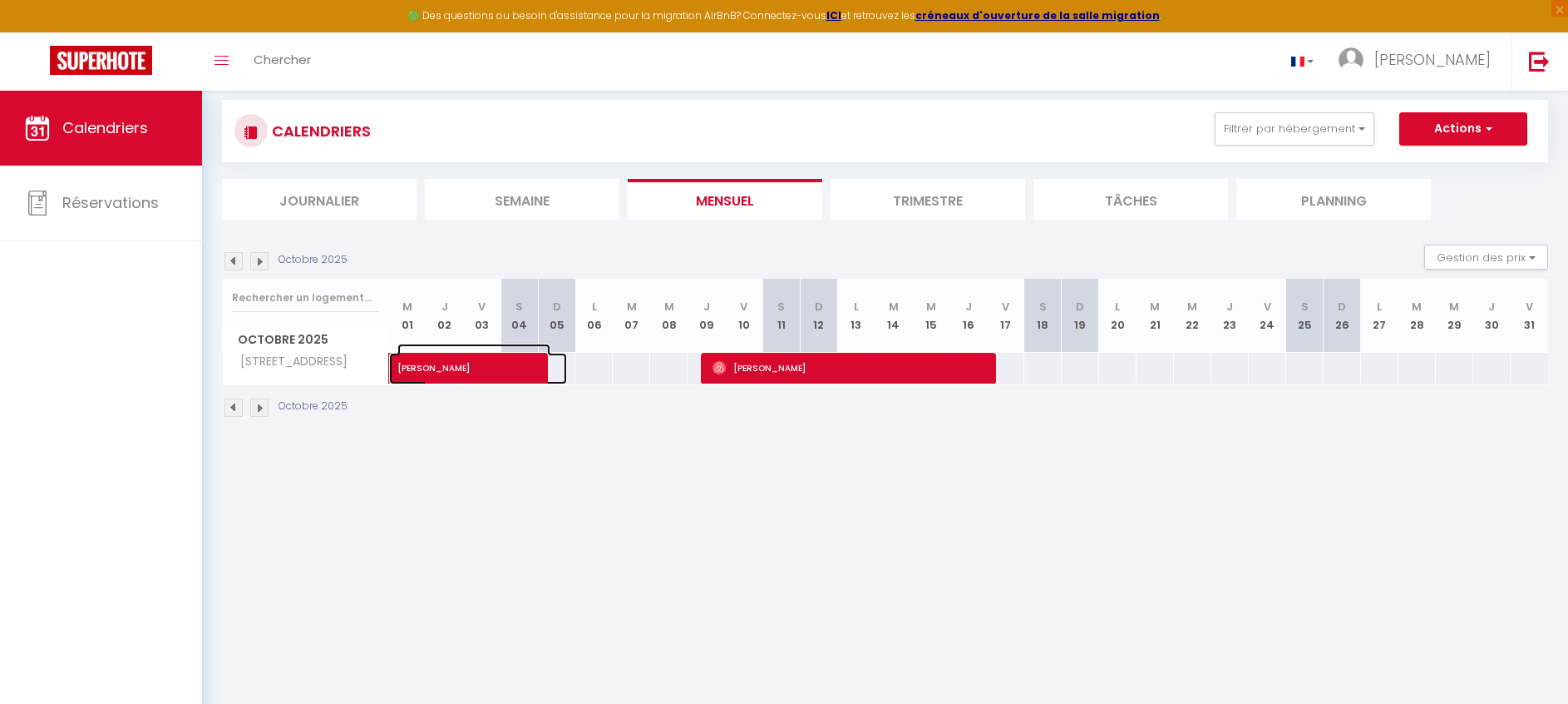
click at [521, 377] on span at bounding box center [490, 369] width 153 height 31
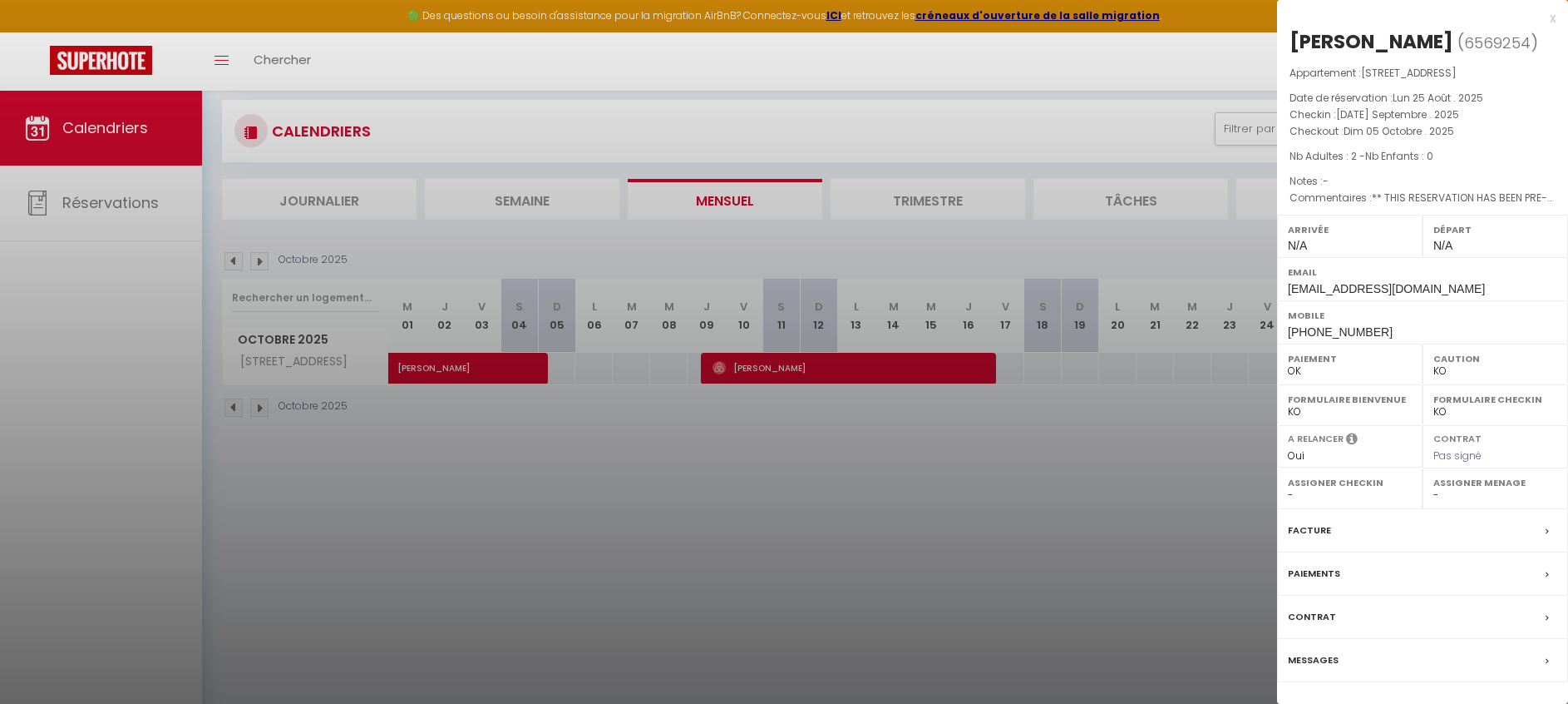
click at [923, 439] on div at bounding box center [784, 352] width 1568 height 704
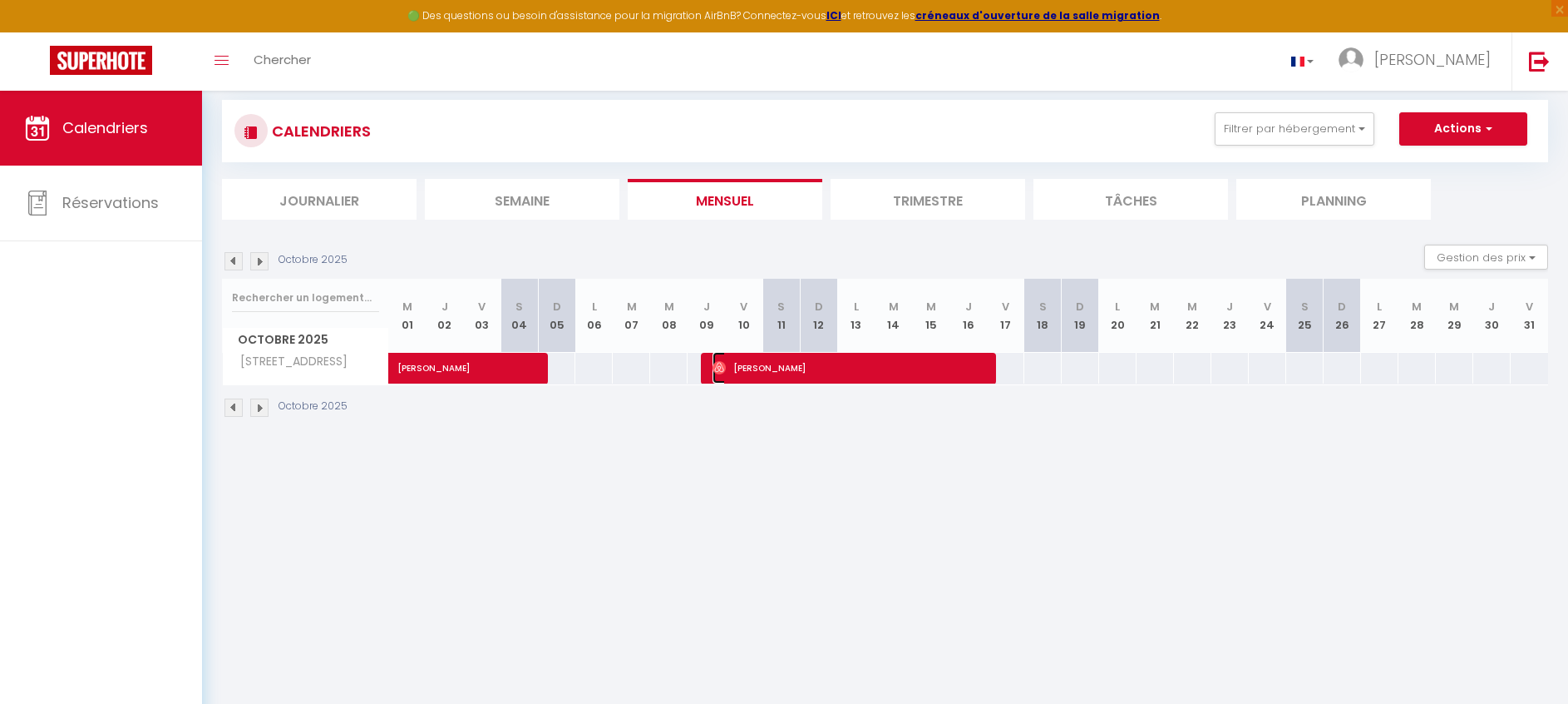
click at [974, 371] on span "[PERSON_NAME]" at bounding box center [849, 368] width 274 height 31
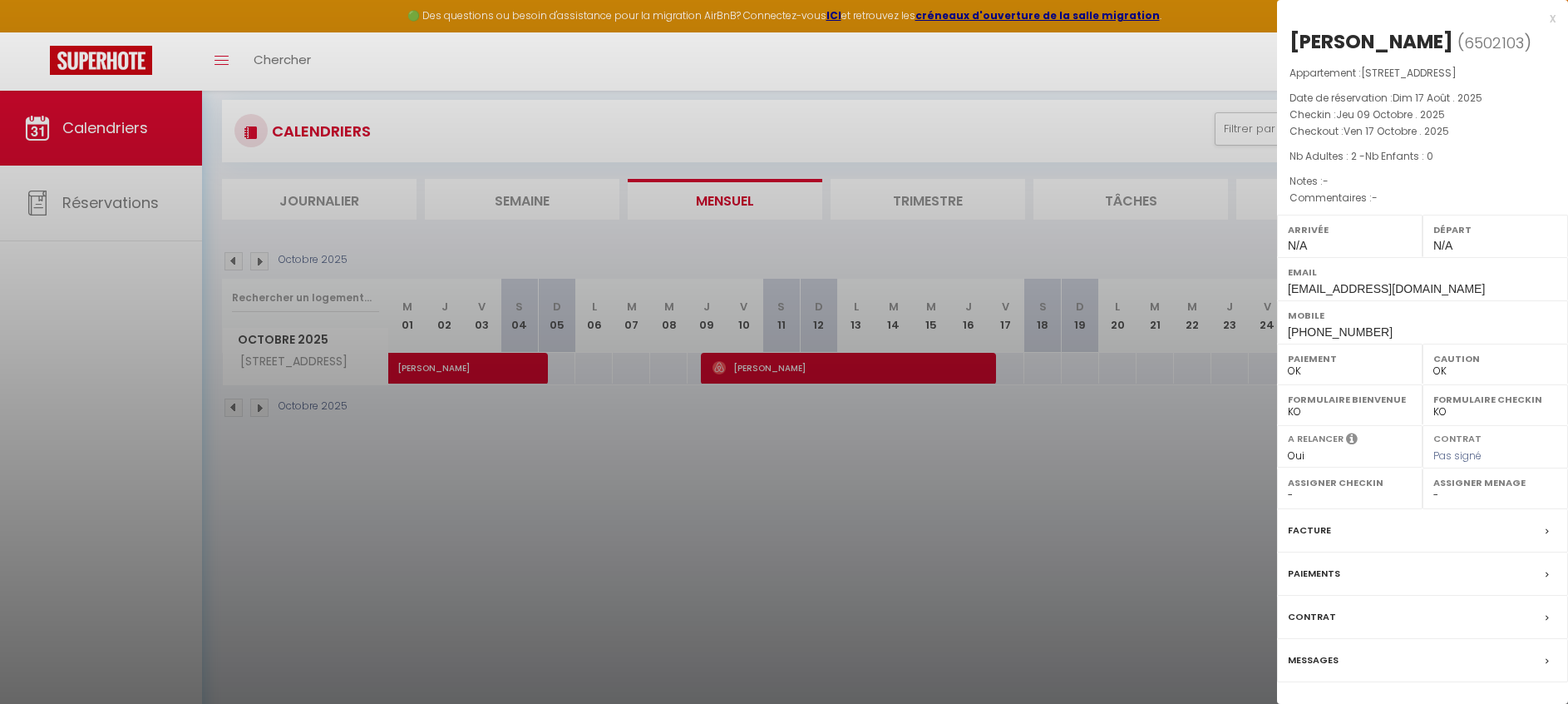
drag, startPoint x: 481, startPoint y: 533, endPoint x: 468, endPoint y: 435, distance: 98.9
click at [480, 533] on div at bounding box center [784, 352] width 1568 height 704
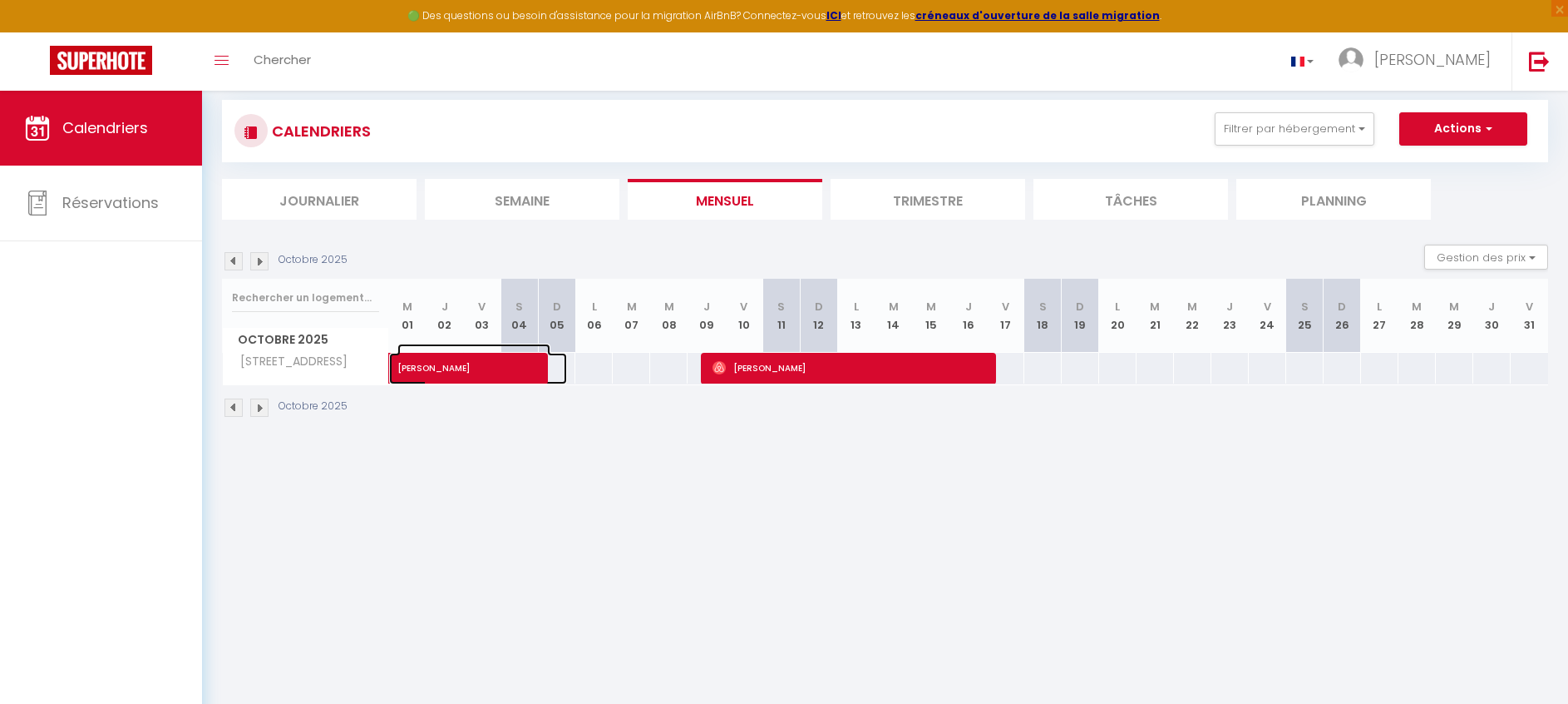
click at [487, 369] on span "[PERSON_NAME]" at bounding box center [473, 359] width 153 height 31
select select "KO"
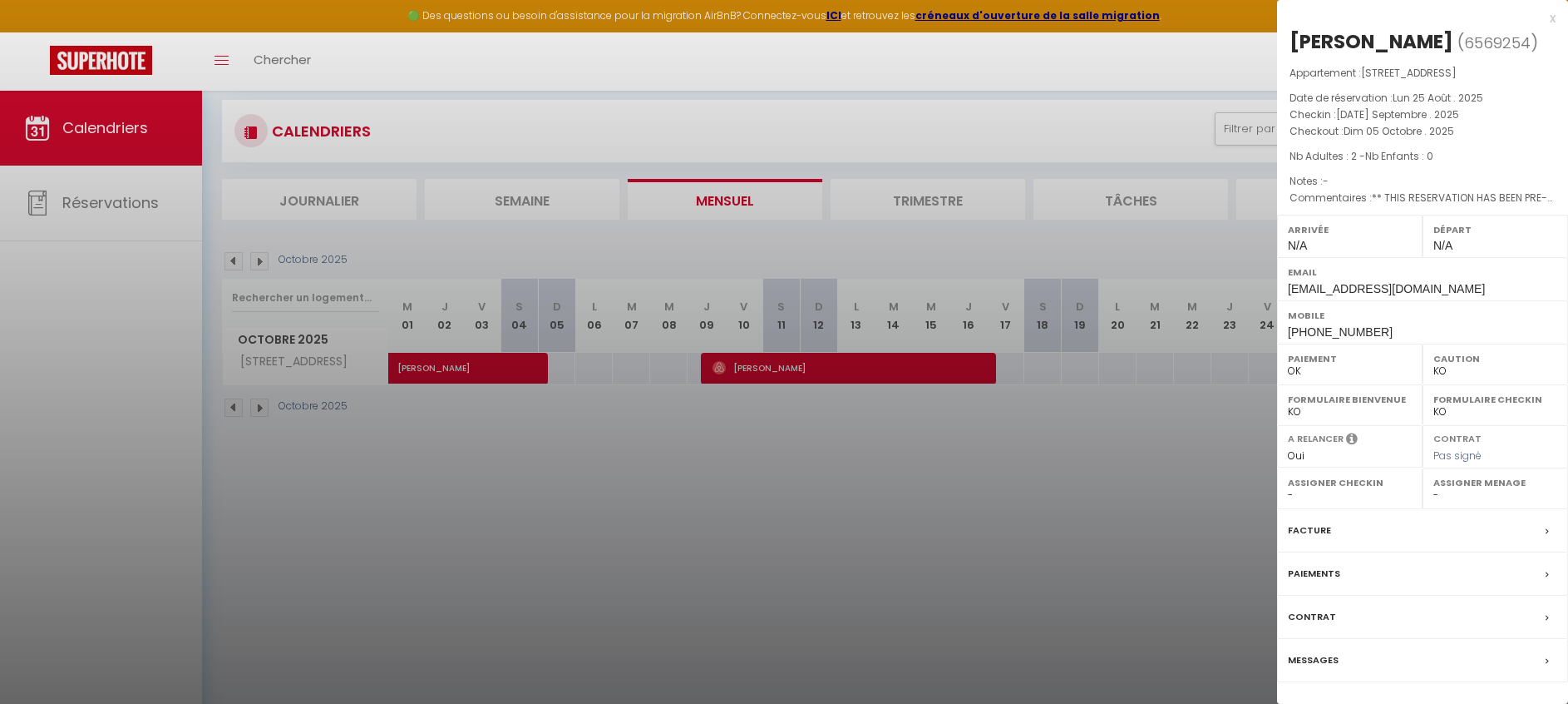
click at [625, 466] on div at bounding box center [784, 352] width 1568 height 704
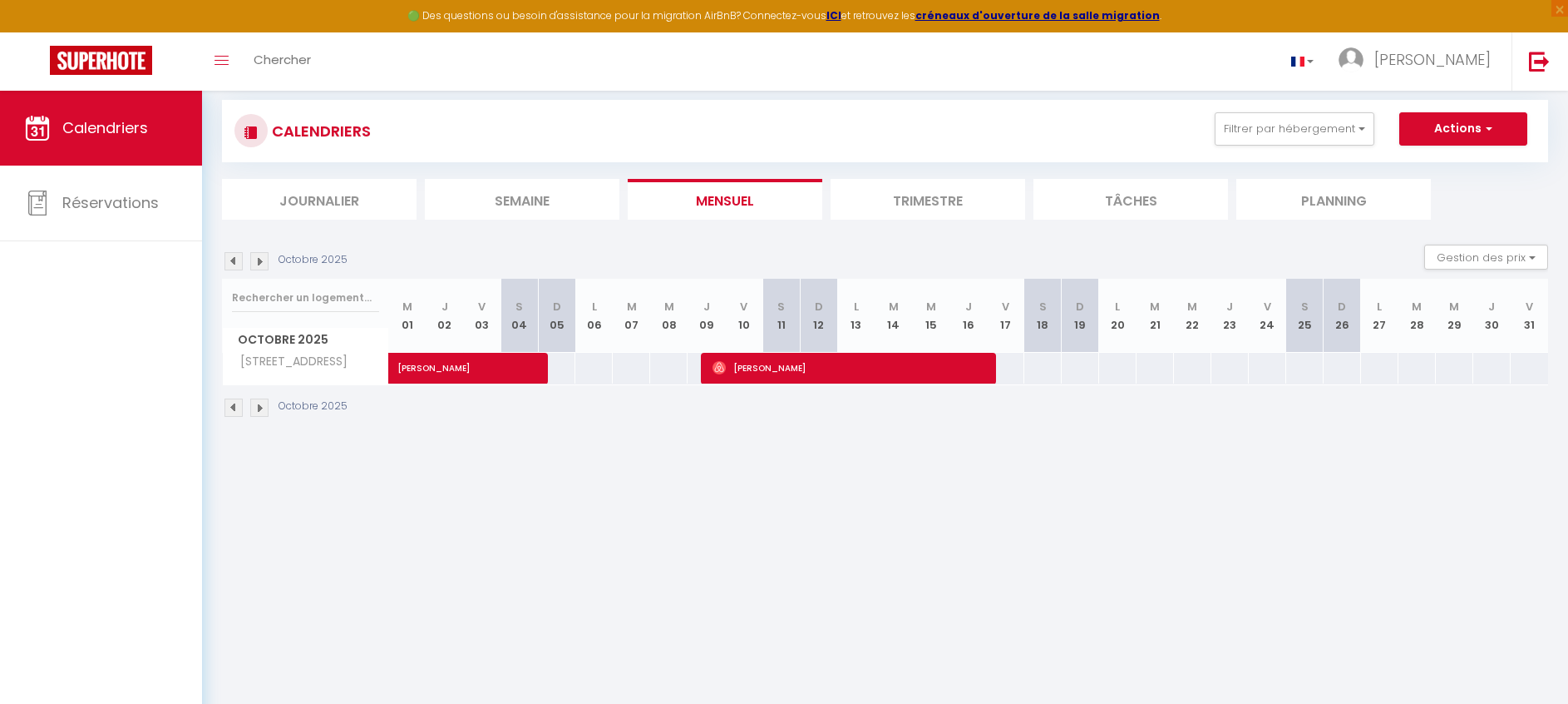
click at [225, 265] on img at bounding box center [233, 261] width 19 height 19
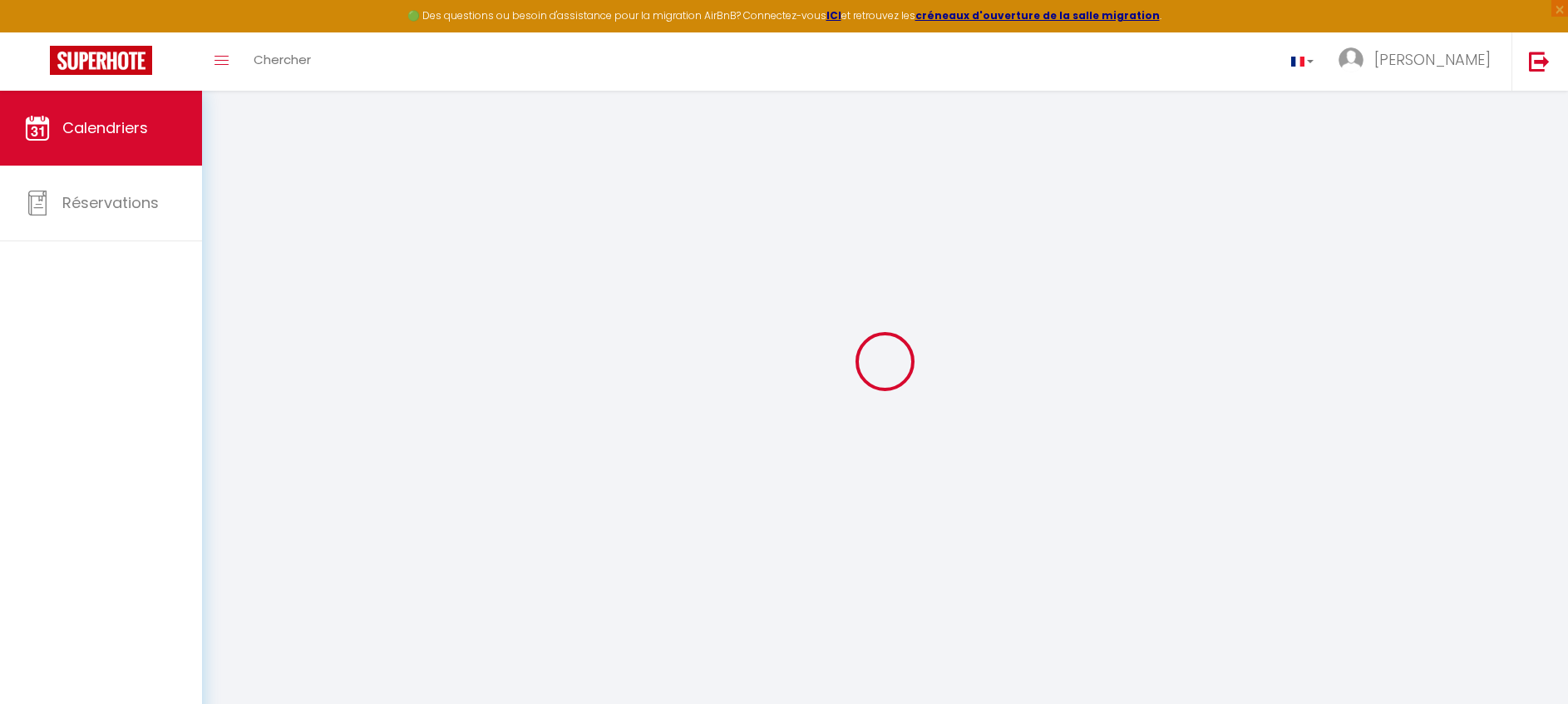
select select "KO"
select select "0"
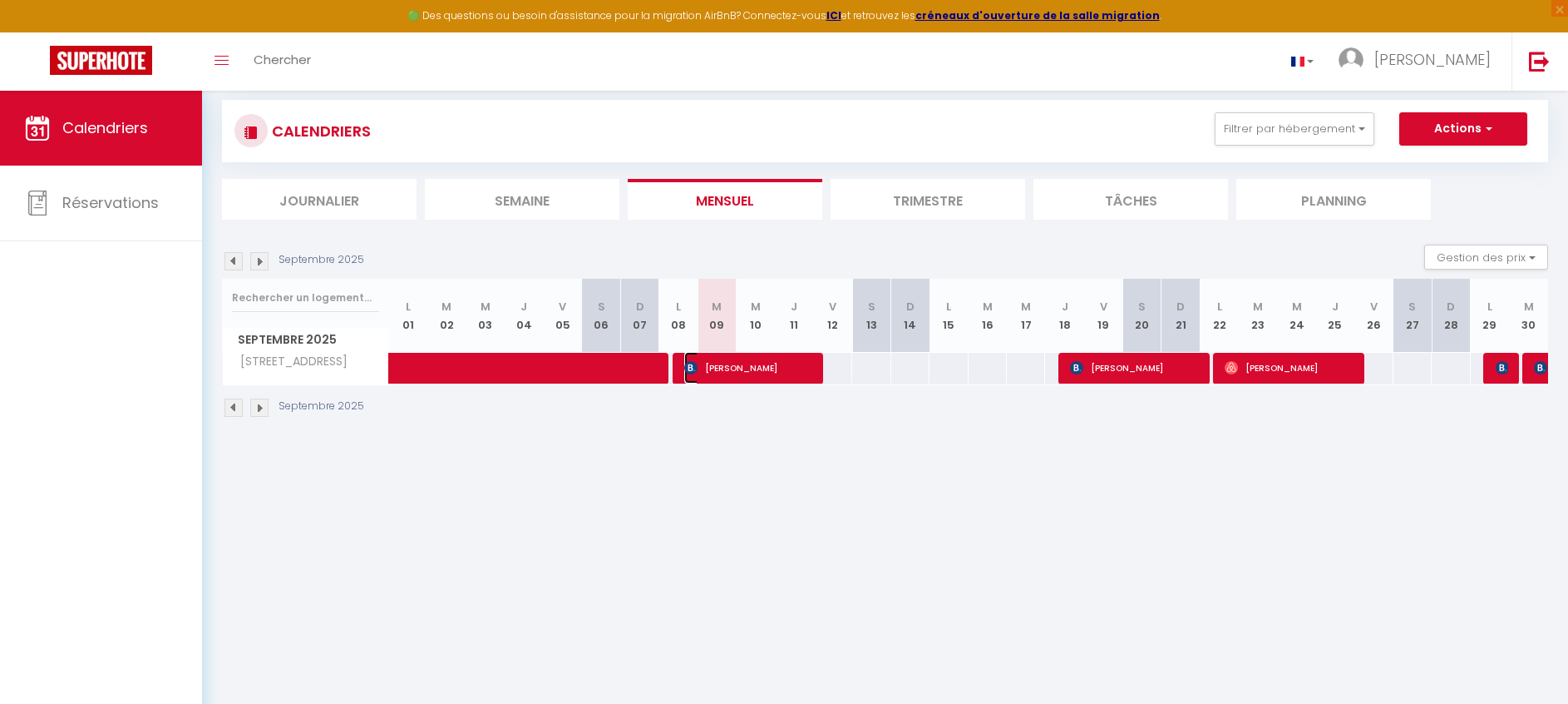
click at [809, 371] on span "[PERSON_NAME]" at bounding box center [747, 368] width 127 height 31
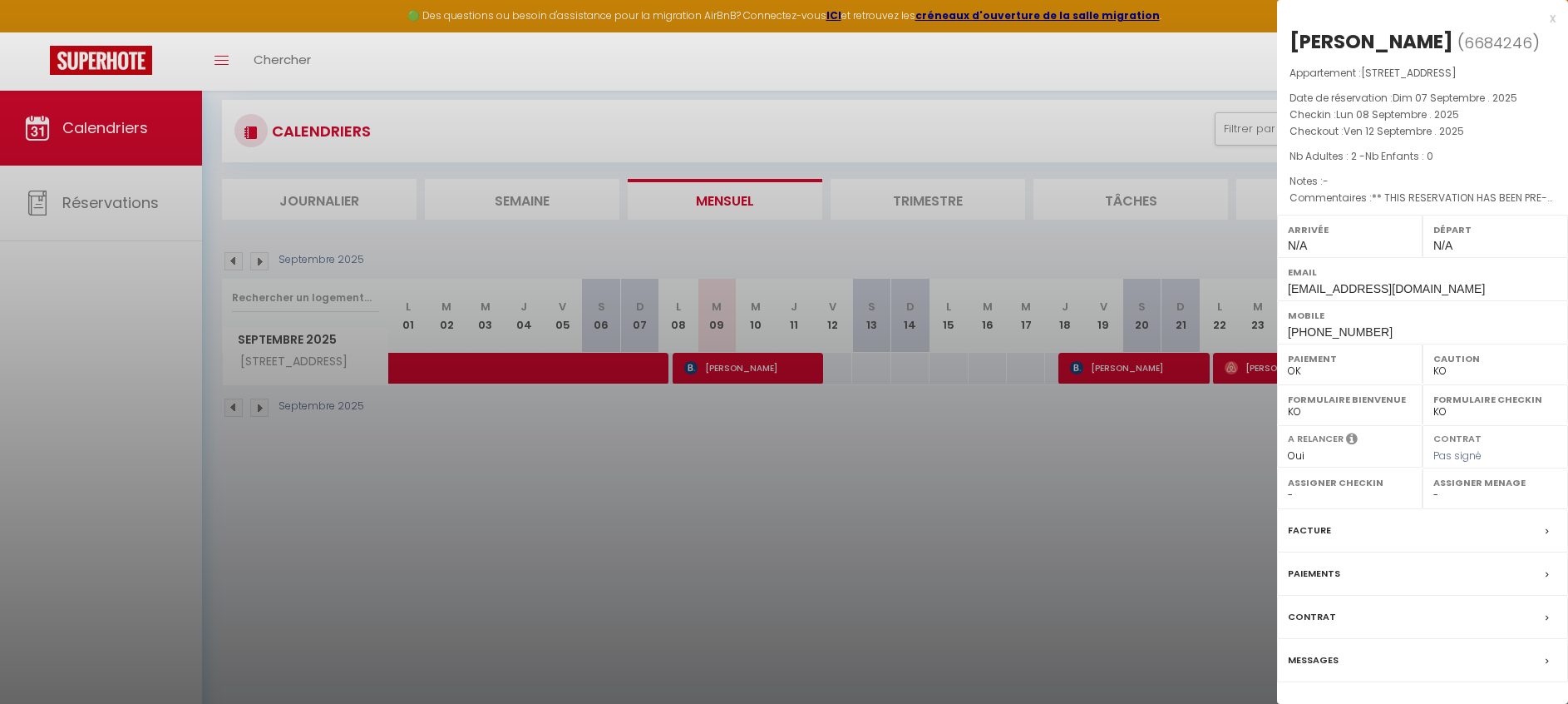
click at [875, 474] on div at bounding box center [784, 352] width 1568 height 704
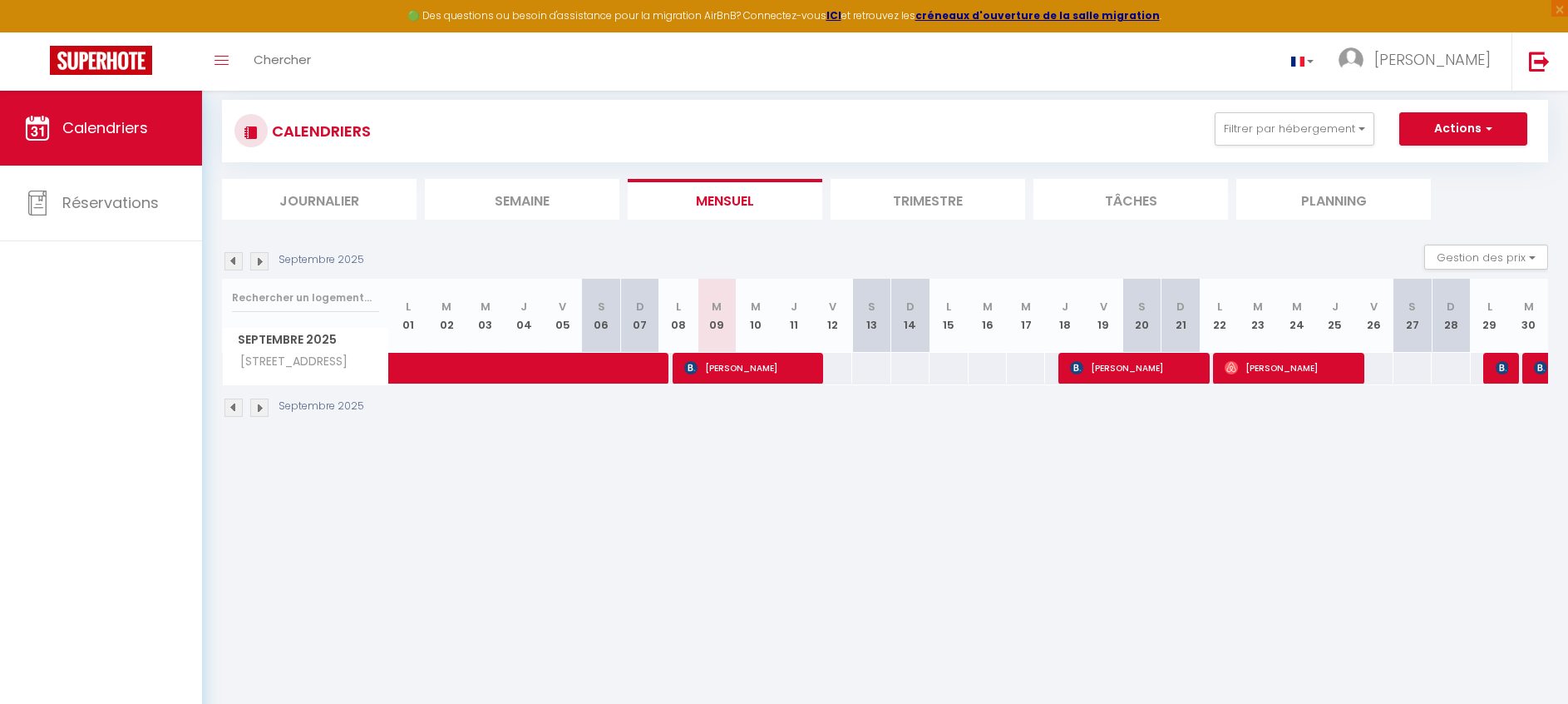
scroll to position [23, 0]
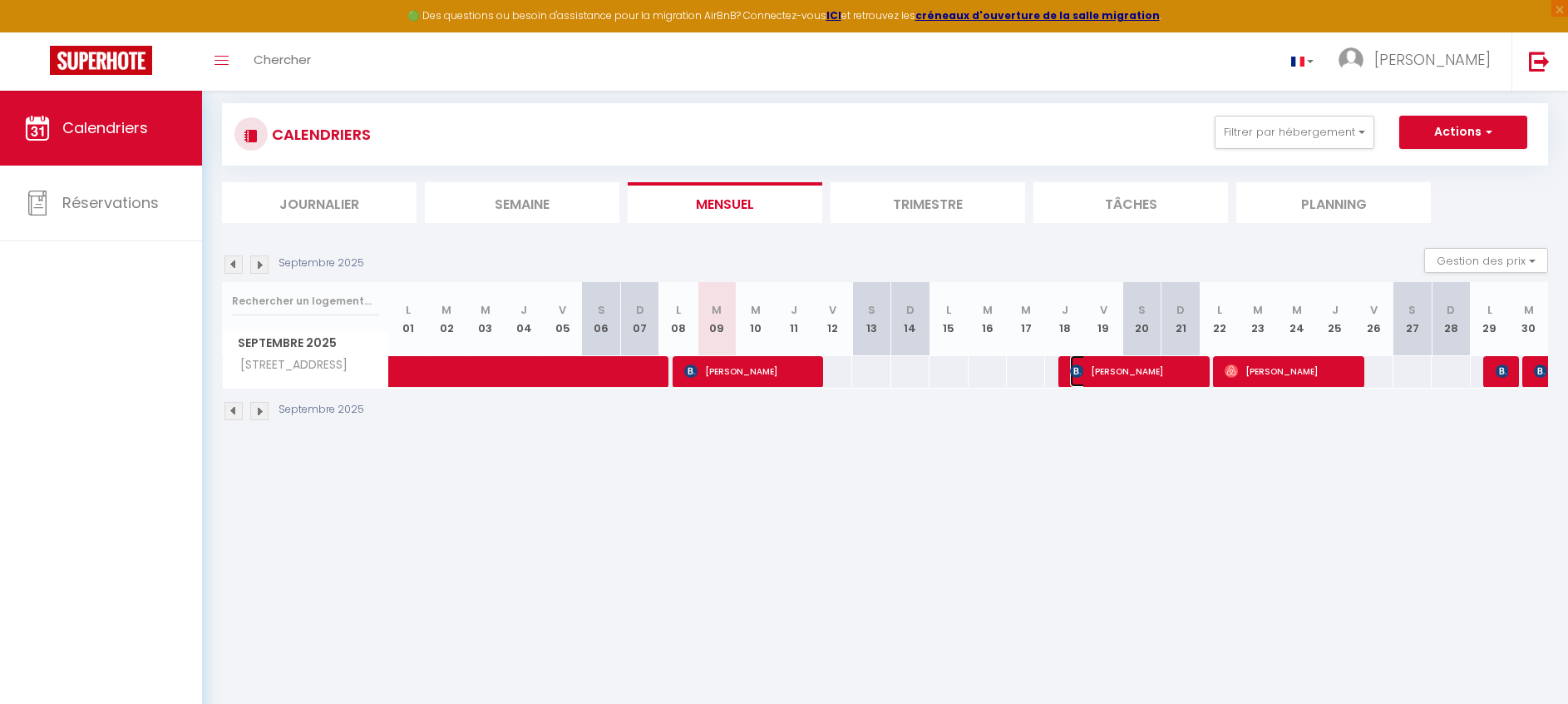
click at [1183, 374] on span "[PERSON_NAME]" at bounding box center [1133, 371] width 127 height 31
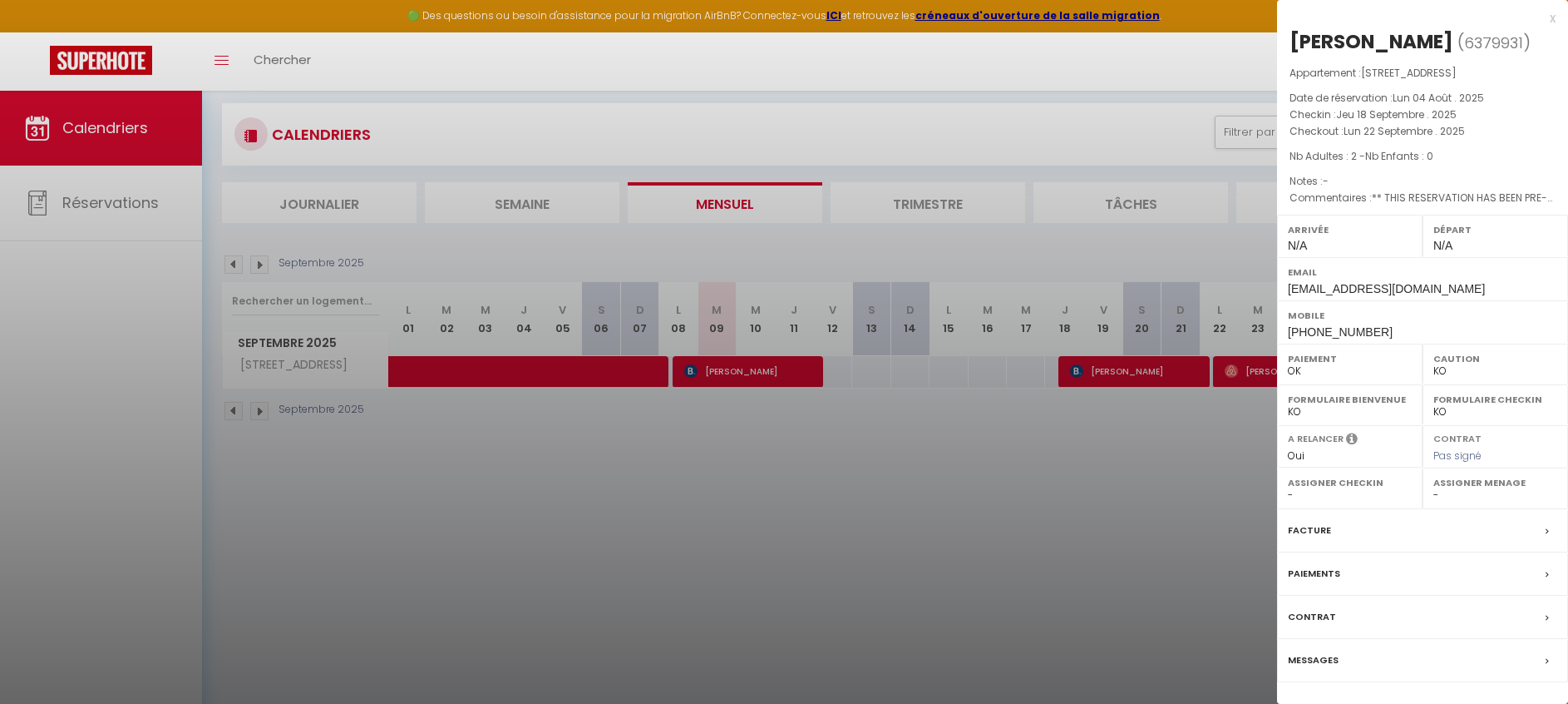
click at [1550, 20] on div "x" at bounding box center [1416, 19] width 279 height 20
